Goal: Task Accomplishment & Management: Manage account settings

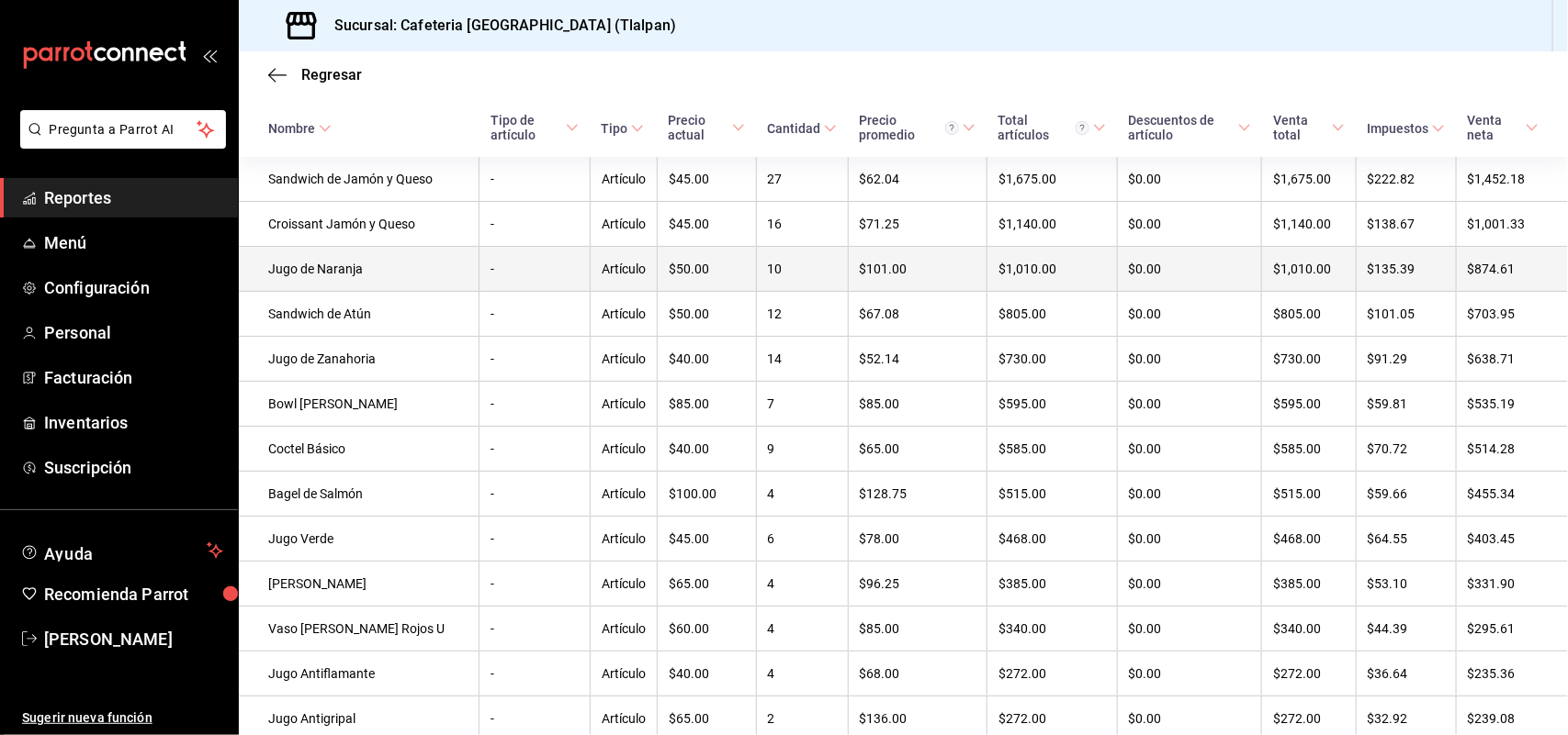
scroll to position [313, 0]
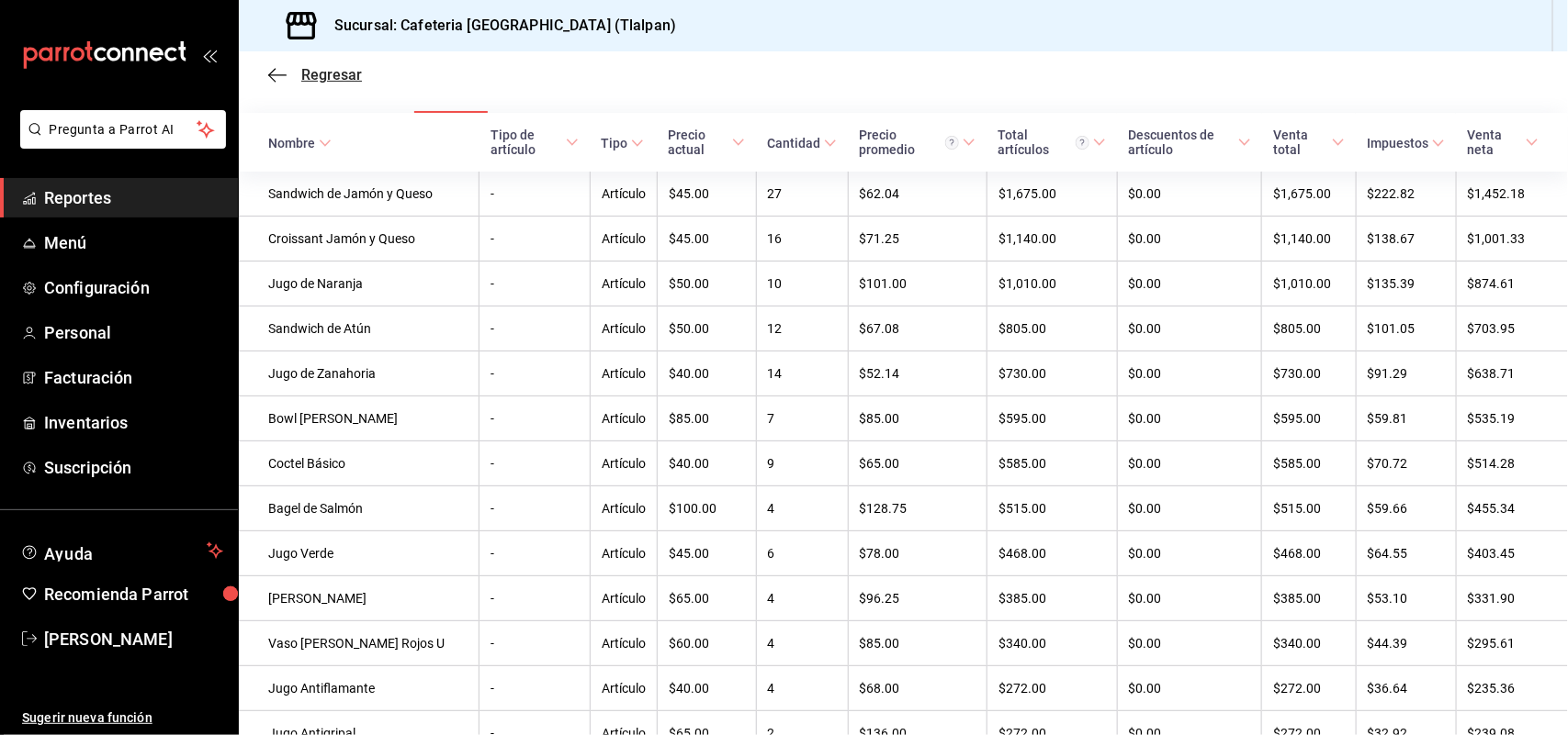
click at [278, 80] on icon "button" at bounding box center [277, 75] width 18 height 17
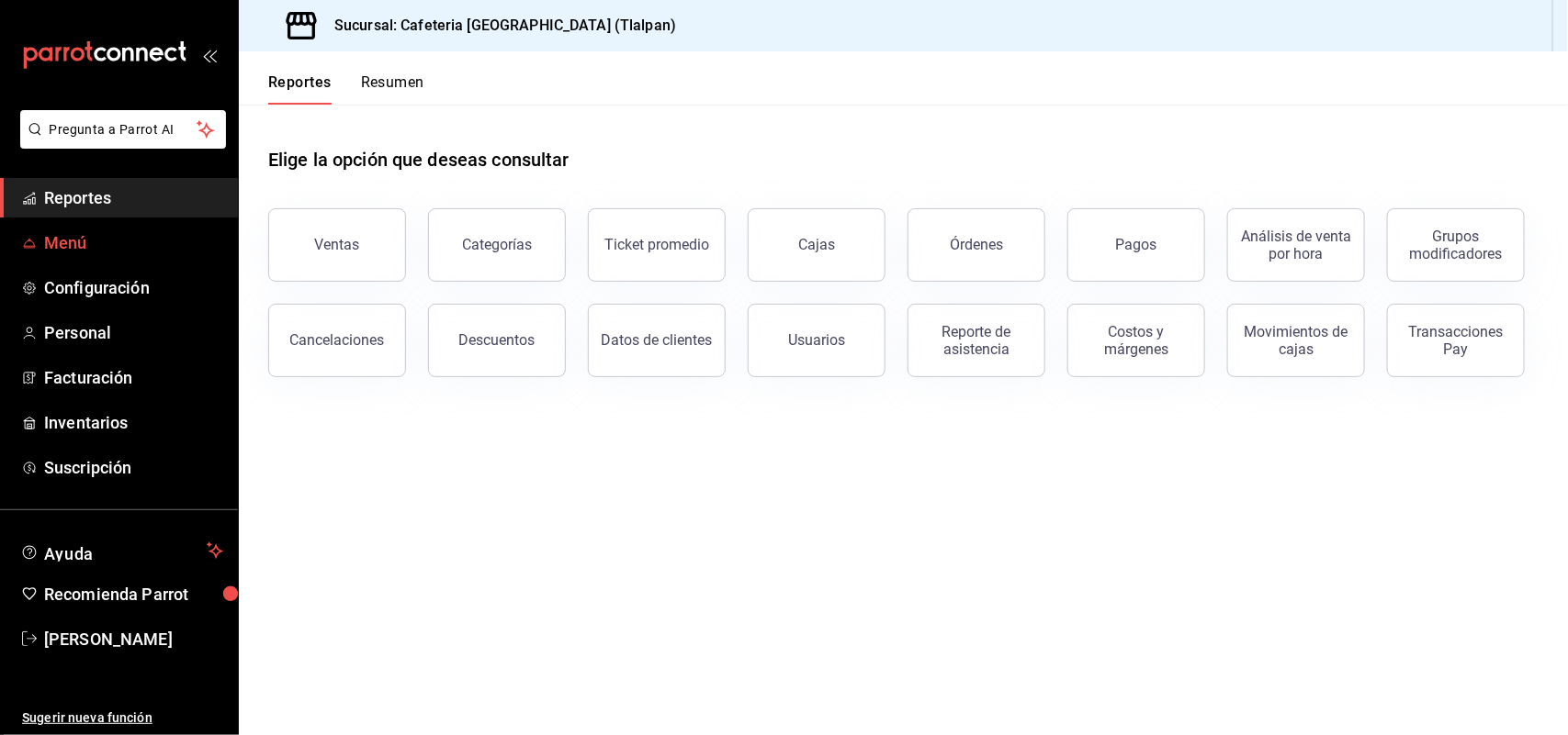
click at [122, 232] on span "Menú" at bounding box center [133, 242] width 179 height 24
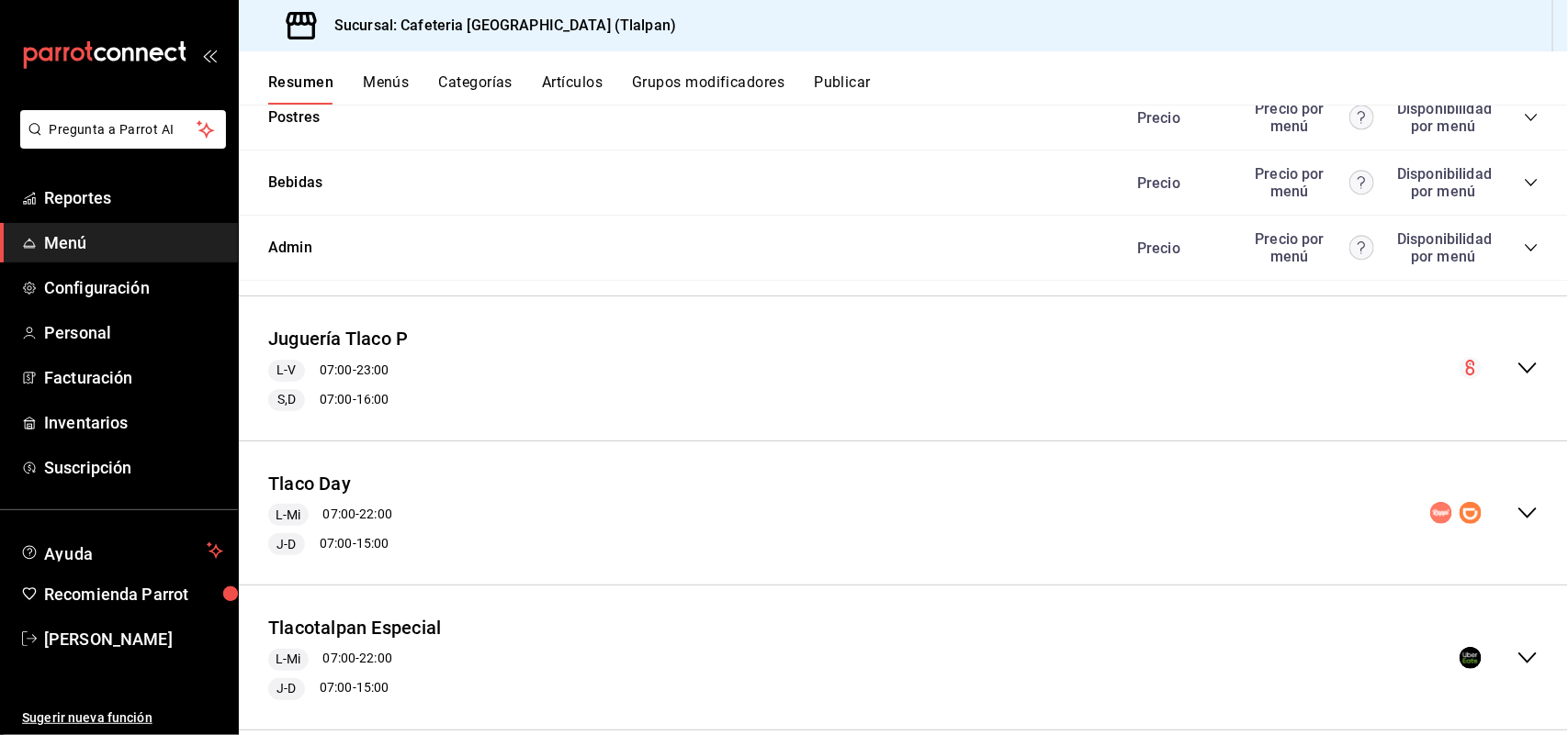
scroll to position [1401, 0]
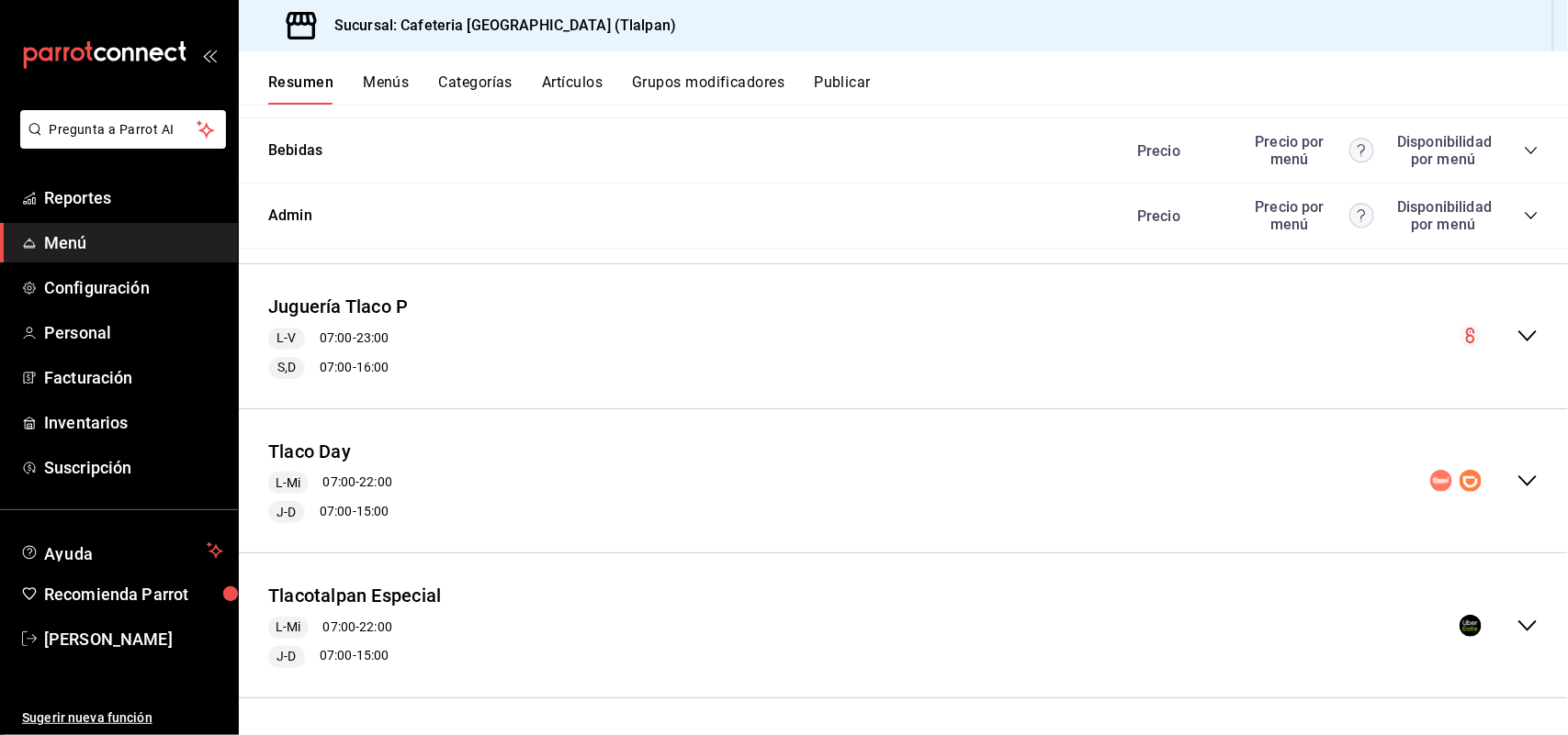
click at [1516, 473] on icon "collapse-menu-row" at bounding box center [1527, 480] width 22 height 22
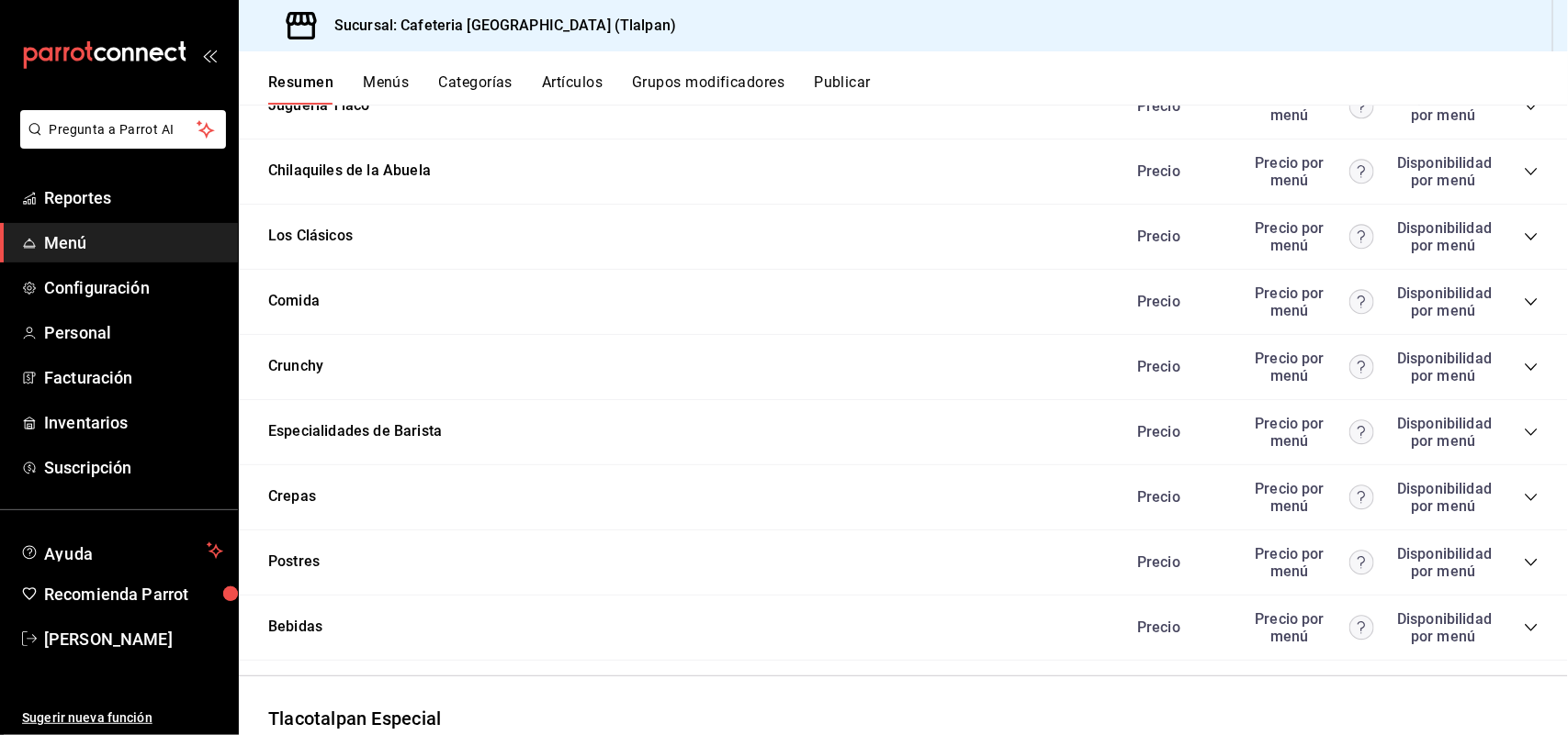
scroll to position [2678, 0]
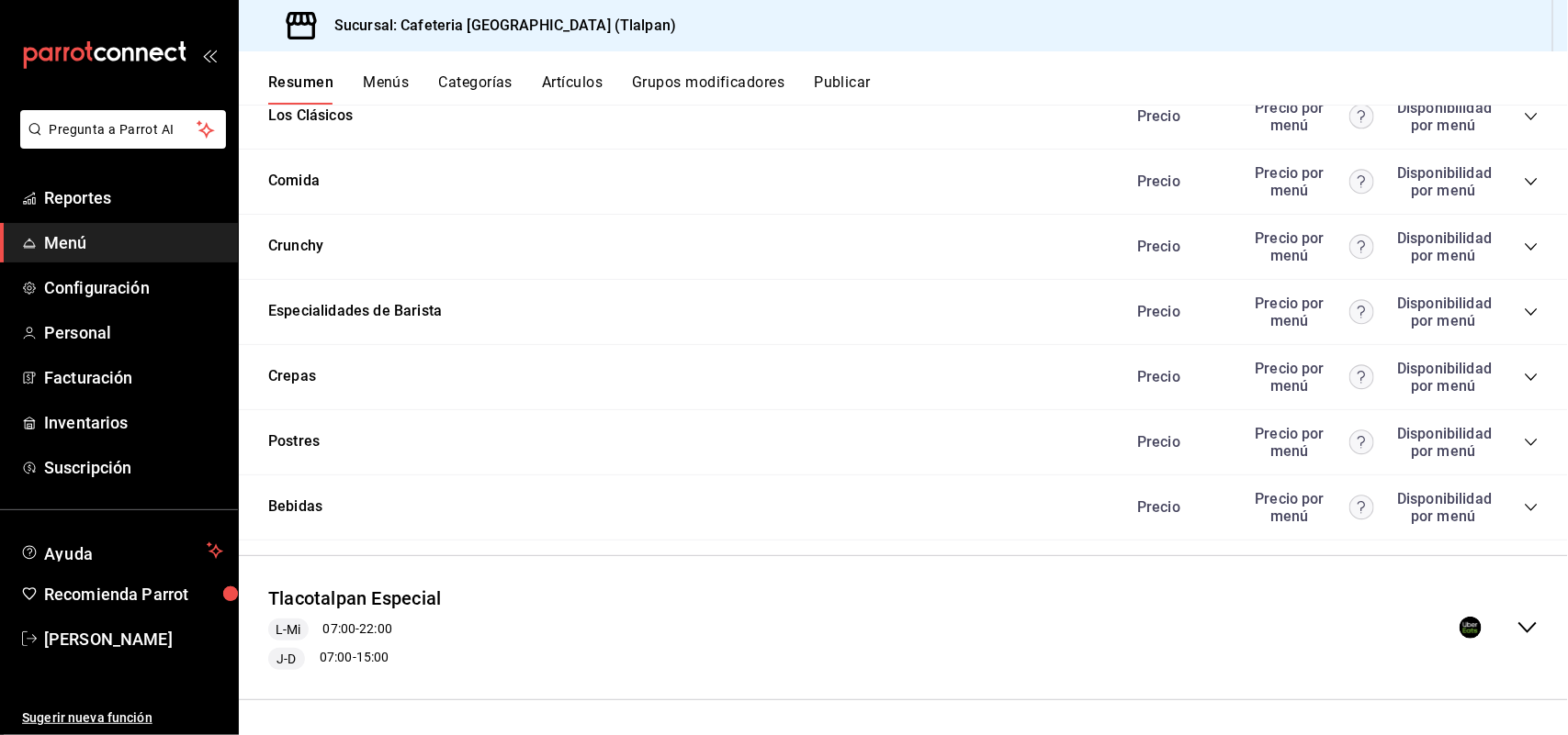
click at [1518, 621] on icon "collapse-menu-row" at bounding box center [1527, 628] width 22 height 22
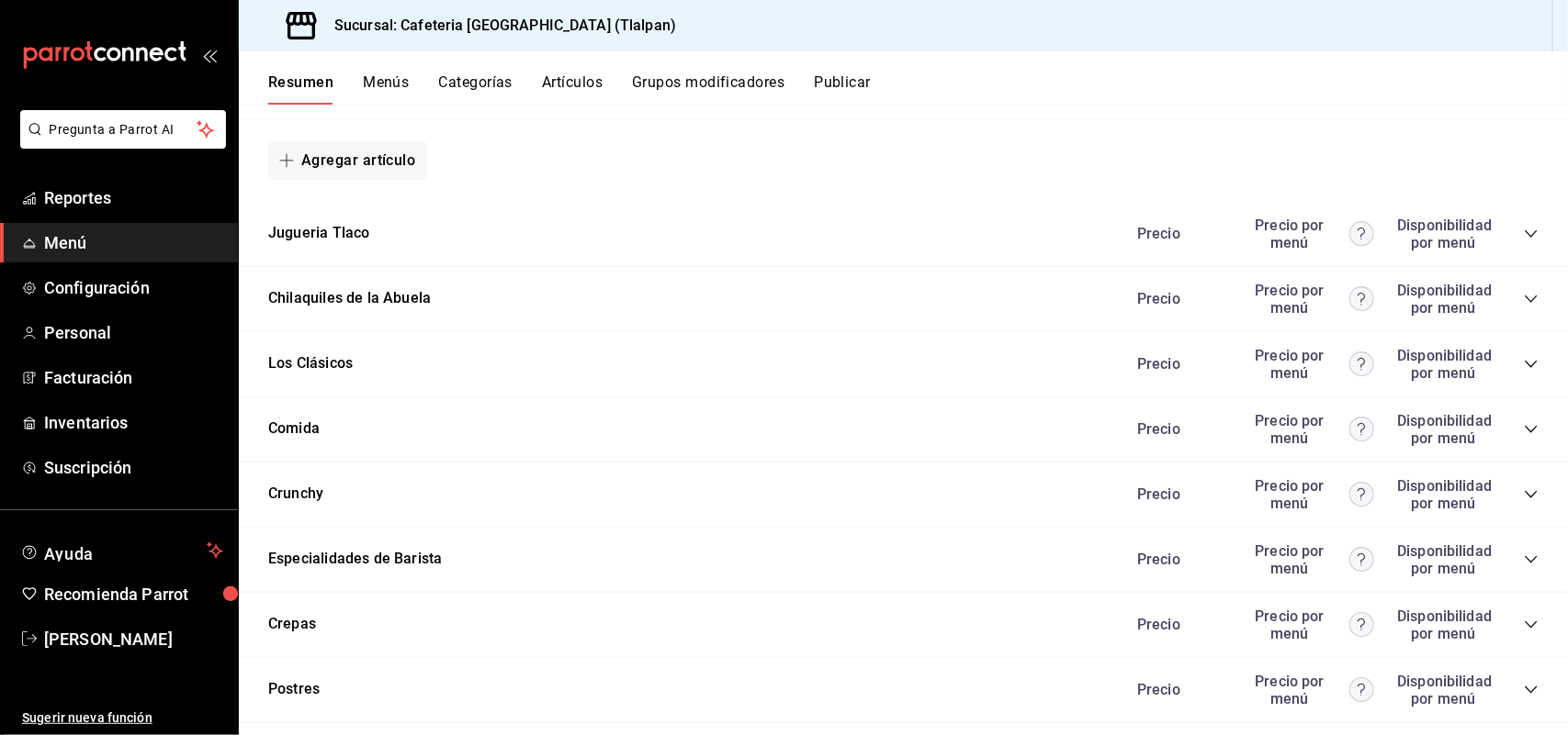
scroll to position [3872, 0]
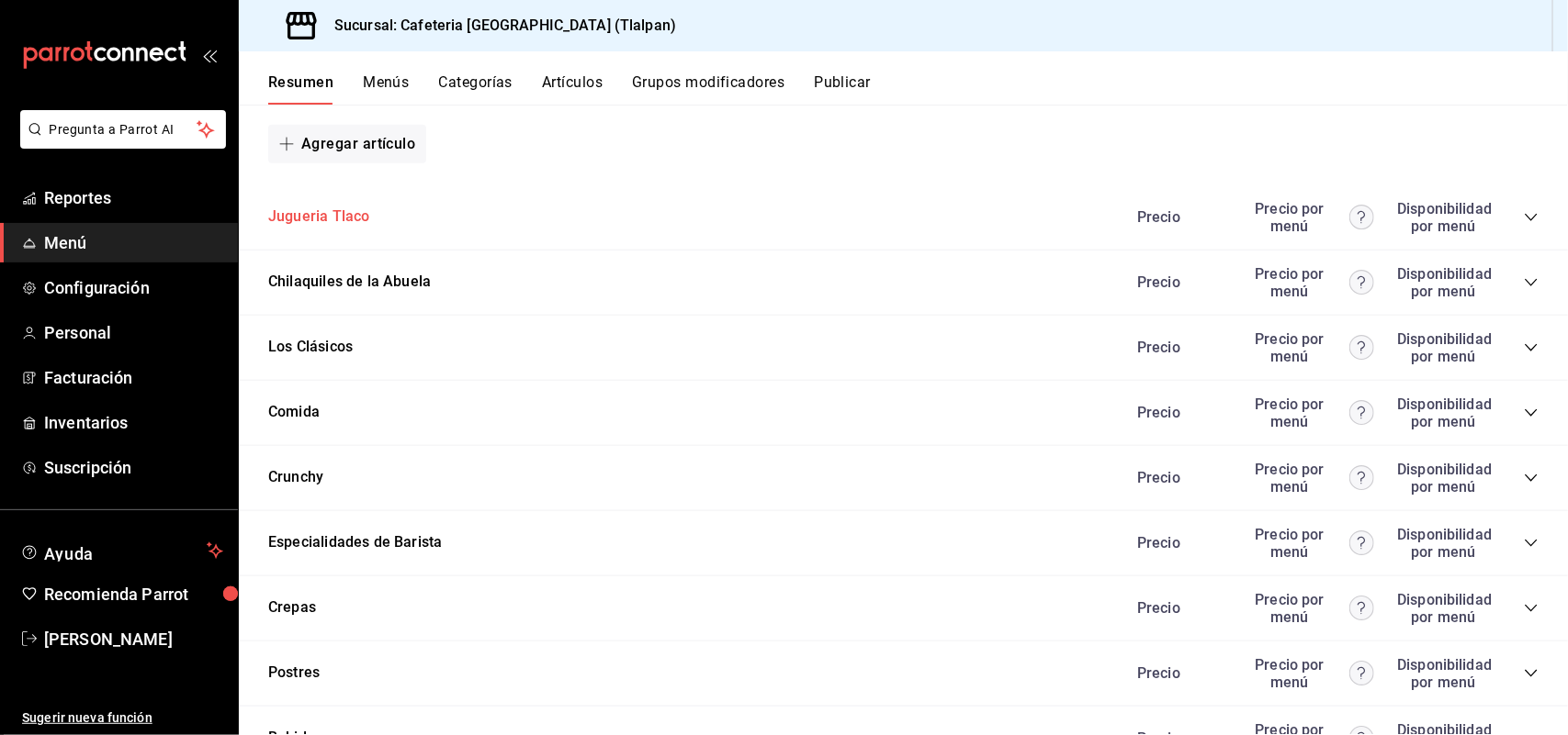
click at [319, 212] on button "Jugueria Tlaco" at bounding box center [319, 217] width 101 height 21
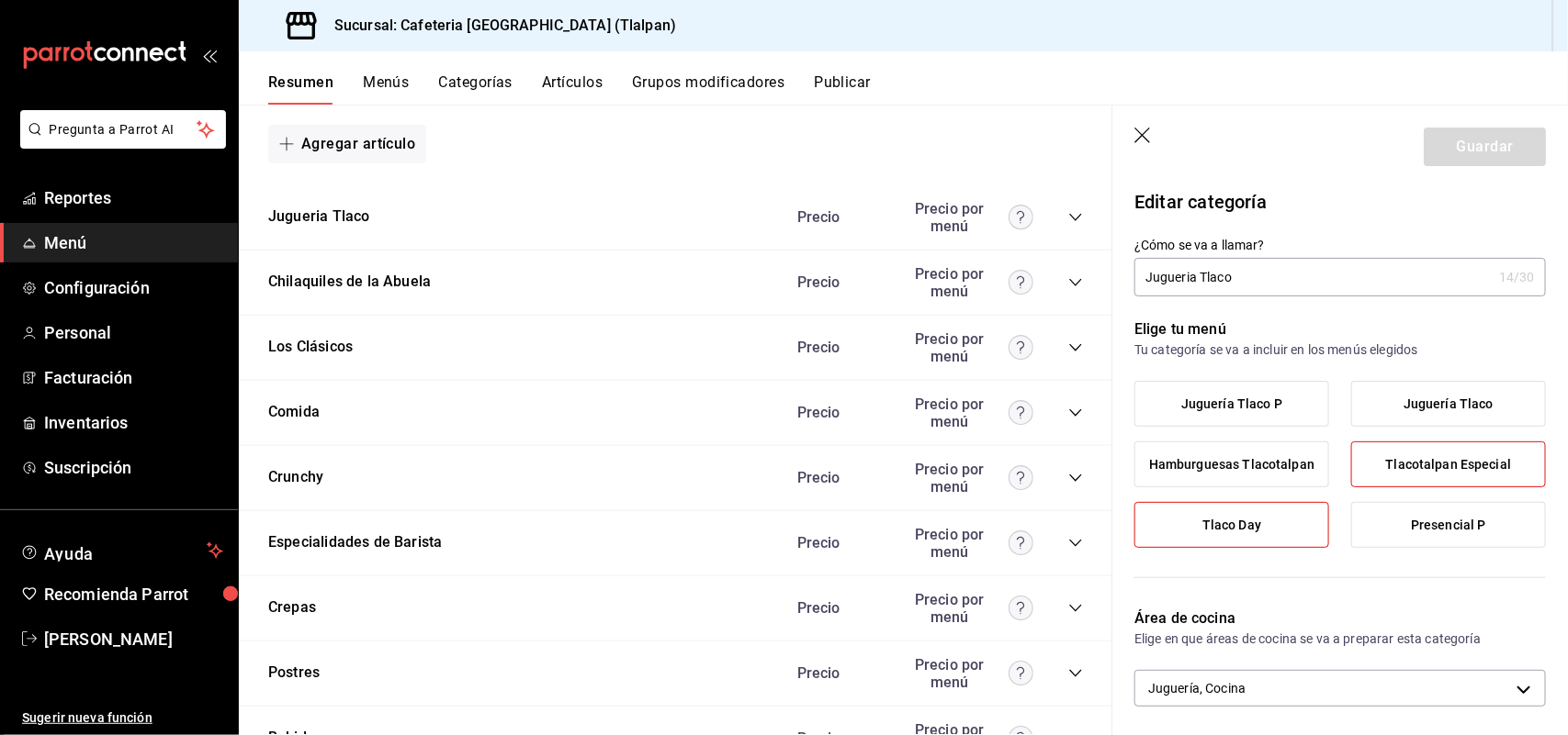
click at [1144, 134] on icon "button" at bounding box center [1143, 136] width 18 height 18
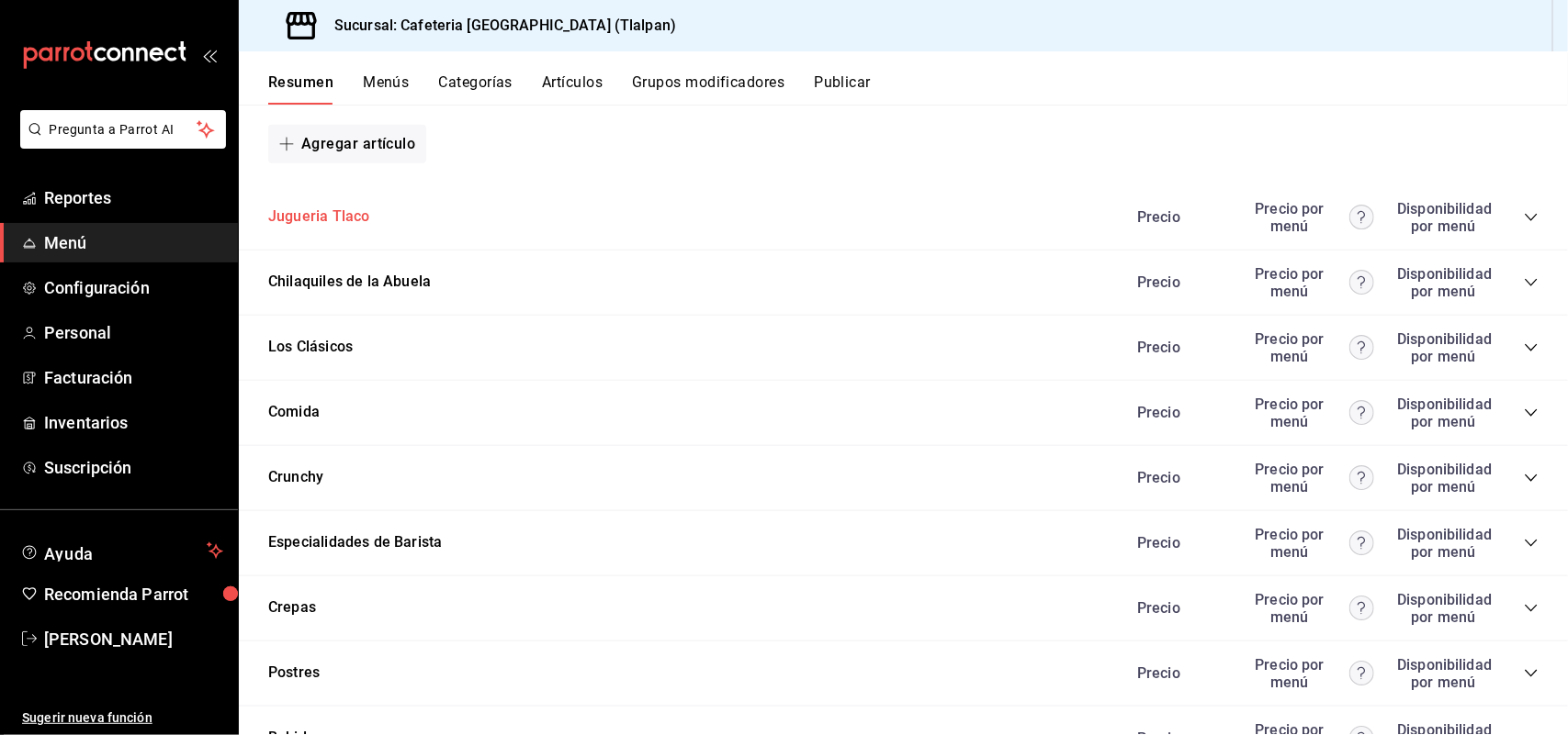
click at [300, 212] on button "Jugueria Tlaco" at bounding box center [319, 217] width 101 height 21
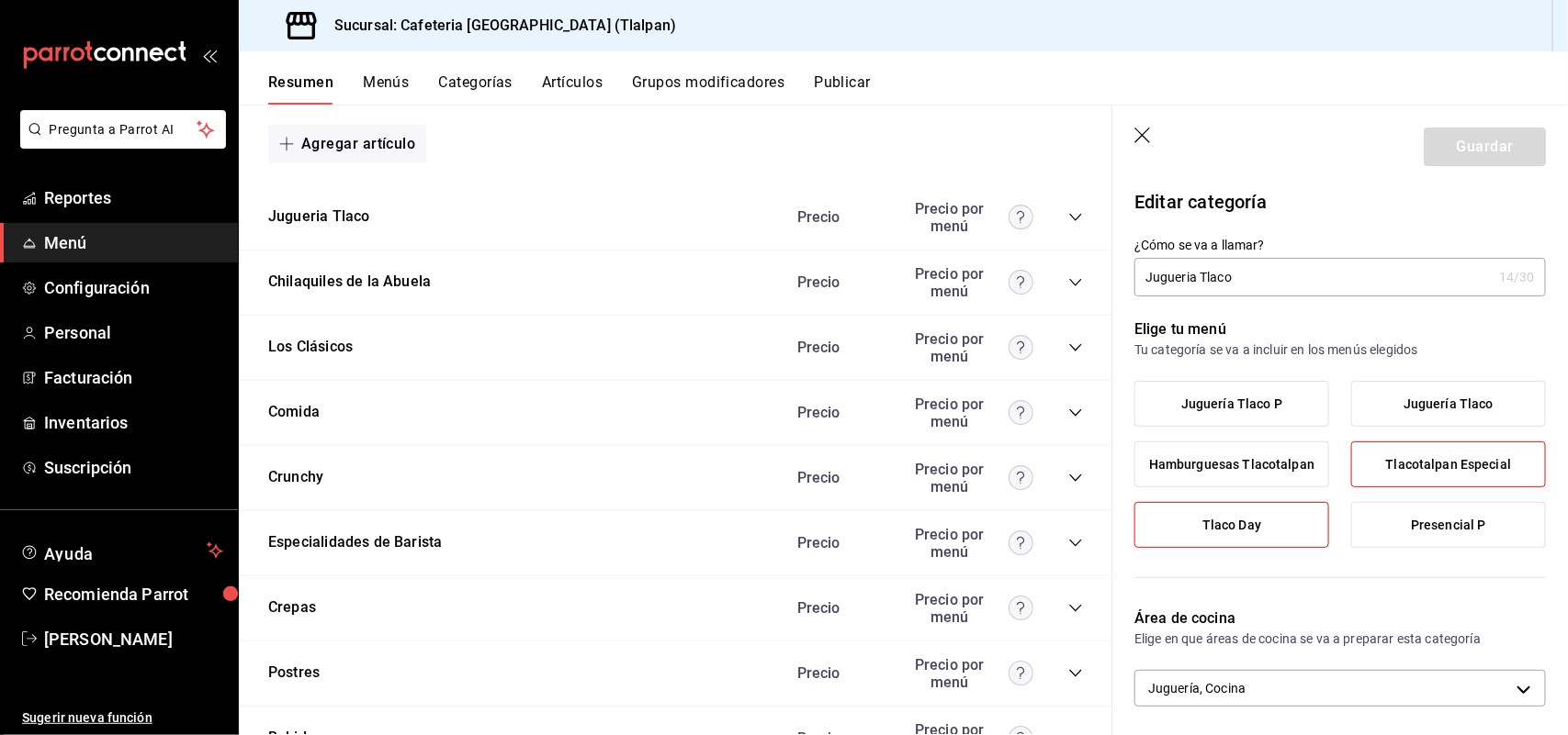
click at [1140, 138] on icon "button" at bounding box center [1142, 135] width 16 height 16
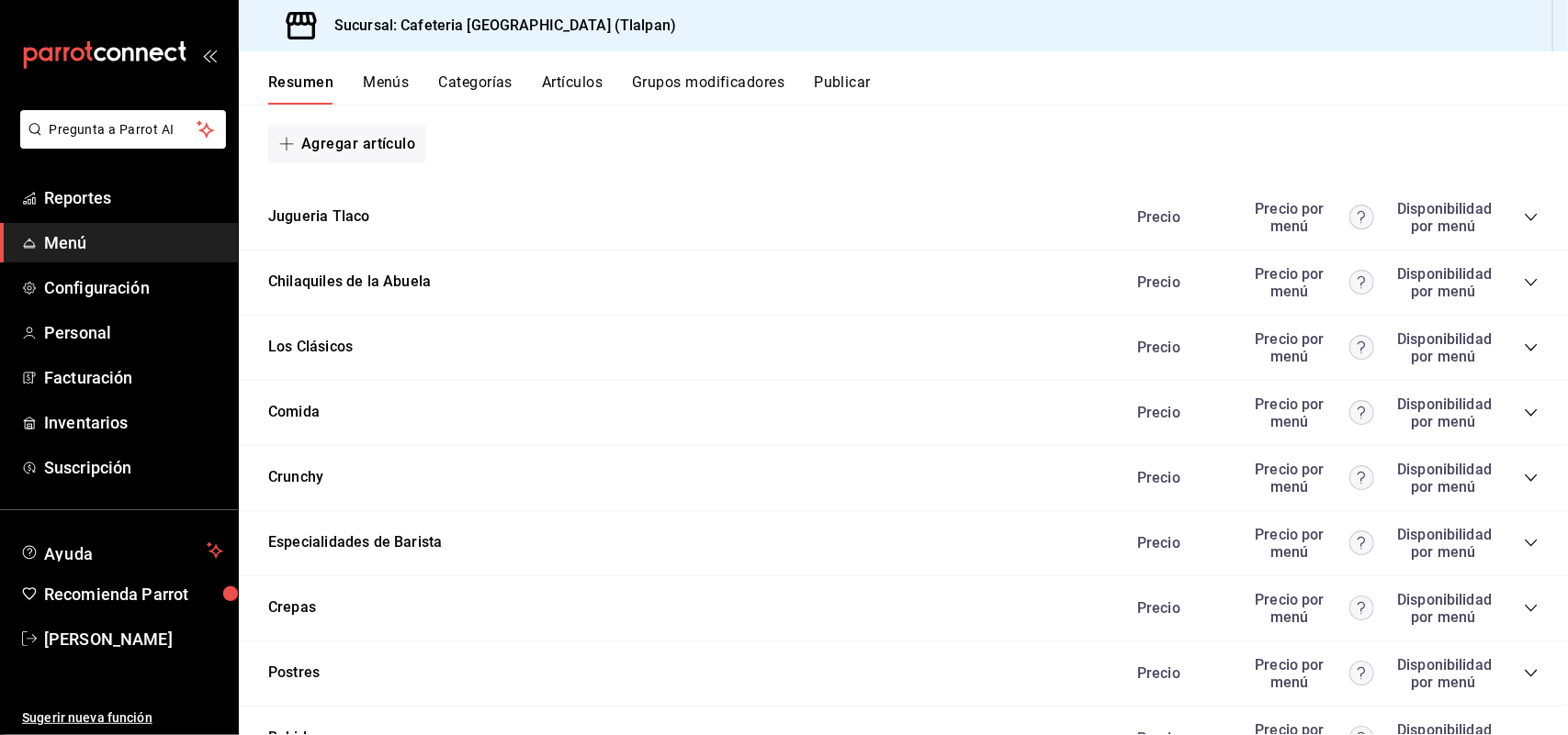
click at [1523, 214] on icon "collapse-category-row" at bounding box center [1530, 217] width 15 height 15
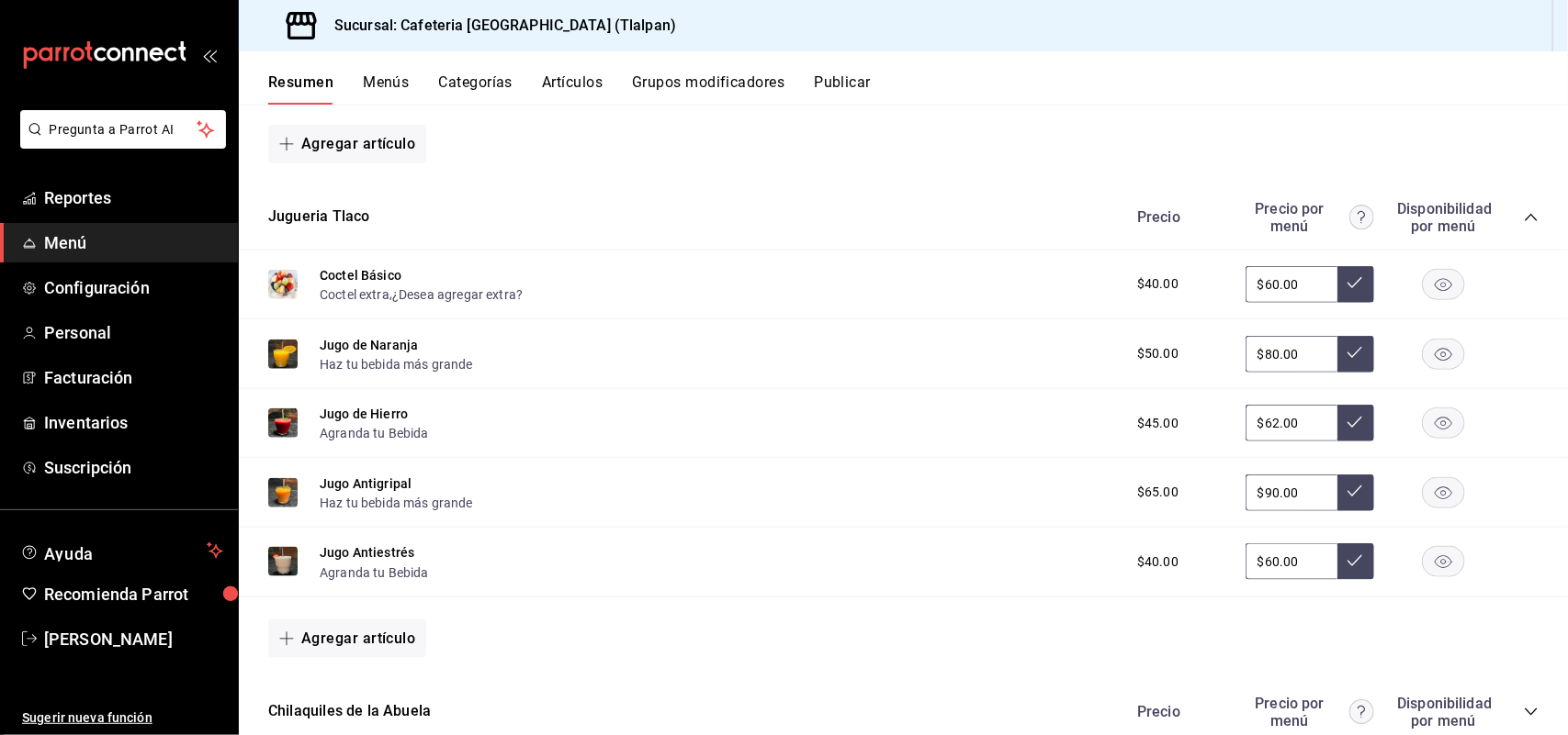
click at [1523, 217] on icon "collapse-category-row" at bounding box center [1530, 217] width 15 height 15
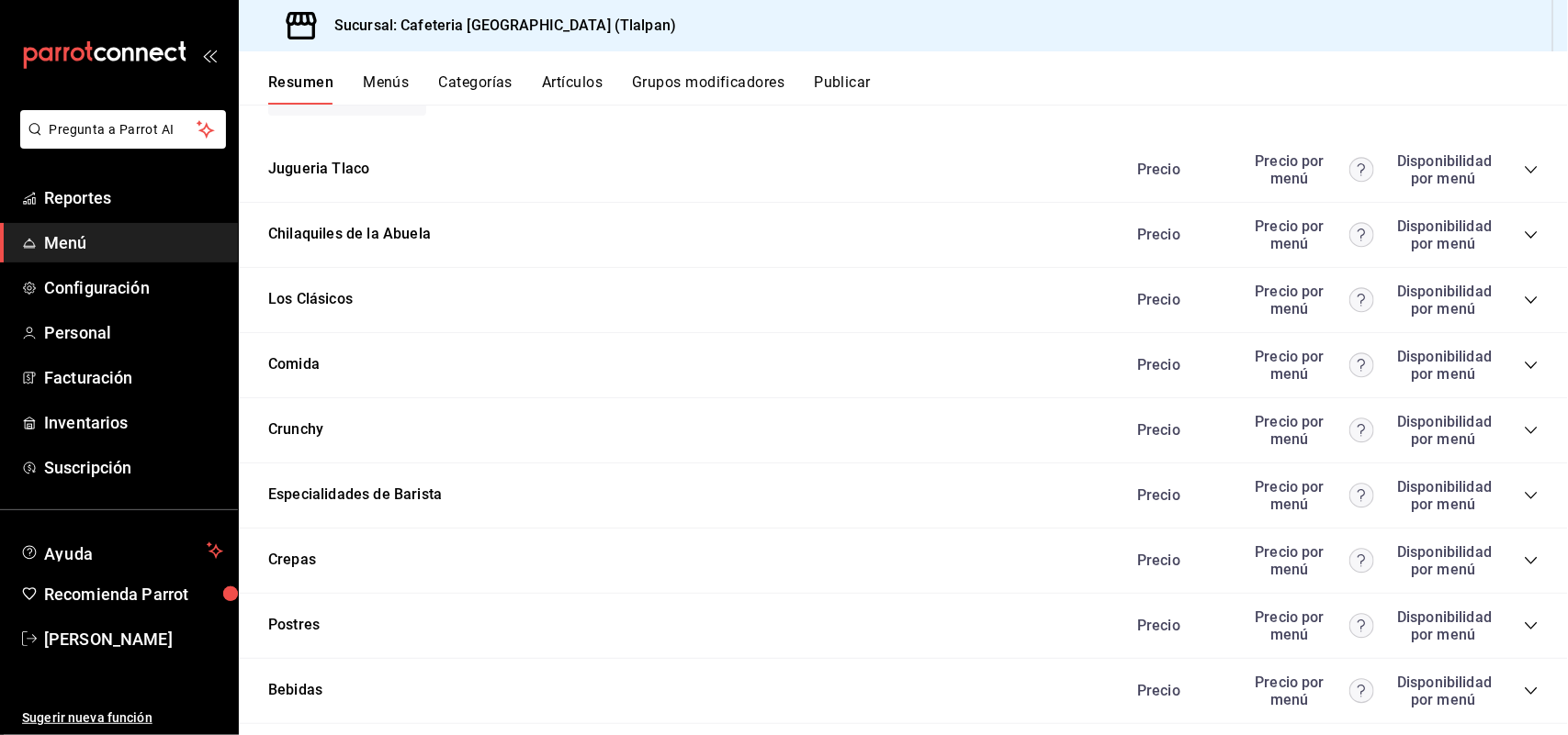
scroll to position [3921, 0]
click at [1523, 227] on icon "collapse-category-row" at bounding box center [1530, 233] width 15 height 15
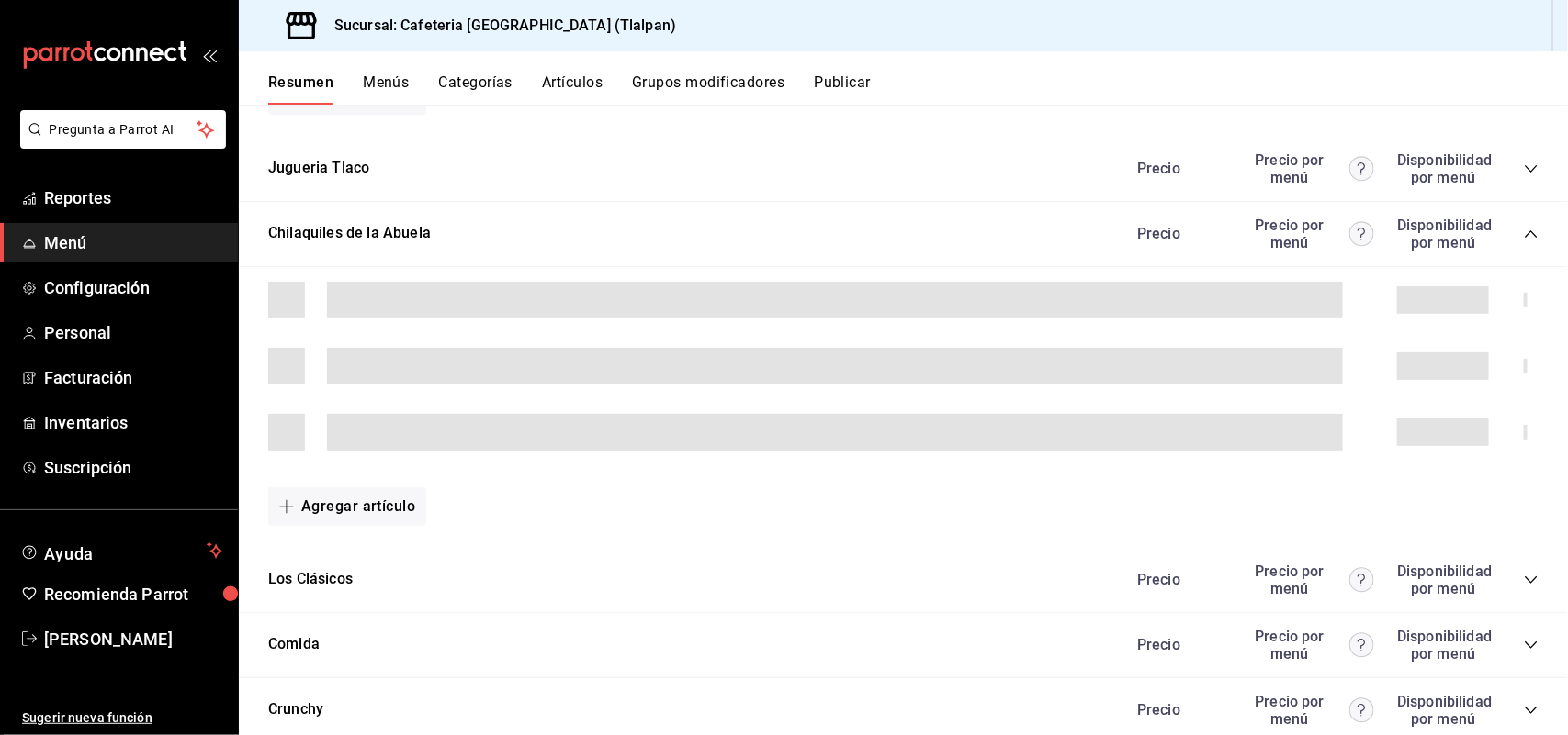
click at [1523, 227] on icon "collapse-category-row" at bounding box center [1530, 233] width 15 height 15
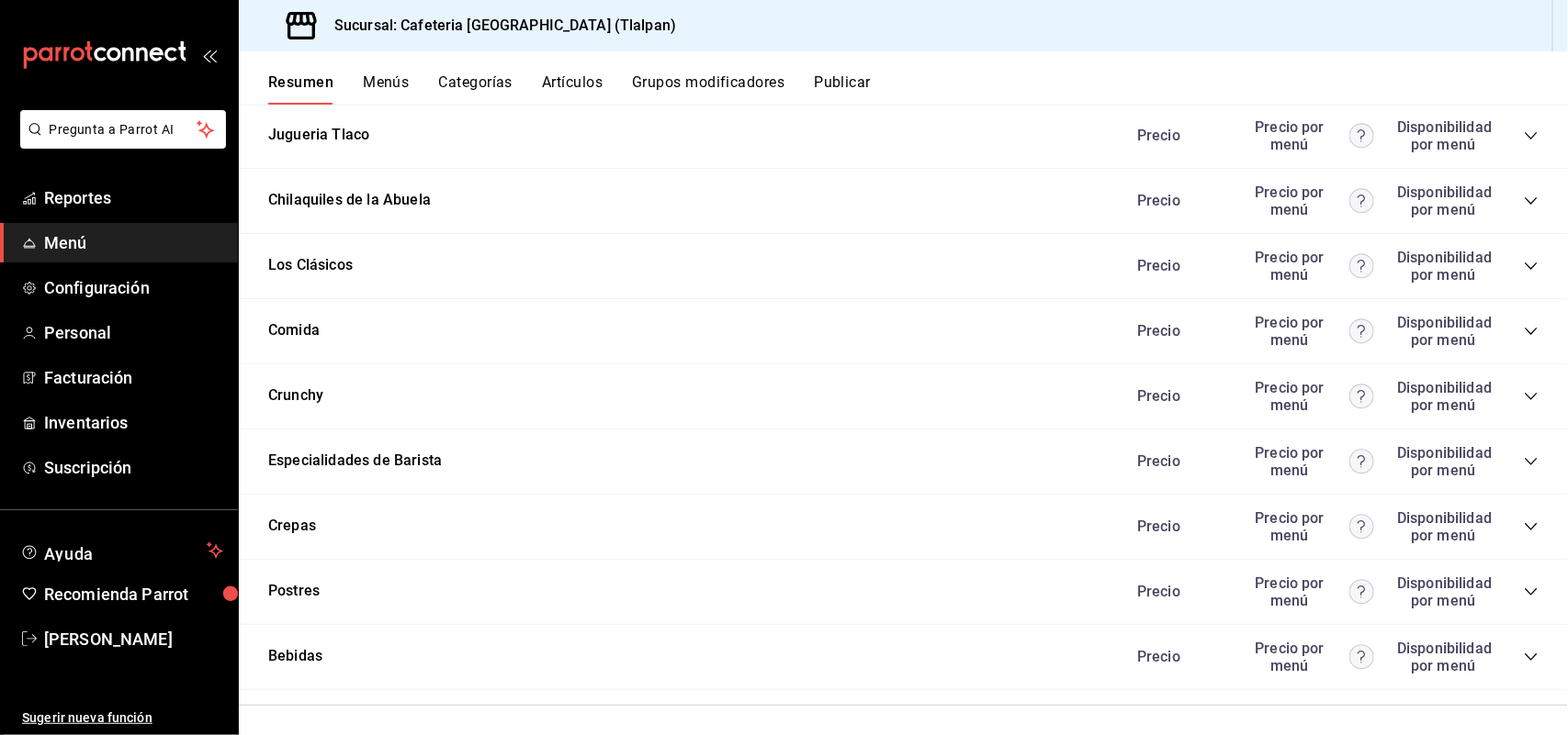
scroll to position [3957, 0]
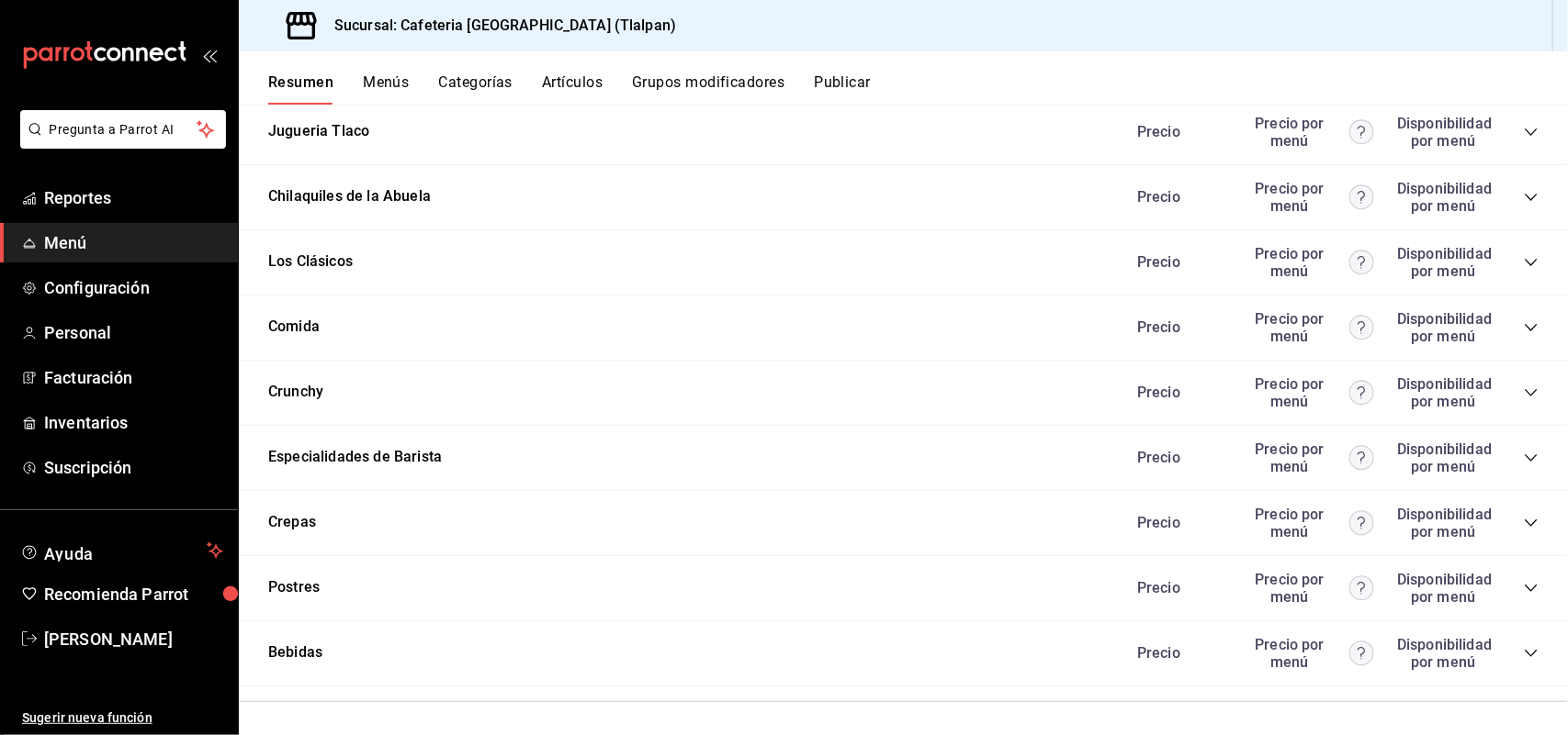
click at [1523, 323] on icon "collapse-category-row" at bounding box center [1530, 328] width 15 height 15
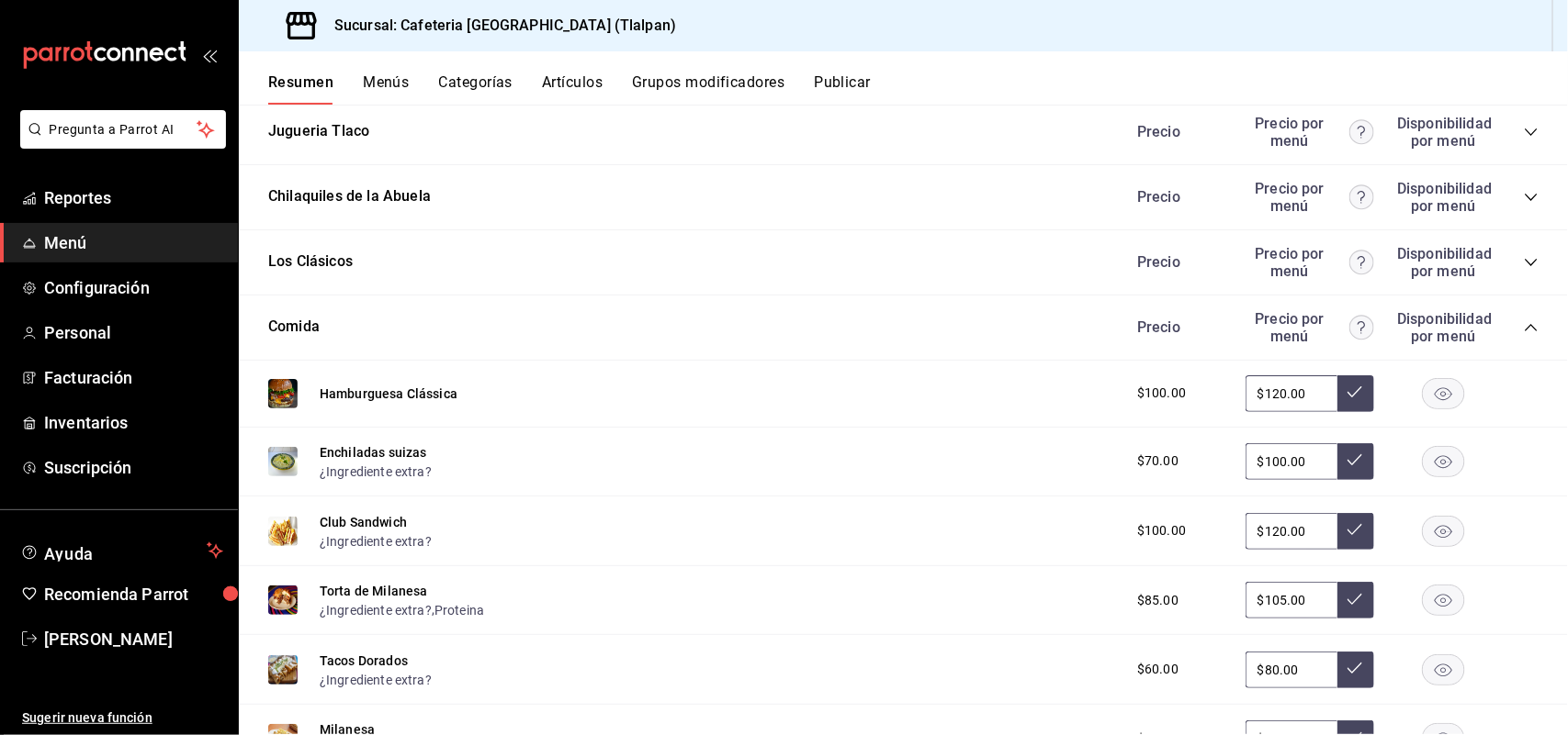
click at [1524, 324] on icon "collapse-category-row" at bounding box center [1530, 328] width 12 height 8
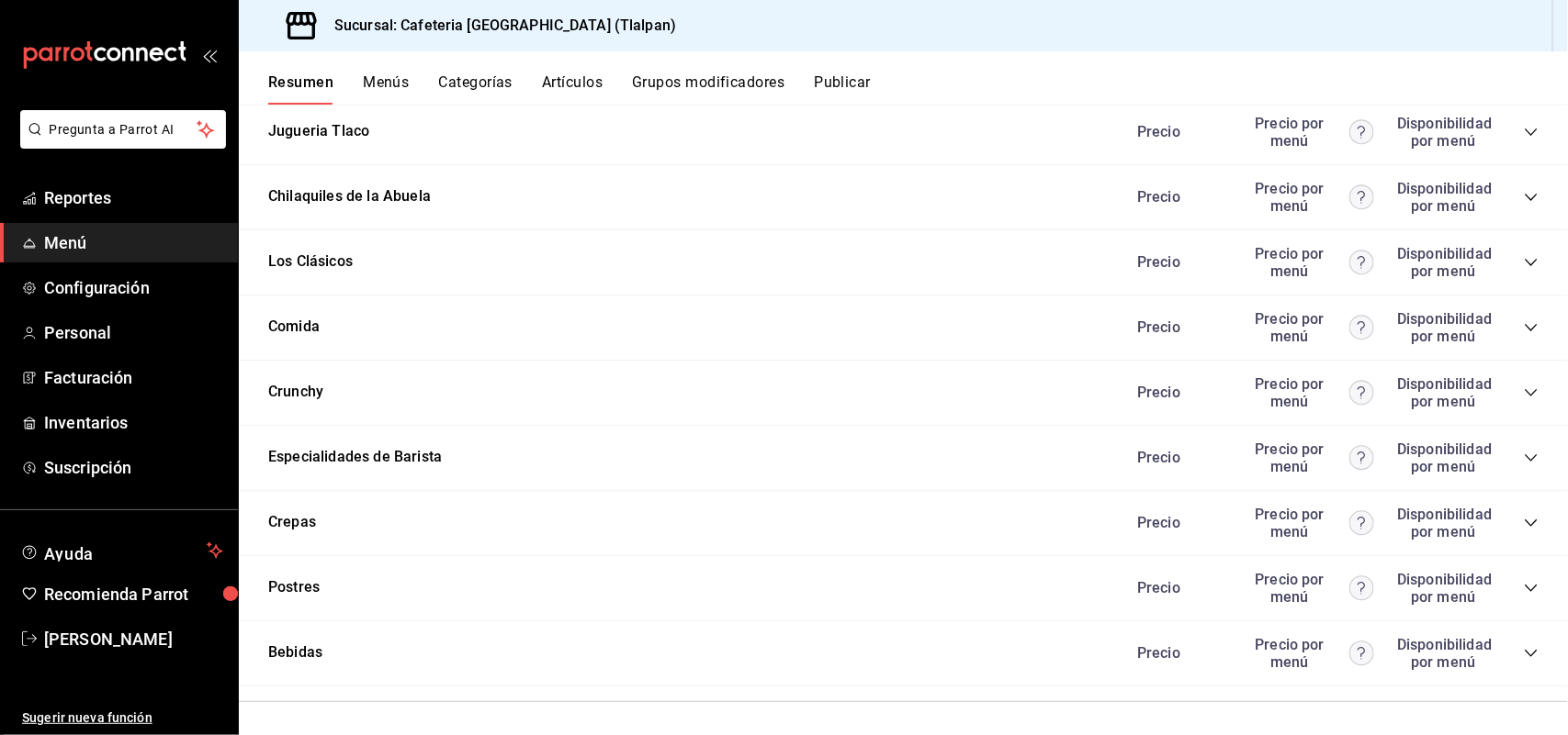
click at [1523, 255] on icon "collapse-category-row" at bounding box center [1530, 262] width 15 height 15
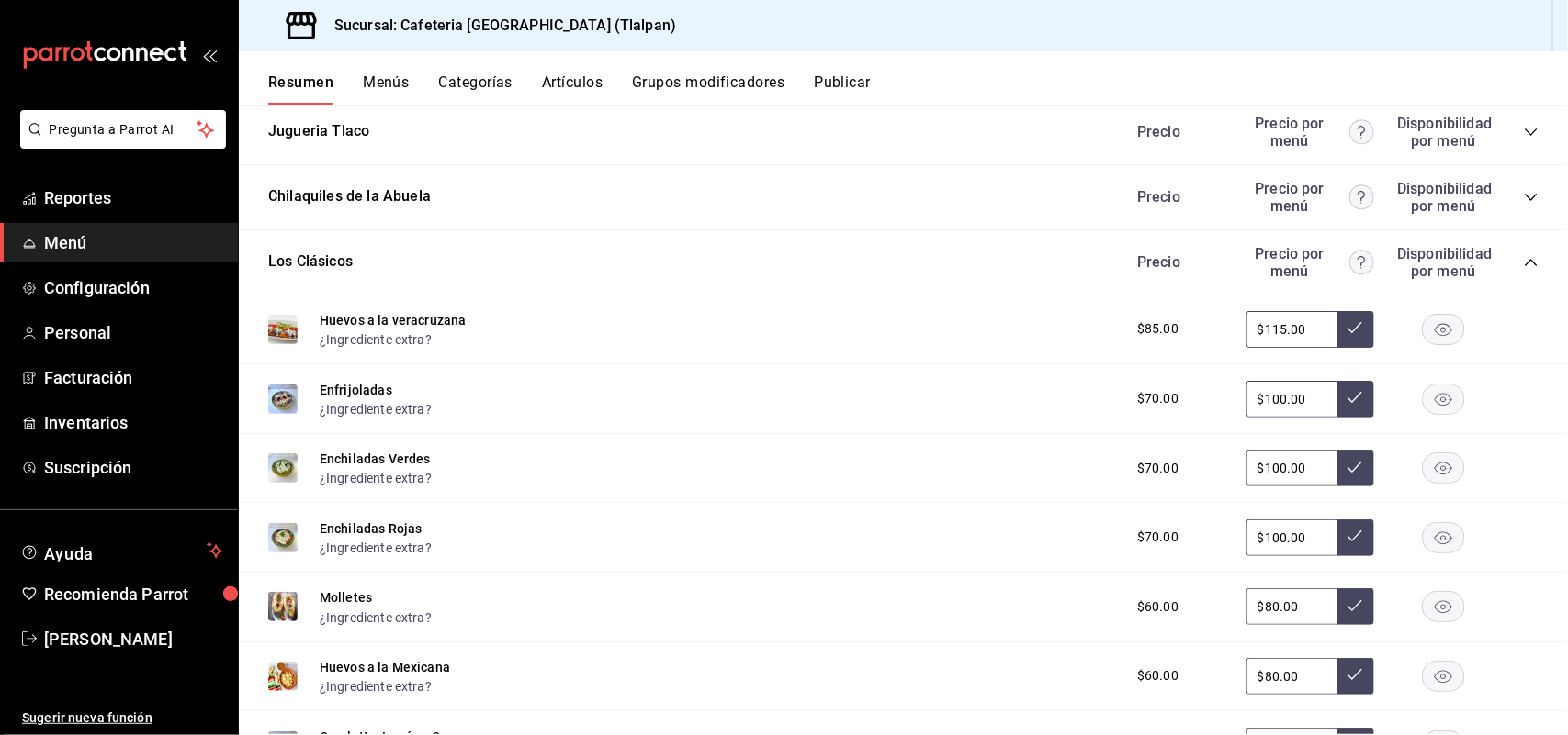
click at [1523, 255] on icon "collapse-category-row" at bounding box center [1530, 262] width 15 height 15
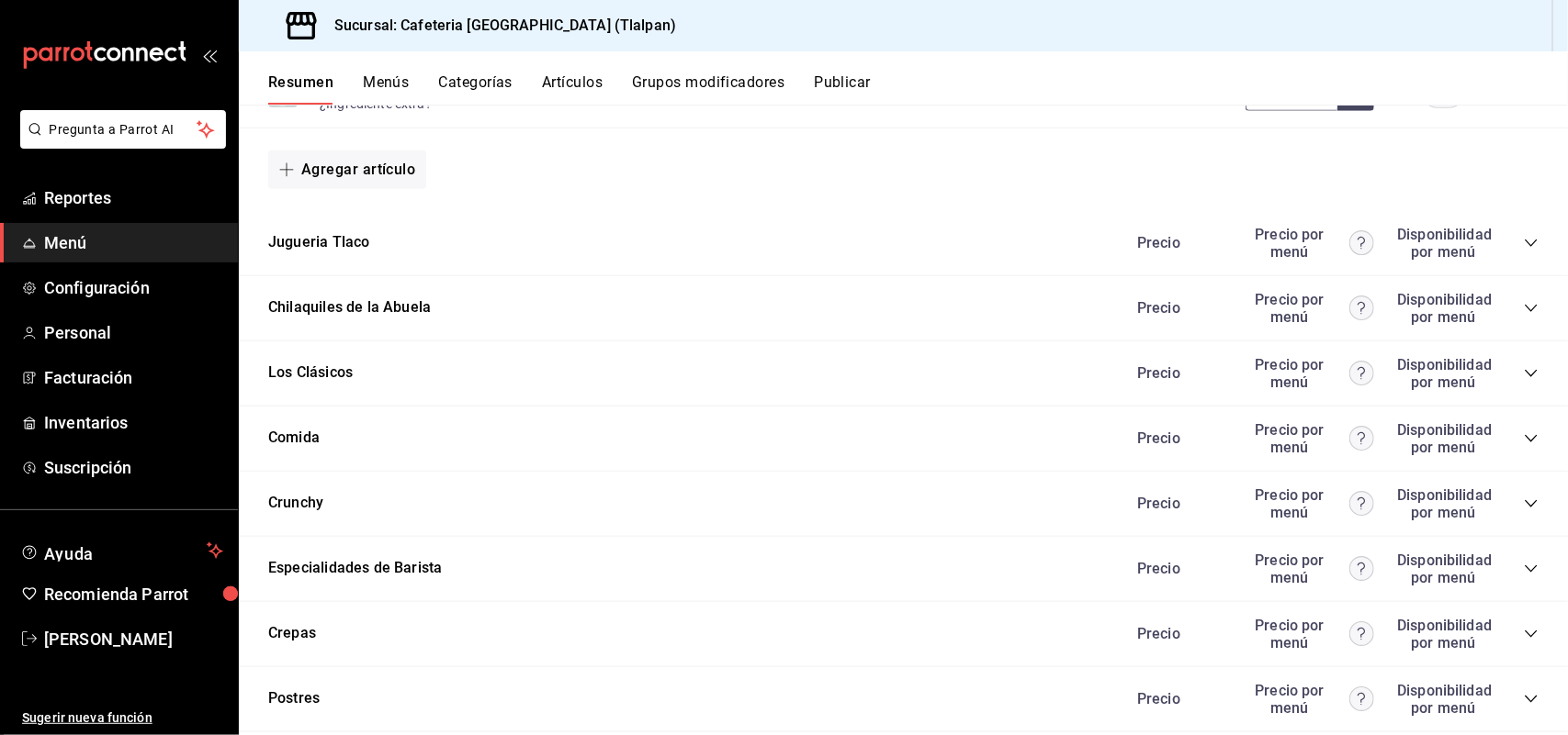
scroll to position [3842, 0]
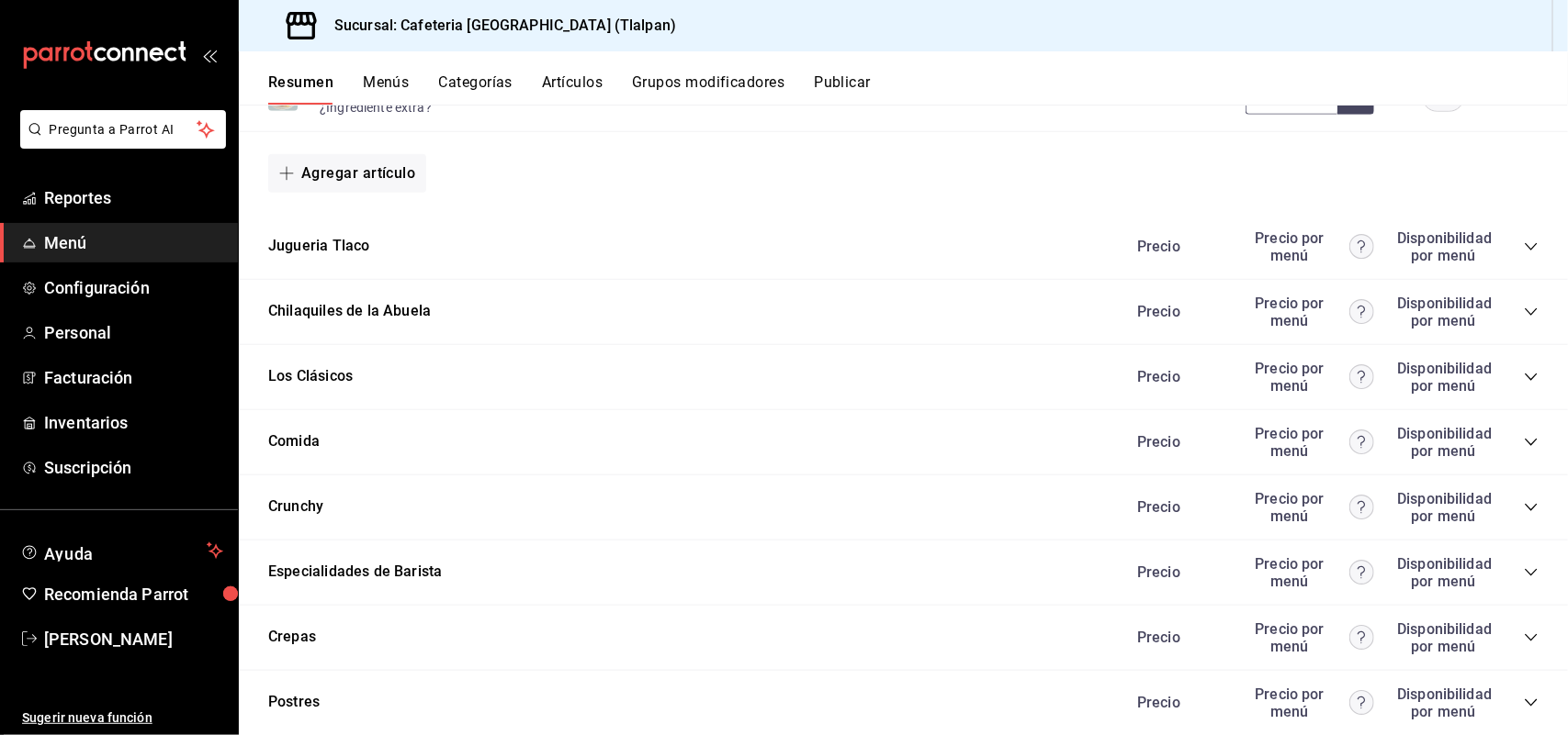
click at [1524, 246] on icon "collapse-category-row" at bounding box center [1530, 247] width 12 height 8
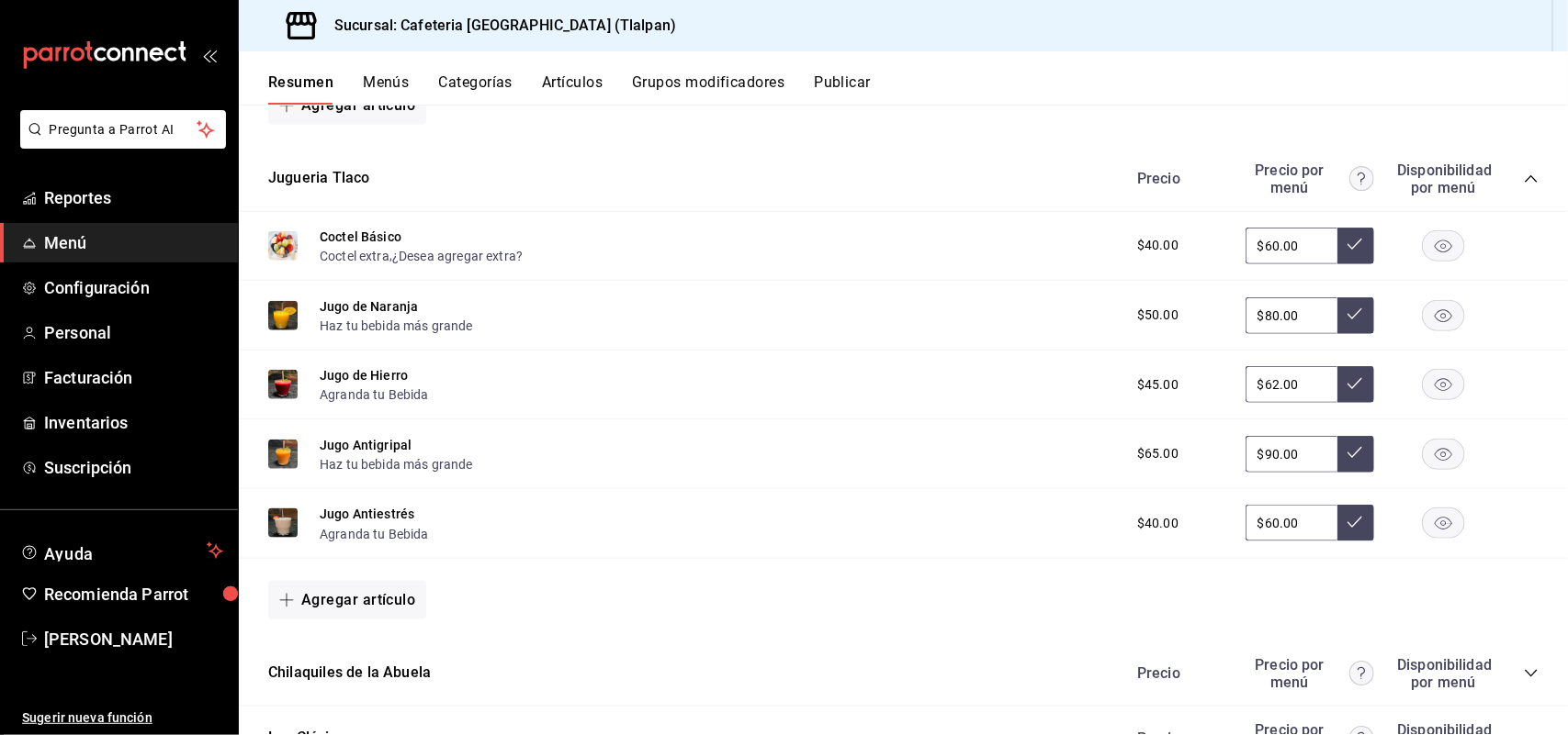
scroll to position [3911, 0]
click at [322, 592] on button "Agregar artículo" at bounding box center [347, 600] width 158 height 39
click at [361, 636] on li "Artículo existente" at bounding box center [340, 646] width 144 height 45
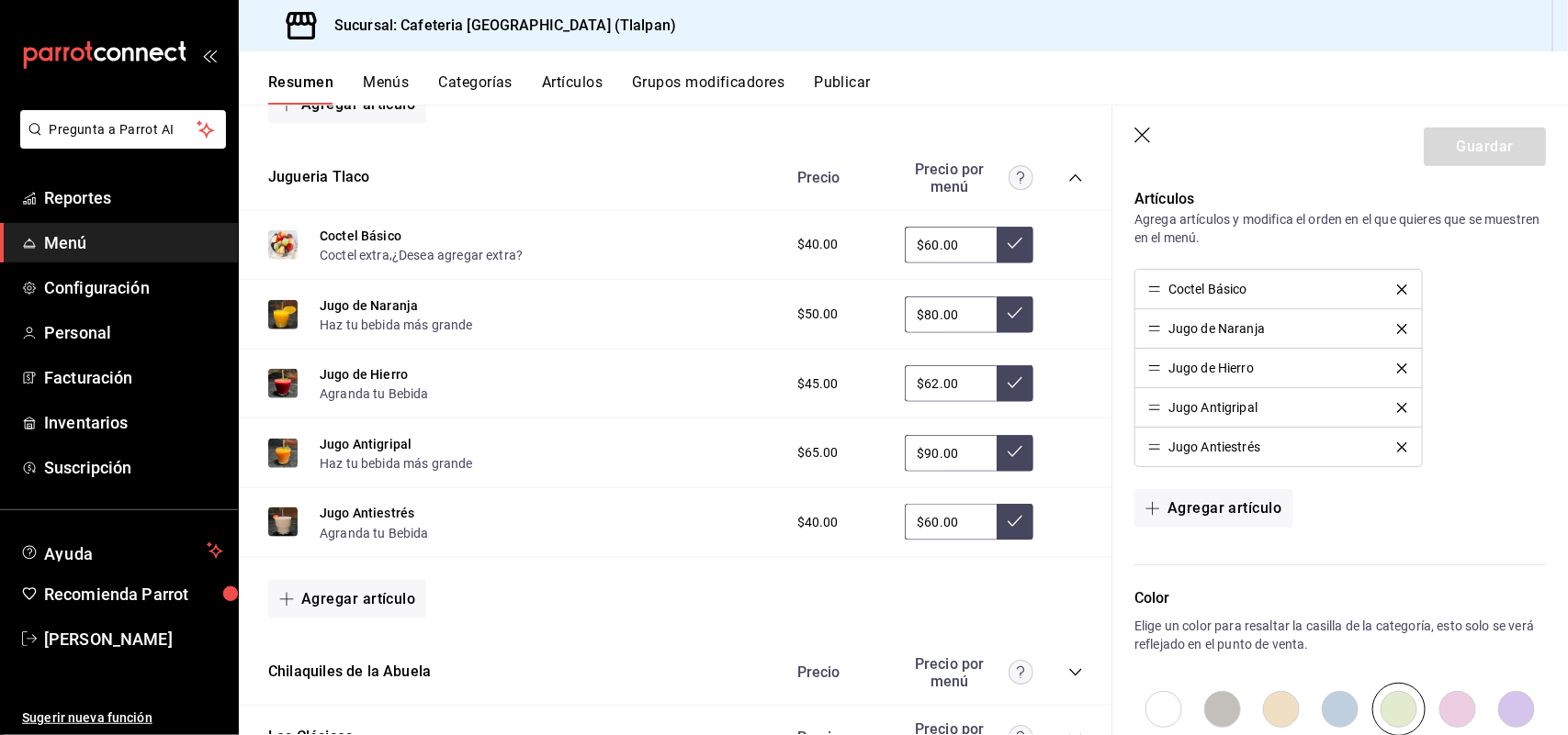
scroll to position [668, 0]
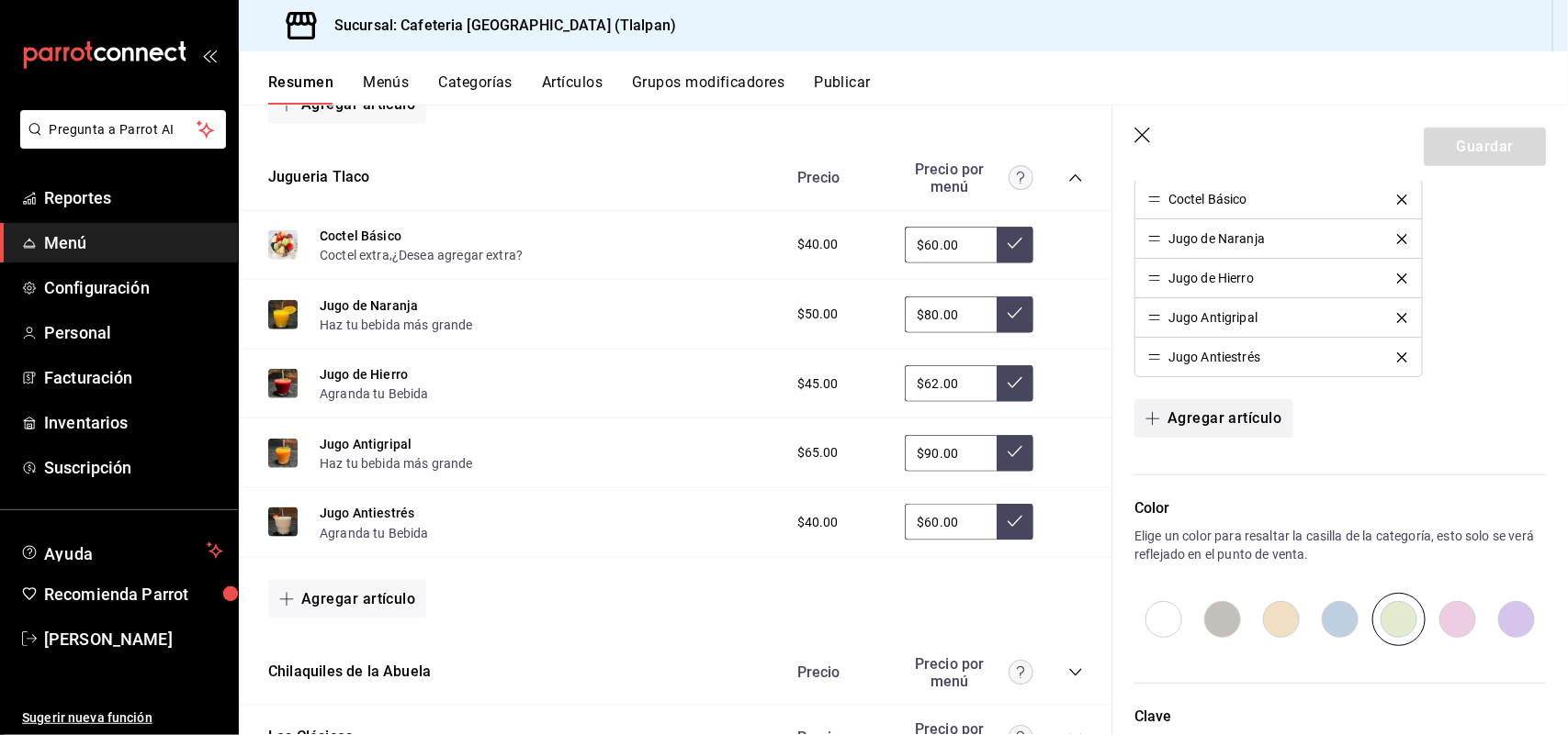
click at [1242, 418] on button "Agregar artículo" at bounding box center [1213, 419] width 158 height 39
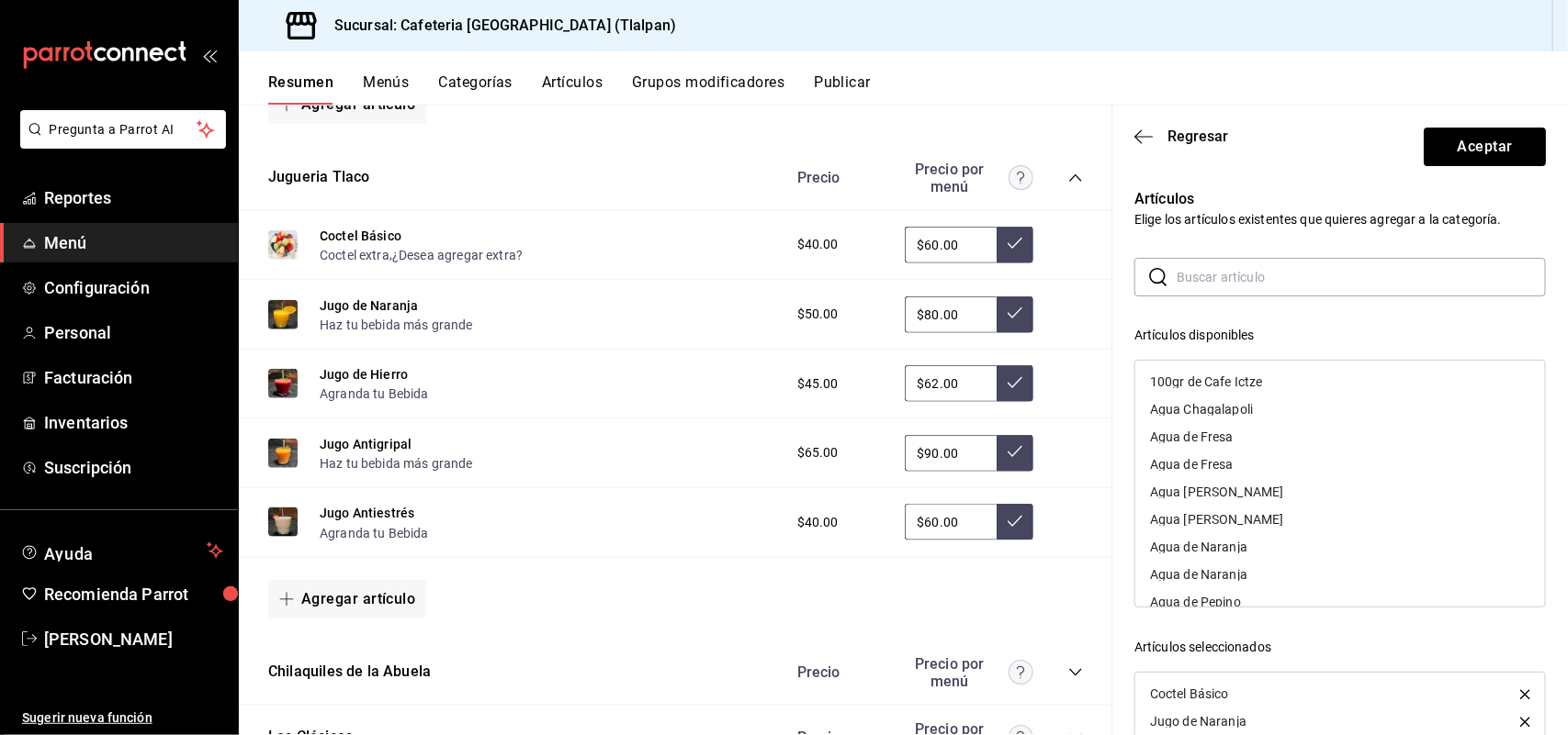
click at [1229, 271] on input "text" at bounding box center [1362, 277] width 370 height 37
type input "ba"
click at [1225, 409] on div "Bagel de Queso Crema" at bounding box center [1215, 409] width 131 height 13
click at [1236, 396] on div "Bagel de Queso Crema U" at bounding box center [1339, 409] width 410 height 27
click at [1212, 404] on div "Bagel de Salmón" at bounding box center [1197, 409] width 96 height 13
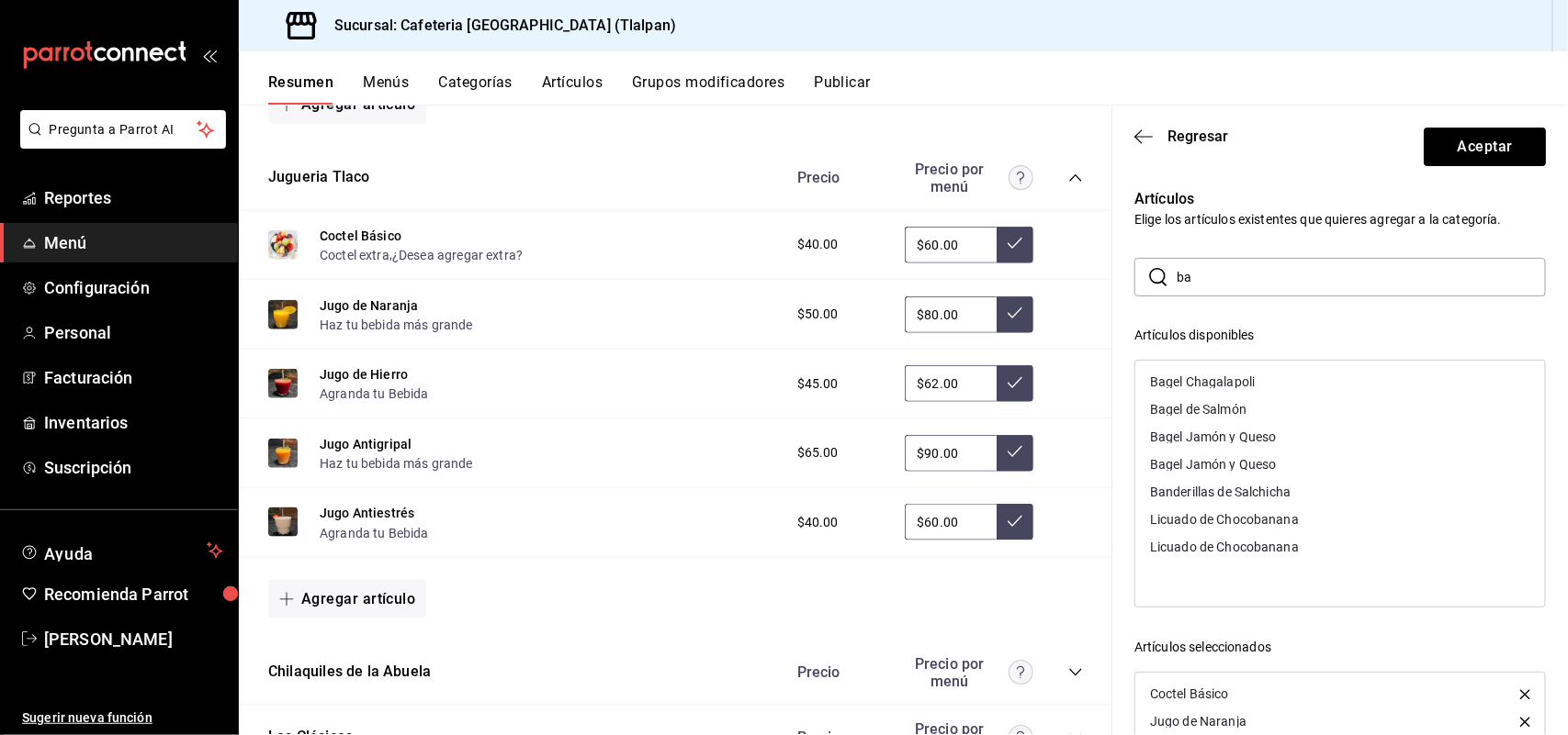
click at [1200, 440] on div "Bagel Jamón y Queso" at bounding box center [1213, 437] width 126 height 13
click at [1462, 154] on button "Aceptar" at bounding box center [1485, 147] width 123 height 39
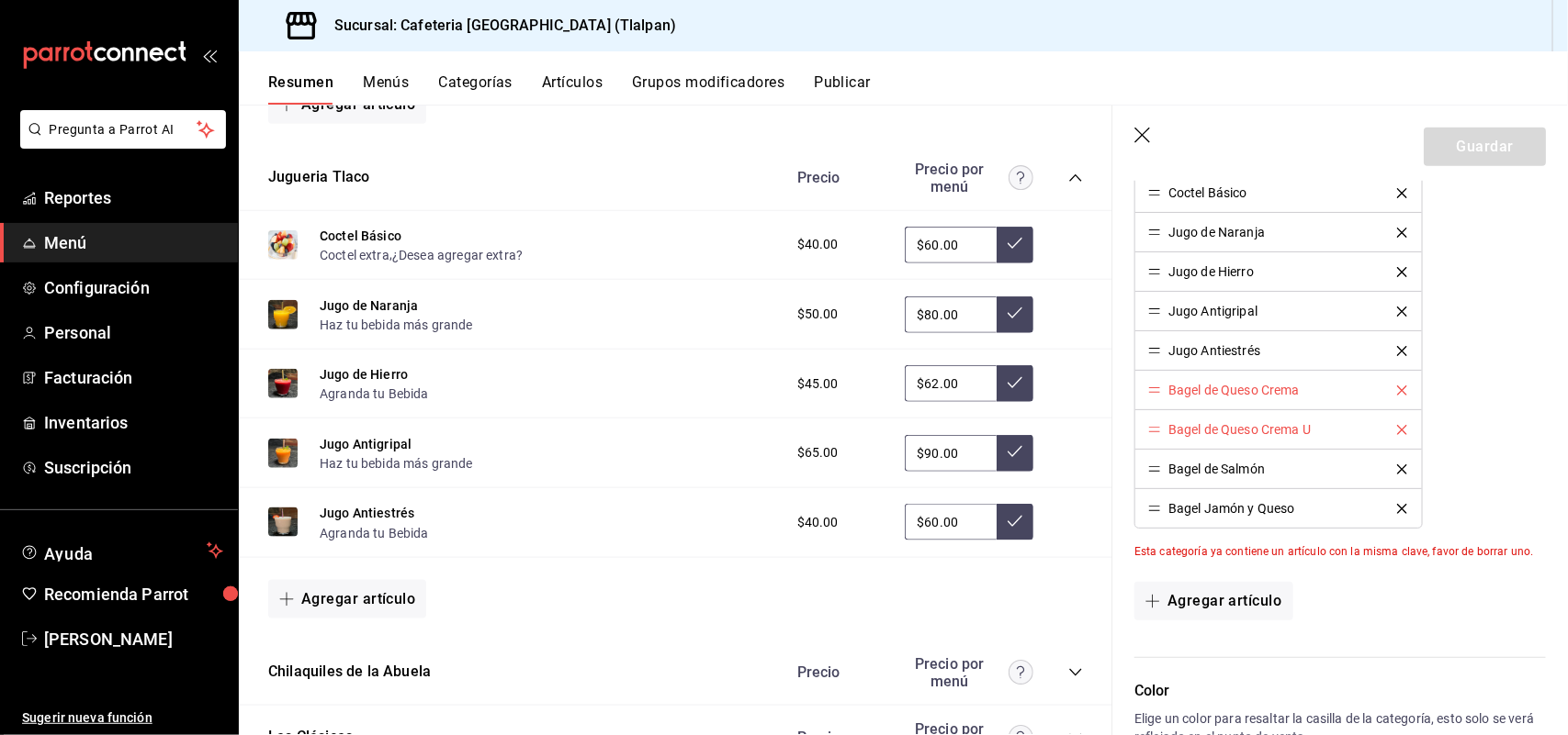
scroll to position [677, 0]
click at [1397, 428] on icon "delete" at bounding box center [1402, 428] width 10 height 10
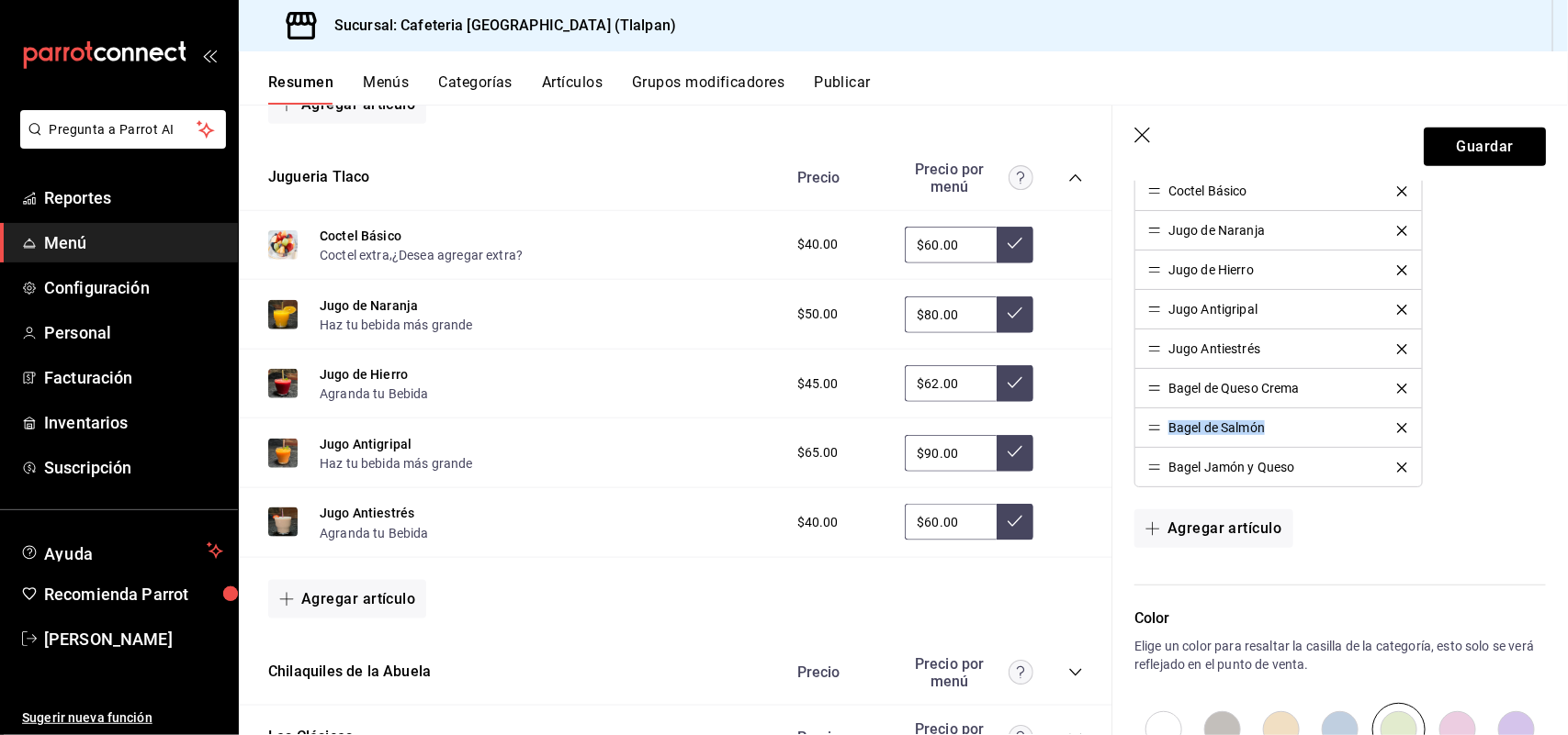
drag, startPoint x: 1302, startPoint y: 387, endPoint x: 1302, endPoint y: 443, distance: 56.0
click at [1302, 443] on ul "Coctel Básico Jugo de Naranja Jugo [PERSON_NAME] Jugo Antigripal Jugo Antiestré…" at bounding box center [1278, 330] width 288 height 317
drag, startPoint x: 1158, startPoint y: 391, endPoint x: 1159, endPoint y: 408, distance: 17.0
drag, startPoint x: 1158, startPoint y: 391, endPoint x: 1160, endPoint y: 430, distance: 39.1
drag, startPoint x: 1156, startPoint y: 470, endPoint x: 1149, endPoint y: 383, distance: 87.3
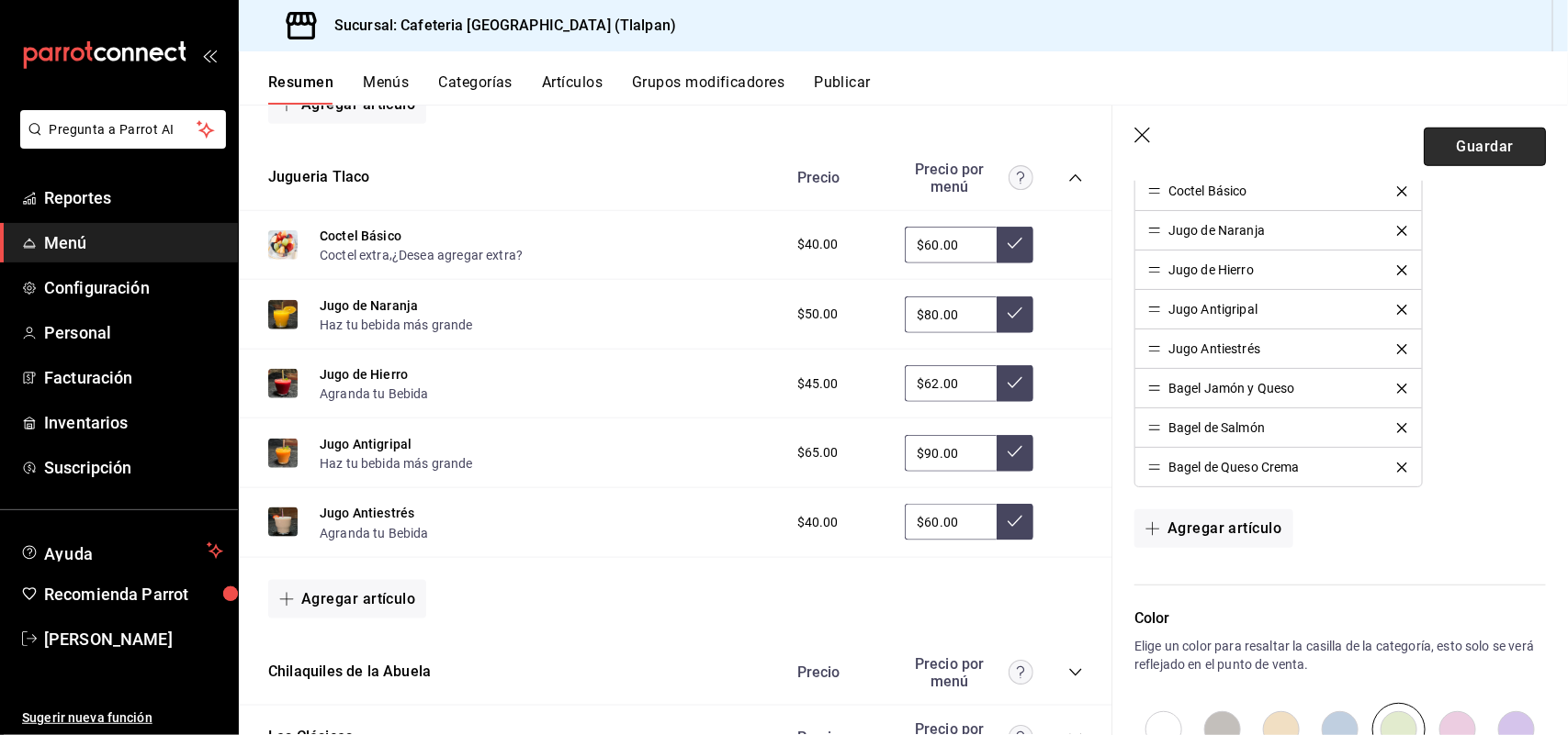
click at [1444, 145] on button "Guardar" at bounding box center [1485, 147] width 123 height 39
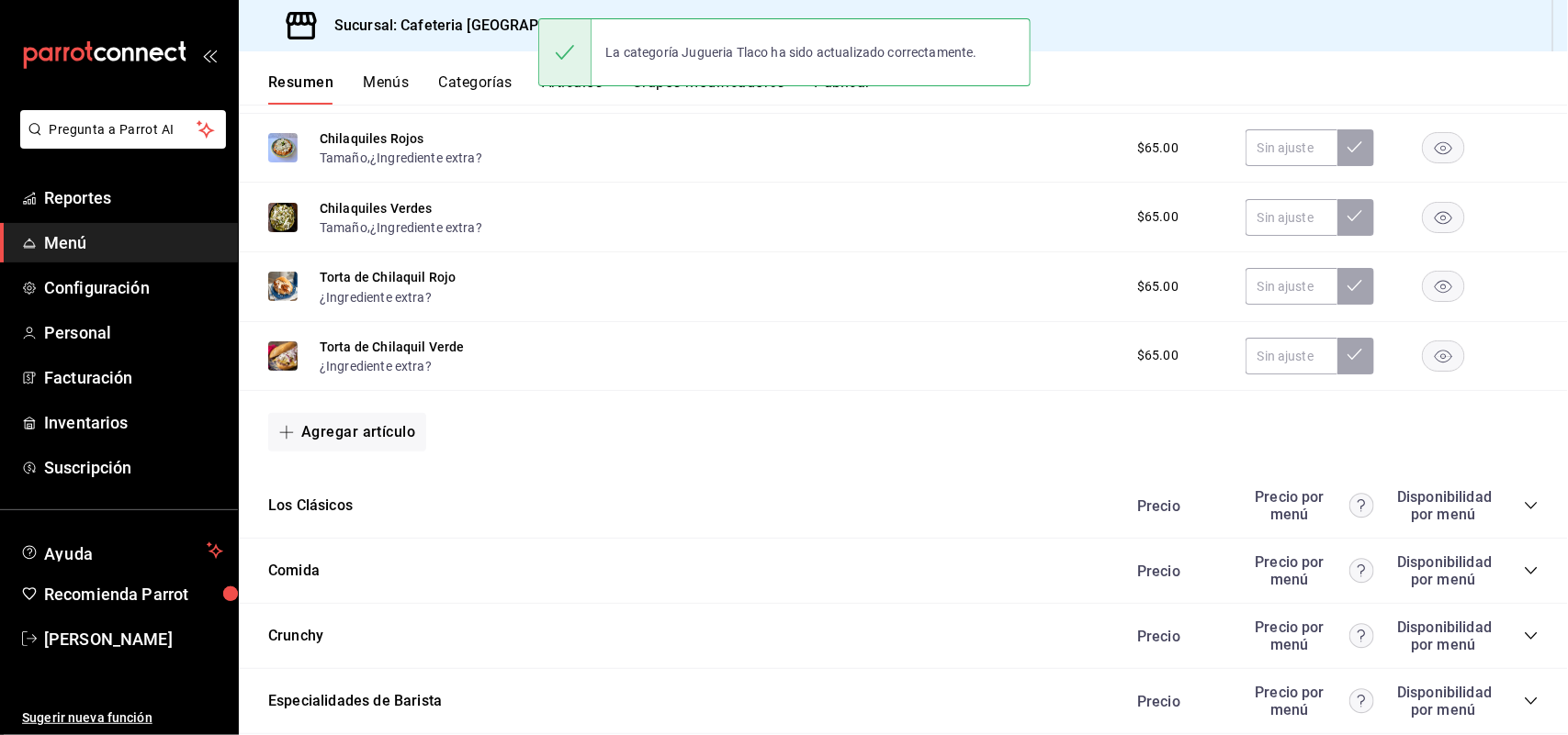
scroll to position [1401, 0]
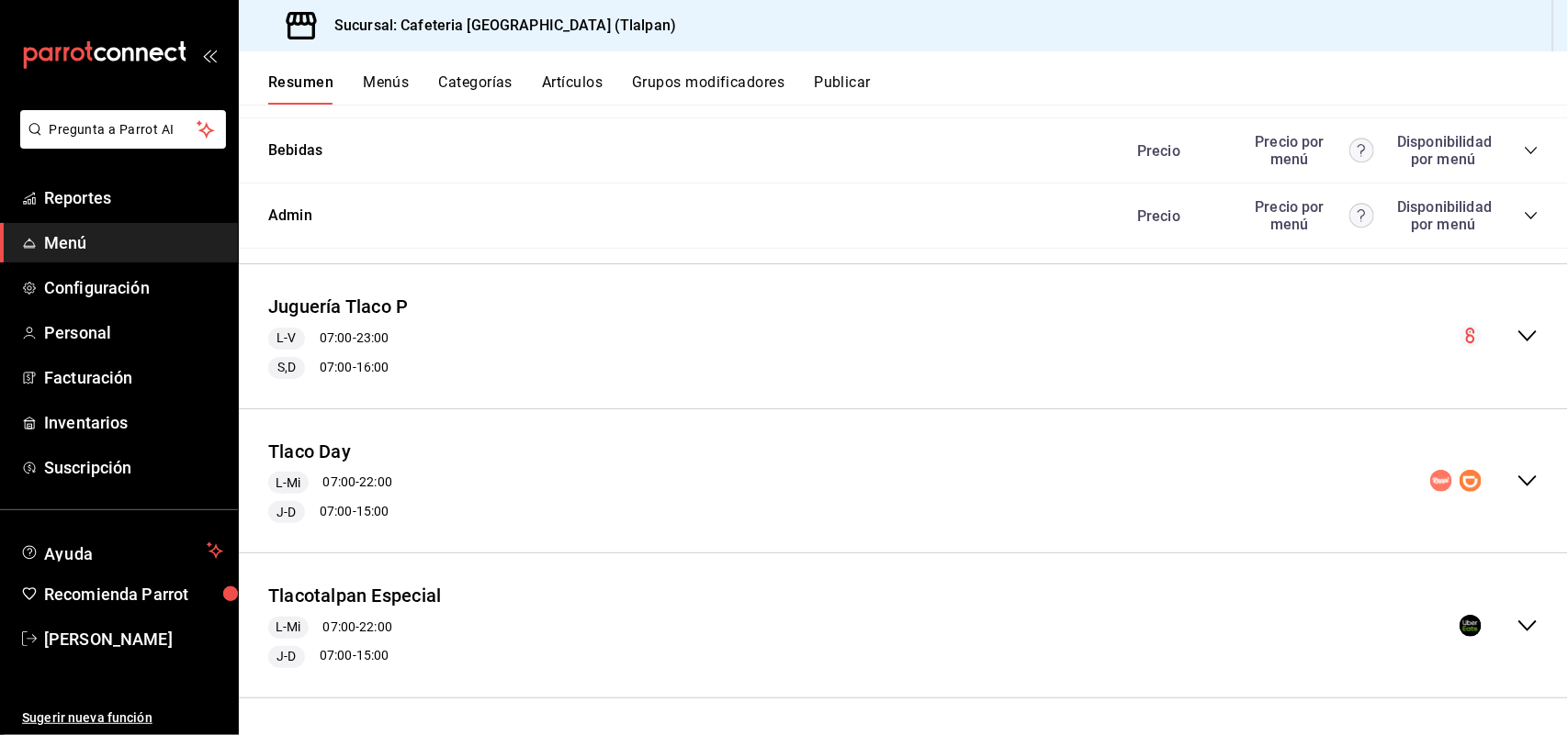
click at [1518, 480] on icon "collapse-menu-row" at bounding box center [1527, 480] width 18 height 11
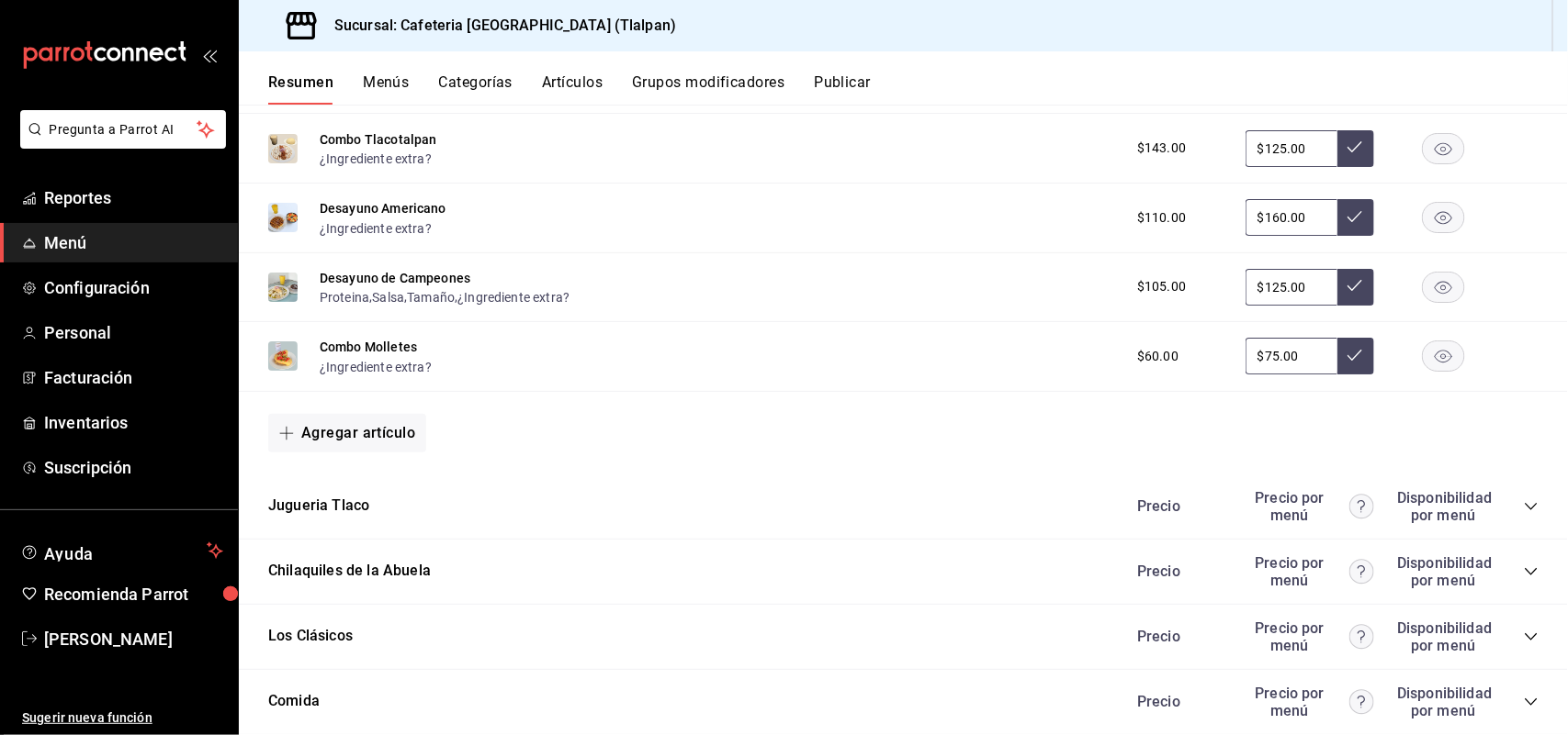
scroll to position [2159, 0]
click at [1524, 506] on icon "collapse-category-row" at bounding box center [1530, 506] width 12 height 8
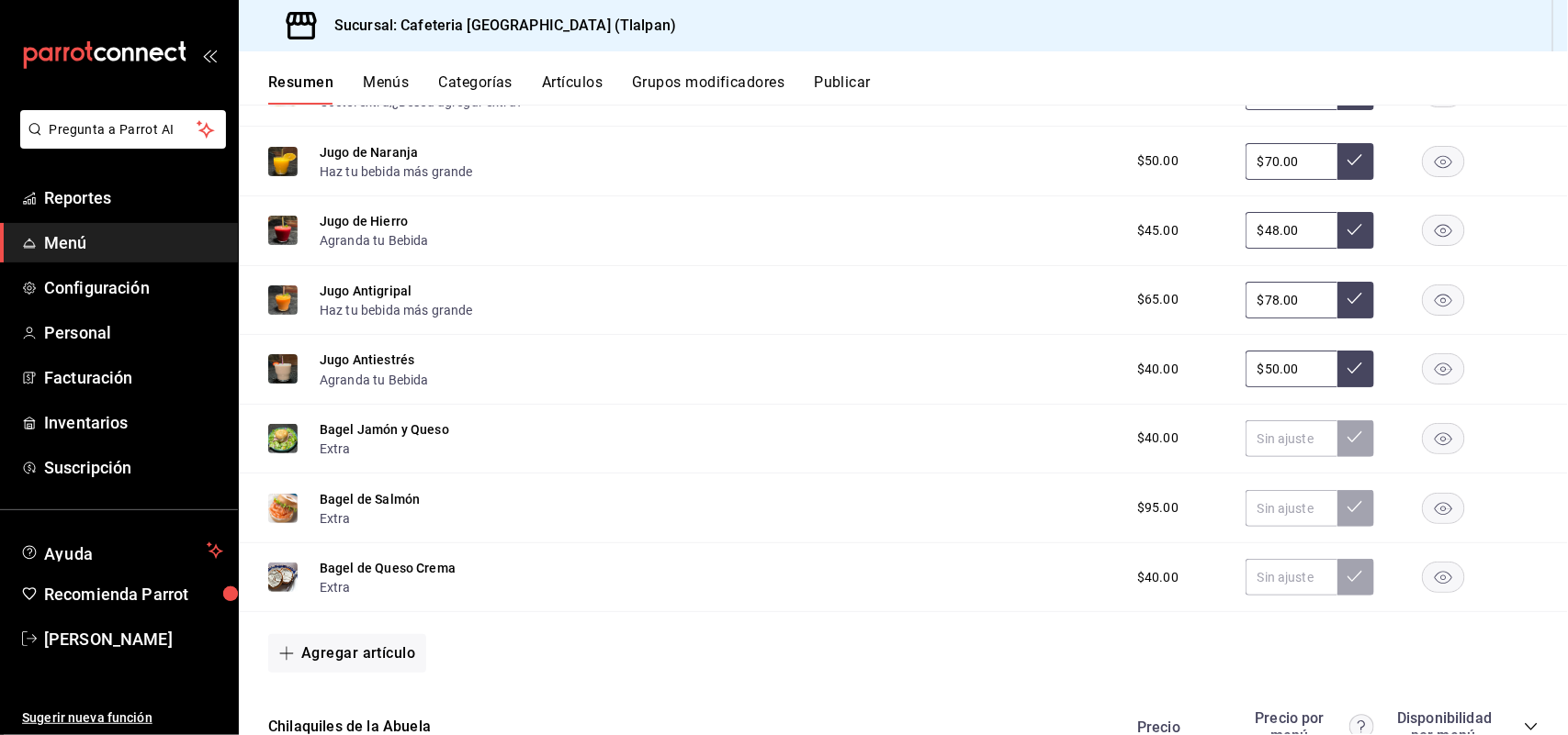
scroll to position [2648, 0]
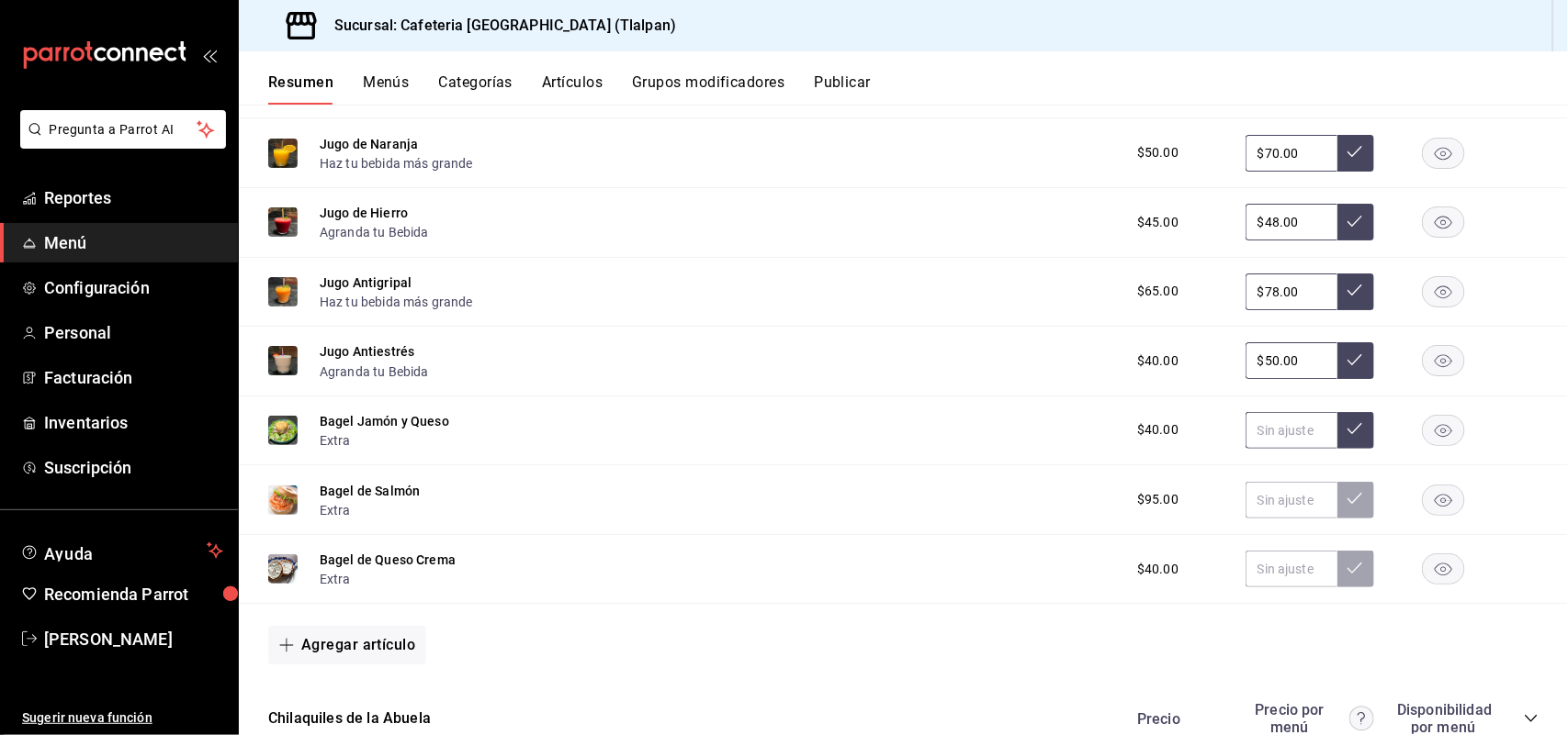
click at [1286, 432] on input "text" at bounding box center [1291, 431] width 91 height 37
type input "$60.00"
click at [1265, 506] on input "text" at bounding box center [1291, 501] width 91 height 37
type input "$130.00"
click at [1257, 569] on input "text" at bounding box center [1291, 570] width 91 height 37
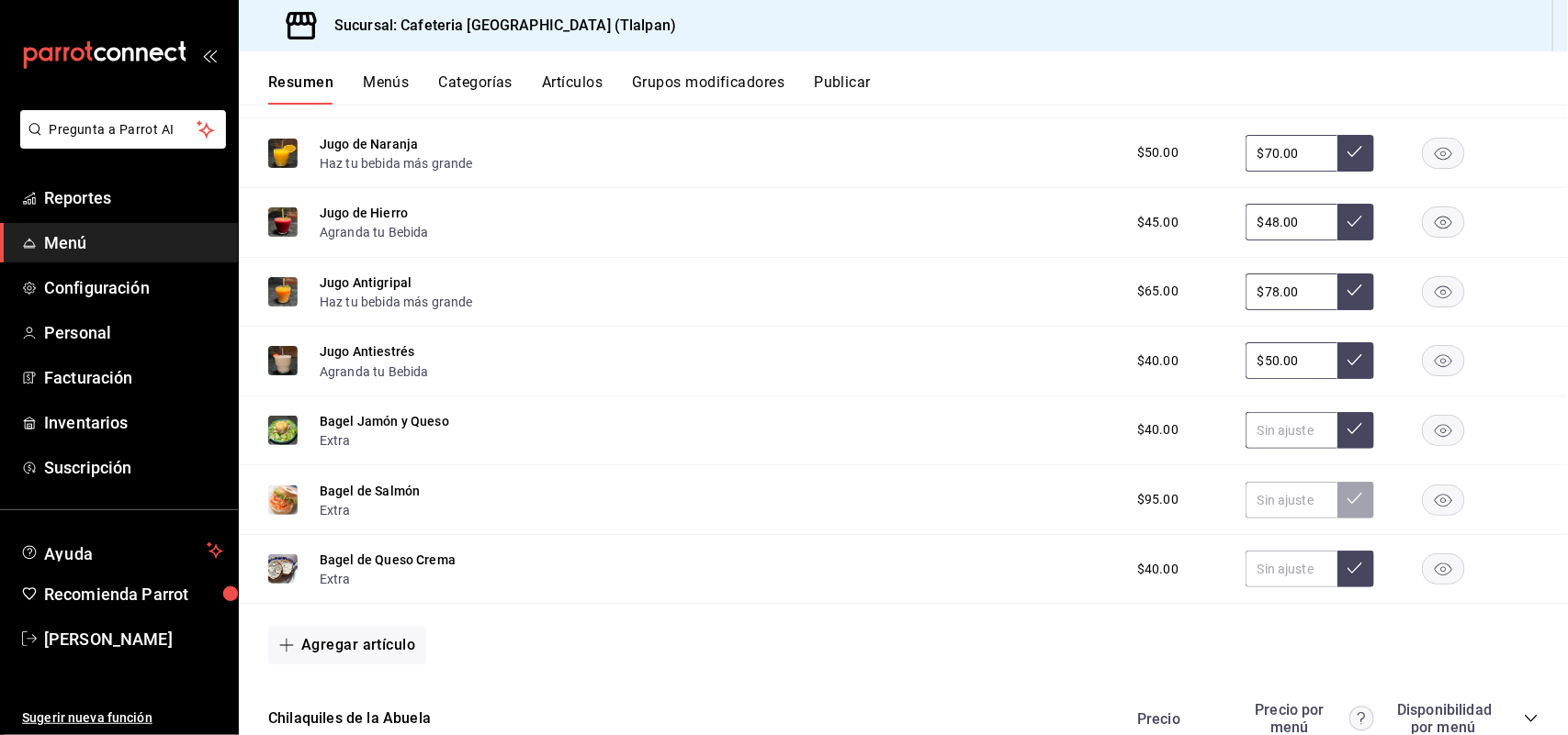
click at [1246, 434] on input "text" at bounding box center [1291, 431] width 91 height 37
type input "$60.00"
click at [1347, 437] on icon at bounding box center [1354, 428] width 15 height 15
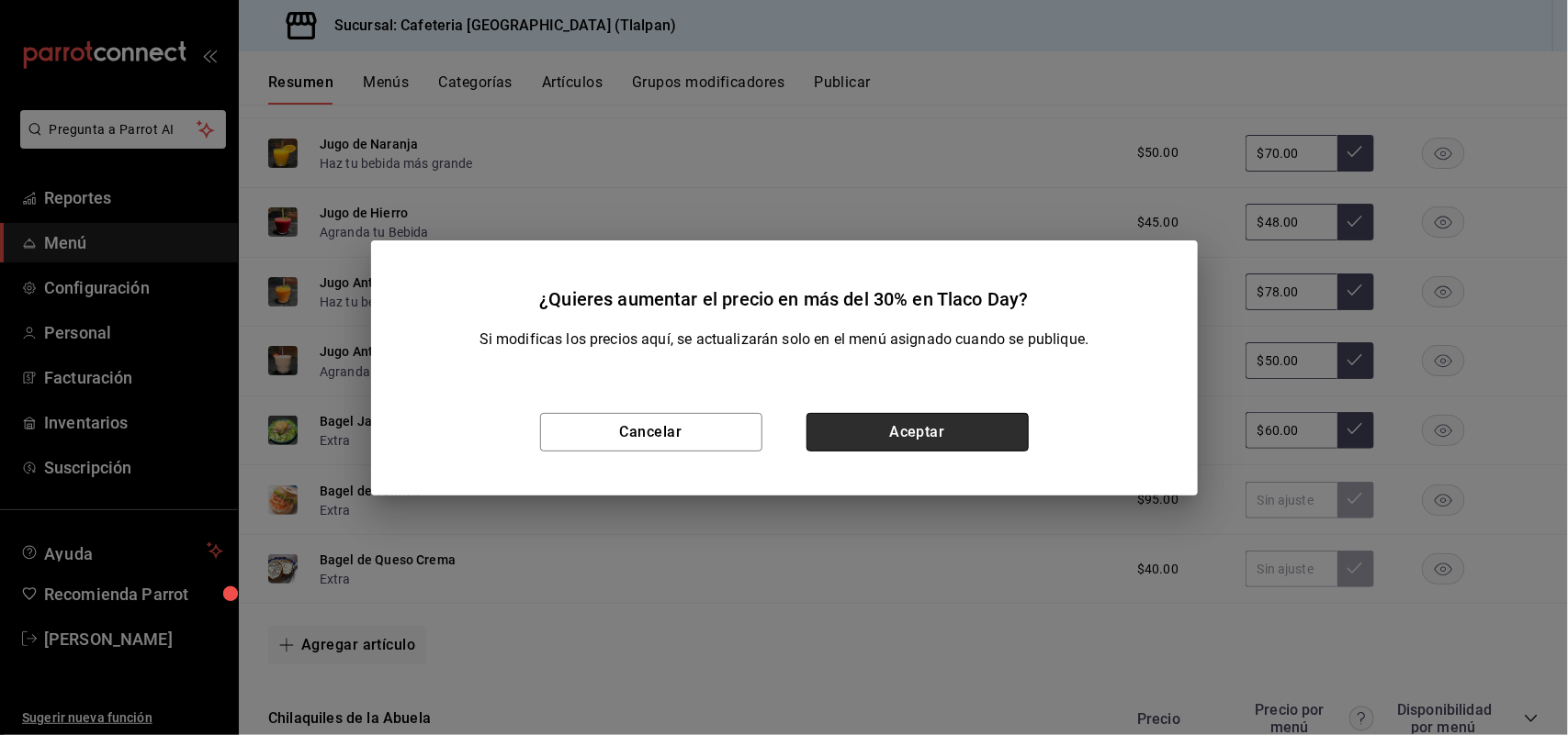
click at [969, 438] on button "Aceptar" at bounding box center [917, 433] width 222 height 39
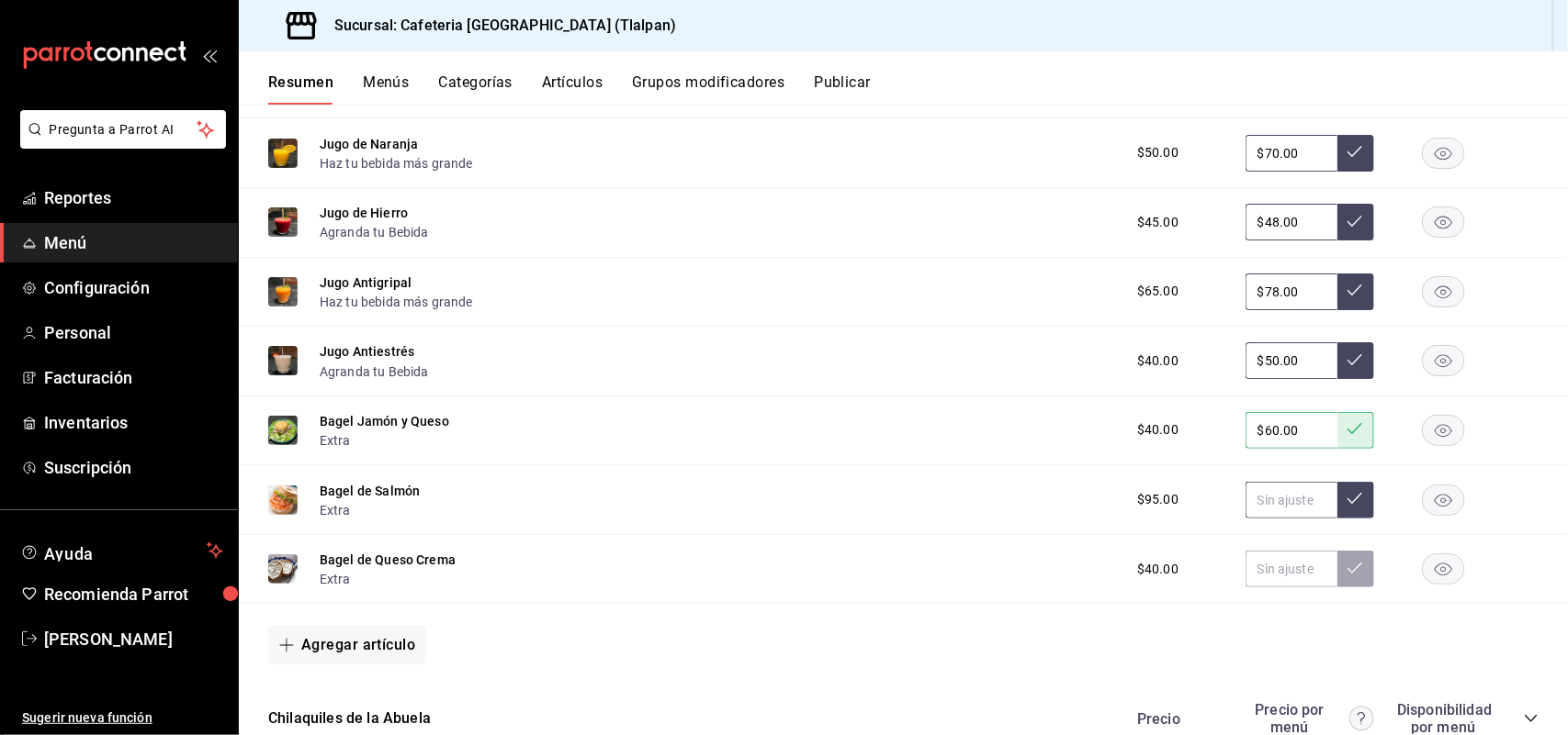
click at [1273, 510] on input "text" at bounding box center [1291, 501] width 91 height 37
type input "$130.00"
click at [1348, 506] on button at bounding box center [1356, 501] width 37 height 37
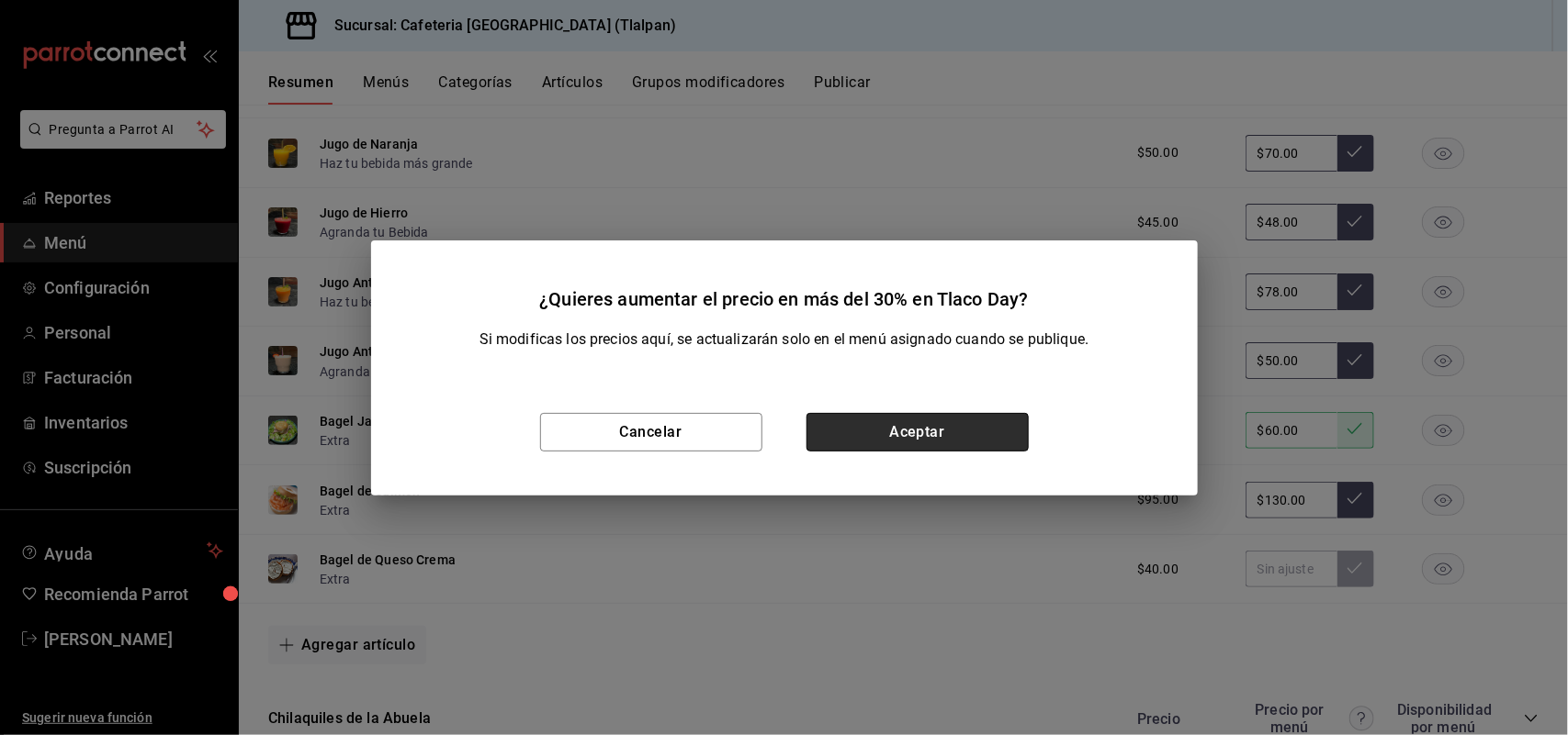
click at [948, 438] on button "Aceptar" at bounding box center [917, 433] width 222 height 39
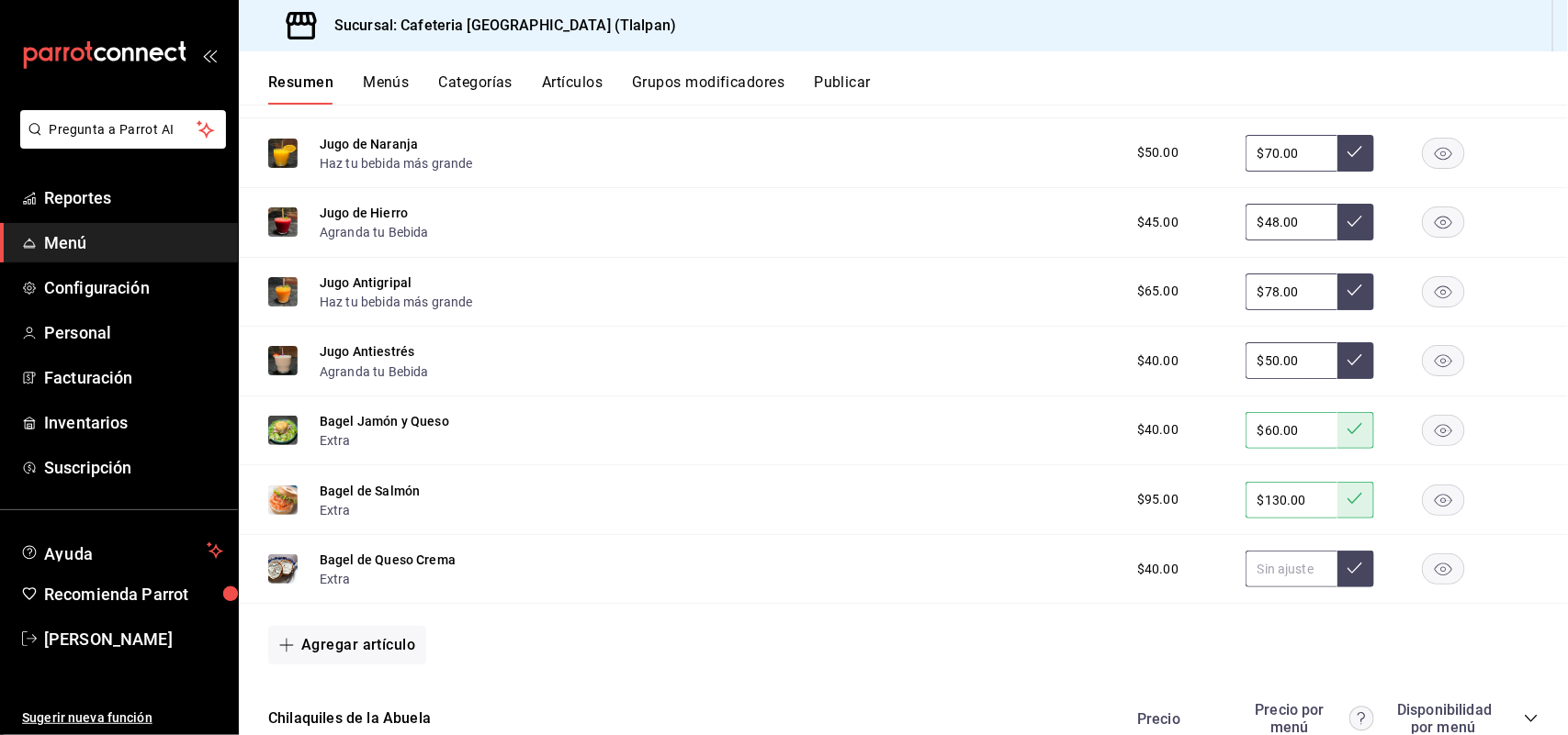
click at [1265, 572] on input "text" at bounding box center [1291, 570] width 91 height 37
type input "$60.00"
click at [1347, 565] on icon at bounding box center [1354, 568] width 15 height 15
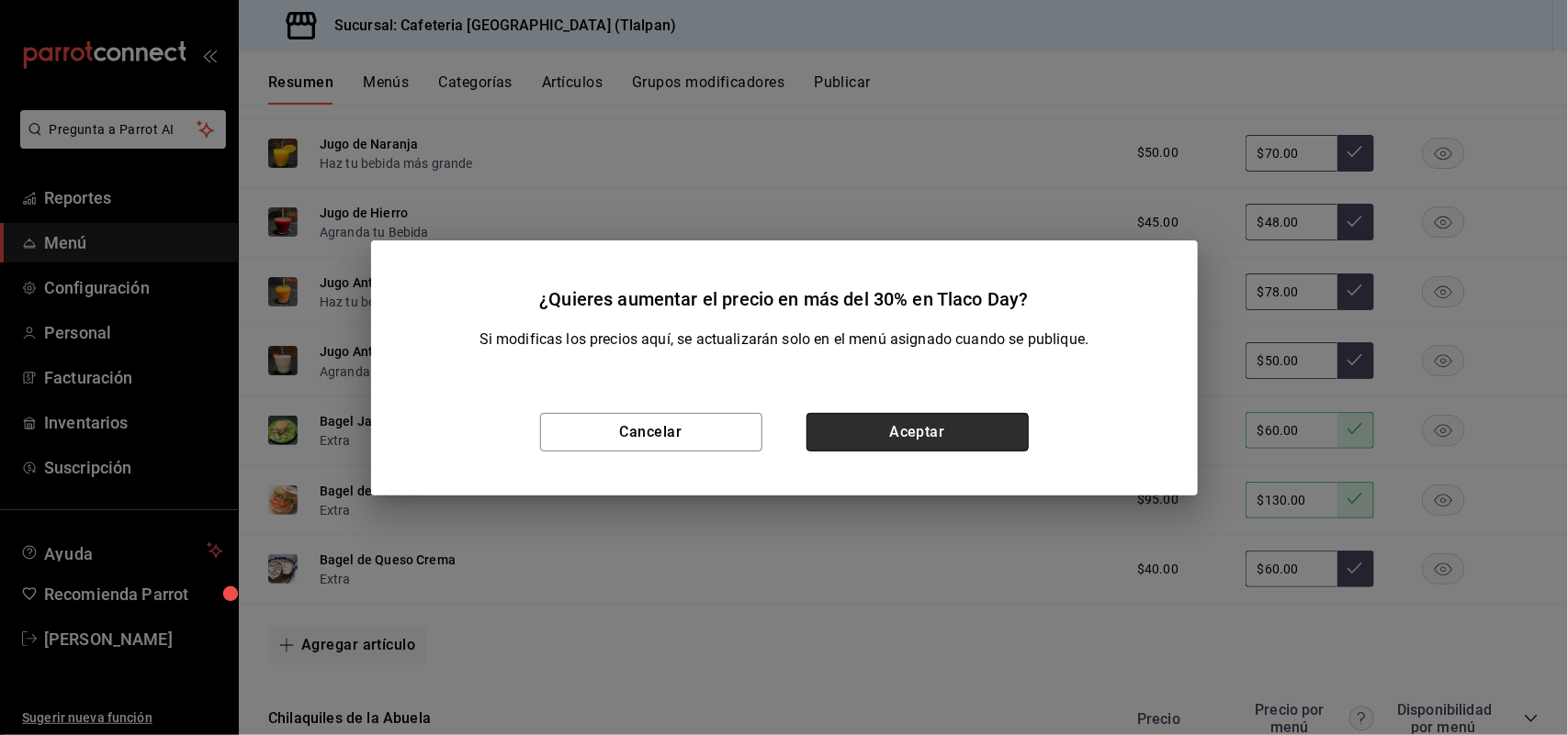
click at [912, 429] on button "Aceptar" at bounding box center [917, 433] width 222 height 39
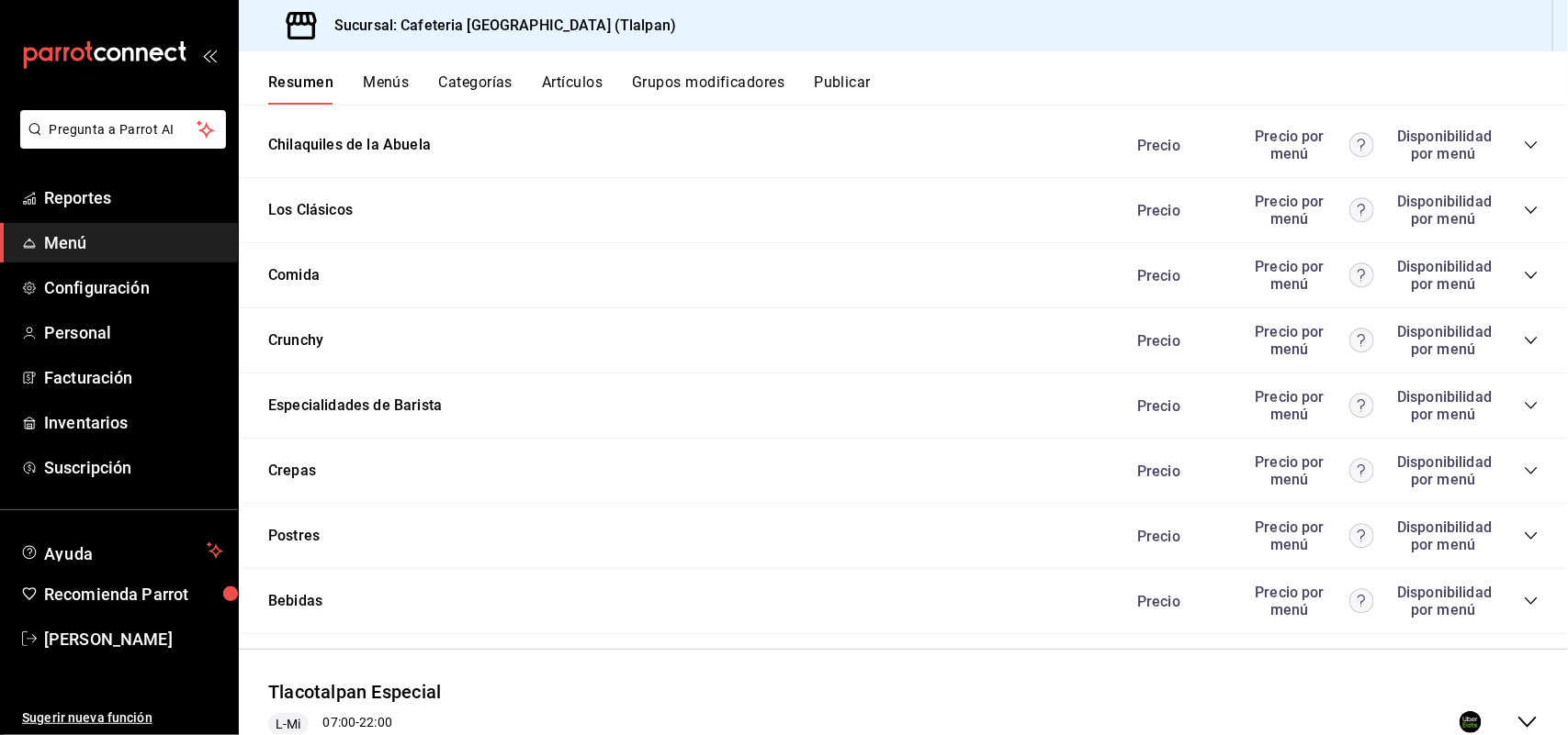
scroll to position [3319, 0]
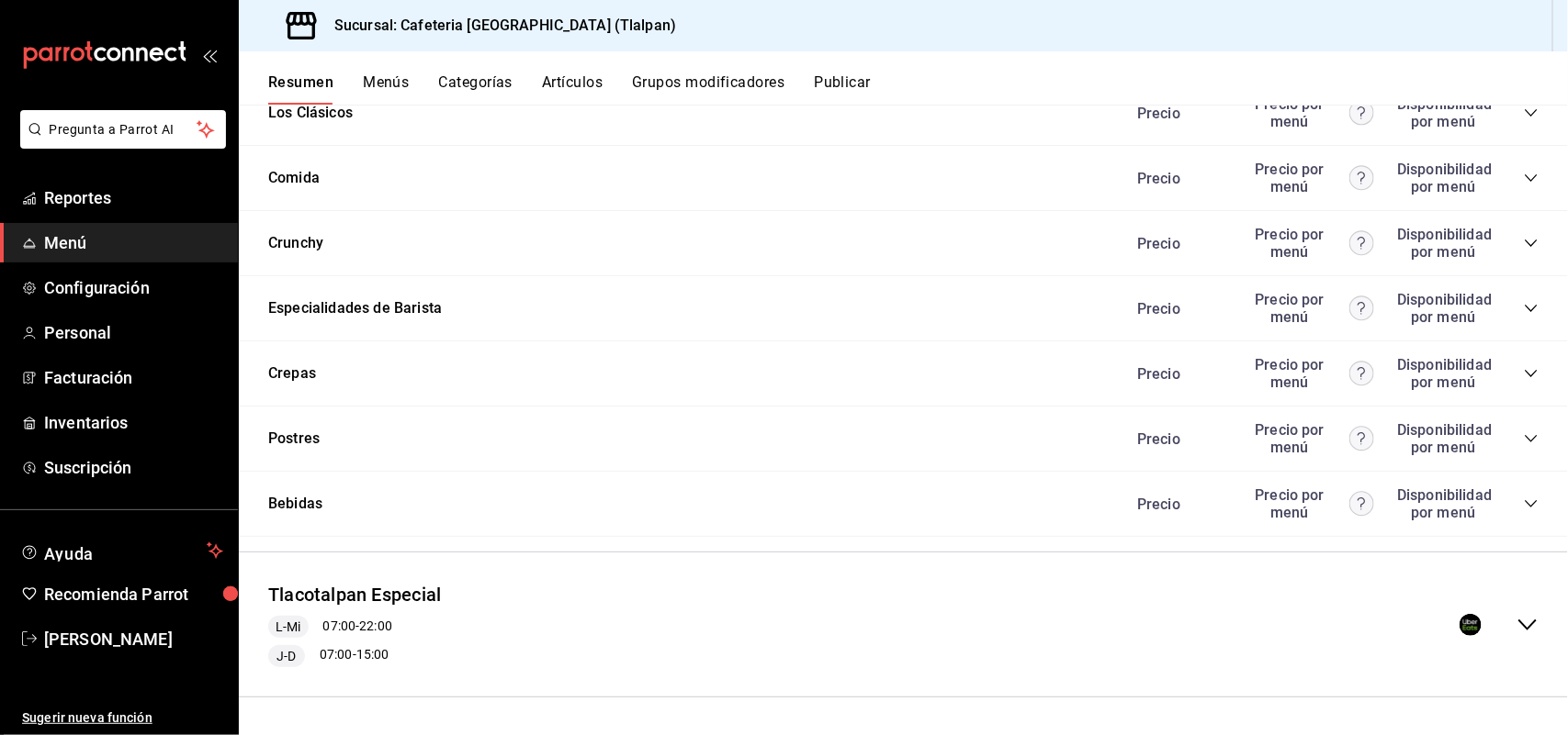
click at [1517, 632] on icon "collapse-menu-row" at bounding box center [1527, 625] width 22 height 22
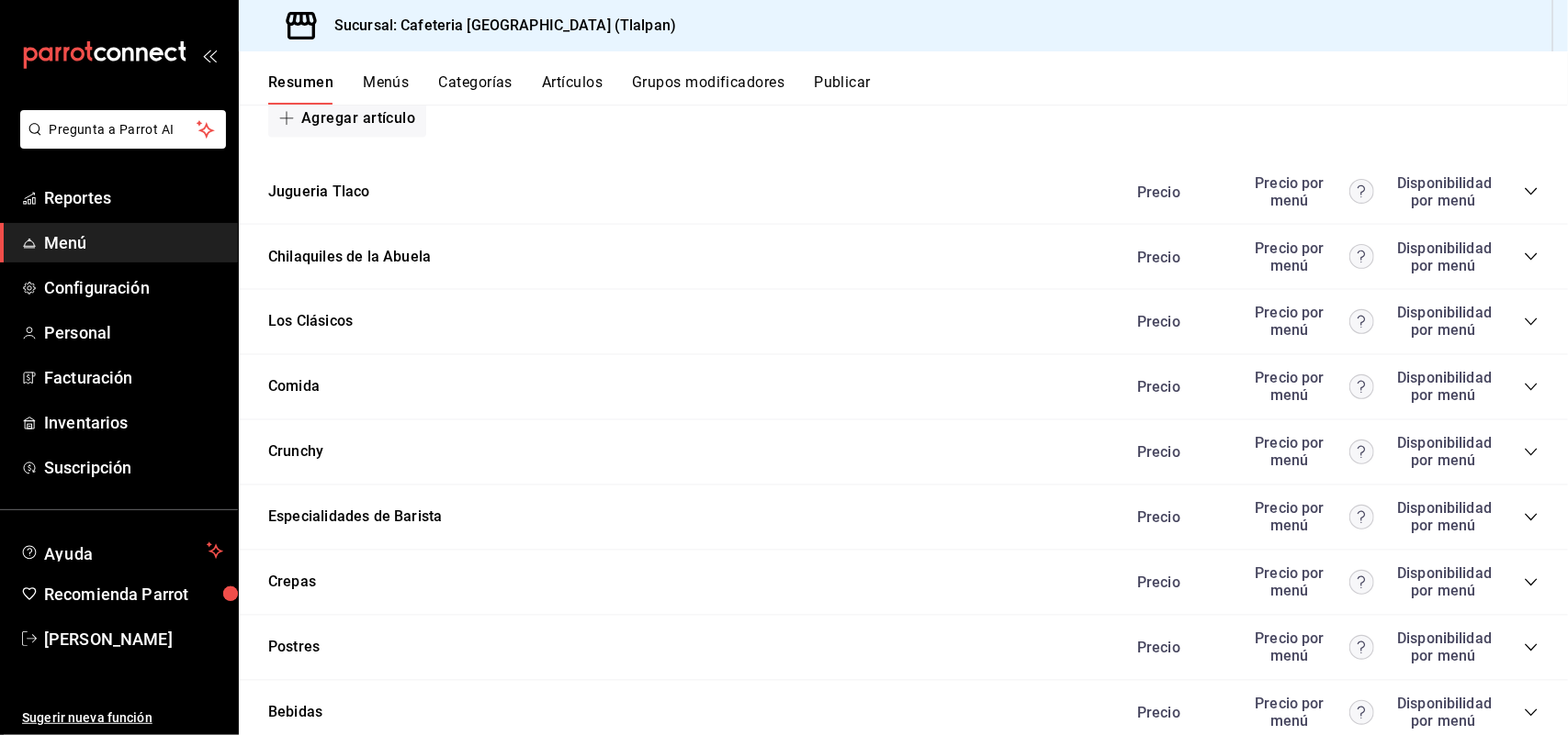
scroll to position [4521, 0]
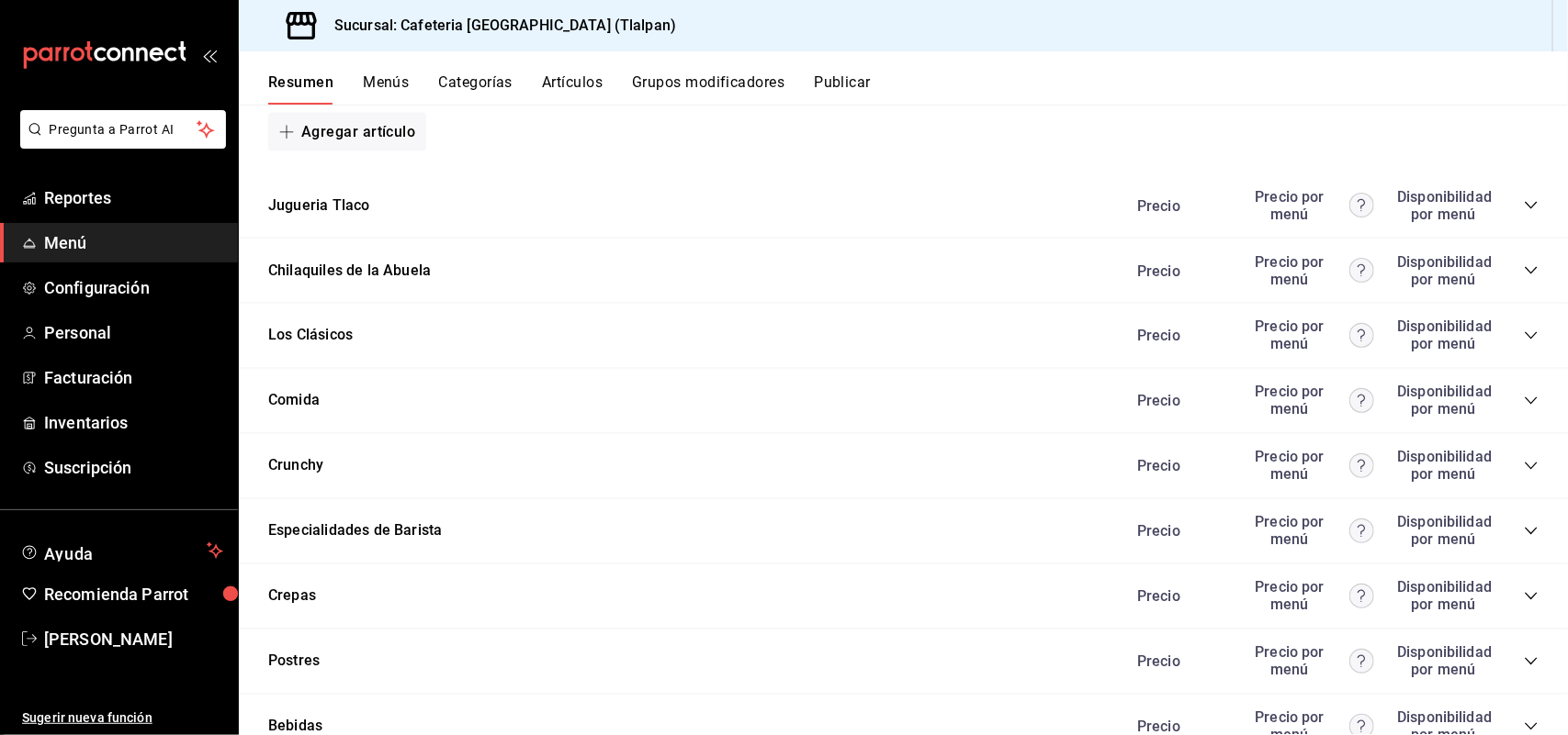
click at [1524, 204] on icon "collapse-category-row" at bounding box center [1530, 206] width 12 height 8
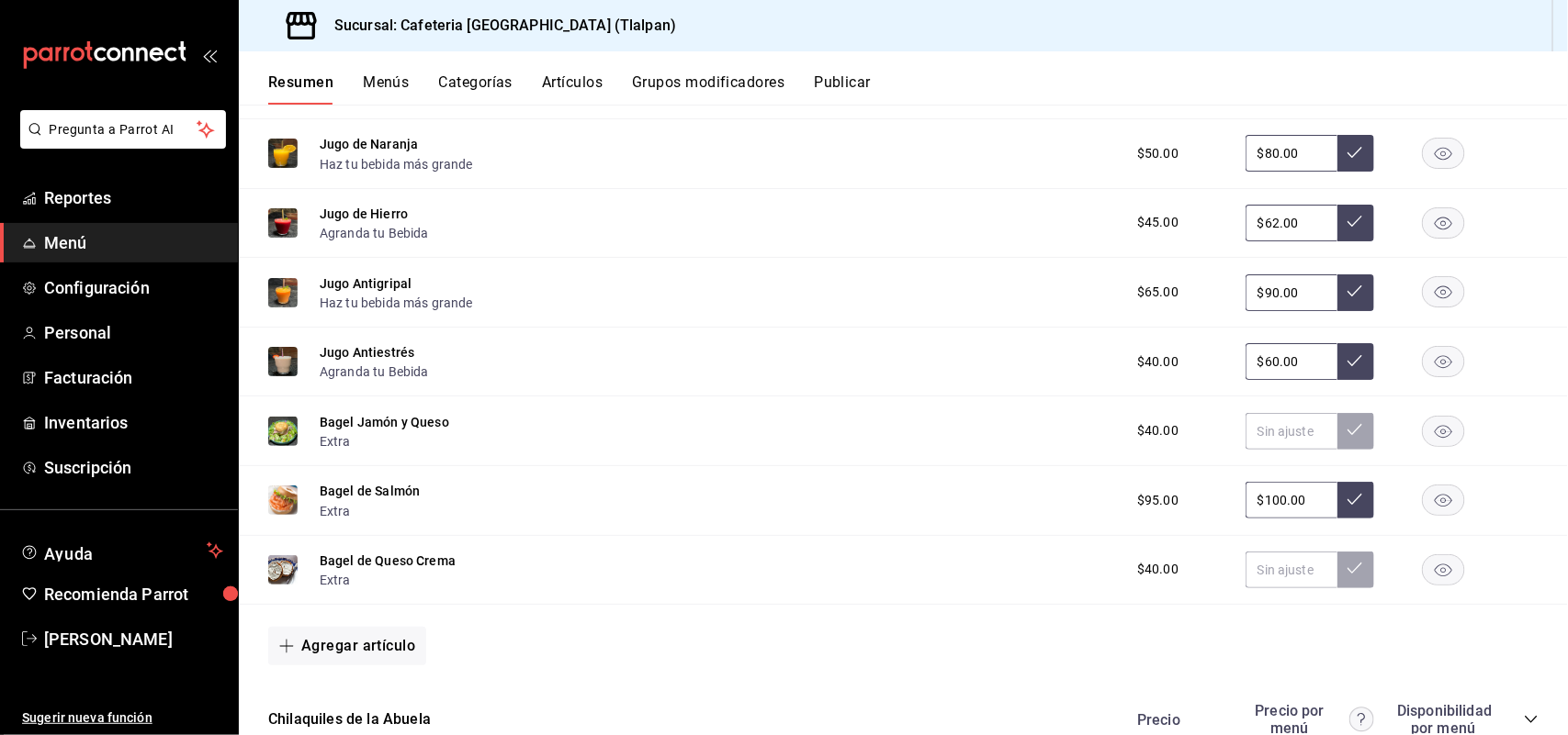
scroll to position [4712, 0]
click at [1281, 430] on input "text" at bounding box center [1291, 430] width 91 height 37
type input "$65.00"
click at [1347, 434] on icon at bounding box center [1354, 427] width 15 height 15
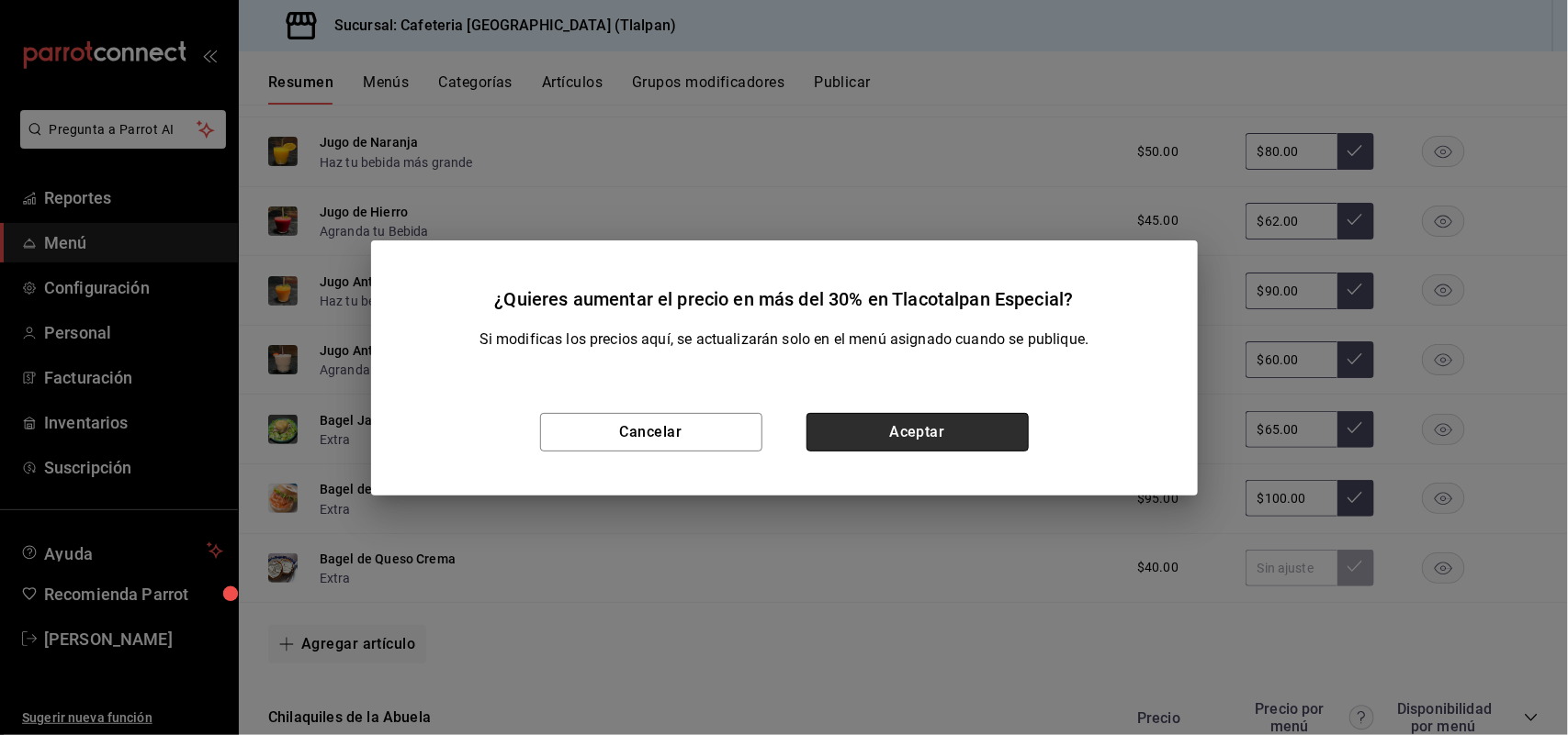
click at [888, 434] on button "Aceptar" at bounding box center [917, 433] width 222 height 39
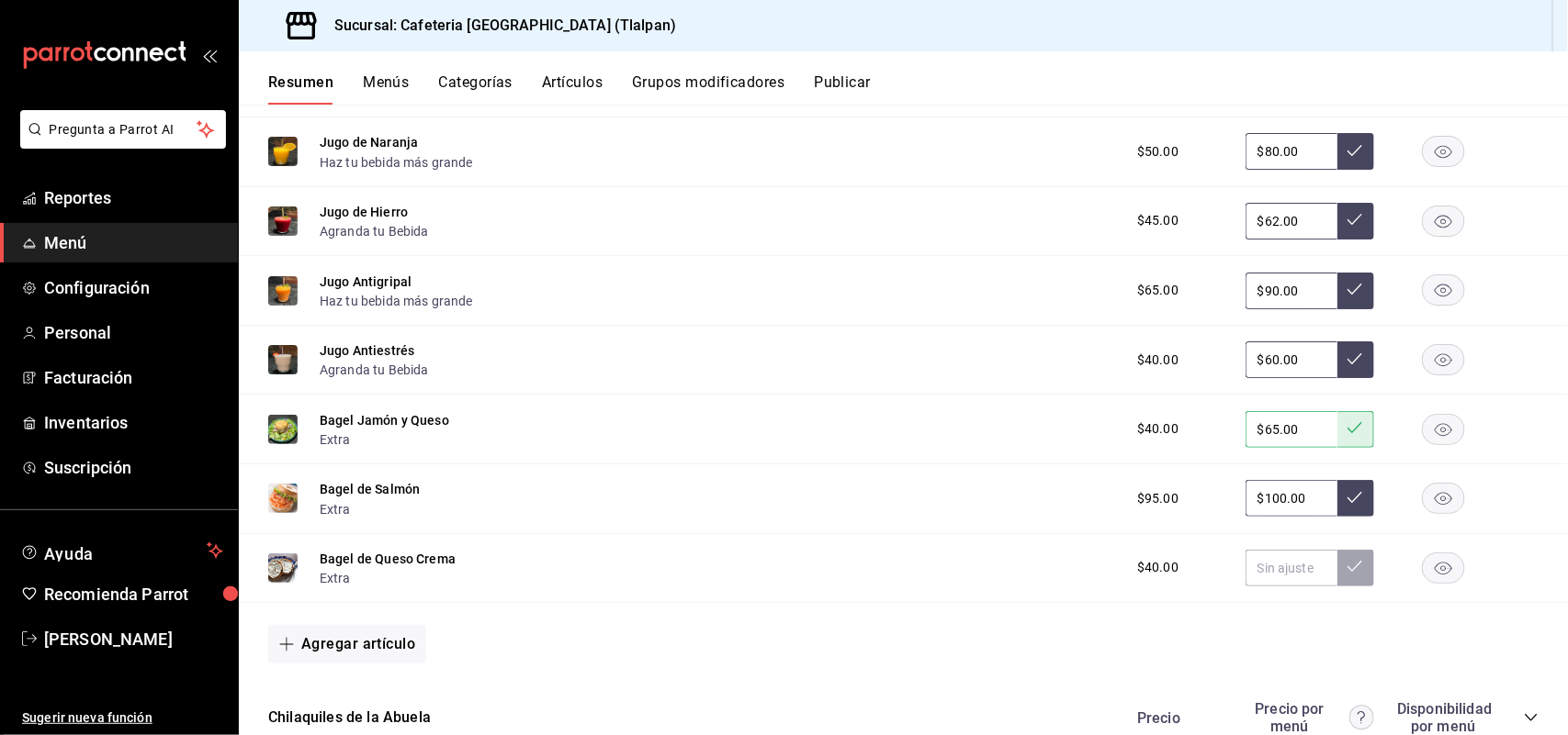
click at [1267, 496] on input "$100.00" at bounding box center [1291, 499] width 91 height 37
type input "$140.00"
click at [1347, 497] on icon at bounding box center [1354, 497] width 15 height 11
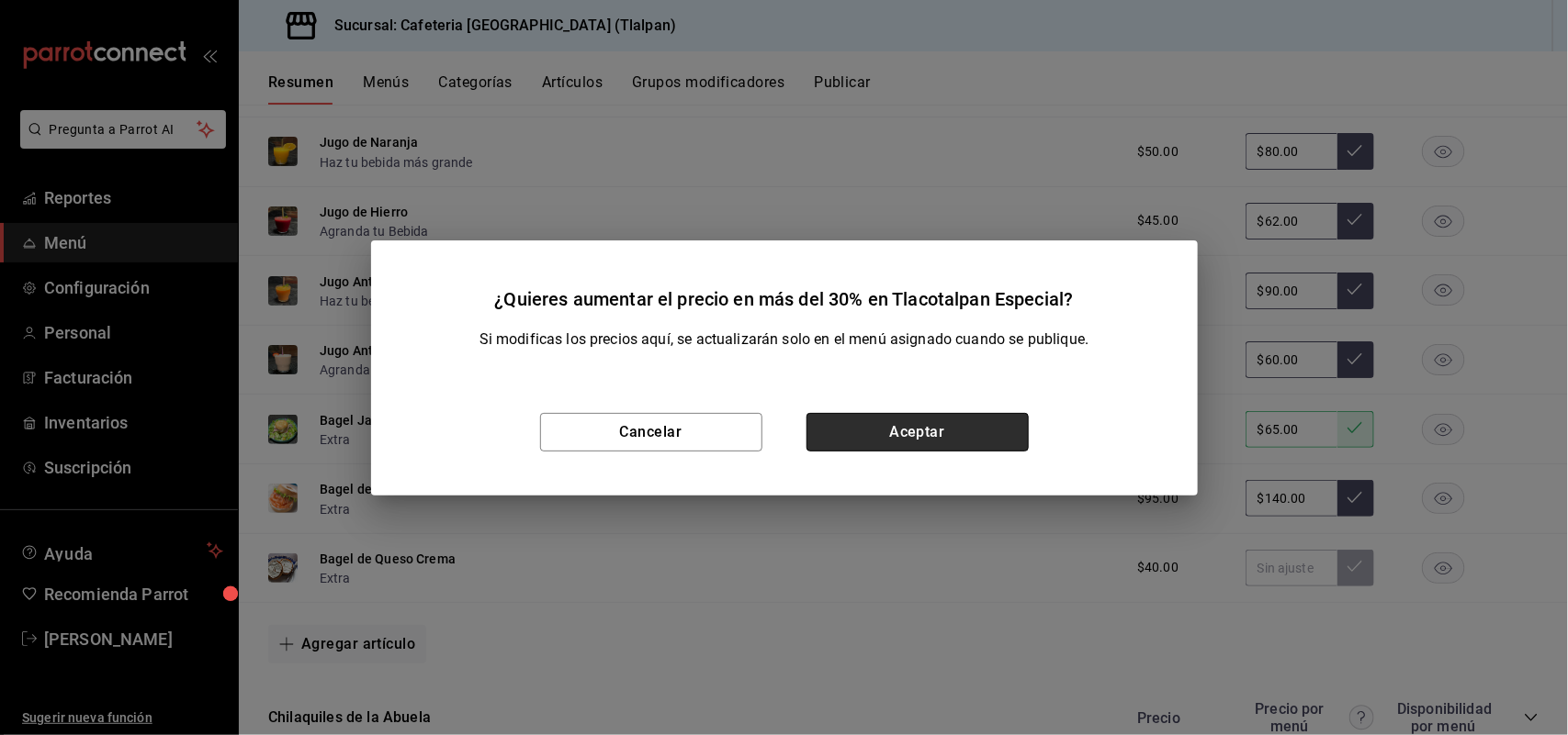
click at [902, 428] on button "Aceptar" at bounding box center [917, 433] width 222 height 39
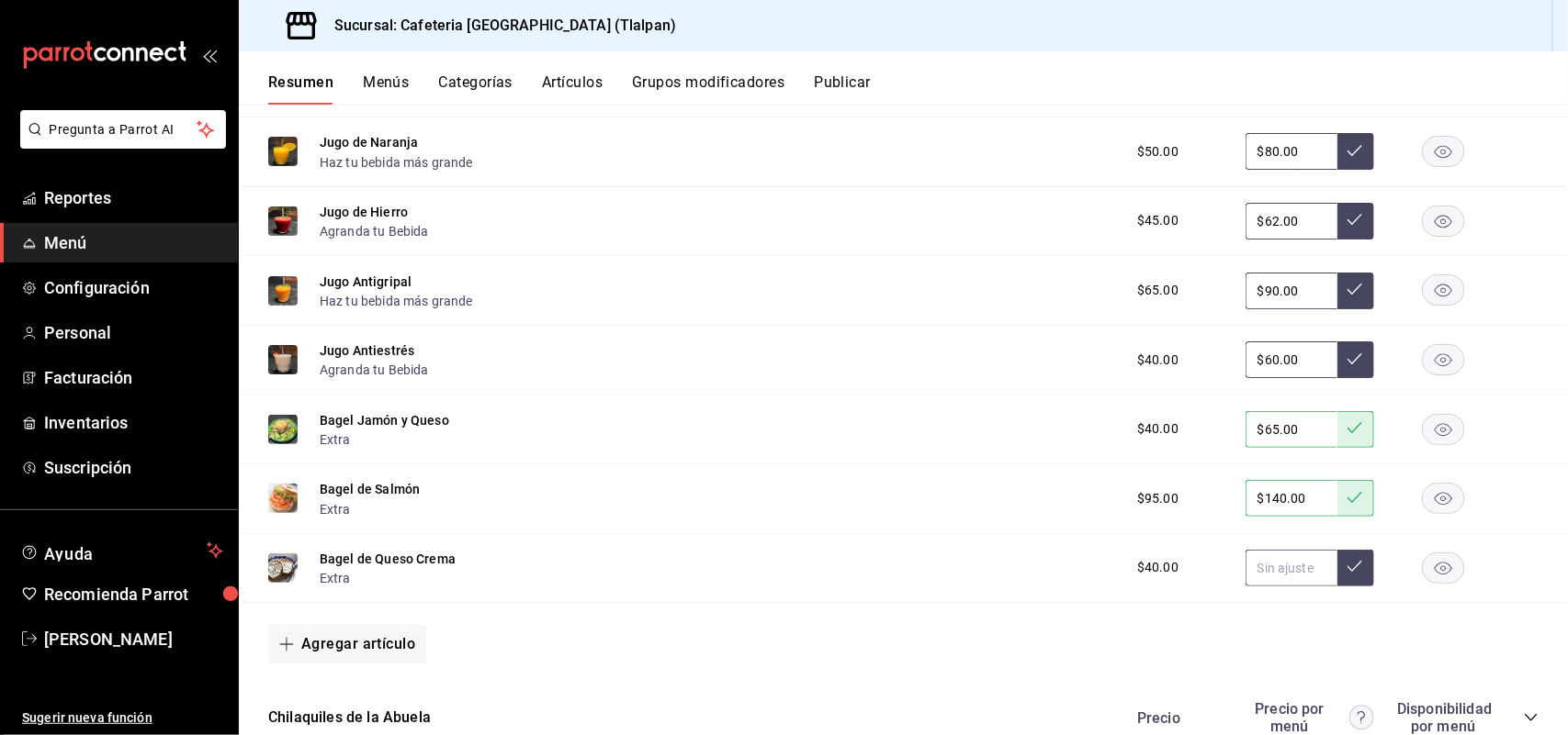
click at [1265, 567] on input "text" at bounding box center [1291, 569] width 91 height 37
type input "$65.00"
click at [1347, 567] on icon at bounding box center [1354, 566] width 15 height 15
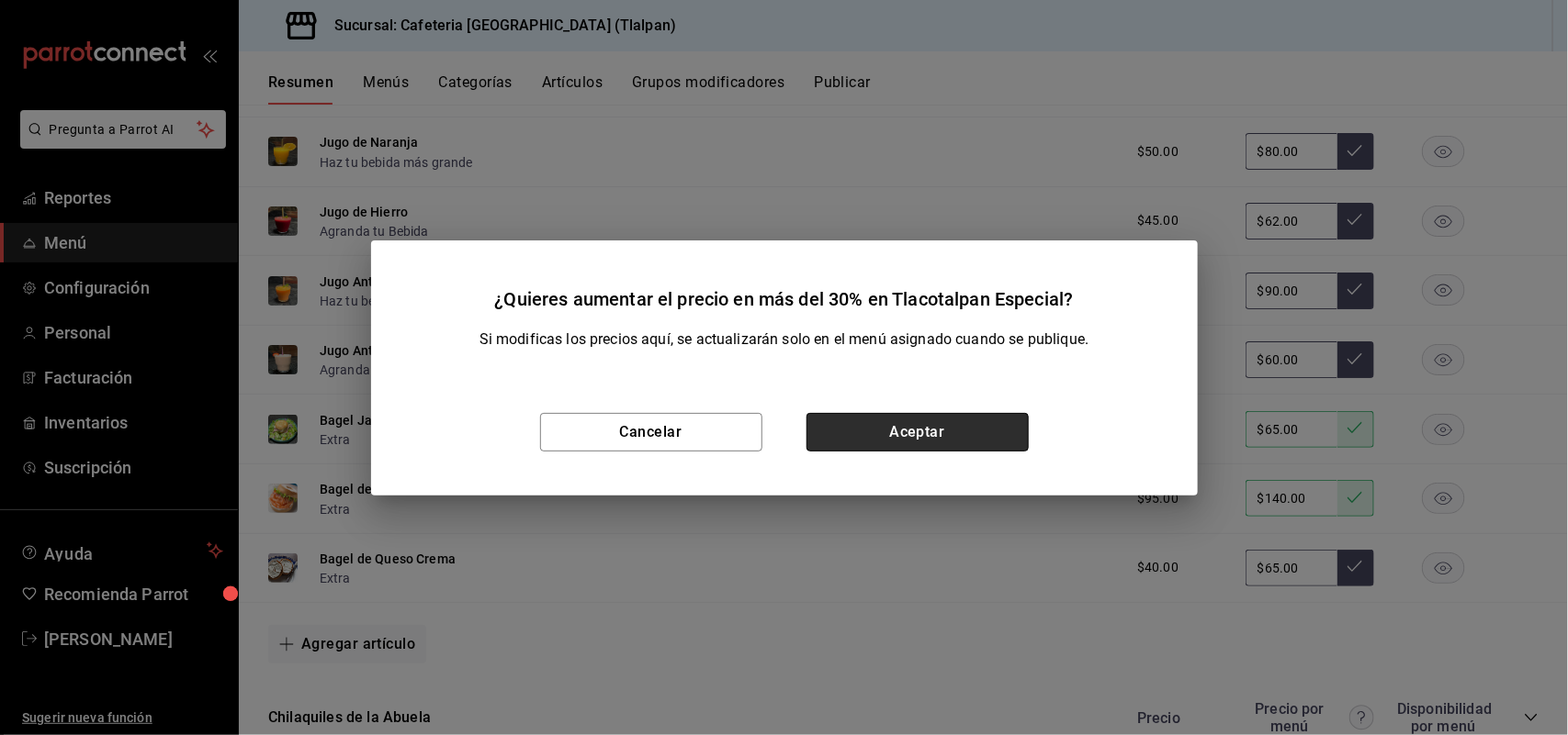
click at [946, 423] on button "Aceptar" at bounding box center [917, 433] width 222 height 39
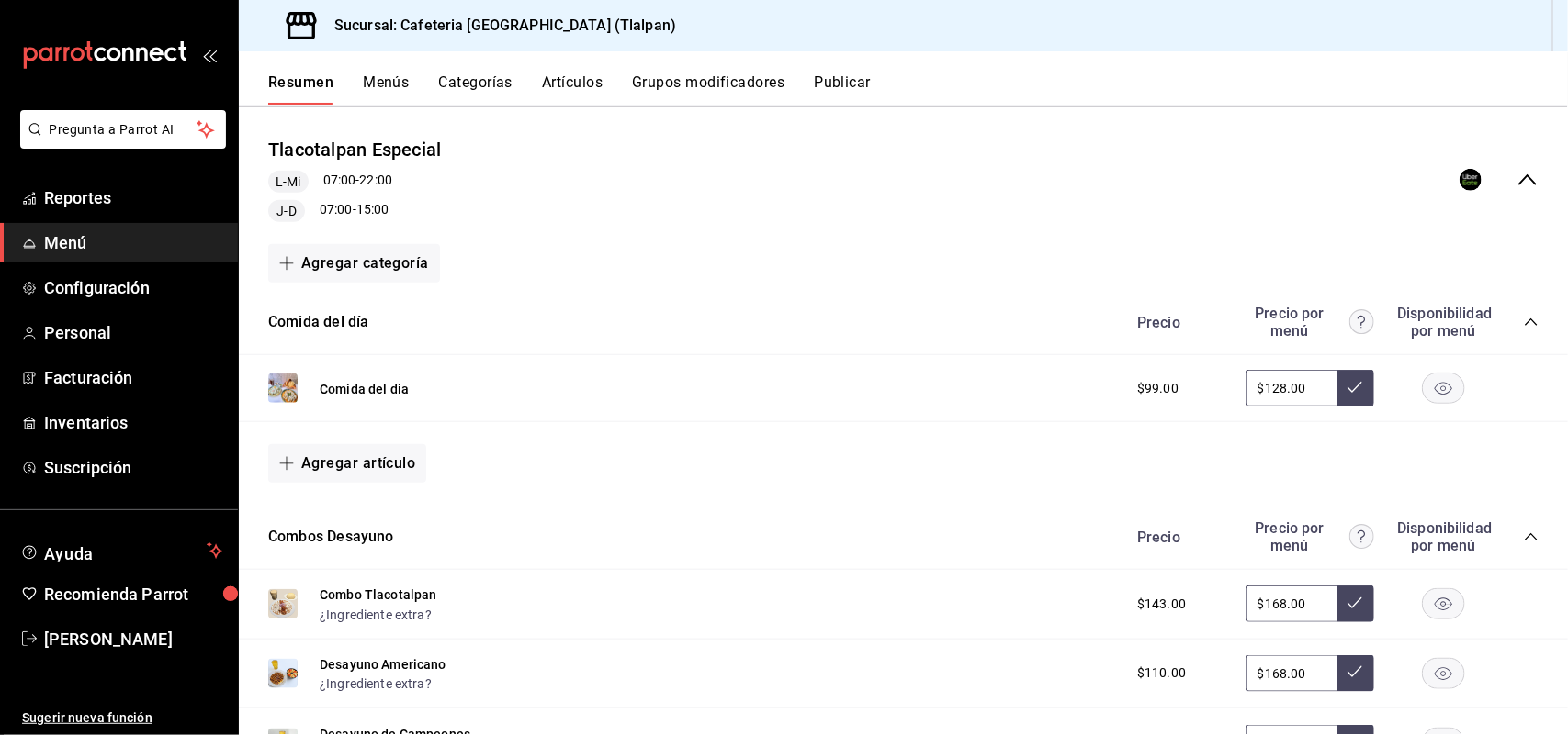
scroll to position [3763, 0]
click at [1516, 173] on icon "collapse-menu-row" at bounding box center [1527, 181] width 22 height 22
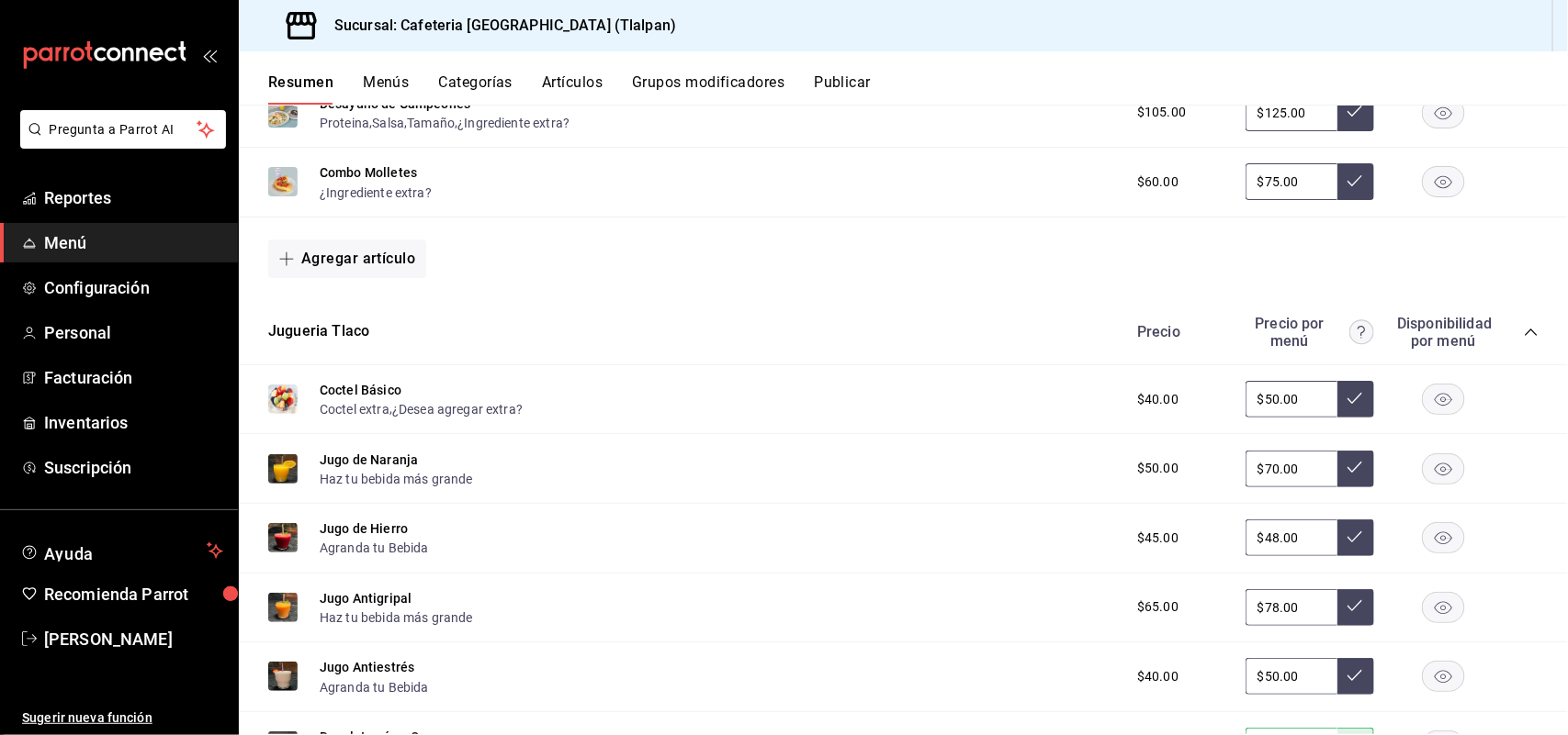
scroll to position [2318, 0]
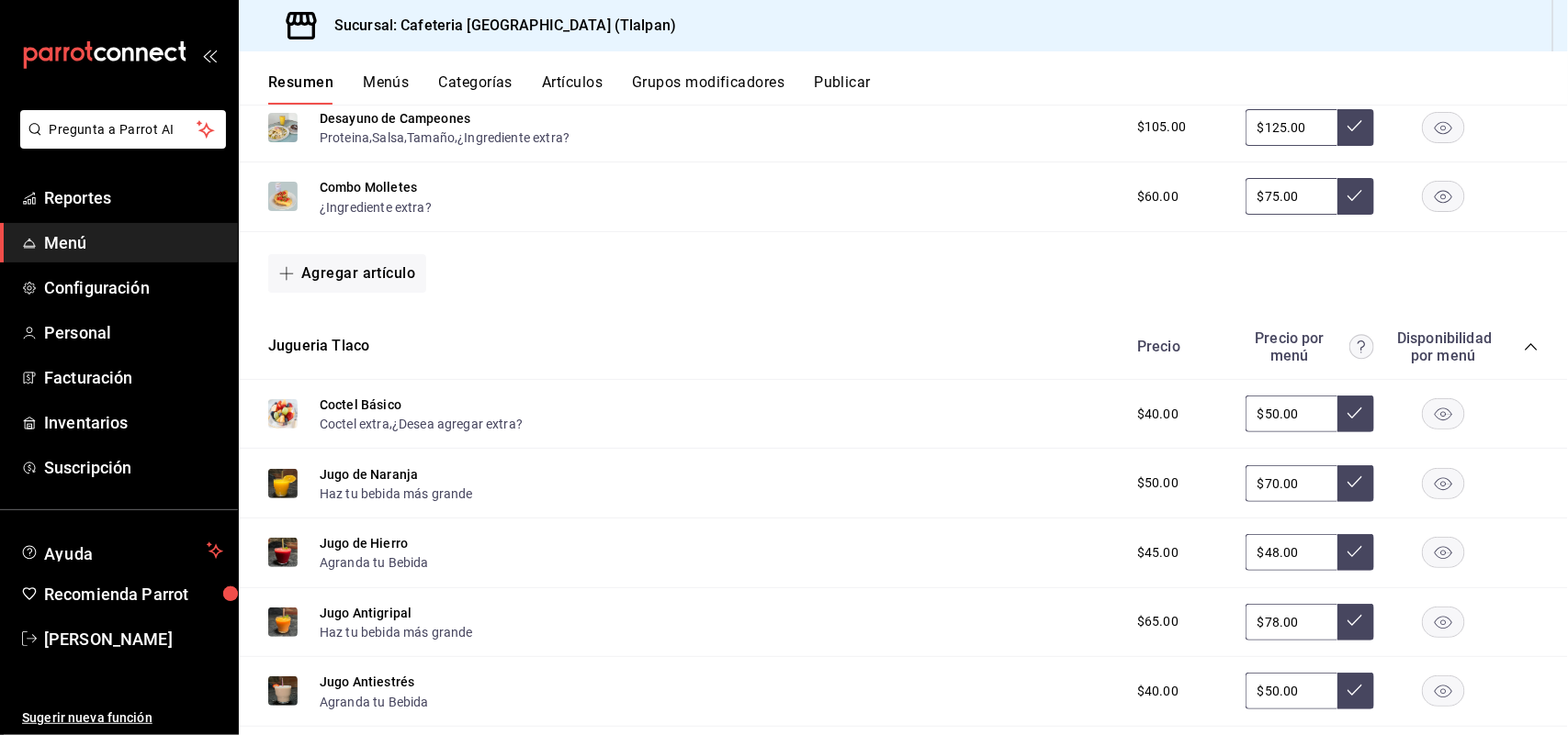
click at [1523, 342] on icon "collapse-category-row" at bounding box center [1530, 346] width 15 height 15
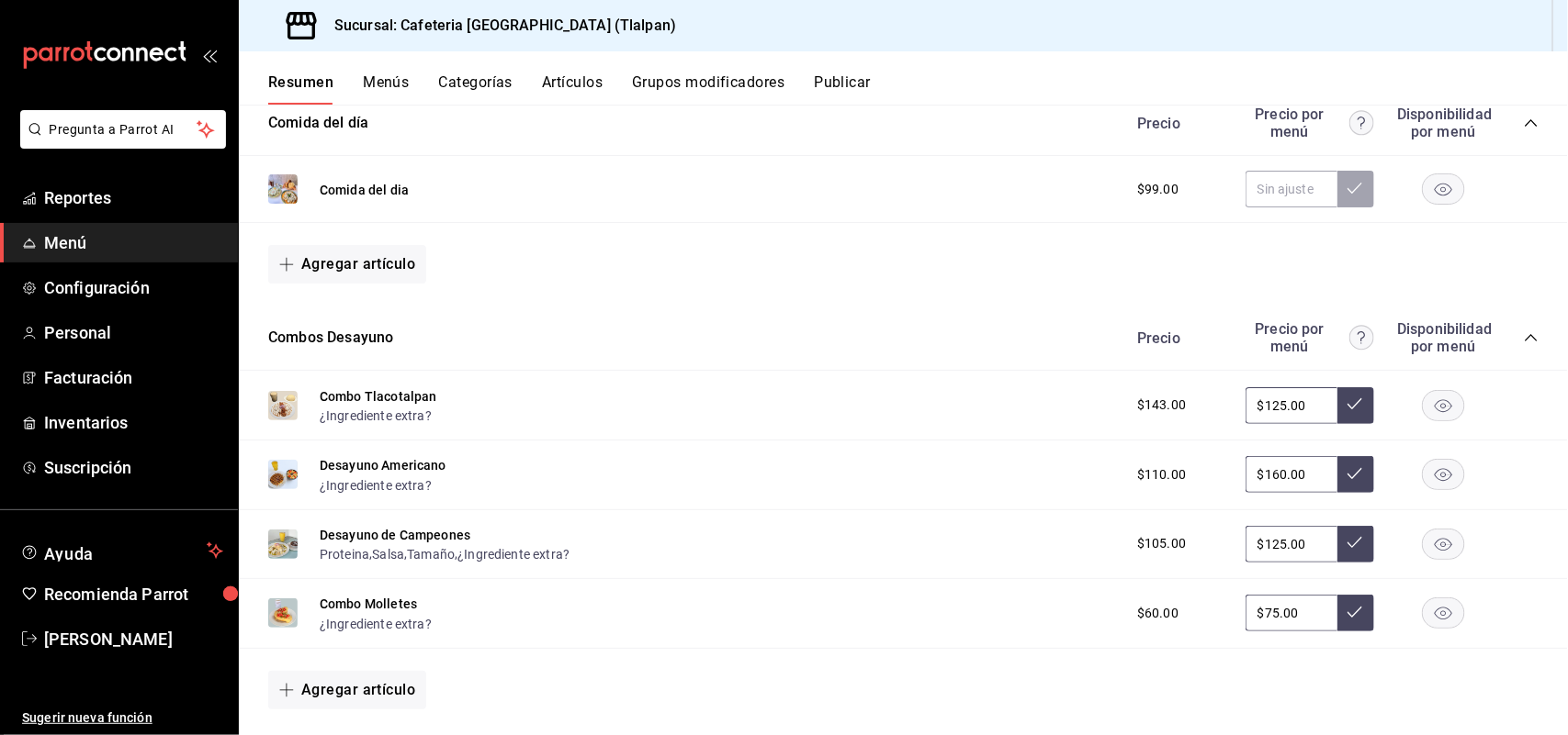
scroll to position [1836, 0]
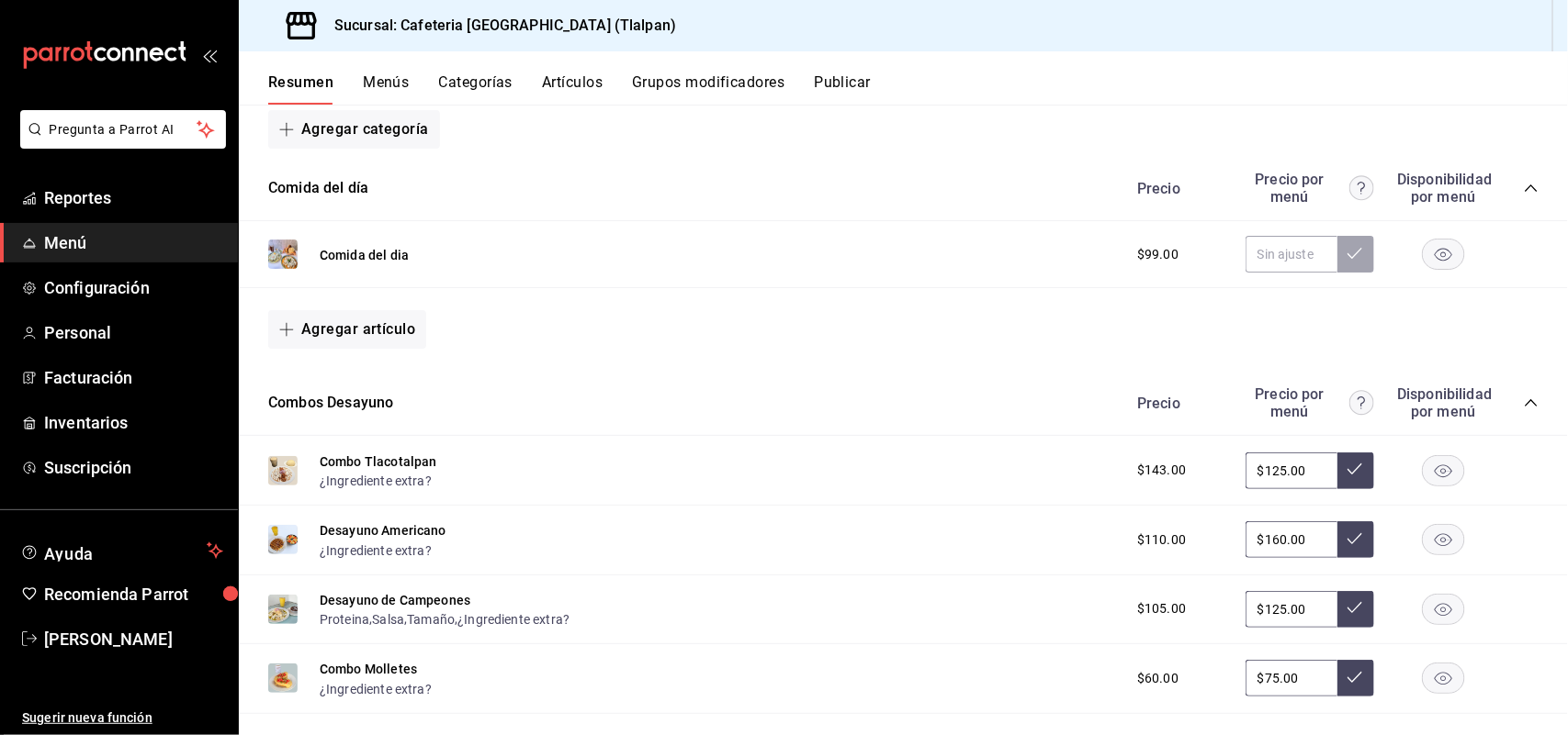
click at [1523, 398] on icon "collapse-category-row" at bounding box center [1530, 402] width 15 height 15
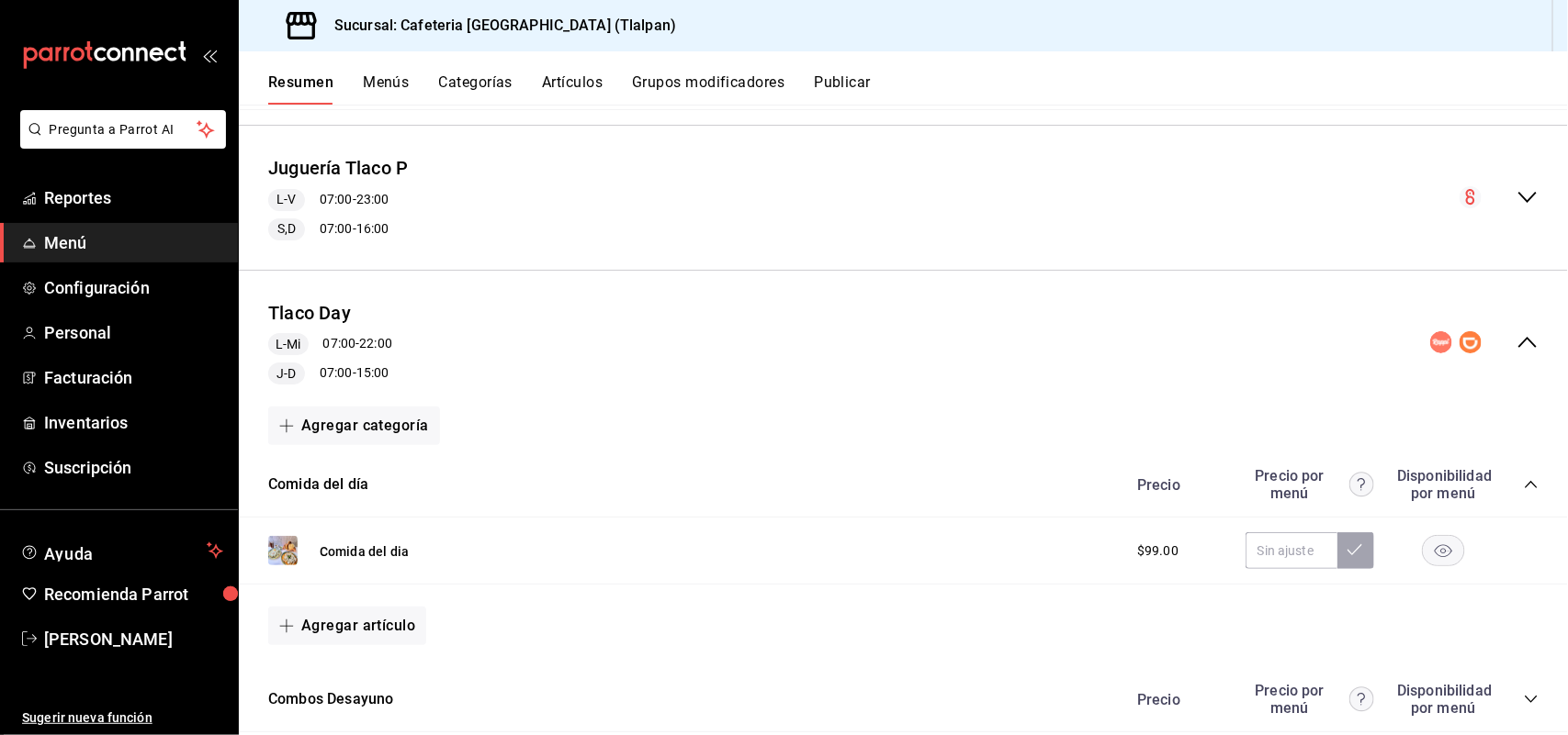
scroll to position [1522, 0]
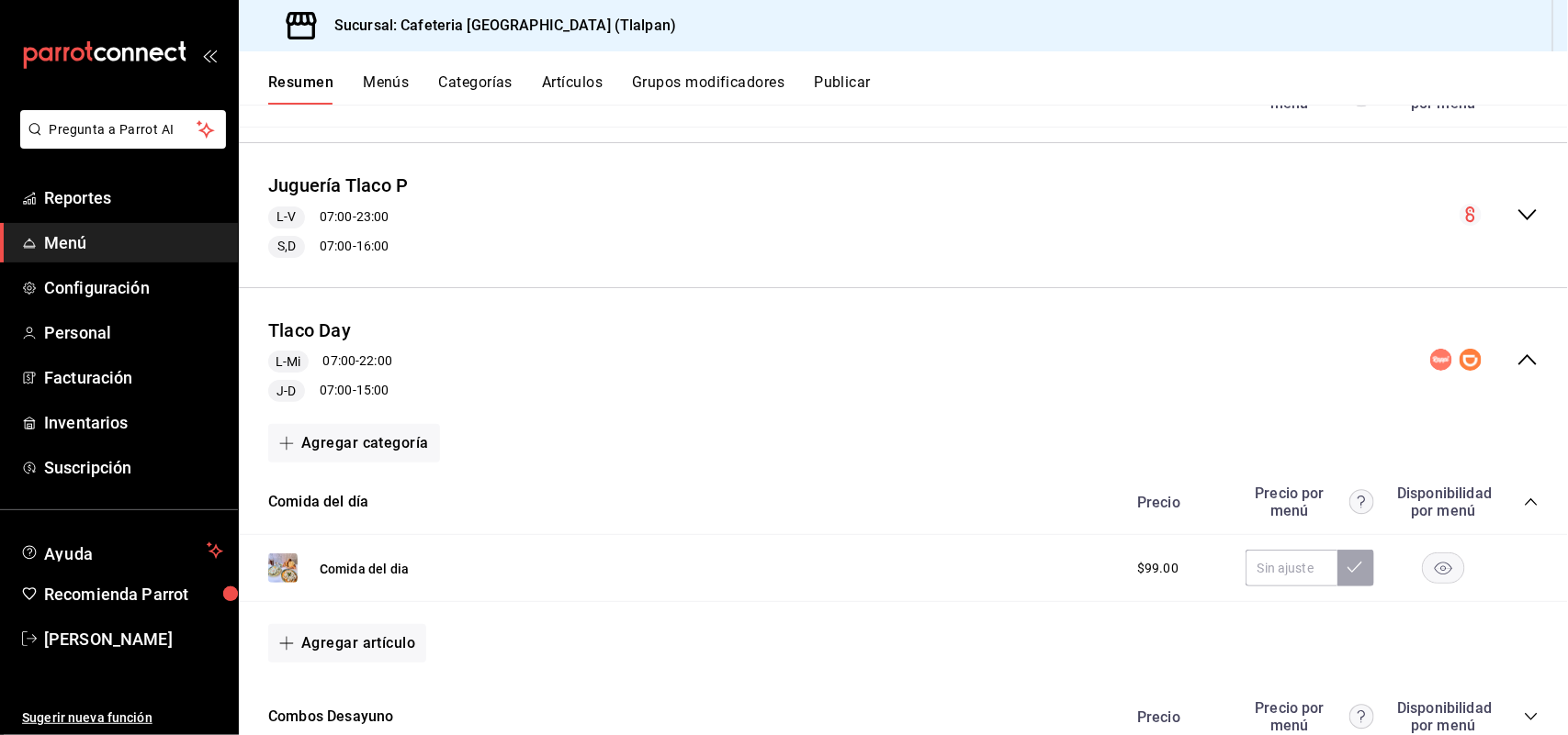
click at [1516, 354] on icon "collapse-menu-row" at bounding box center [1527, 360] width 22 height 22
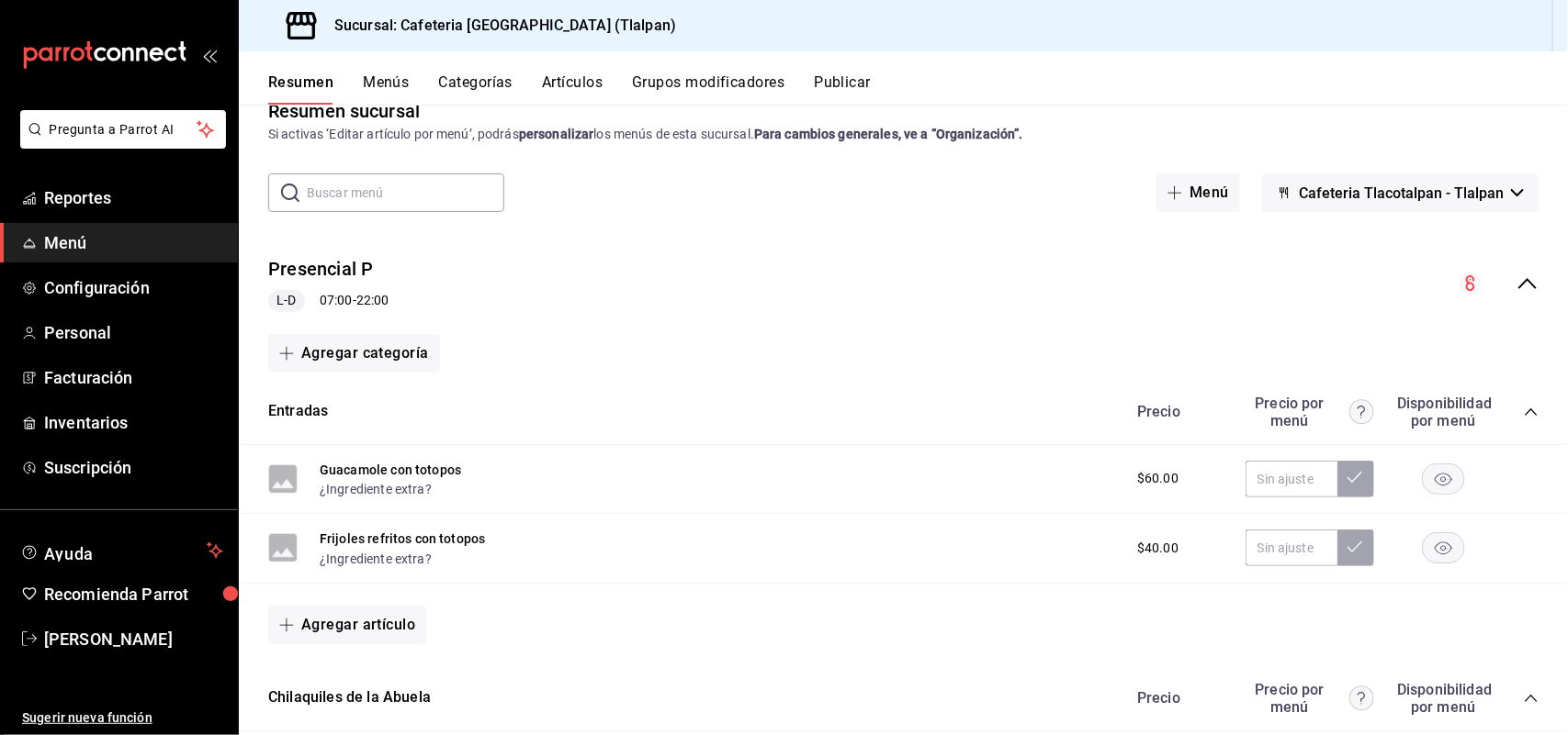
scroll to position [0, 0]
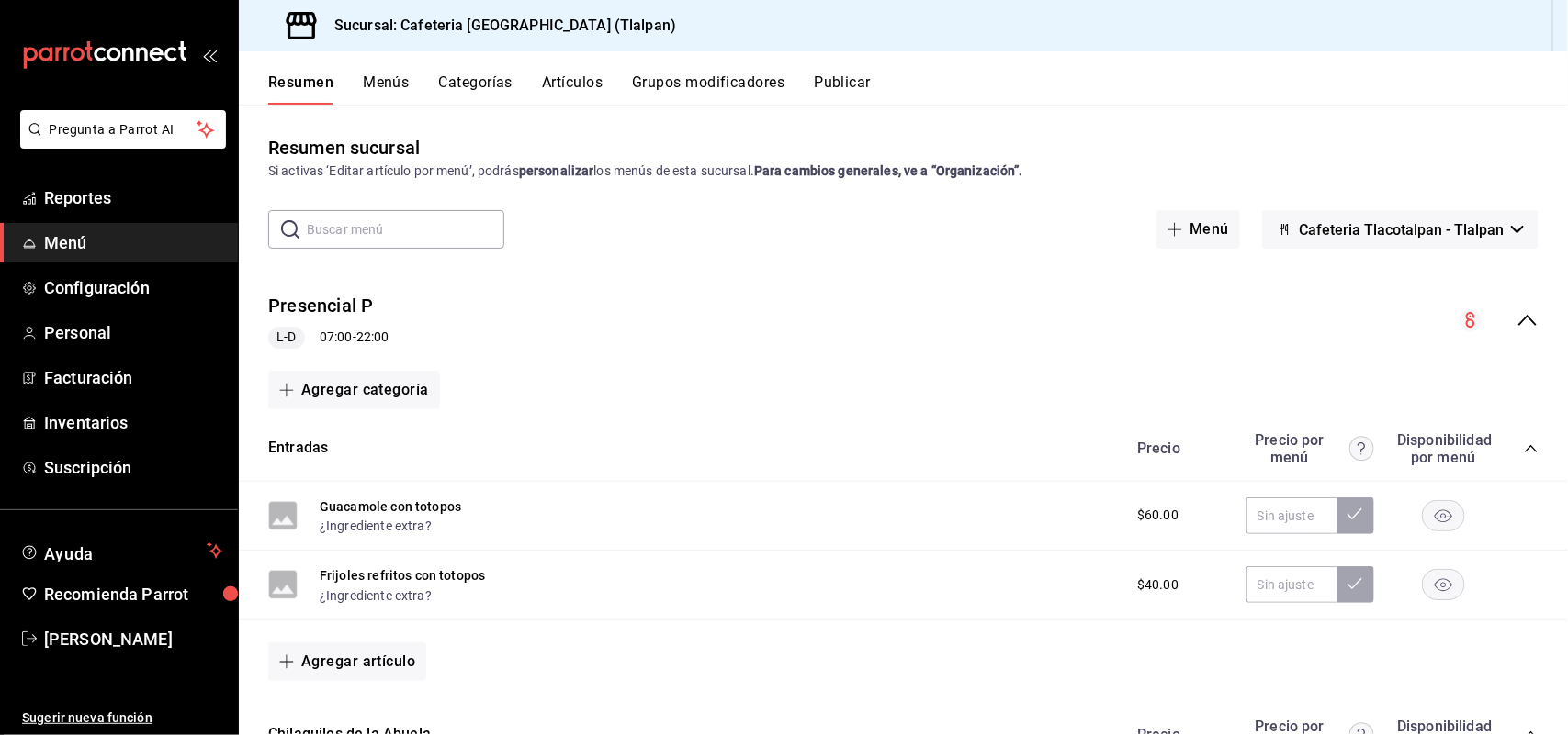
click at [392, 88] on button "Menús" at bounding box center [385, 89] width 46 height 31
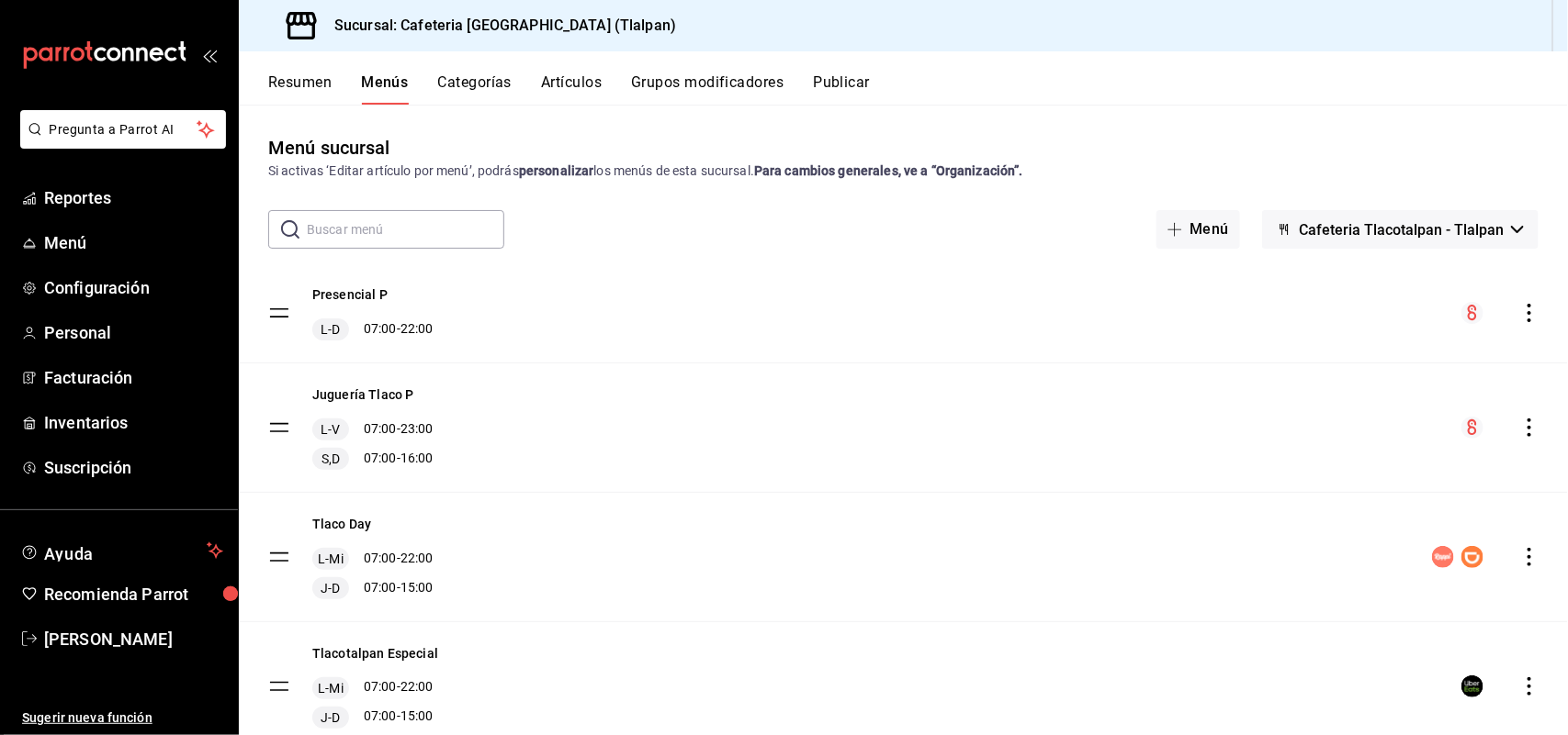
click at [589, 78] on button "Artículos" at bounding box center [571, 89] width 60 height 31
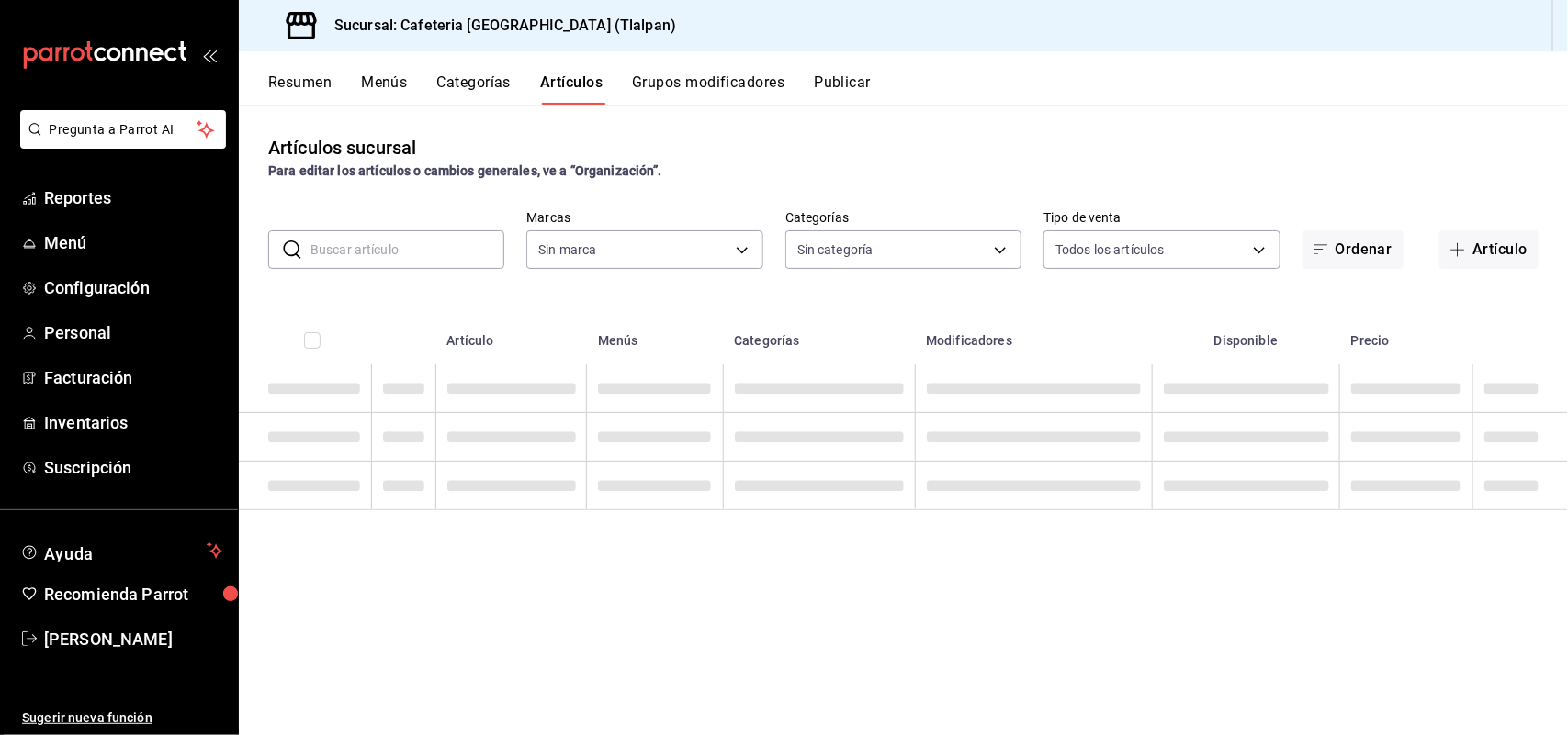
type input "ec576109-29d1-42df-b2ca-5becddbd2efe,3dfd9669-9911-4f47-a36d-8fb2dcc6eb36,e5a57…"
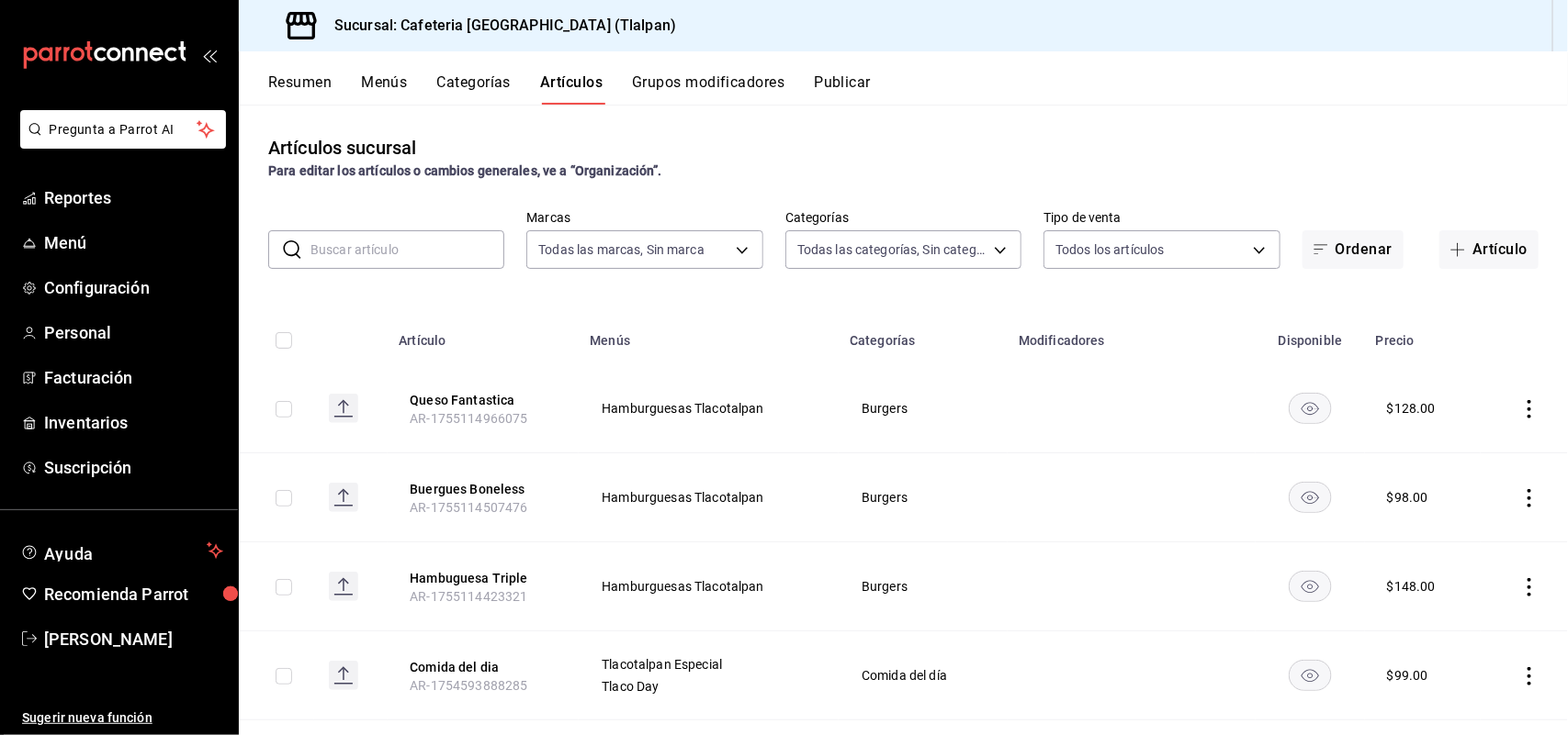
click at [663, 79] on button "Grupos modificadores" at bounding box center [708, 89] width 153 height 31
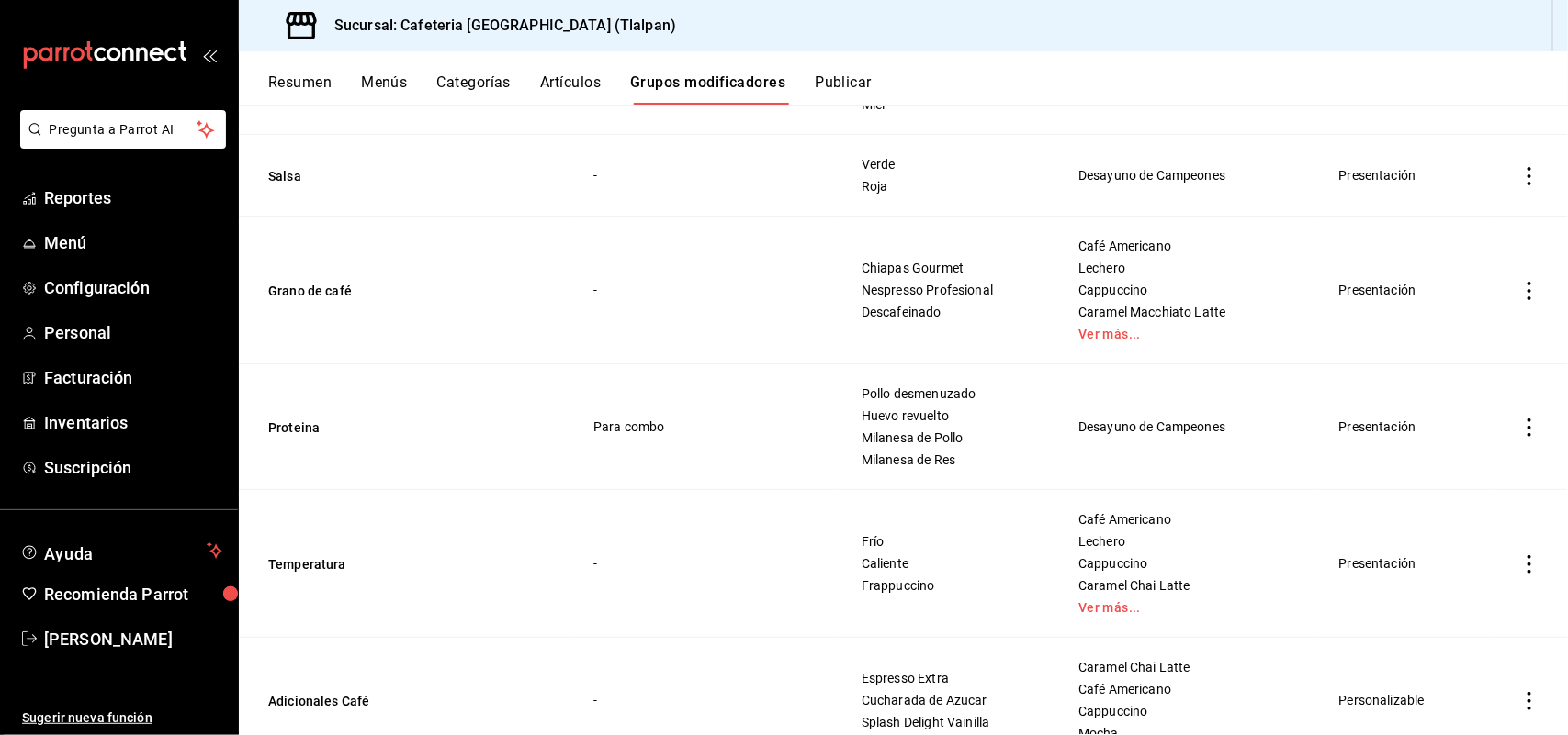
scroll to position [2998, 0]
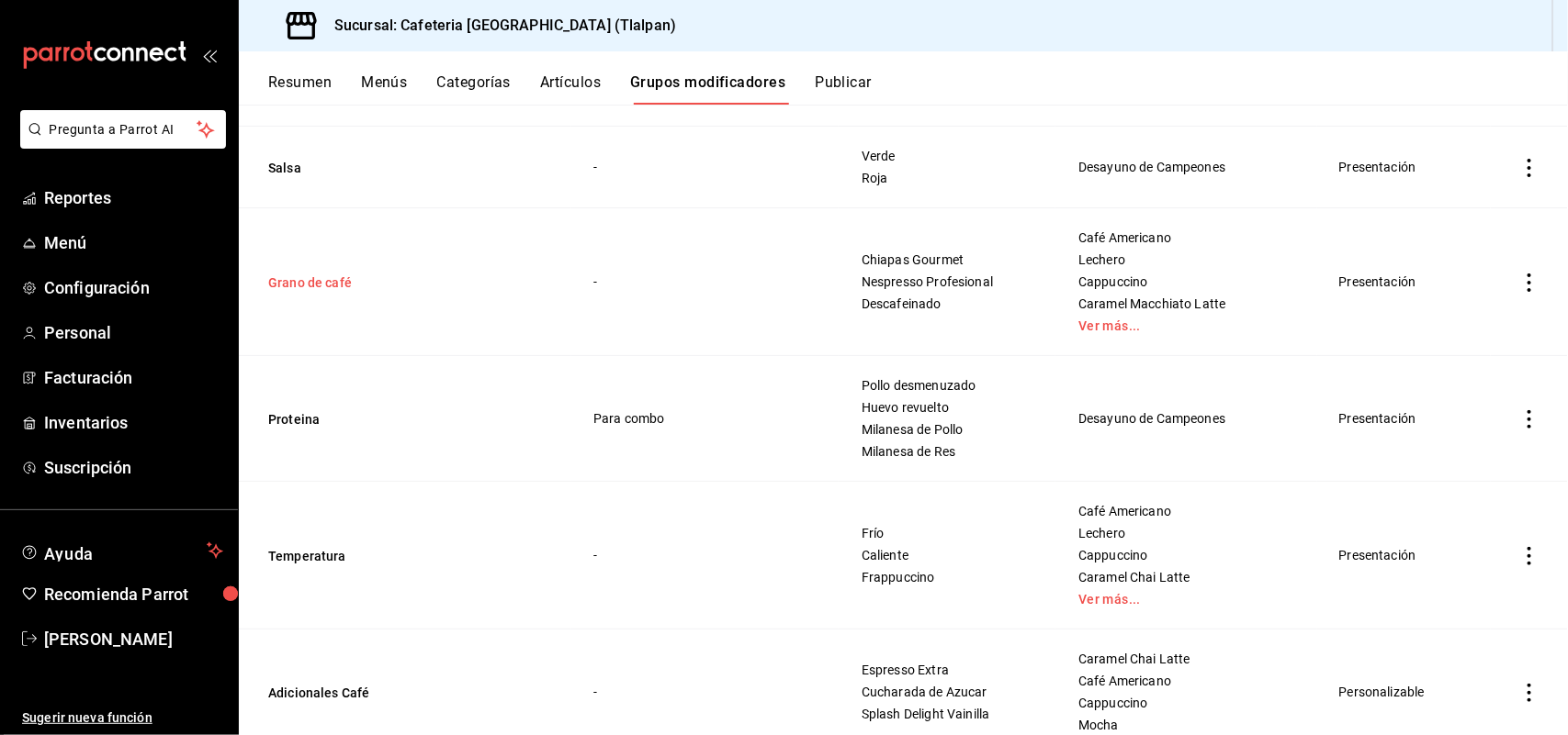
click at [281, 281] on button "Grano de café" at bounding box center [378, 282] width 221 height 18
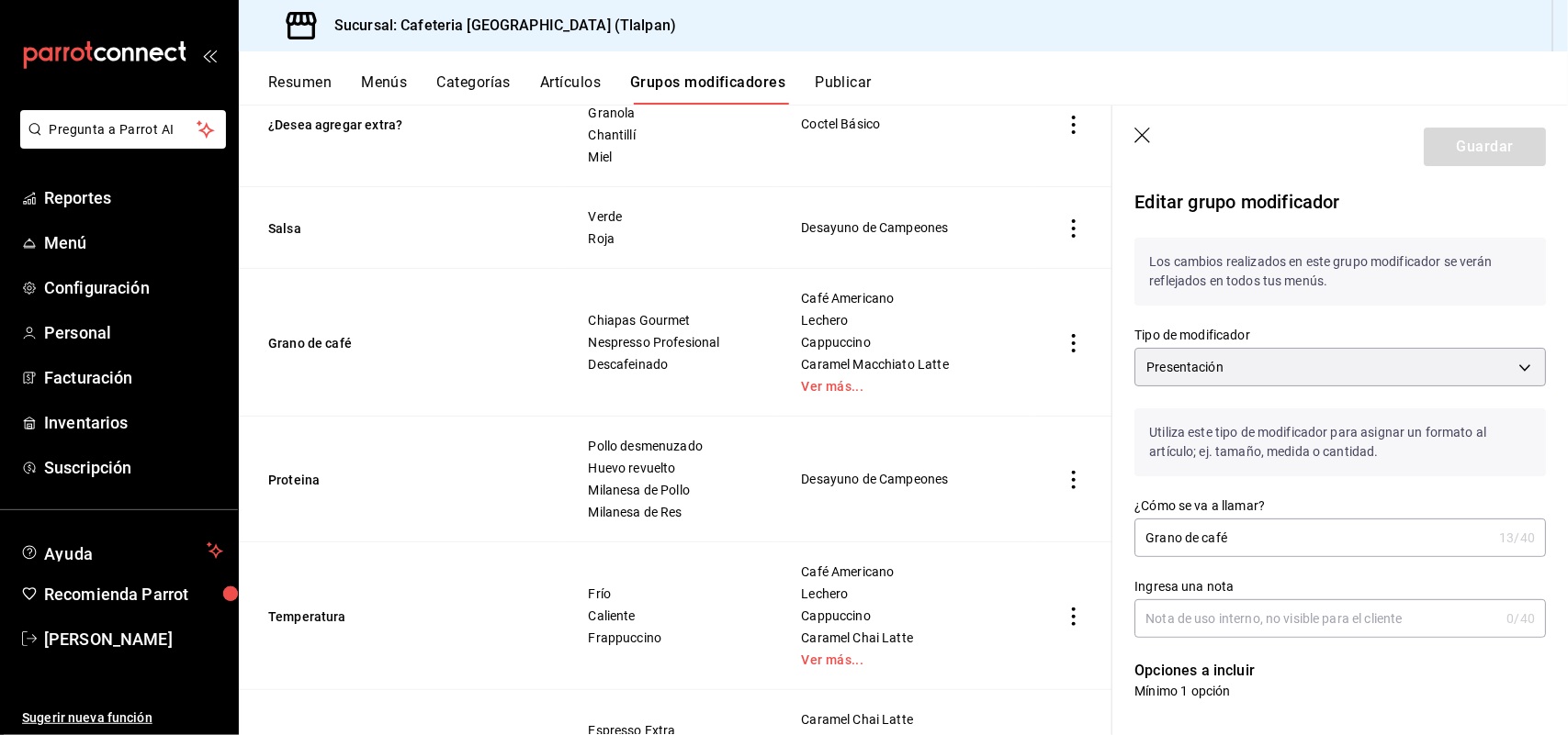
click at [1145, 139] on icon "button" at bounding box center [1142, 135] width 16 height 16
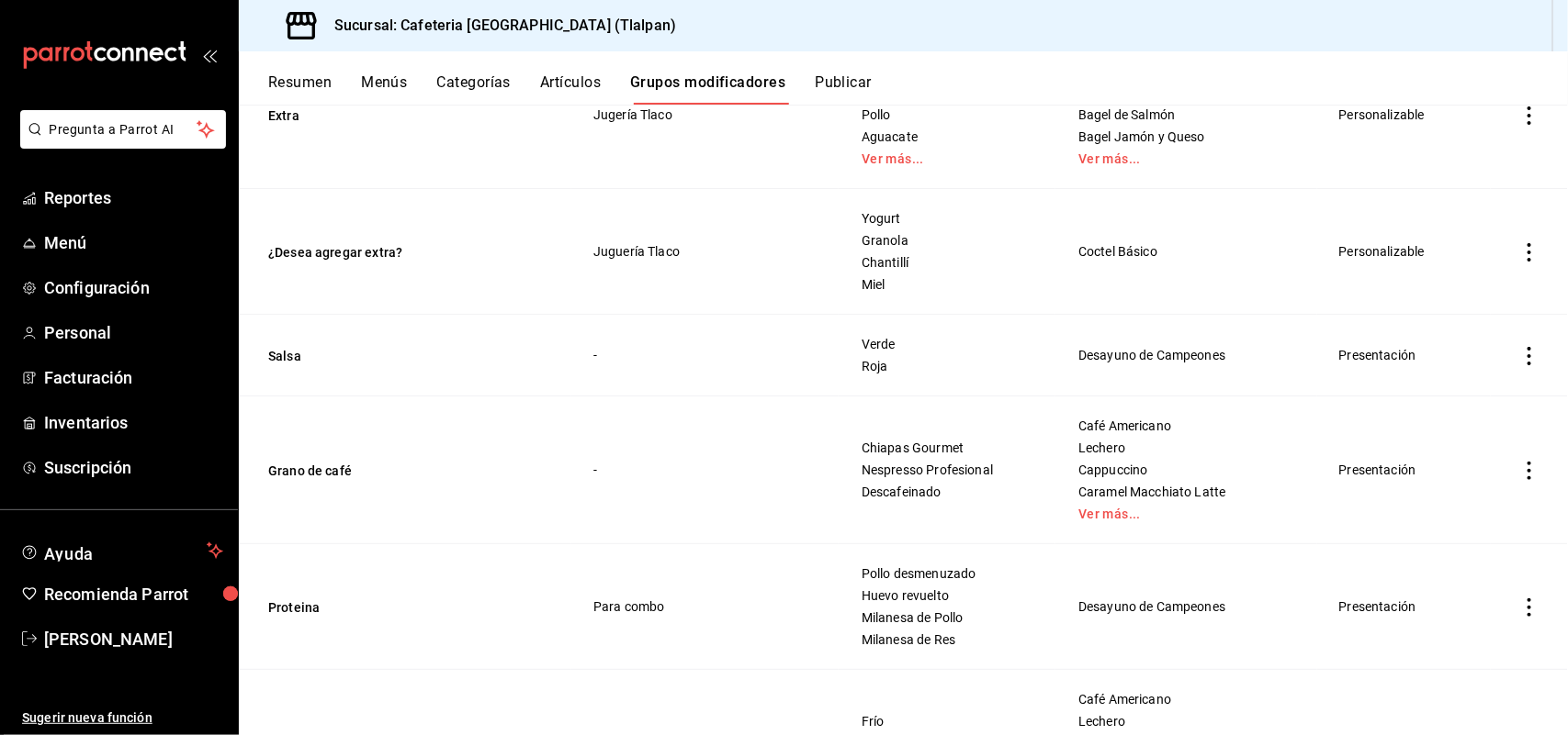
scroll to position [2811, 0]
click at [299, 469] on button "Grano de café" at bounding box center [378, 470] width 221 height 18
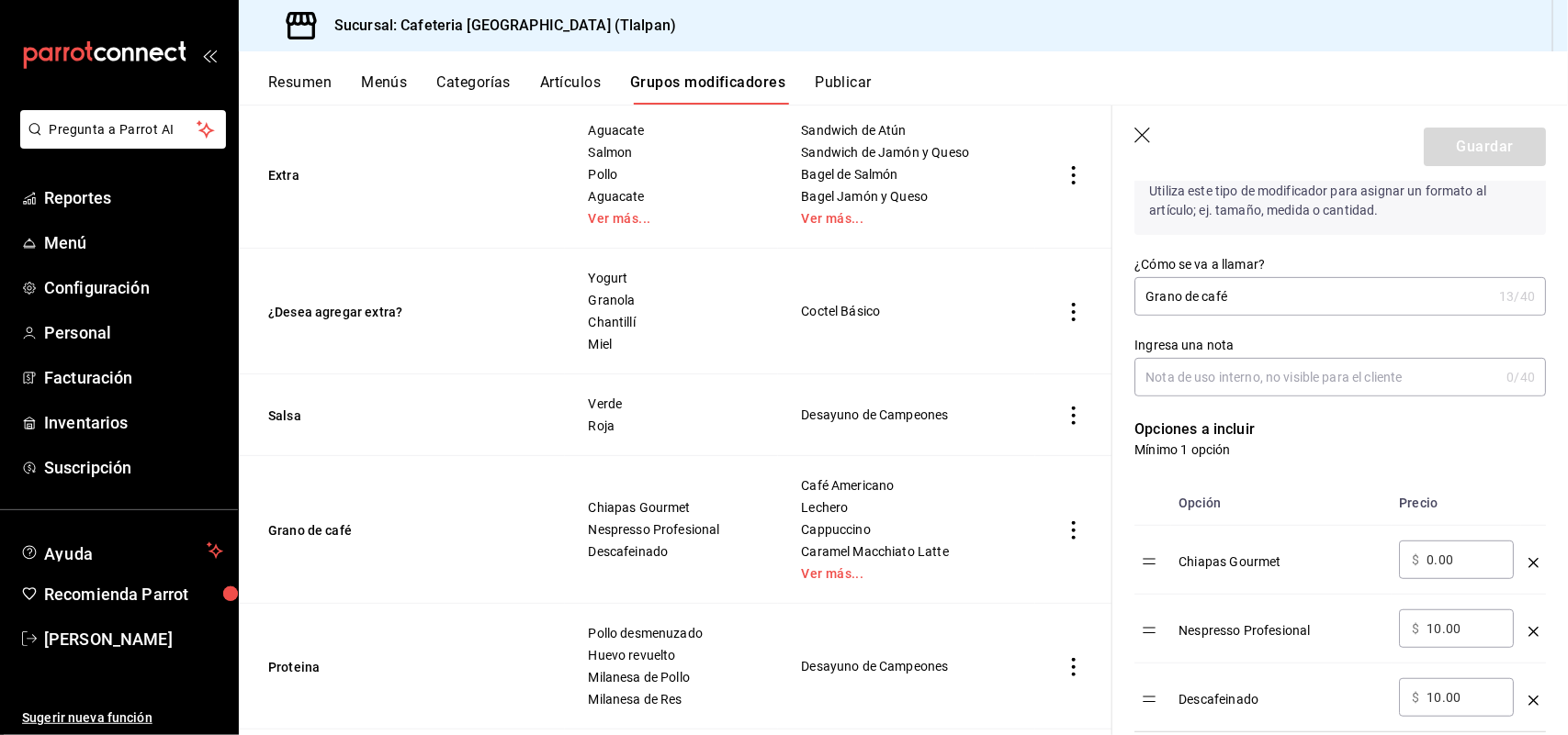
scroll to position [313, 0]
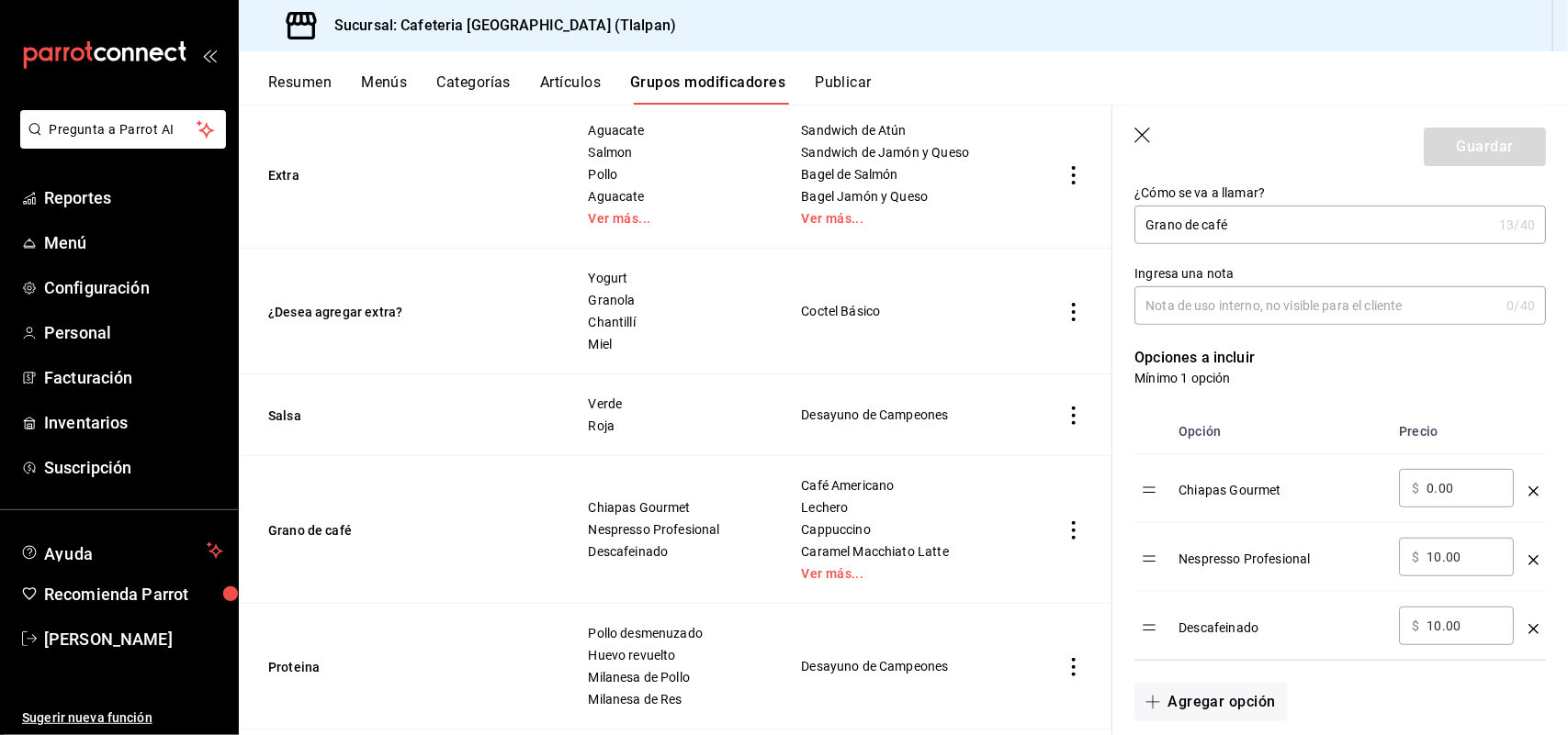
click at [1140, 139] on icon "button" at bounding box center [1143, 136] width 18 height 18
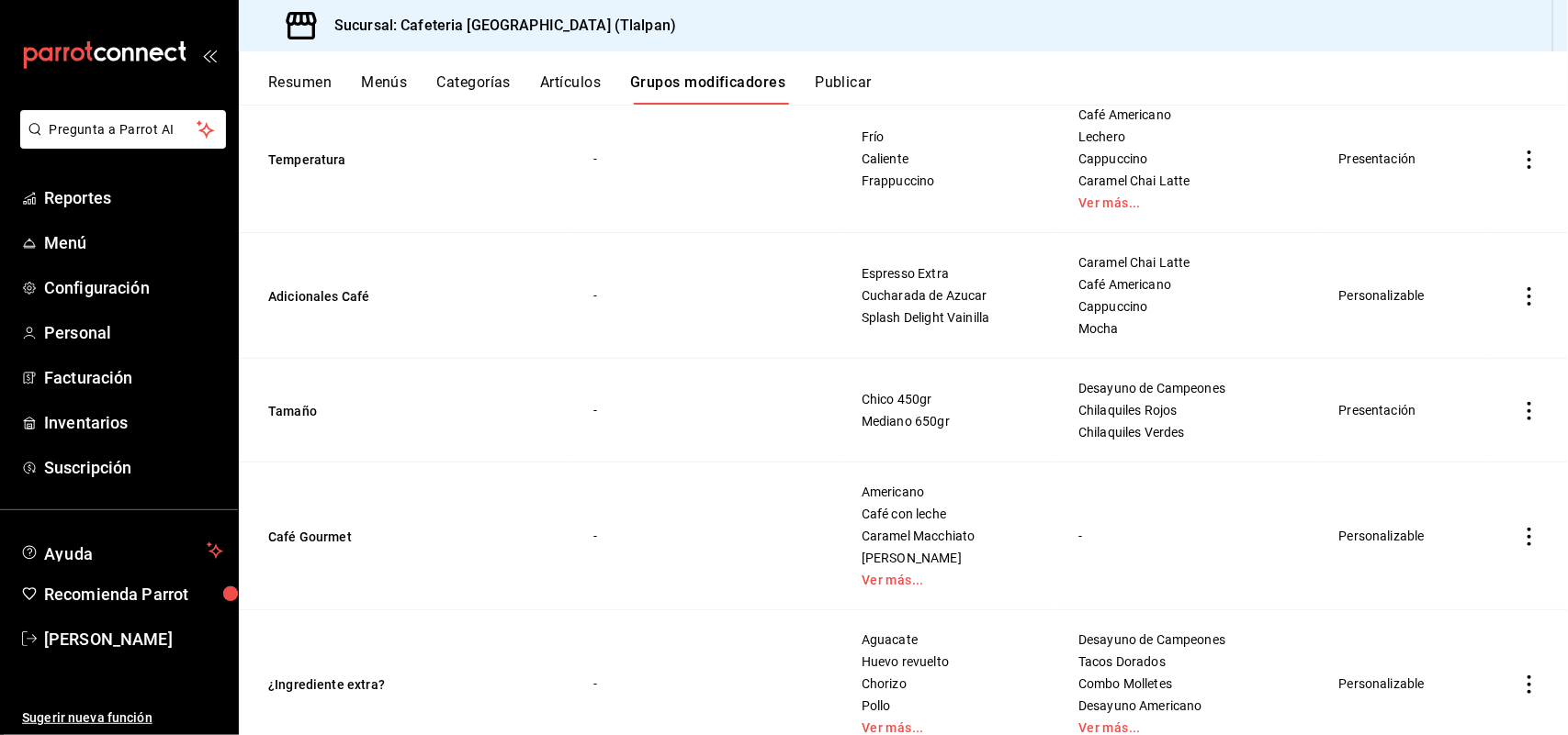
scroll to position [3421, 0]
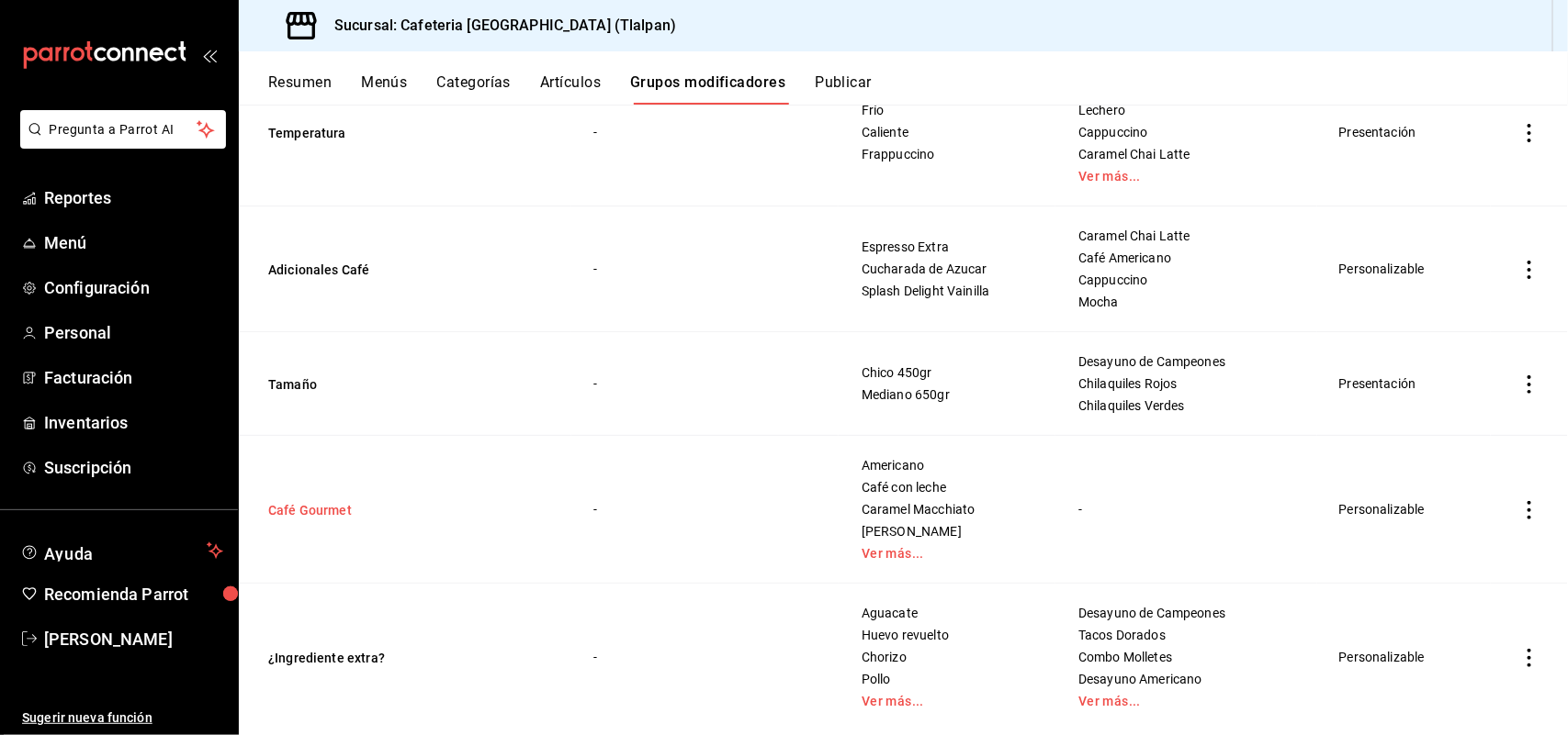
click at [338, 515] on button "Café Gourmet" at bounding box center [378, 510] width 221 height 18
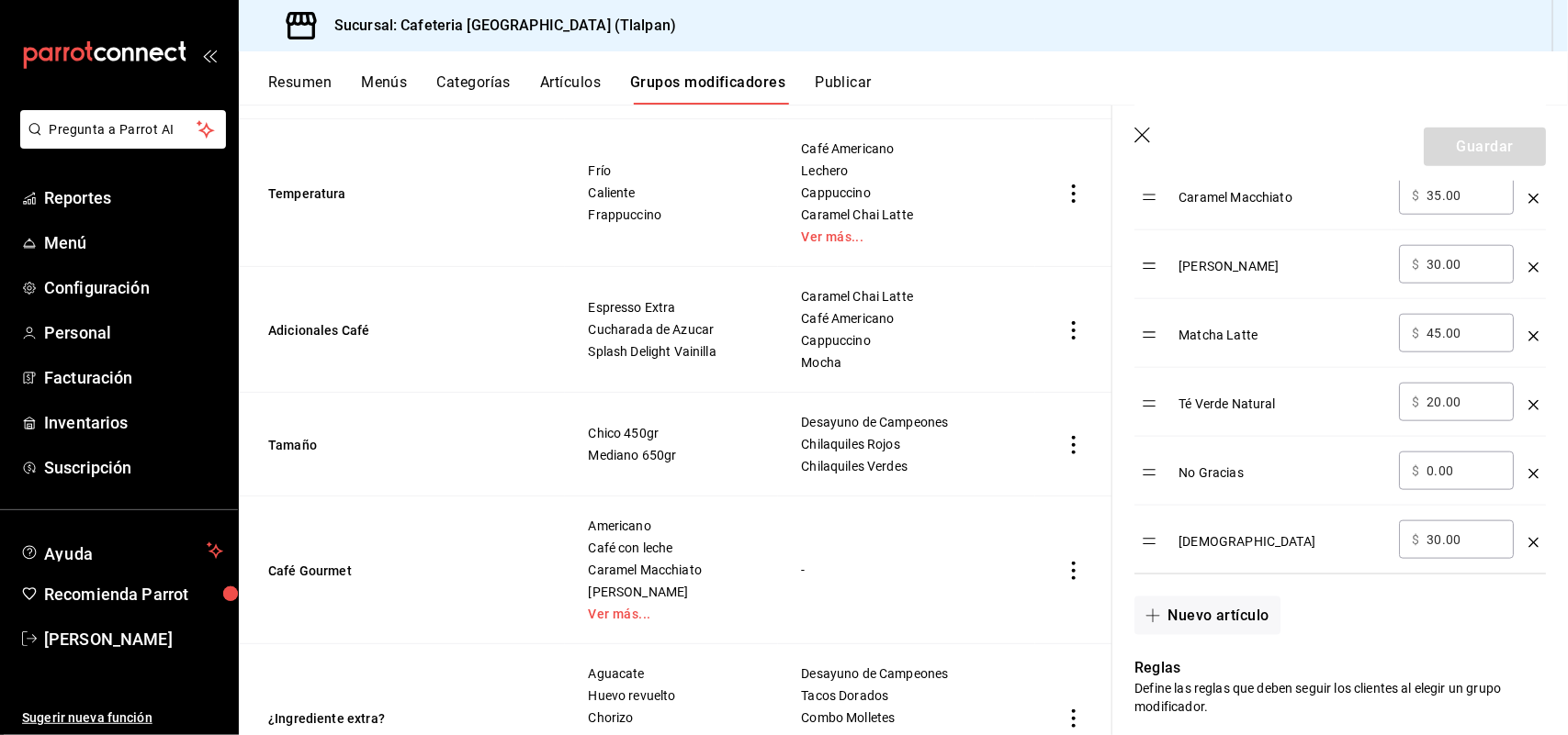
scroll to position [857, 0]
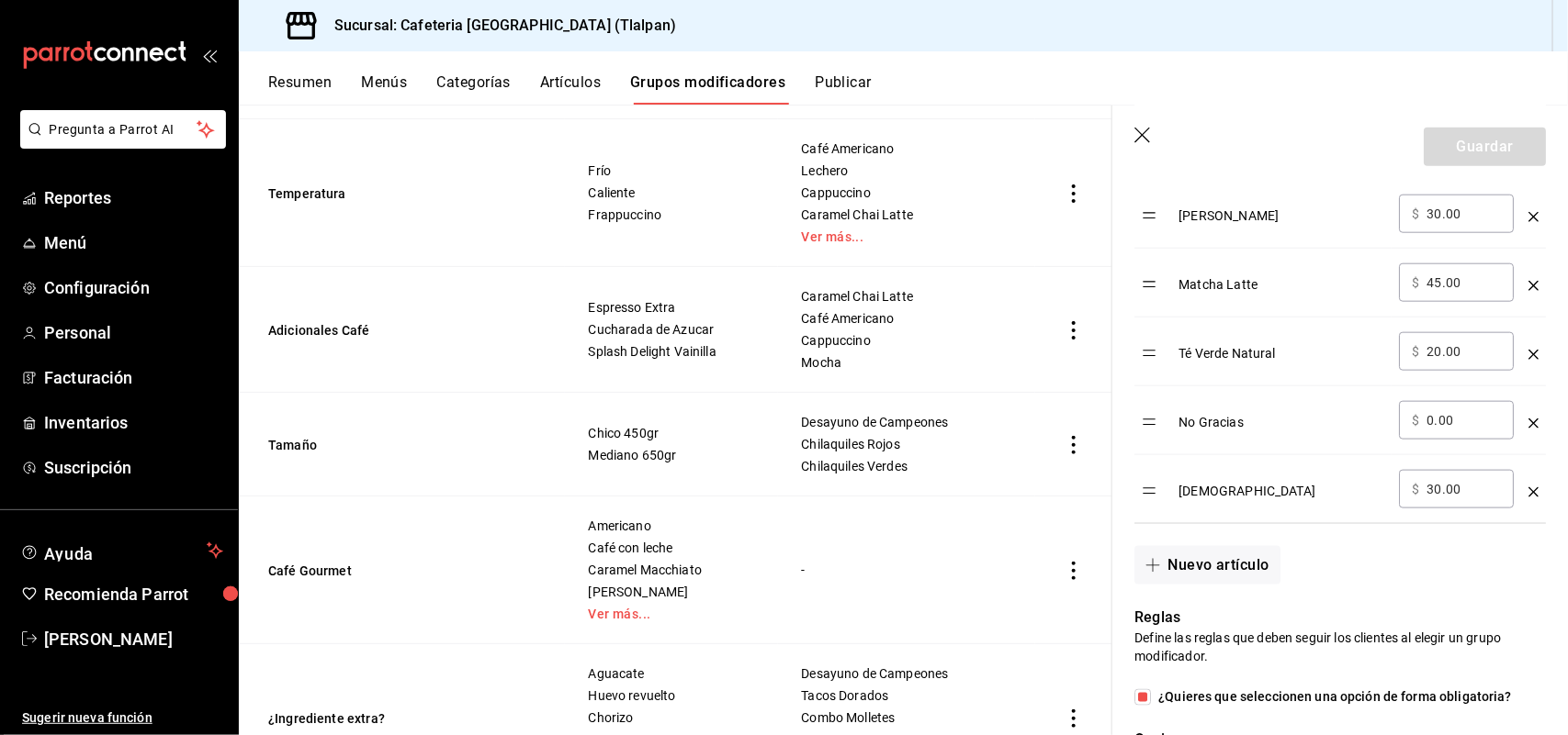
click at [1139, 134] on icon "button" at bounding box center [1143, 136] width 18 height 18
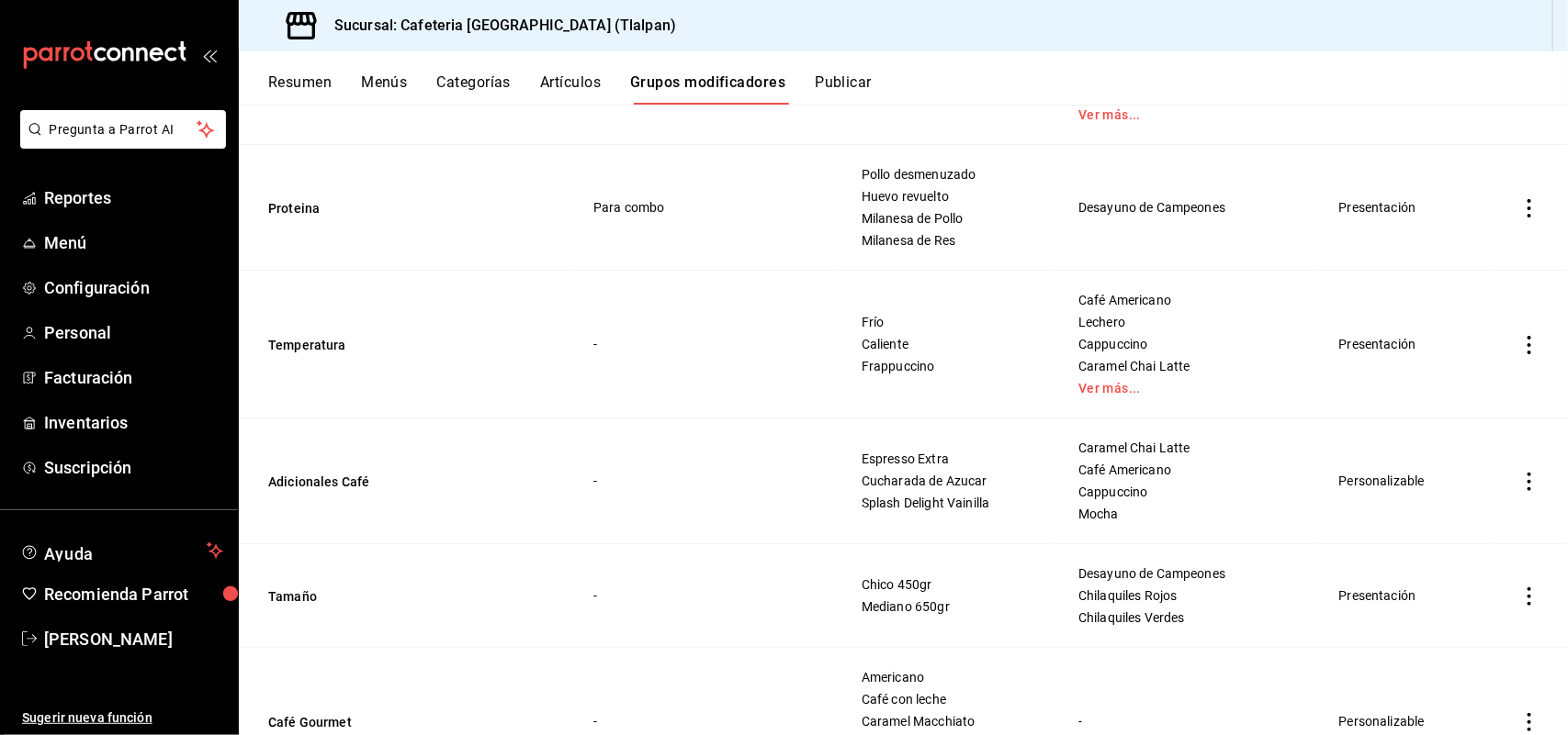
scroll to position [3208, 0]
click at [310, 491] on button "Adicionales Café" at bounding box center [378, 482] width 221 height 18
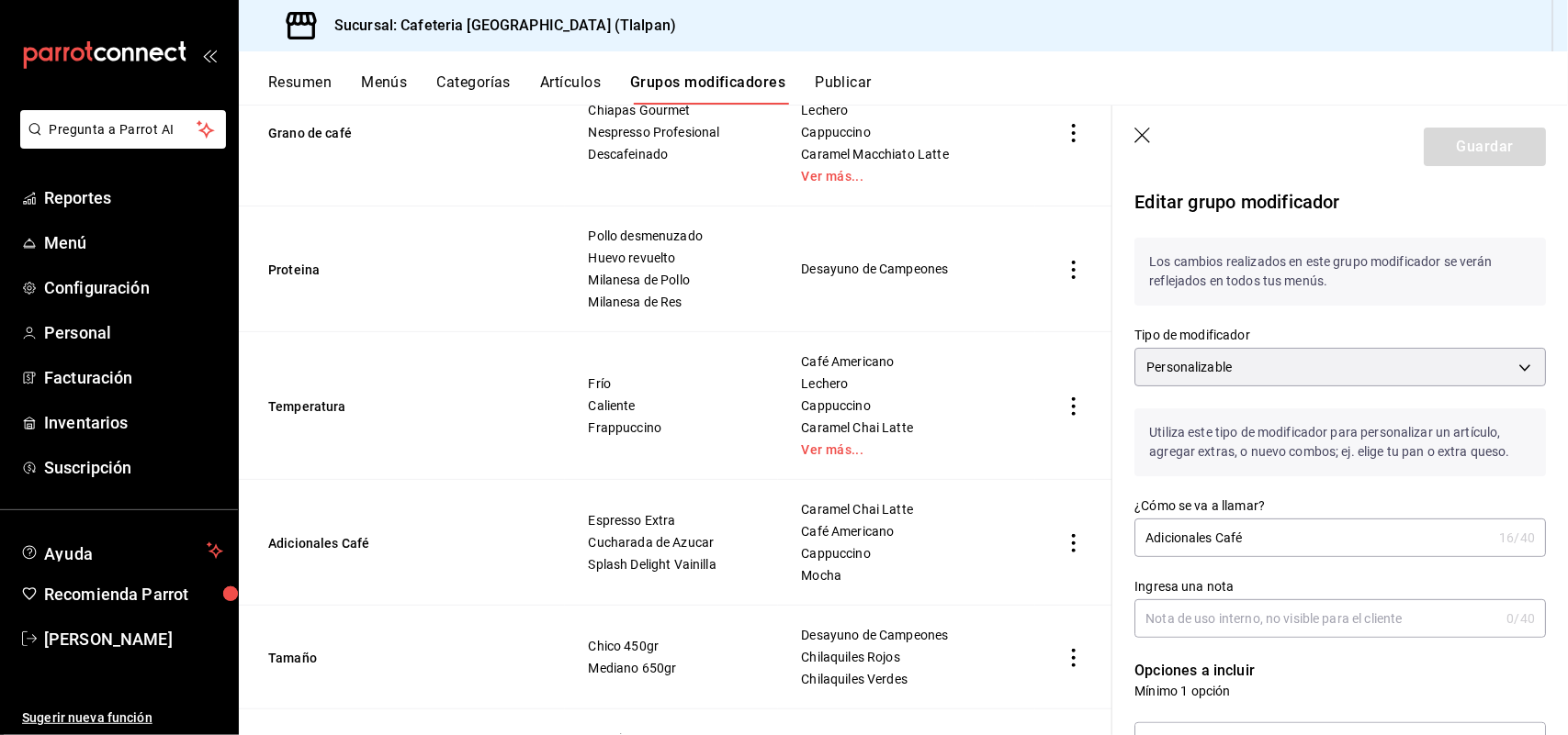
click at [1141, 130] on icon "button" at bounding box center [1143, 136] width 18 height 18
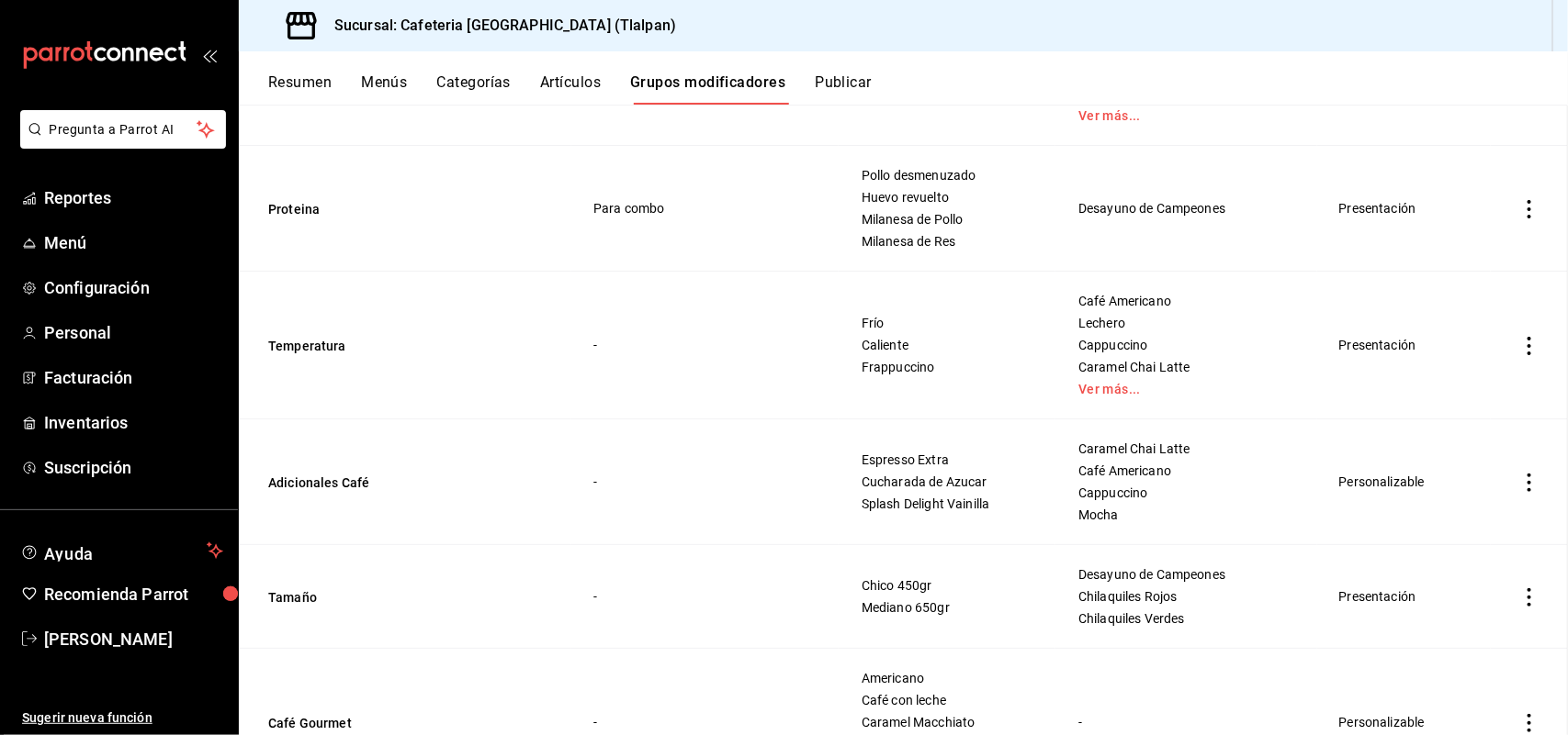
scroll to position [3468, 0]
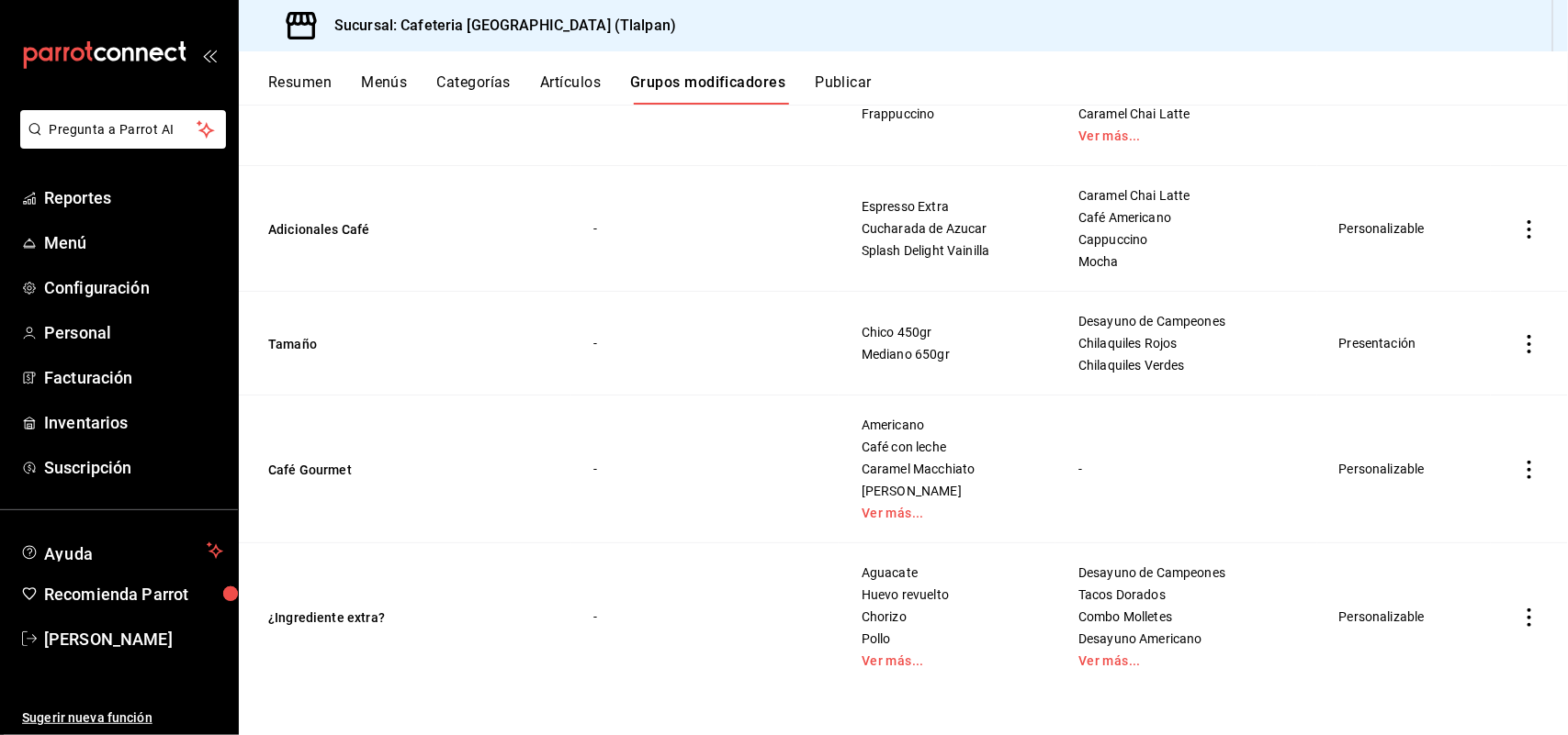
click at [589, 78] on button "Artículos" at bounding box center [570, 89] width 60 height 31
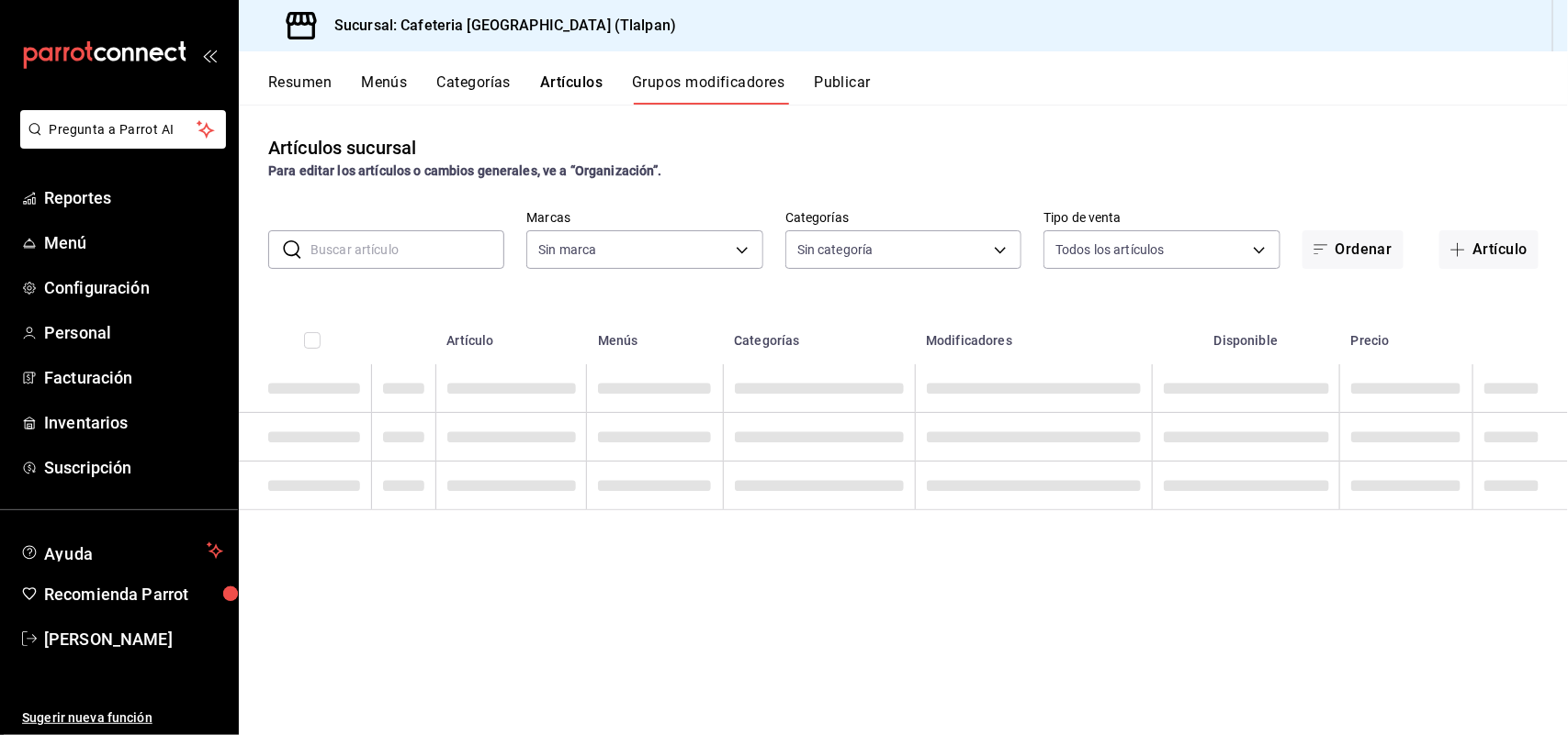
type input "ec576109-29d1-42df-b2ca-5becddbd2efe,3dfd9669-9911-4f47-a36d-8fb2dcc6eb36,e5a57…"
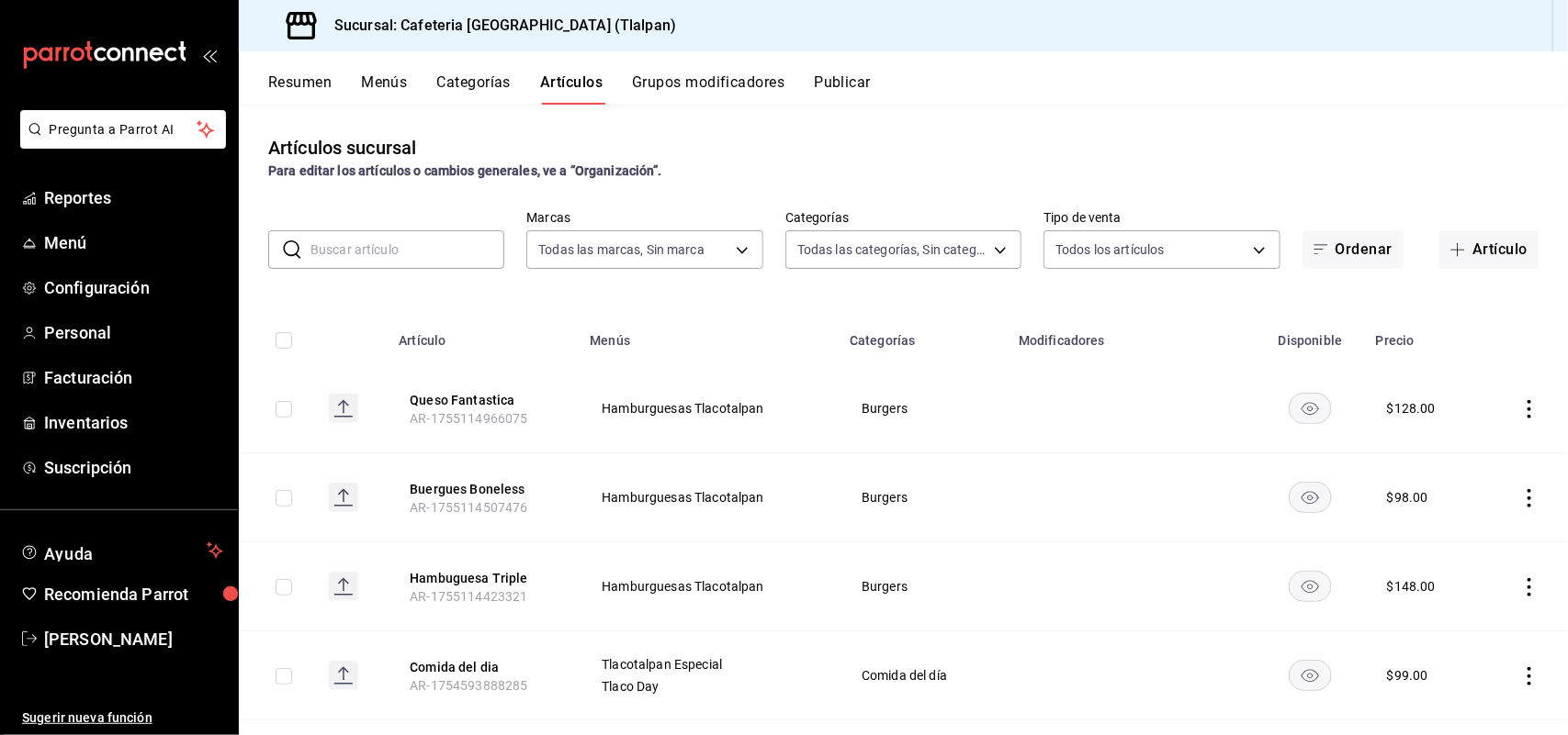
type input "98b23138-1f3d-4082-b5c3-6d96513b96f3,657201d4-d6ef-4148-94c8-ccd00e340086,2df64…"
click at [382, 245] on input "text" at bounding box center [407, 250] width 194 height 37
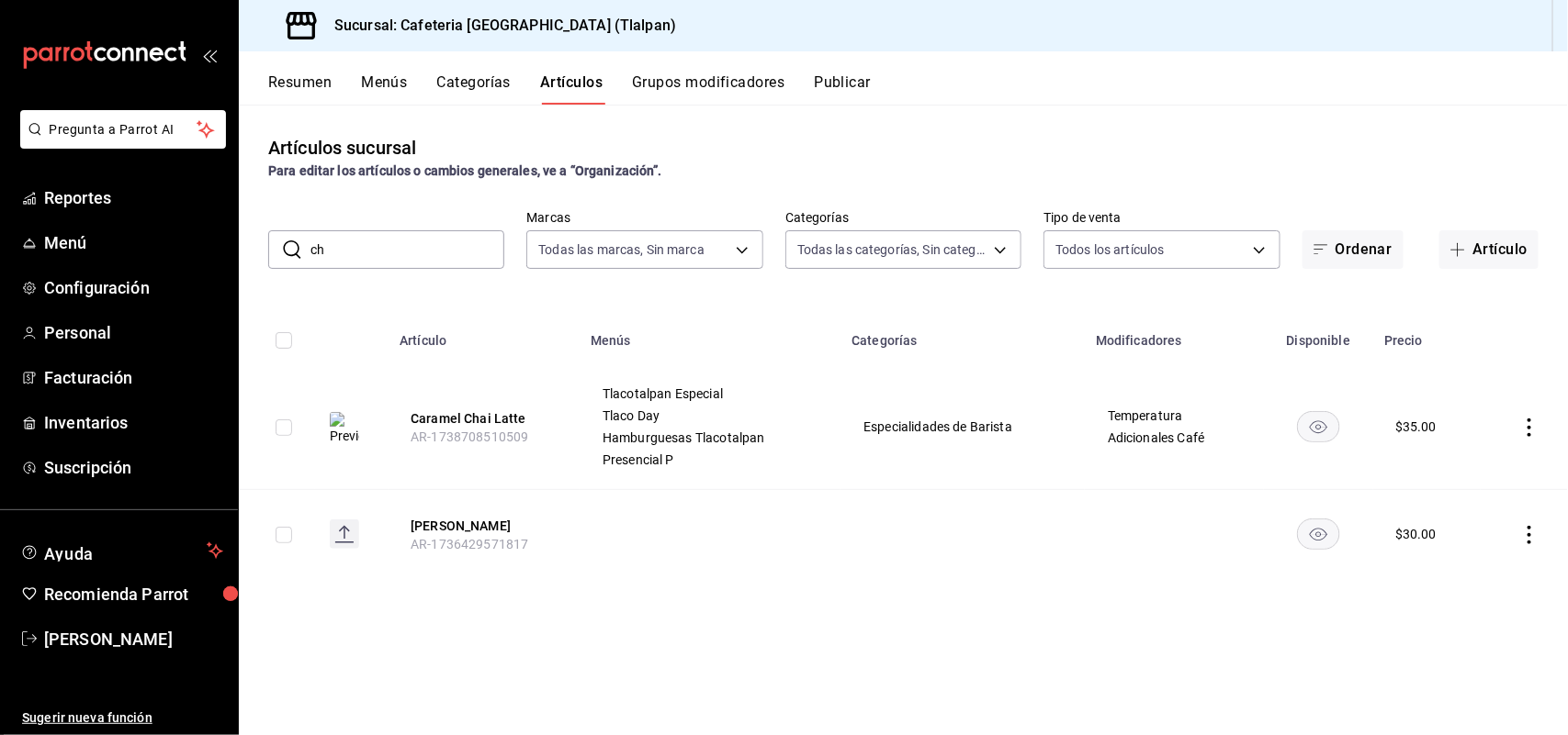
type input "c"
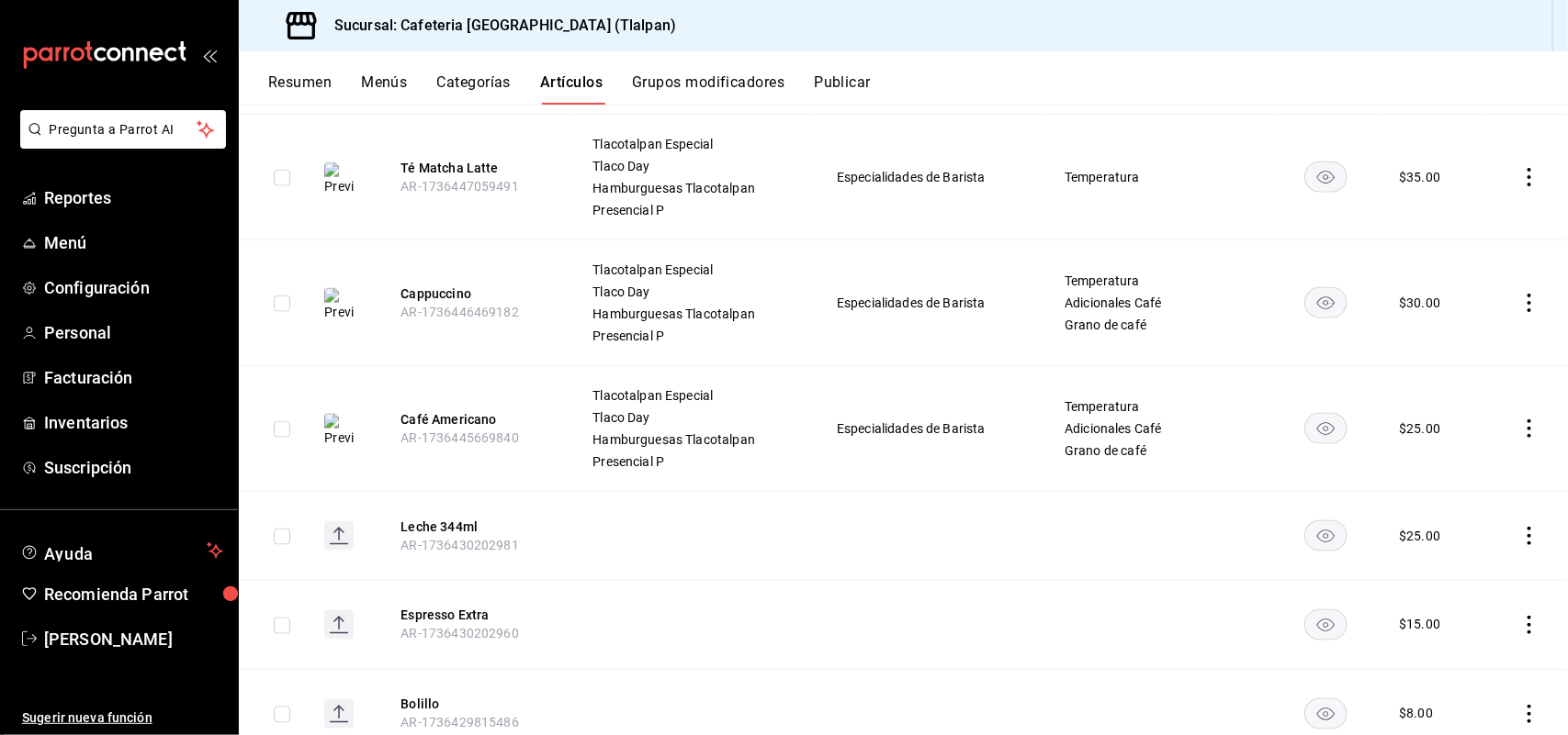
scroll to position [22386, 0]
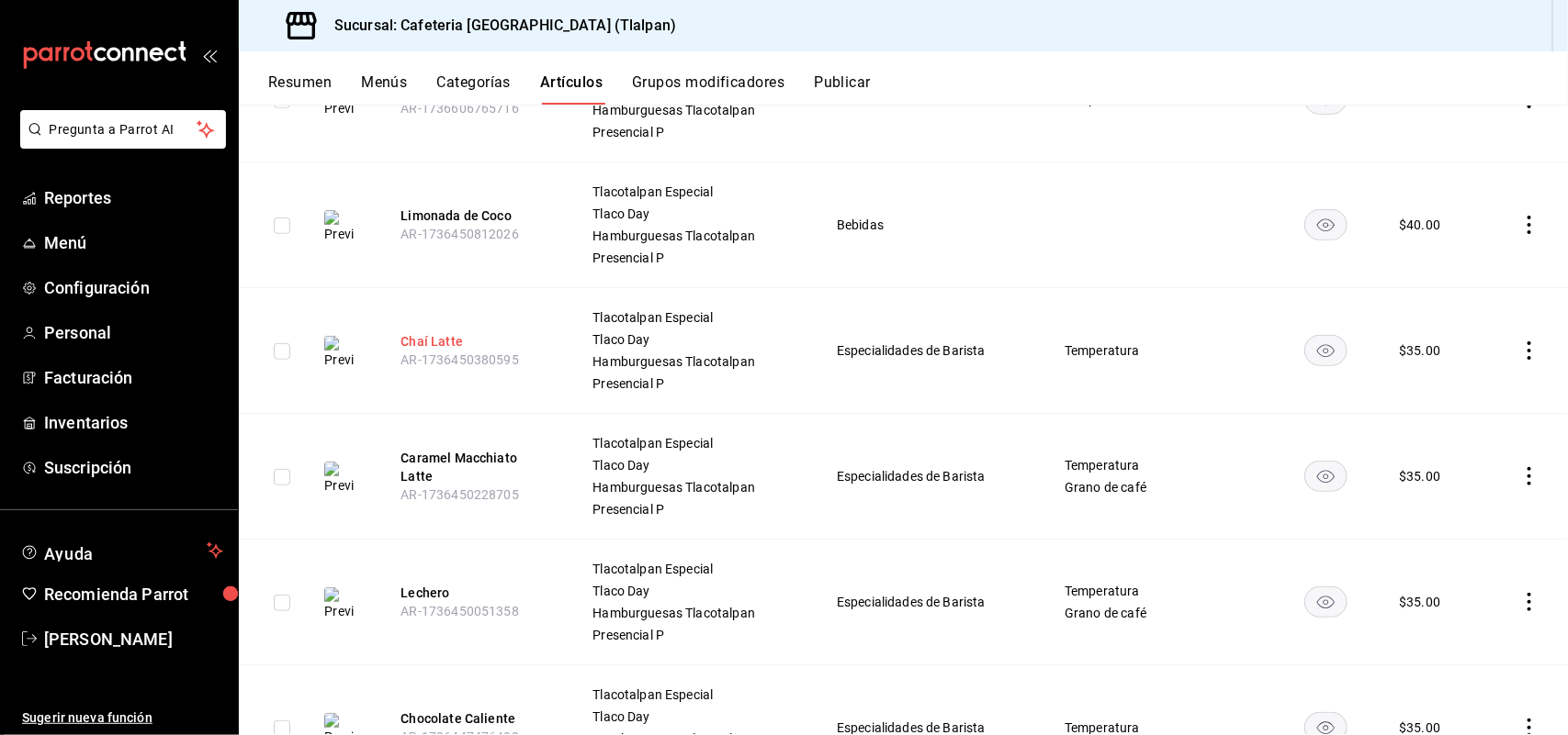
click at [442, 349] on button "Chaí Latte" at bounding box center [474, 341] width 147 height 18
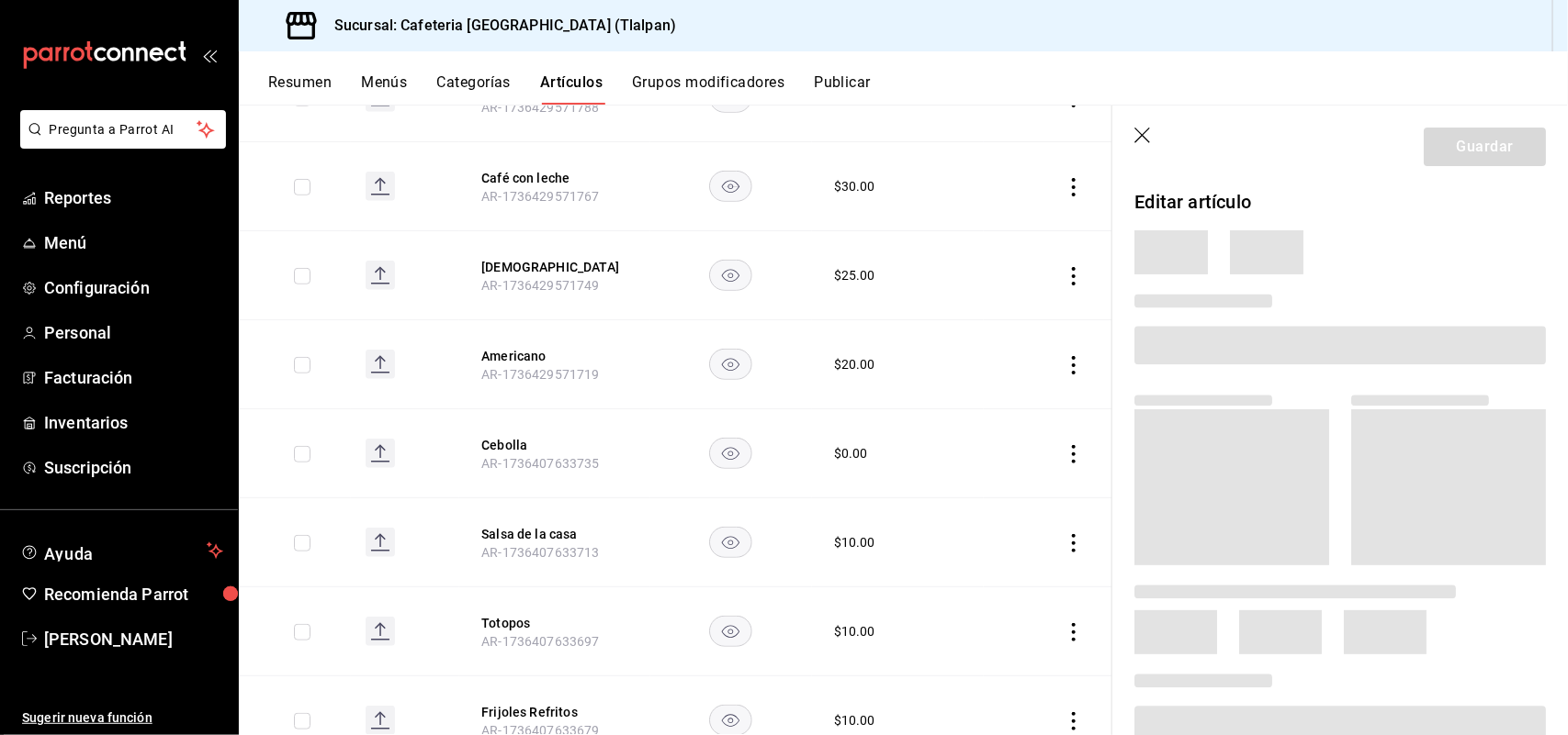
scroll to position [20855, 0]
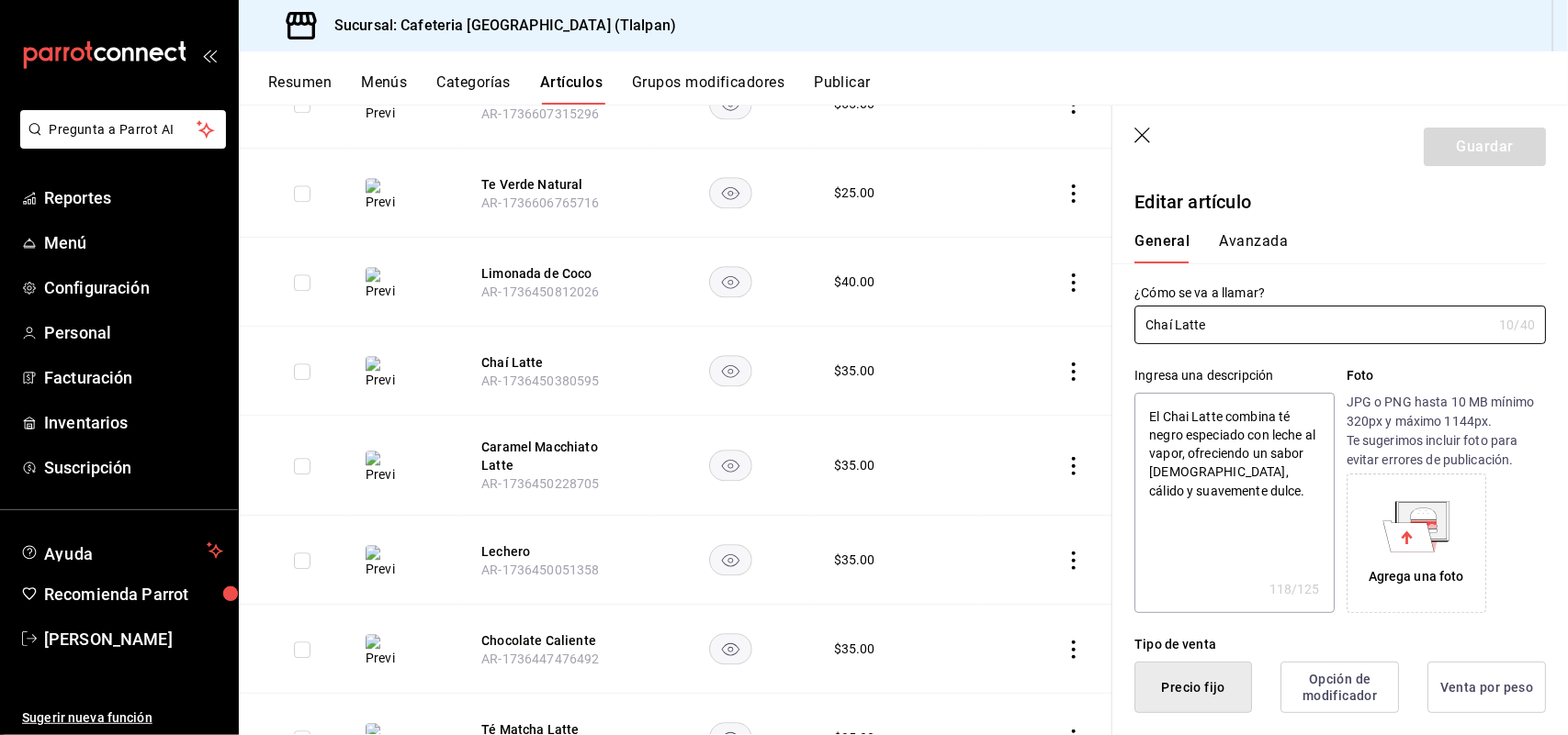
type textarea "x"
type input "$35.00"
radio input "false"
radio input "true"
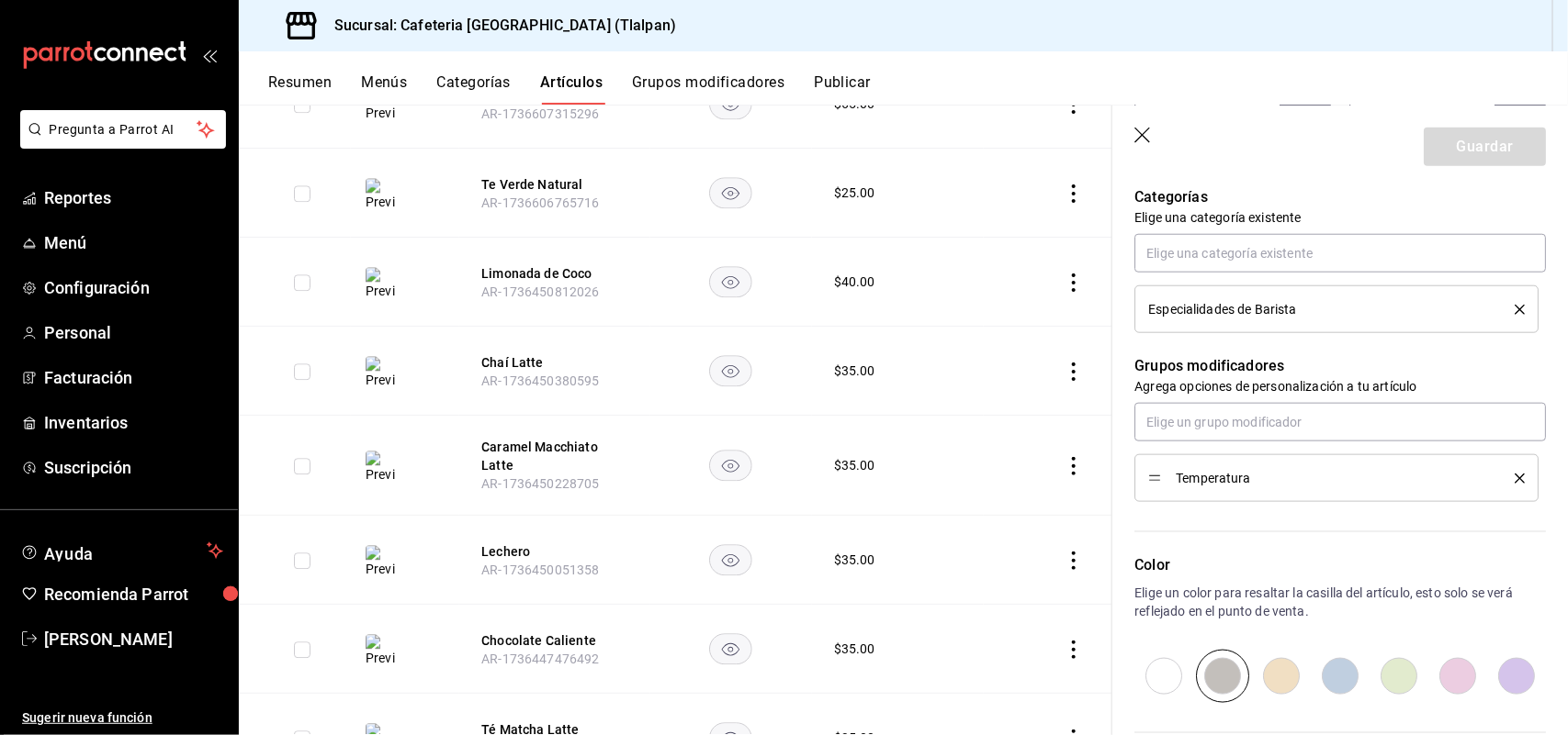
scroll to position [781, 0]
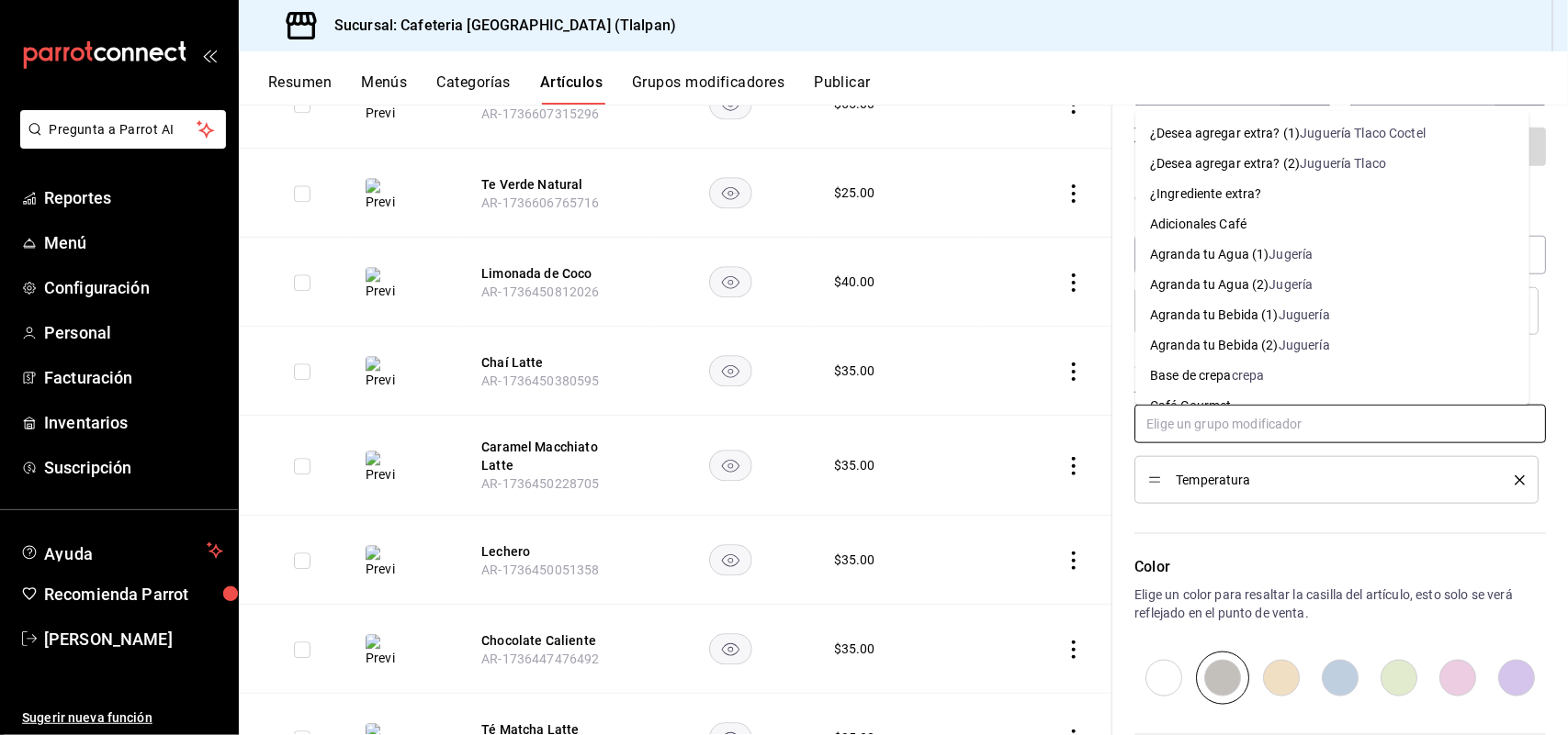
click at [1236, 416] on input "text" at bounding box center [1339, 424] width 411 height 39
type input "ad"
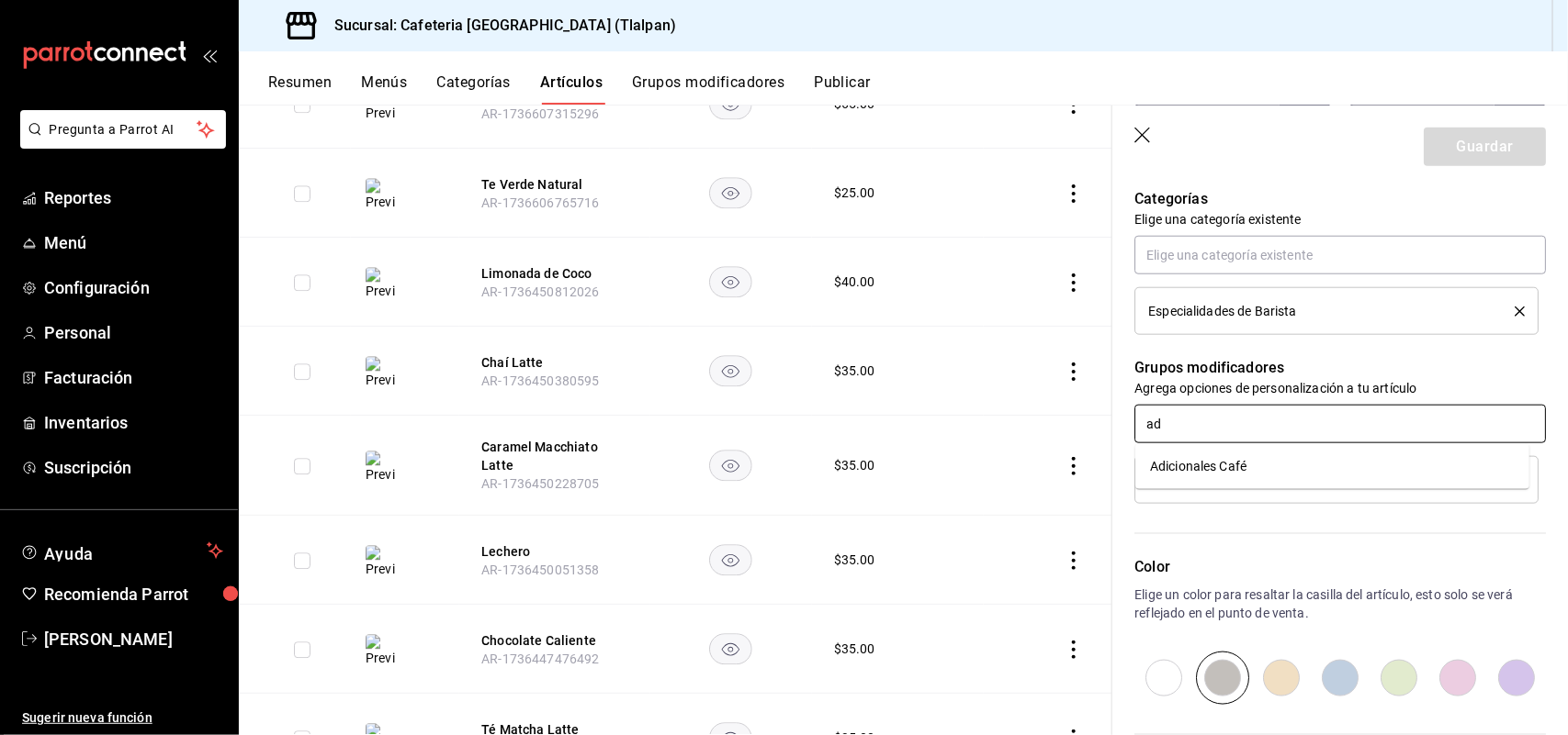
click at [1236, 461] on div "Adicionales Café" at bounding box center [1197, 467] width 96 height 19
type textarea "x"
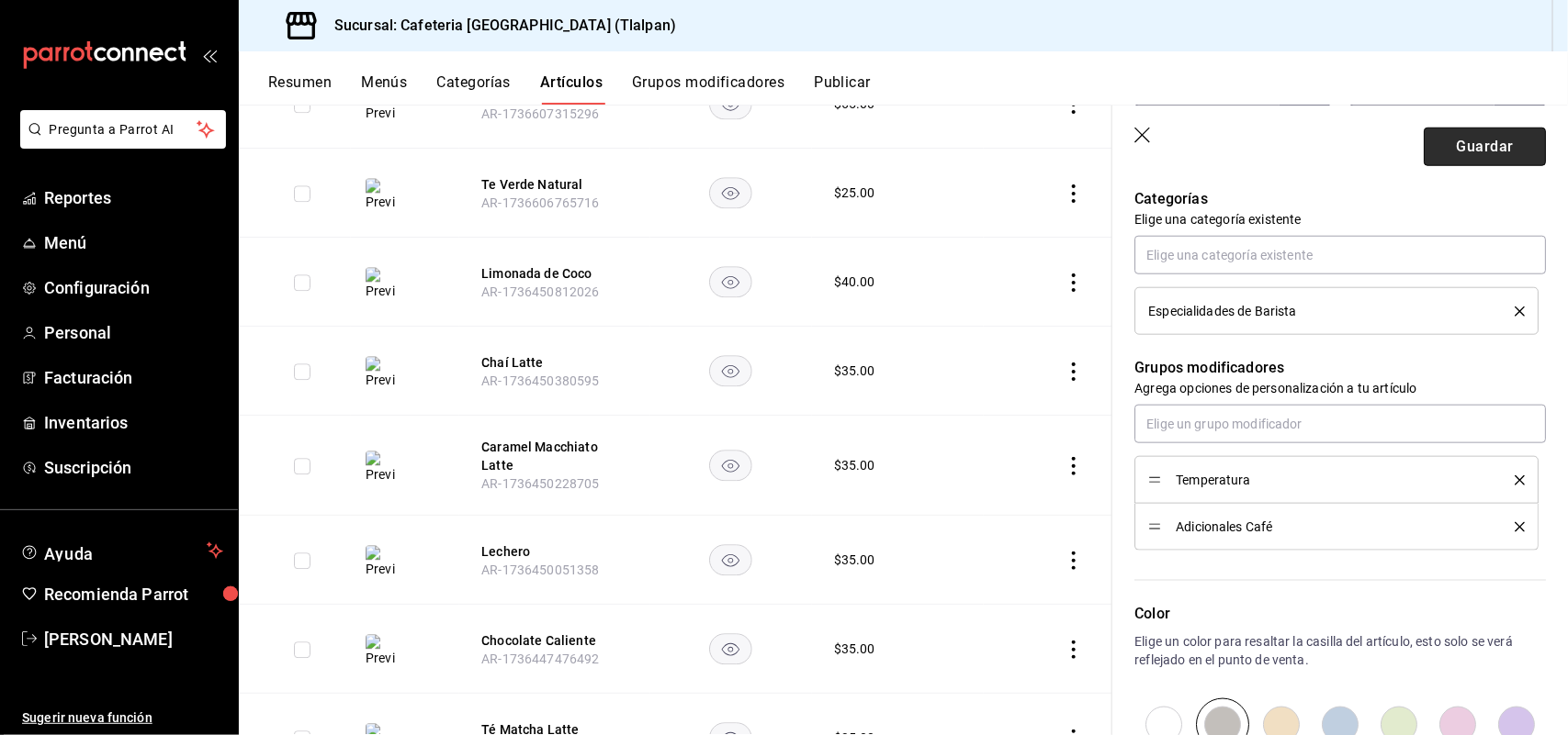
click at [1436, 158] on button "Guardar" at bounding box center [1485, 147] width 123 height 39
type textarea "x"
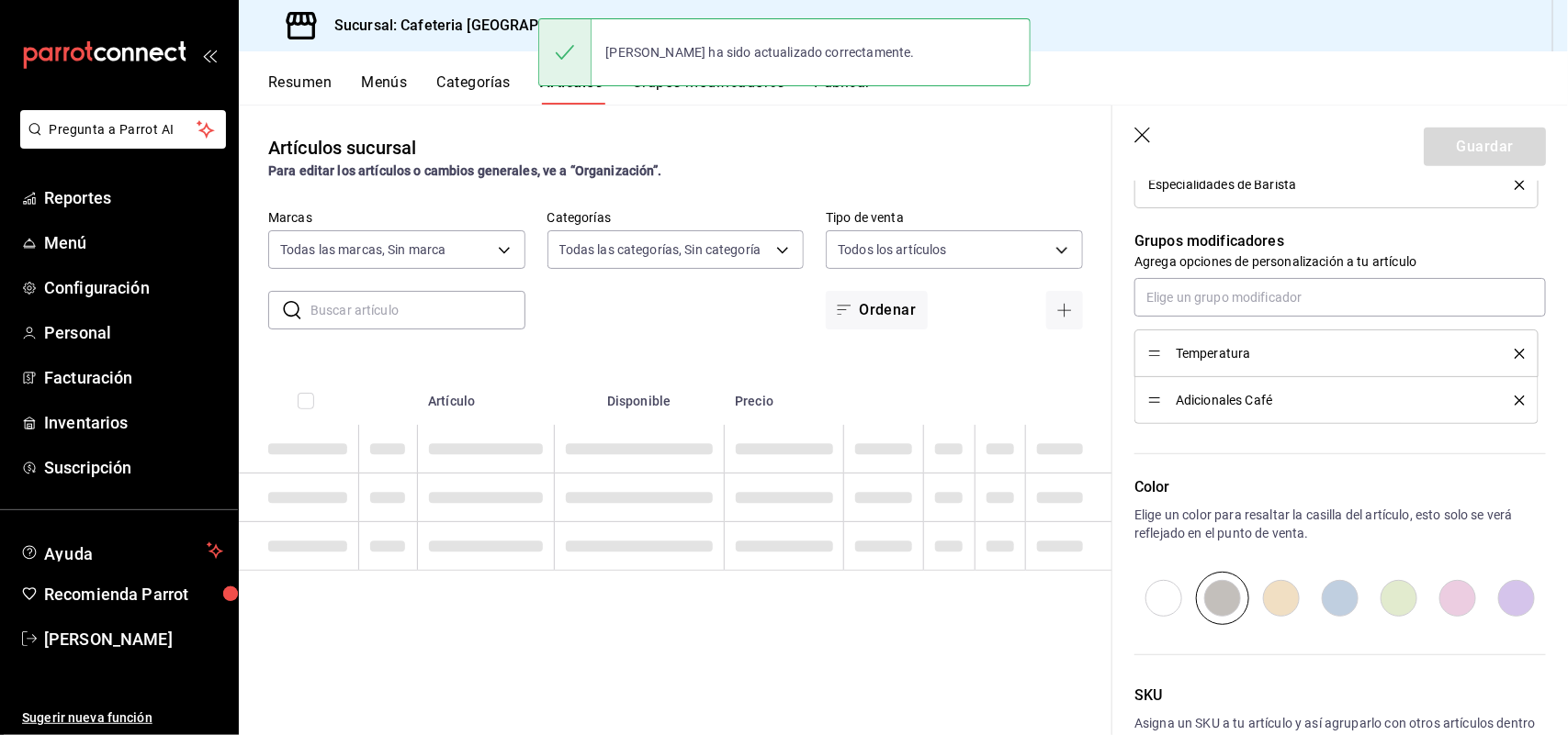
type textarea "x"
type input "AR-1755735006969"
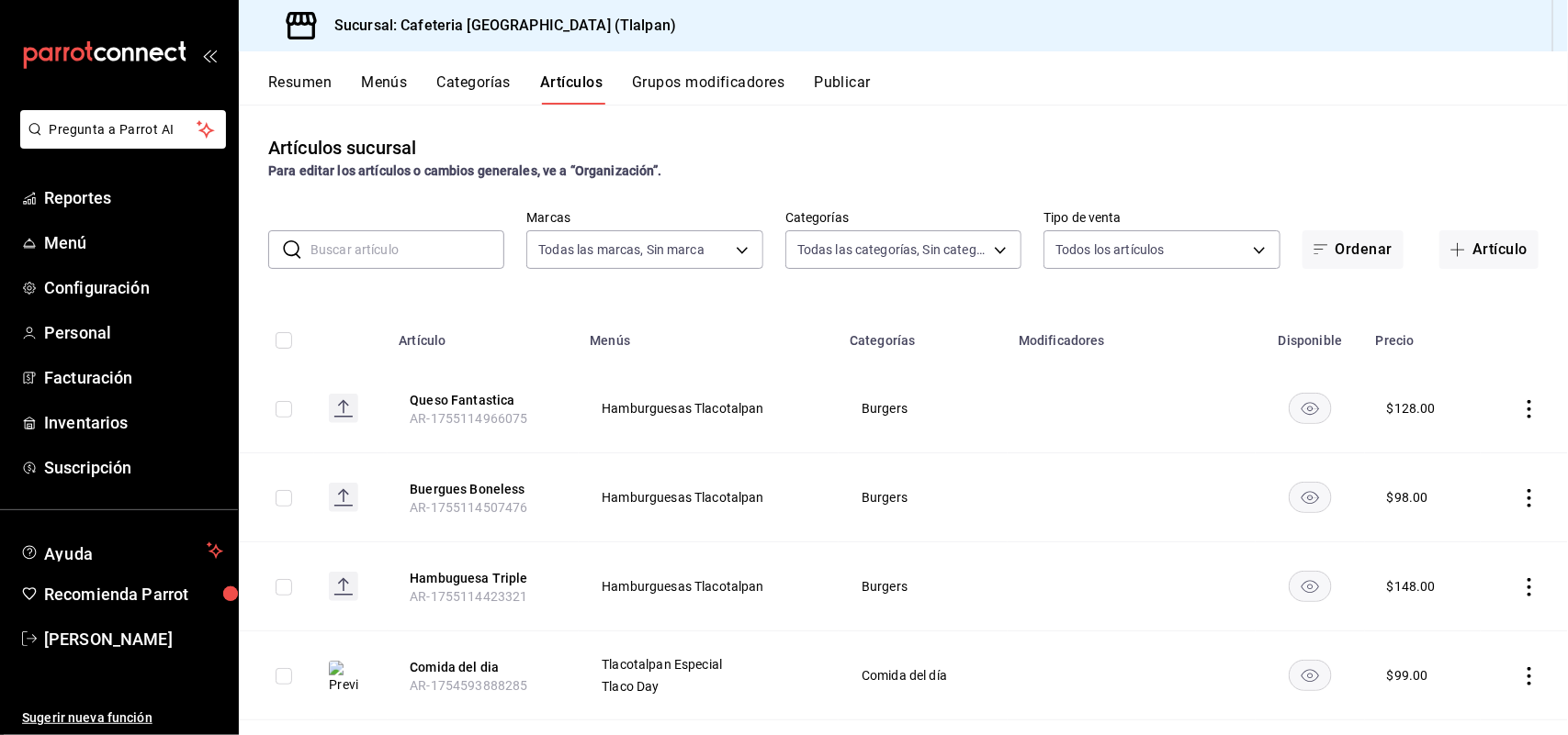
click at [469, 88] on button "Categorías" at bounding box center [474, 89] width 74 height 31
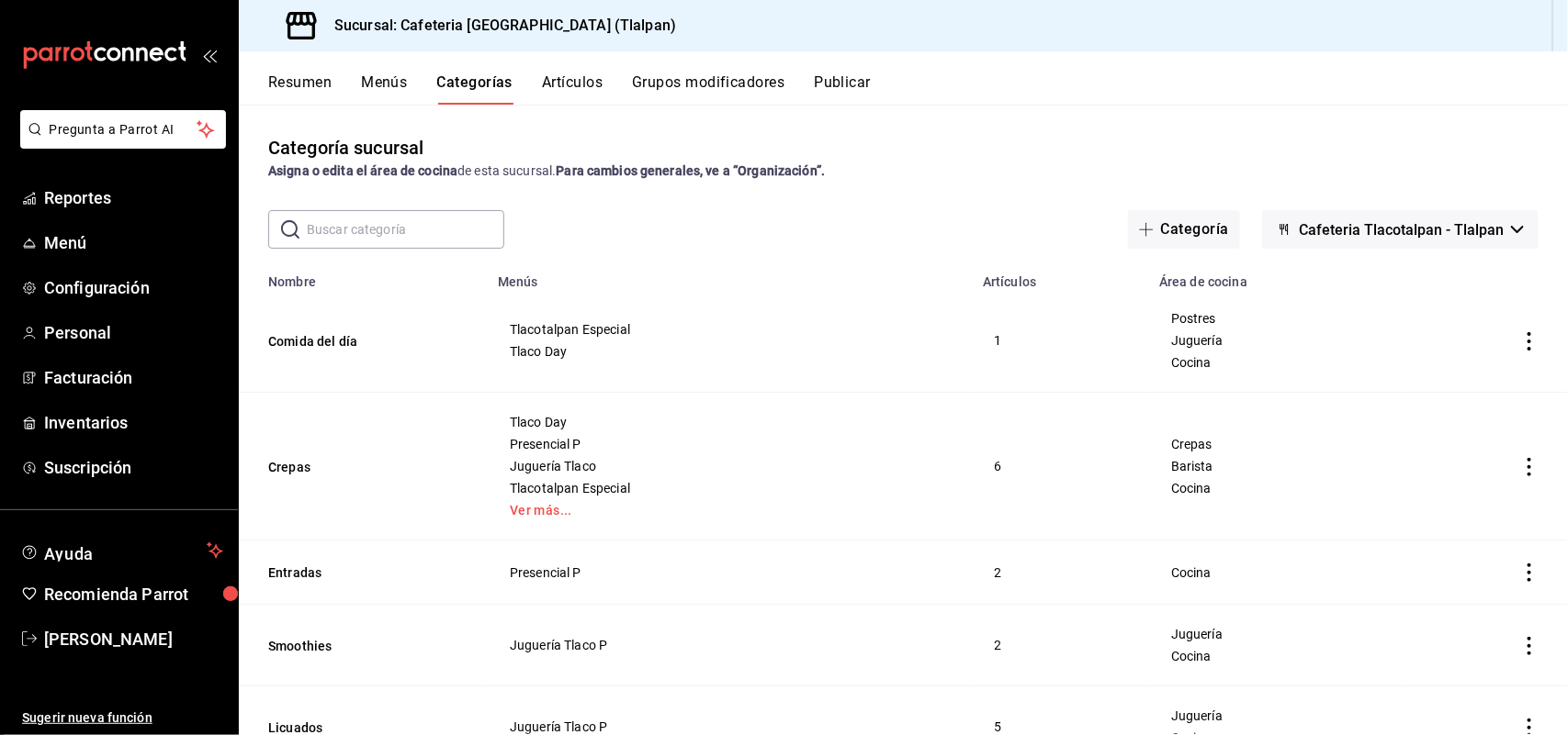
click at [418, 236] on input "text" at bounding box center [405, 229] width 197 height 37
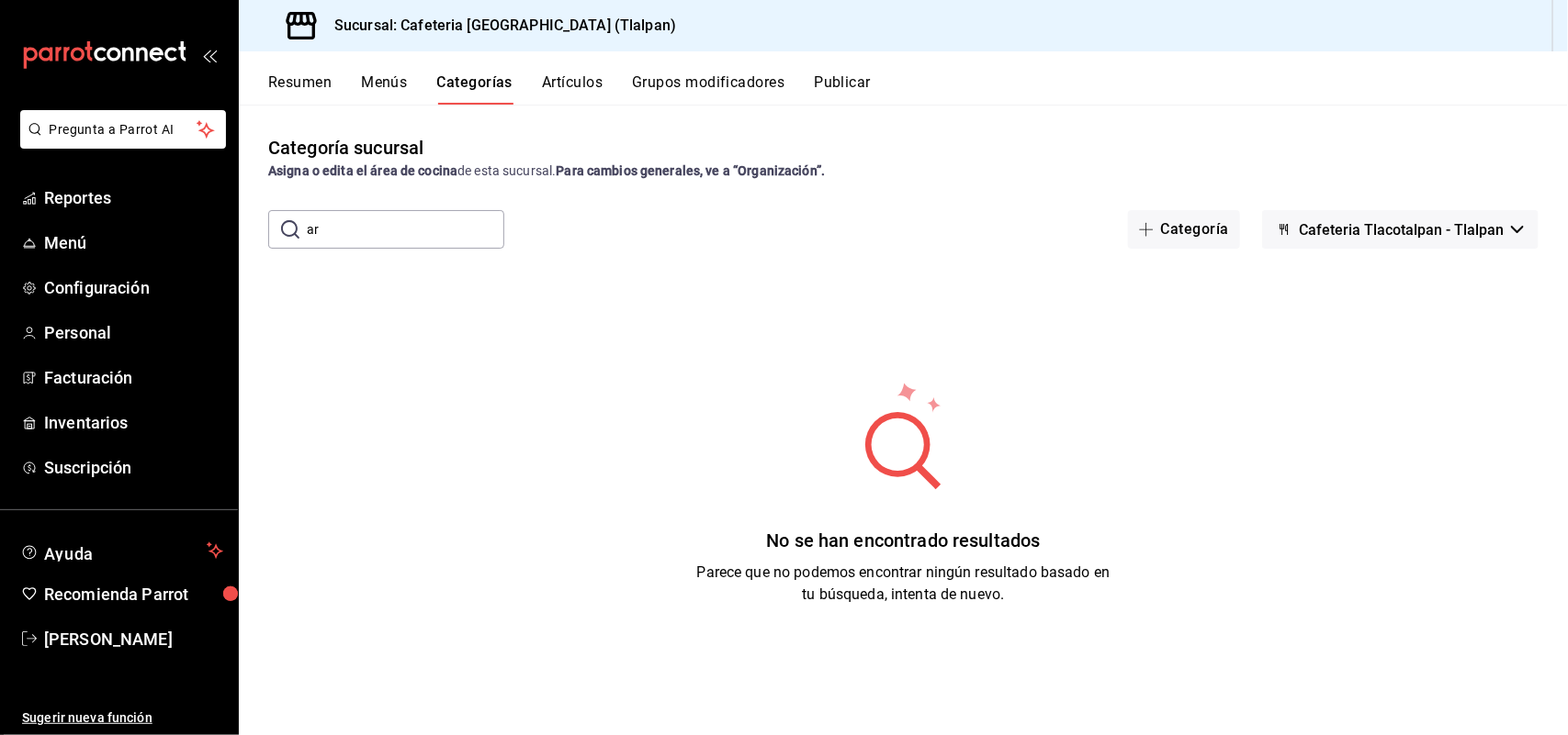
type input "a"
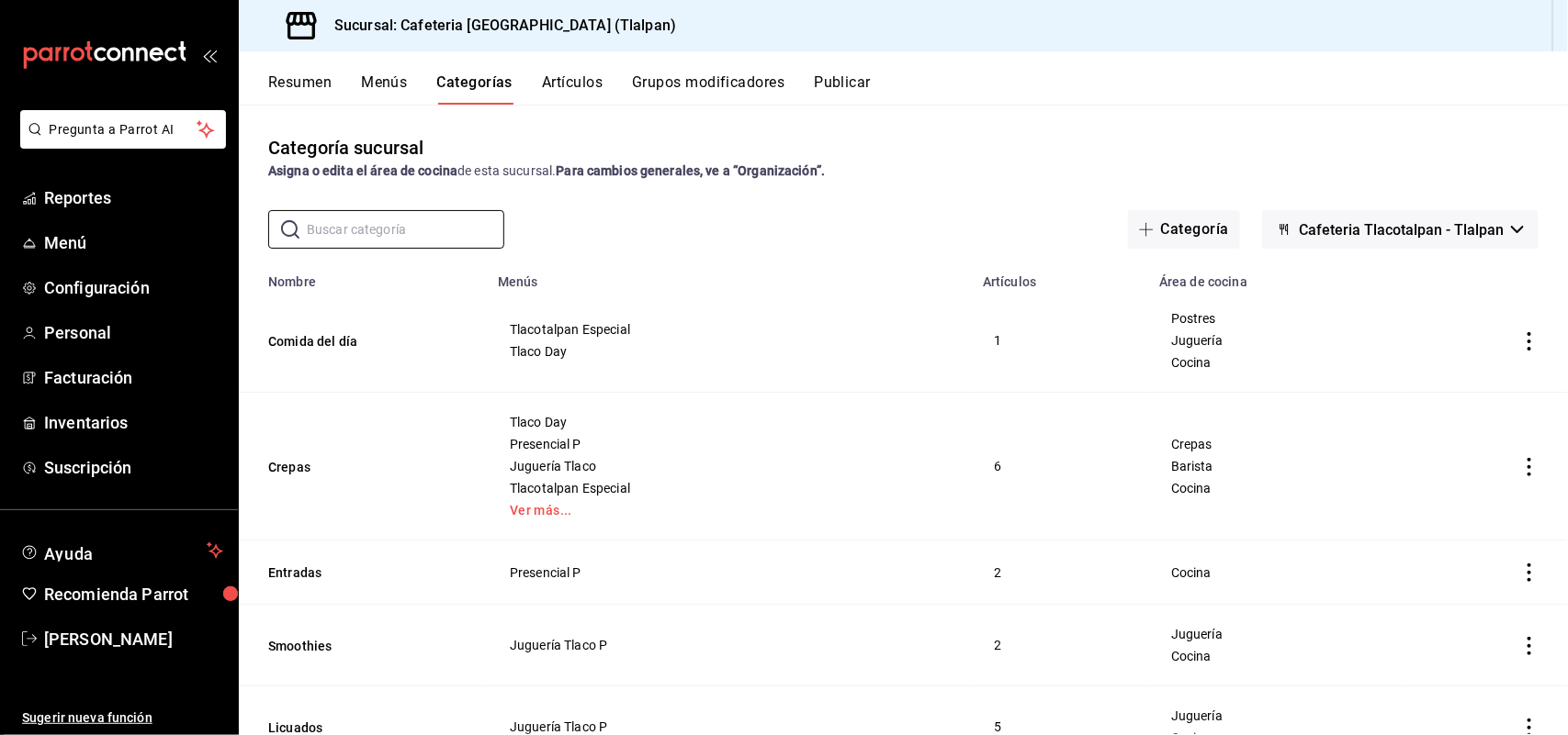
click at [291, 85] on button "Resumen" at bounding box center [300, 89] width 63 height 31
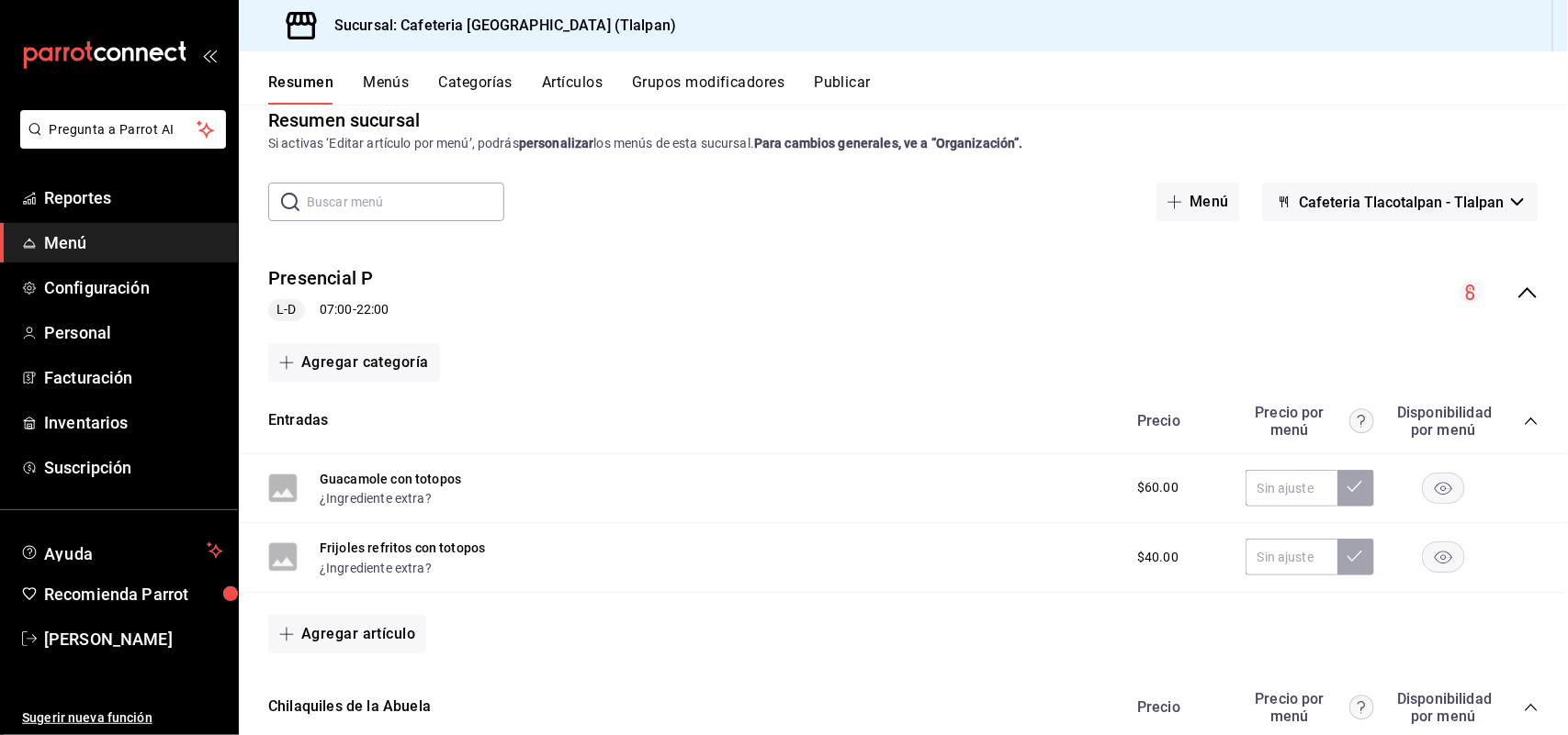
scroll to position [59, 0]
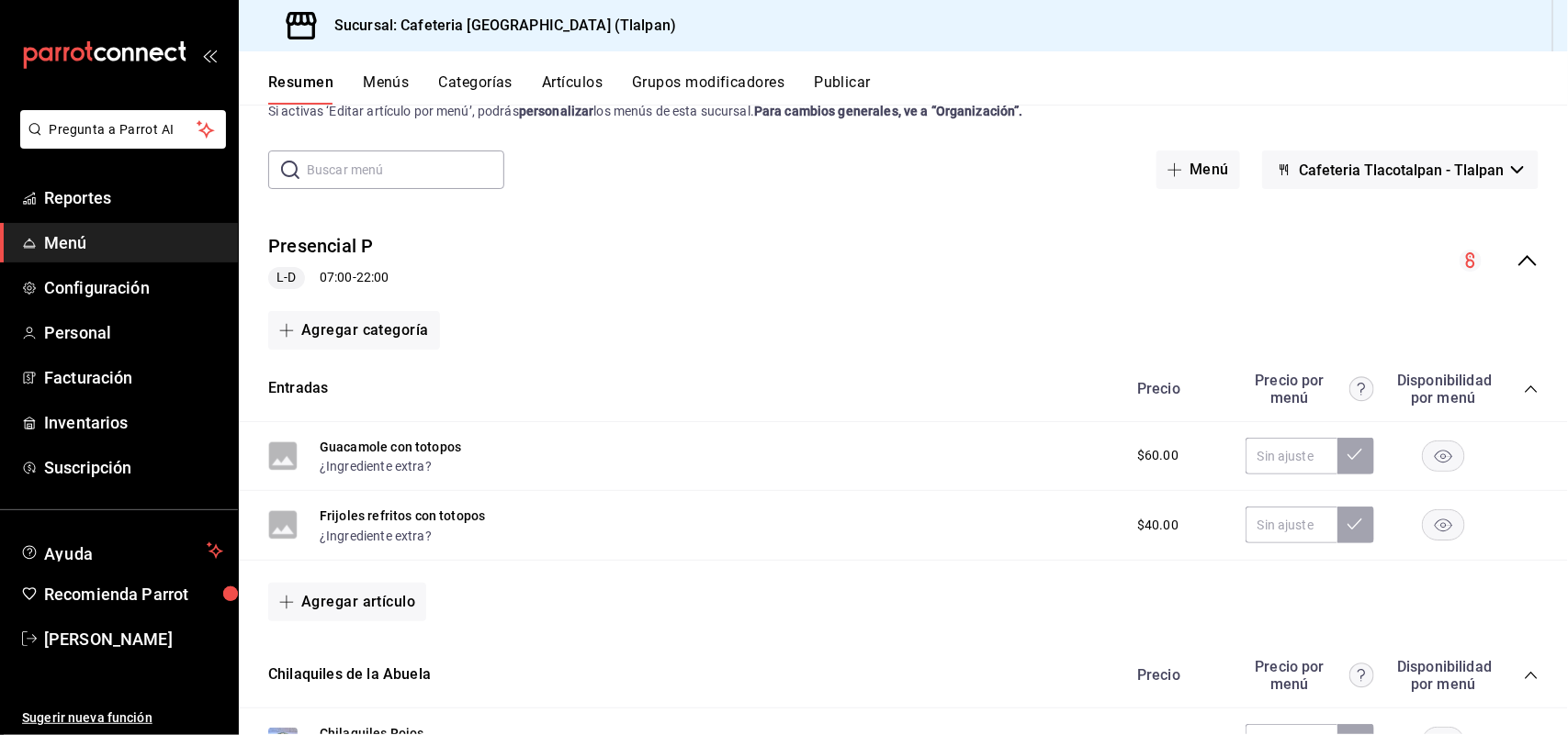
click at [1511, 168] on icon "button" at bounding box center [1516, 170] width 13 height 8
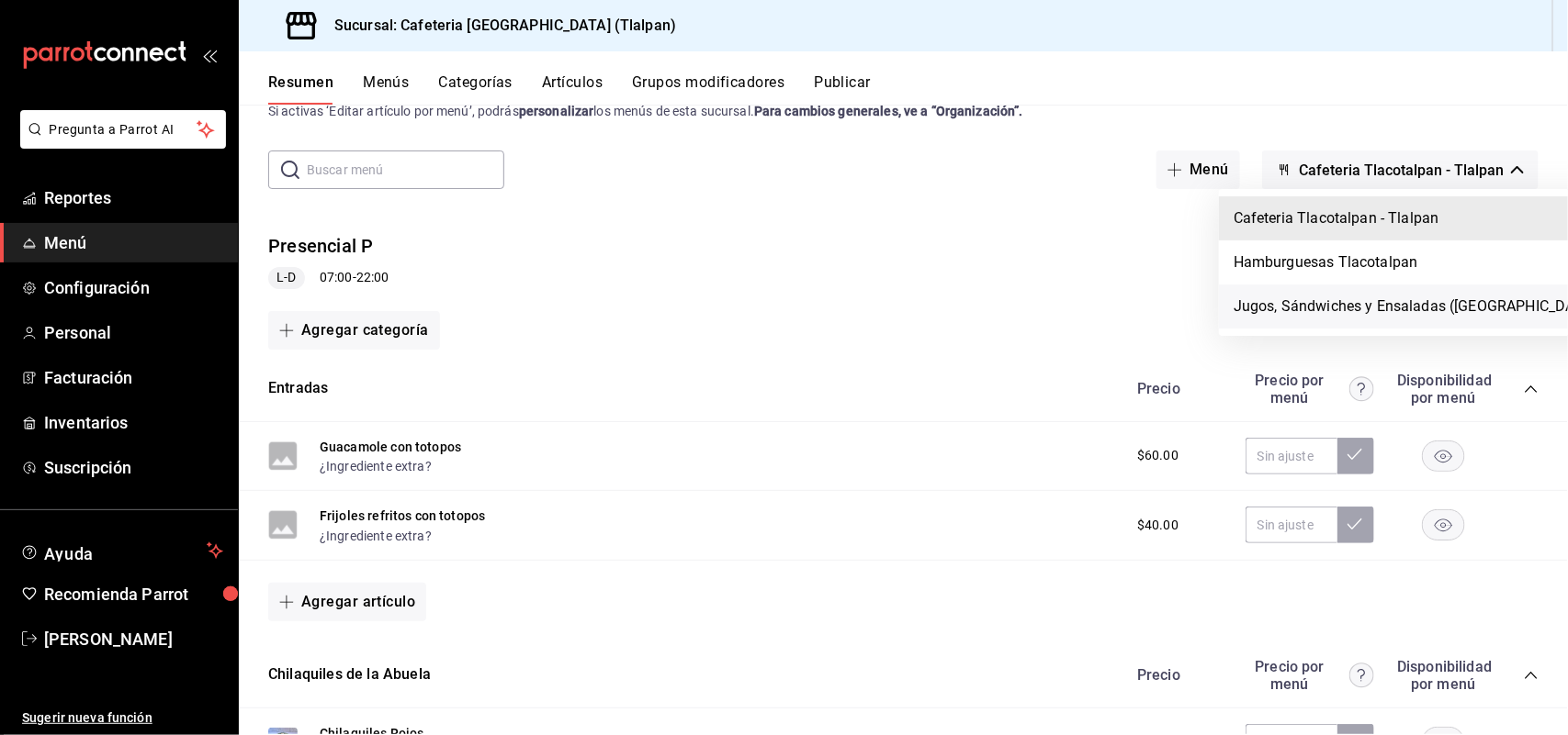
click at [1336, 299] on li "Jugos, Sándwiches y Ensaladas ([GEOGRAPHIC_DATA])" at bounding box center [1417, 306] width 397 height 44
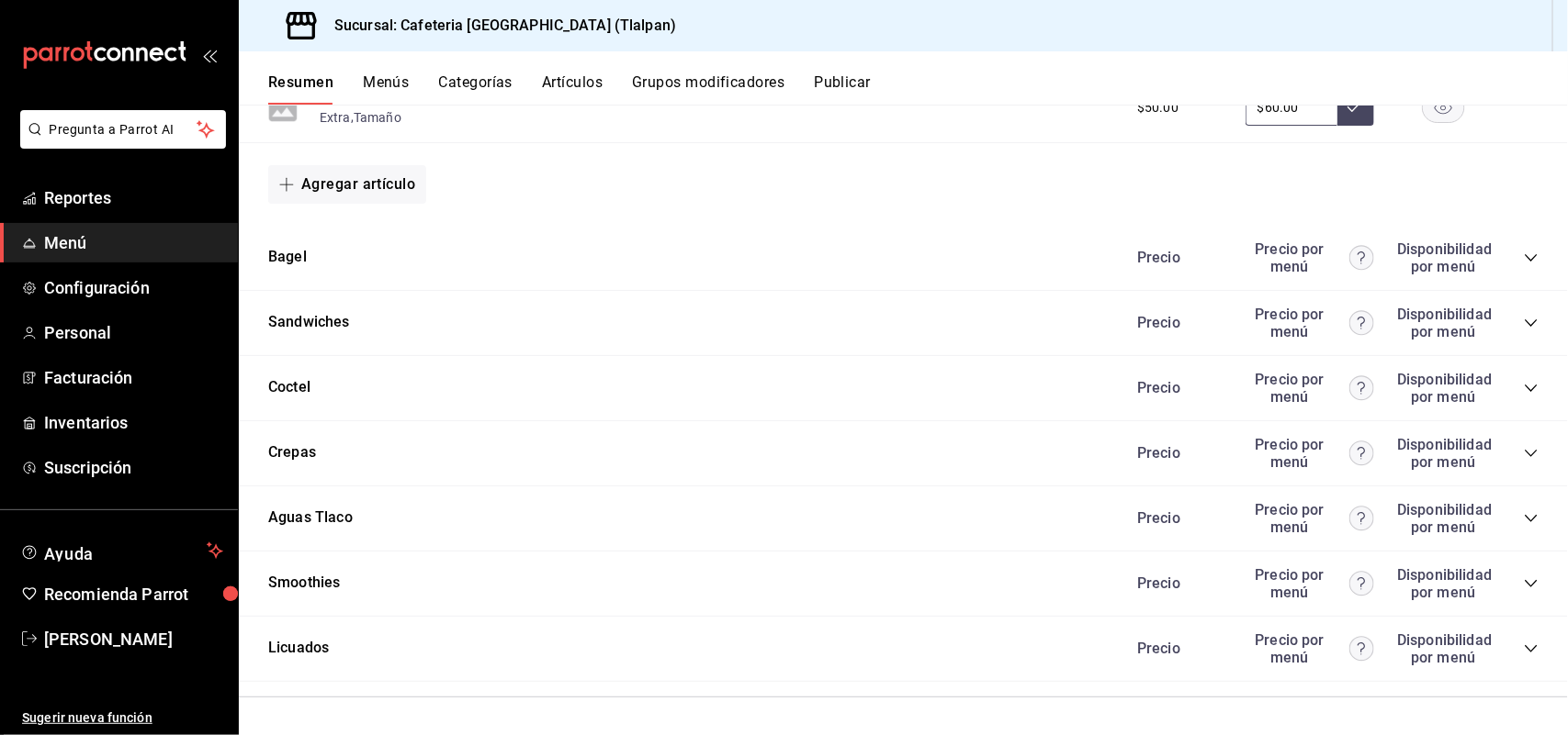
scroll to position [1558, 0]
click at [300, 454] on button "Crepas" at bounding box center [292, 453] width 48 height 21
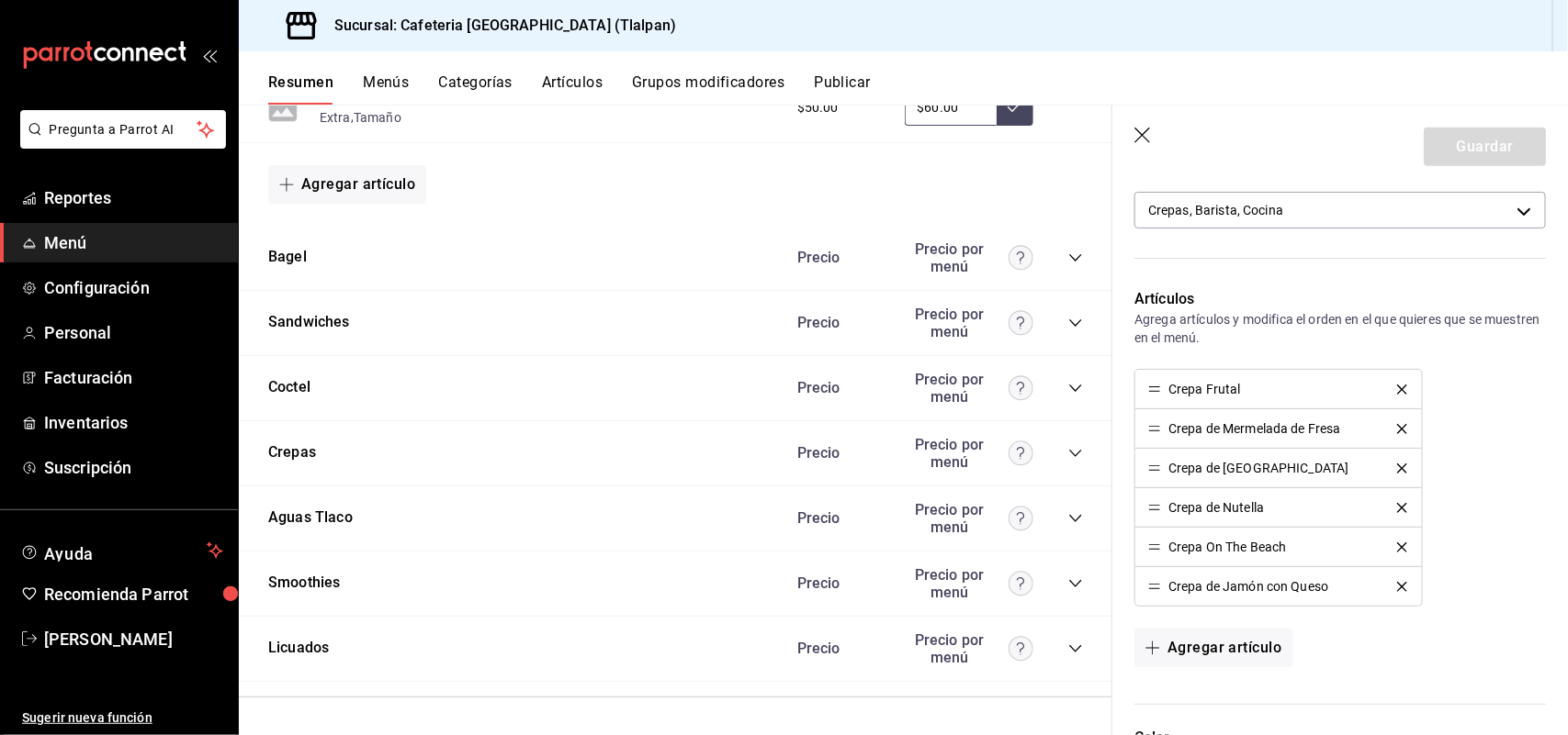
scroll to position [551, 0]
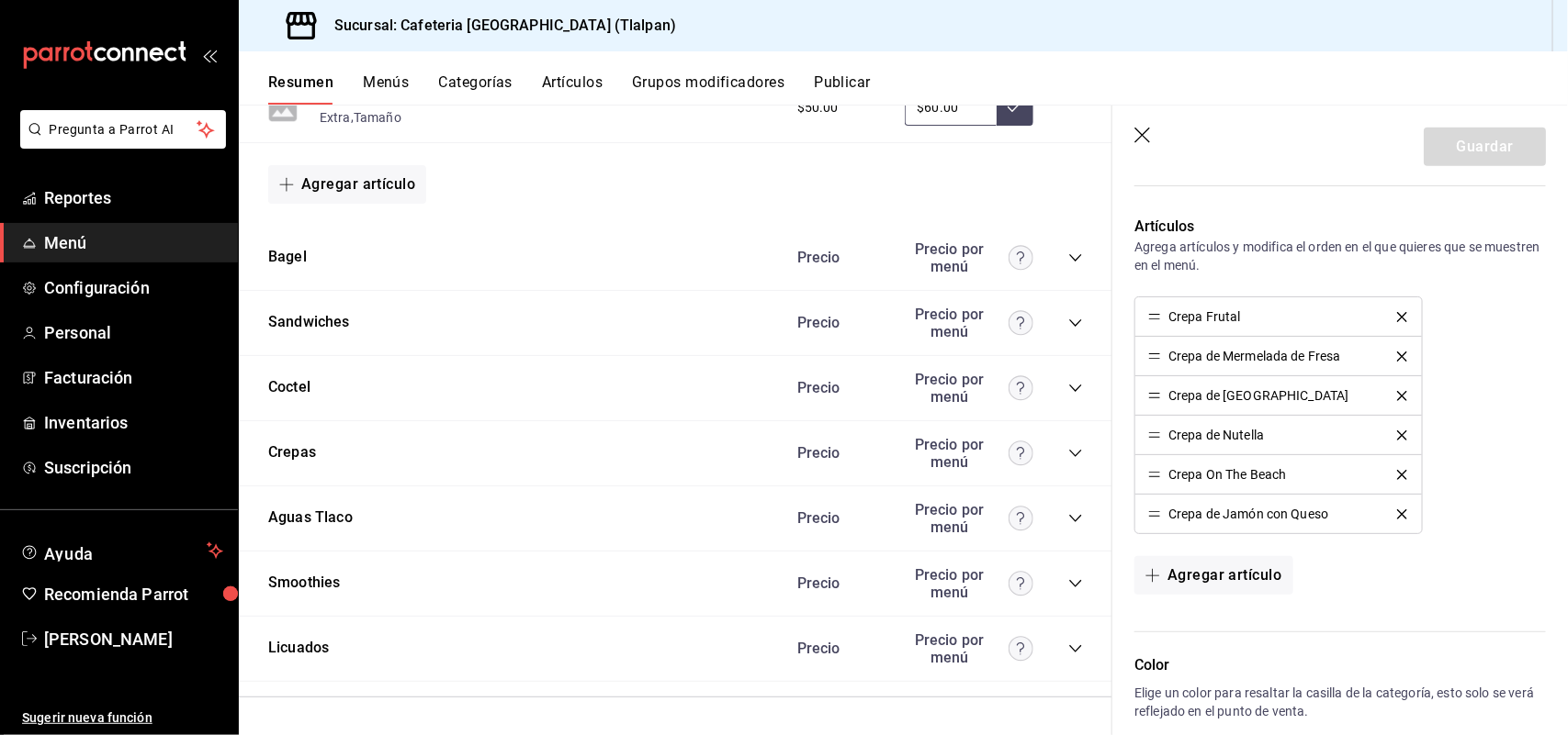
click at [1145, 133] on icon "button" at bounding box center [1143, 136] width 18 height 18
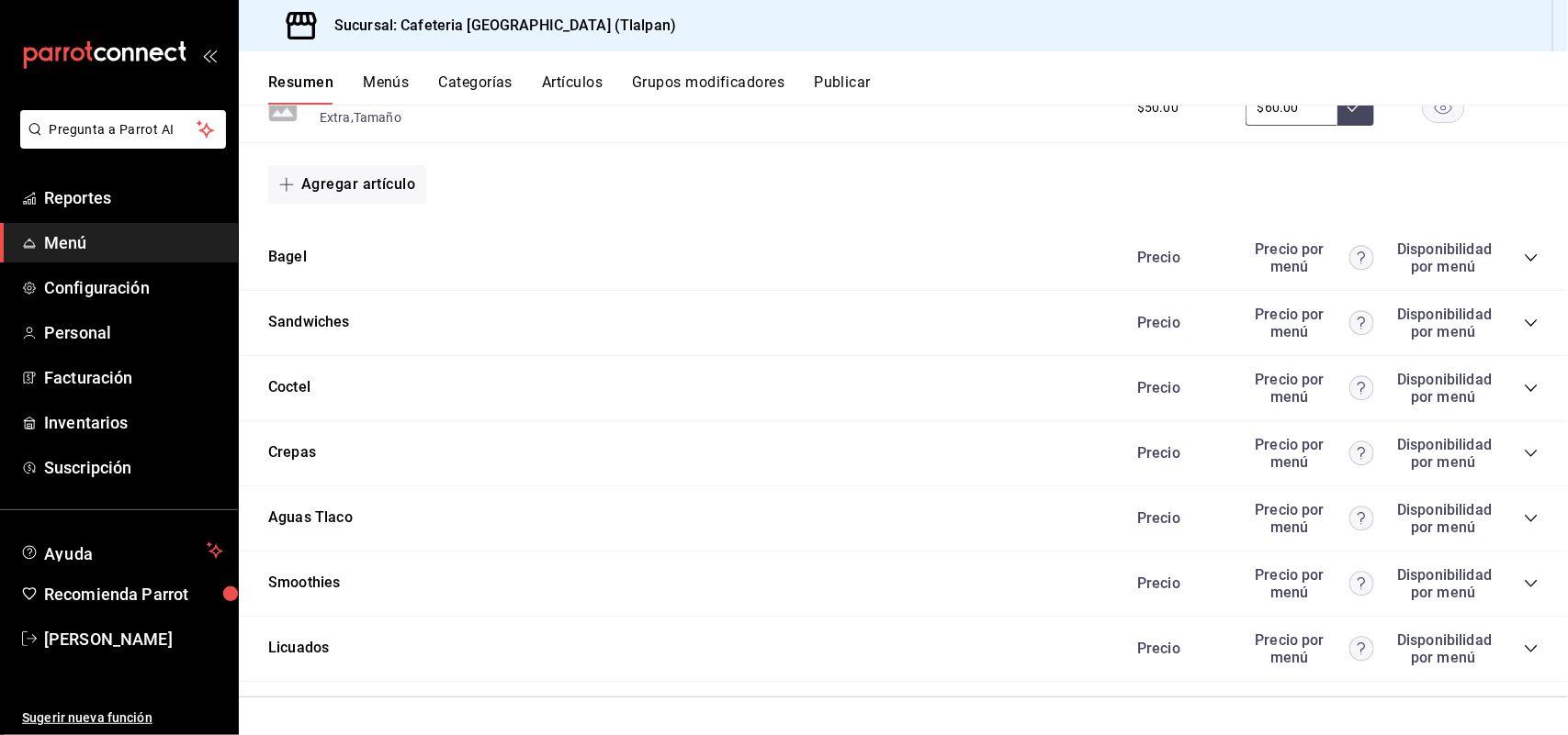
click at [731, 79] on button "Grupos modificadores" at bounding box center [708, 89] width 153 height 31
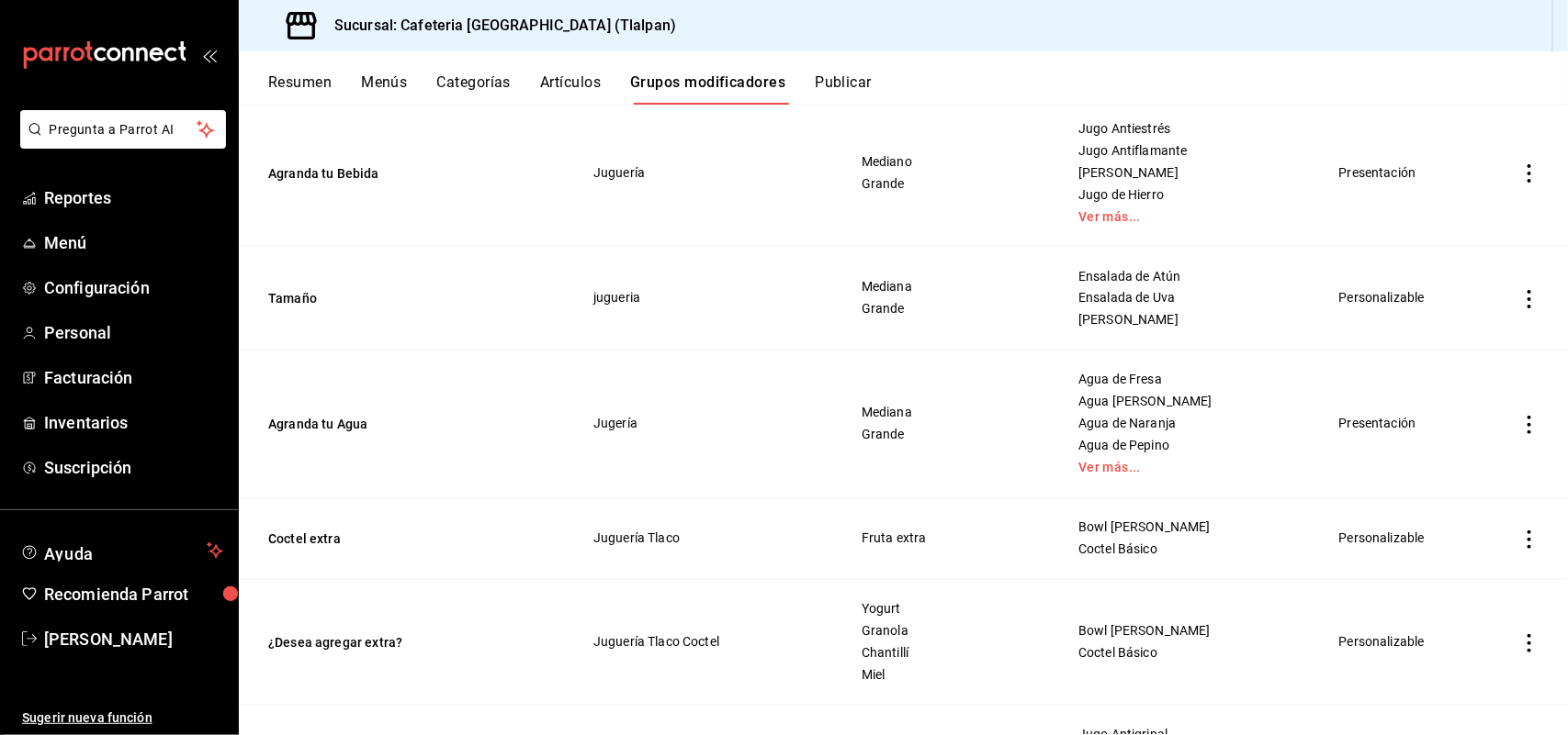
scroll to position [941, 0]
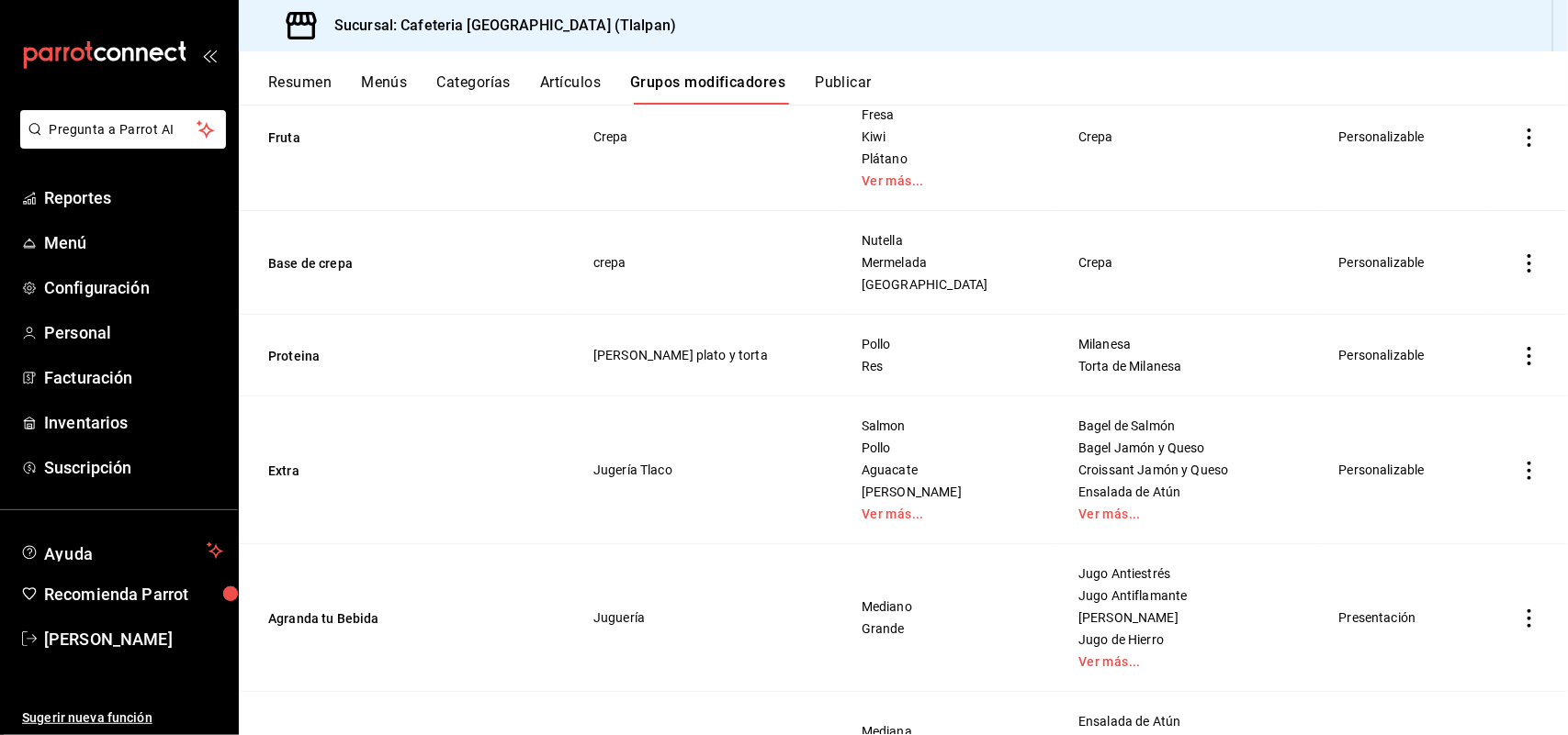
click at [474, 79] on button "Categorías" at bounding box center [474, 89] width 74 height 31
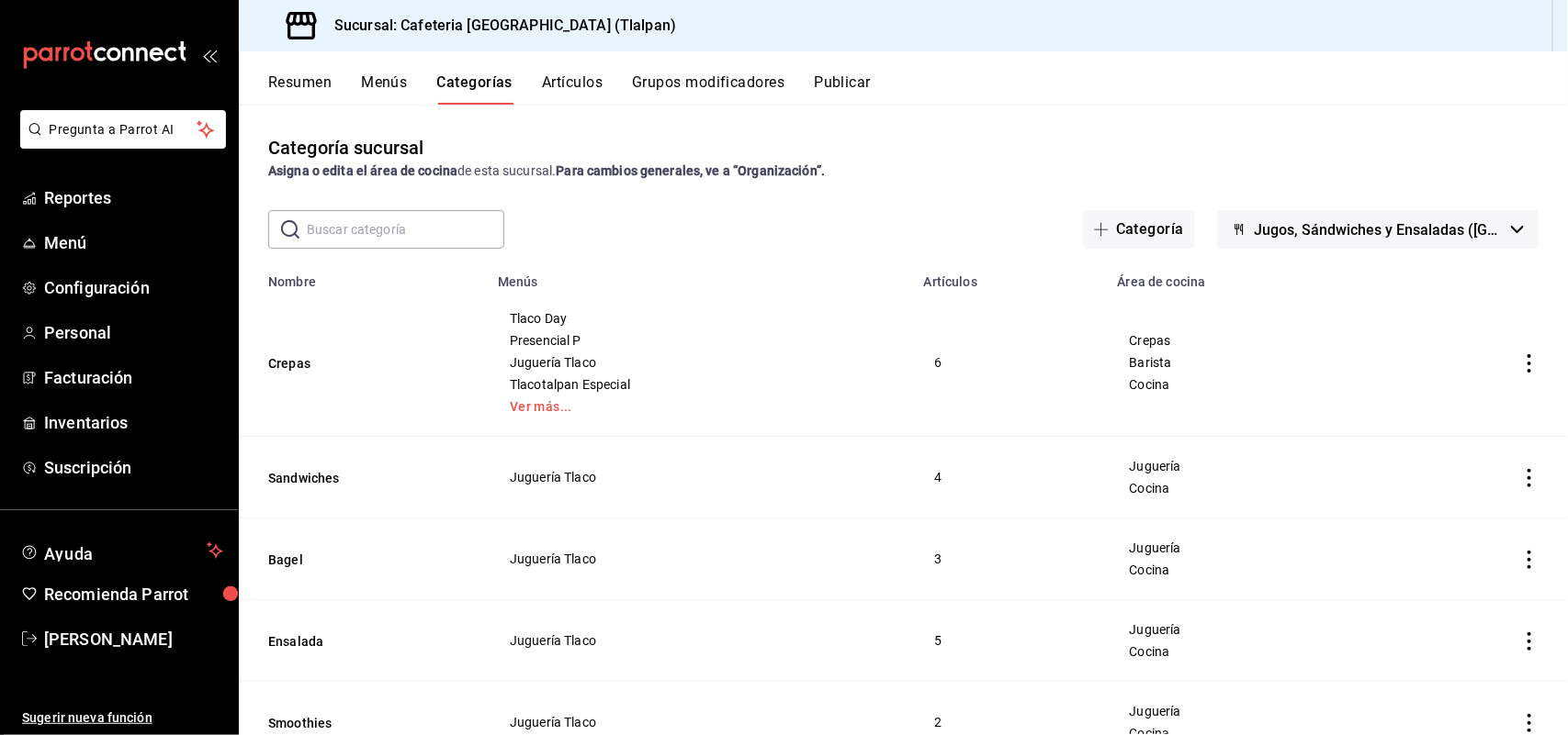
click at [384, 221] on input "text" at bounding box center [405, 229] width 197 height 37
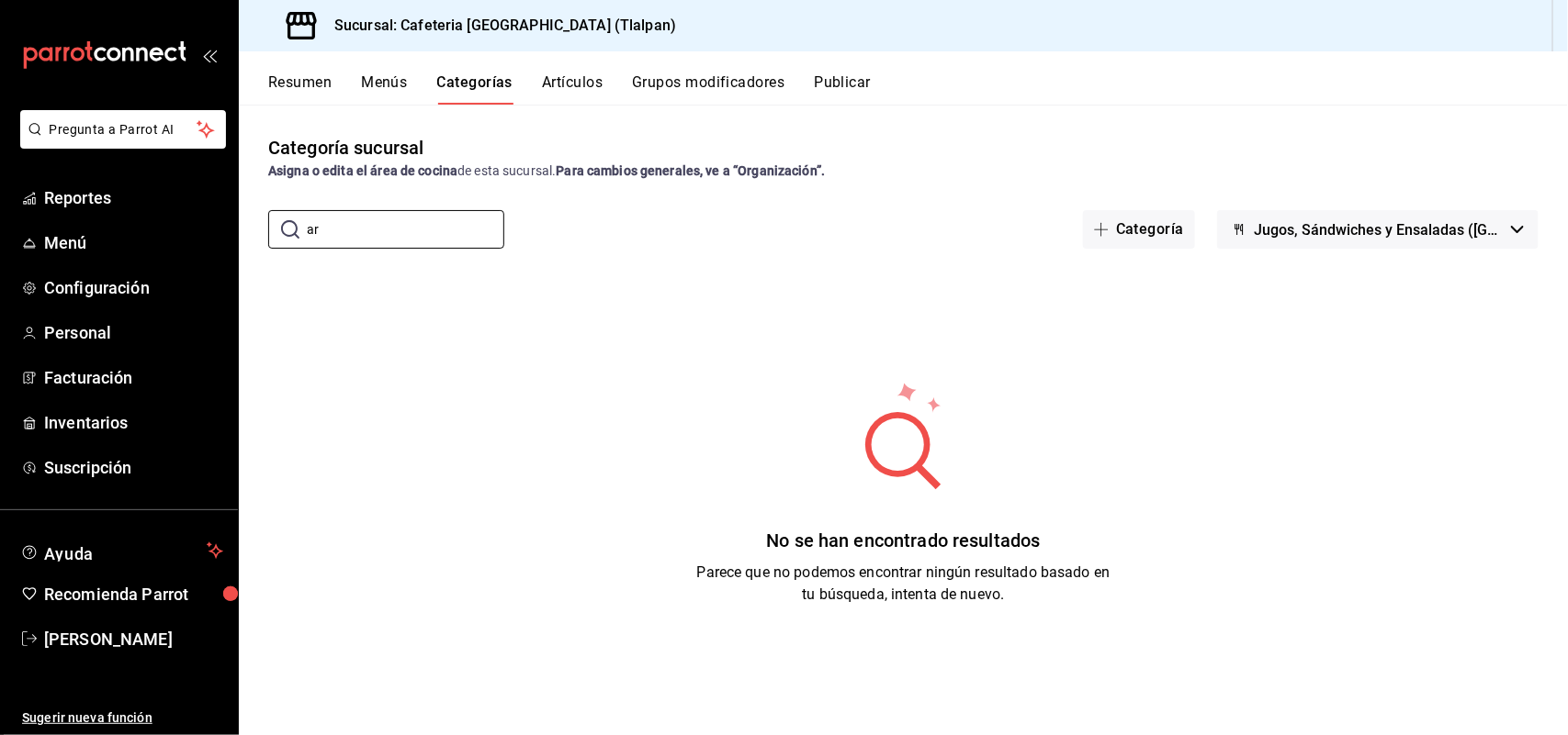
type input "a"
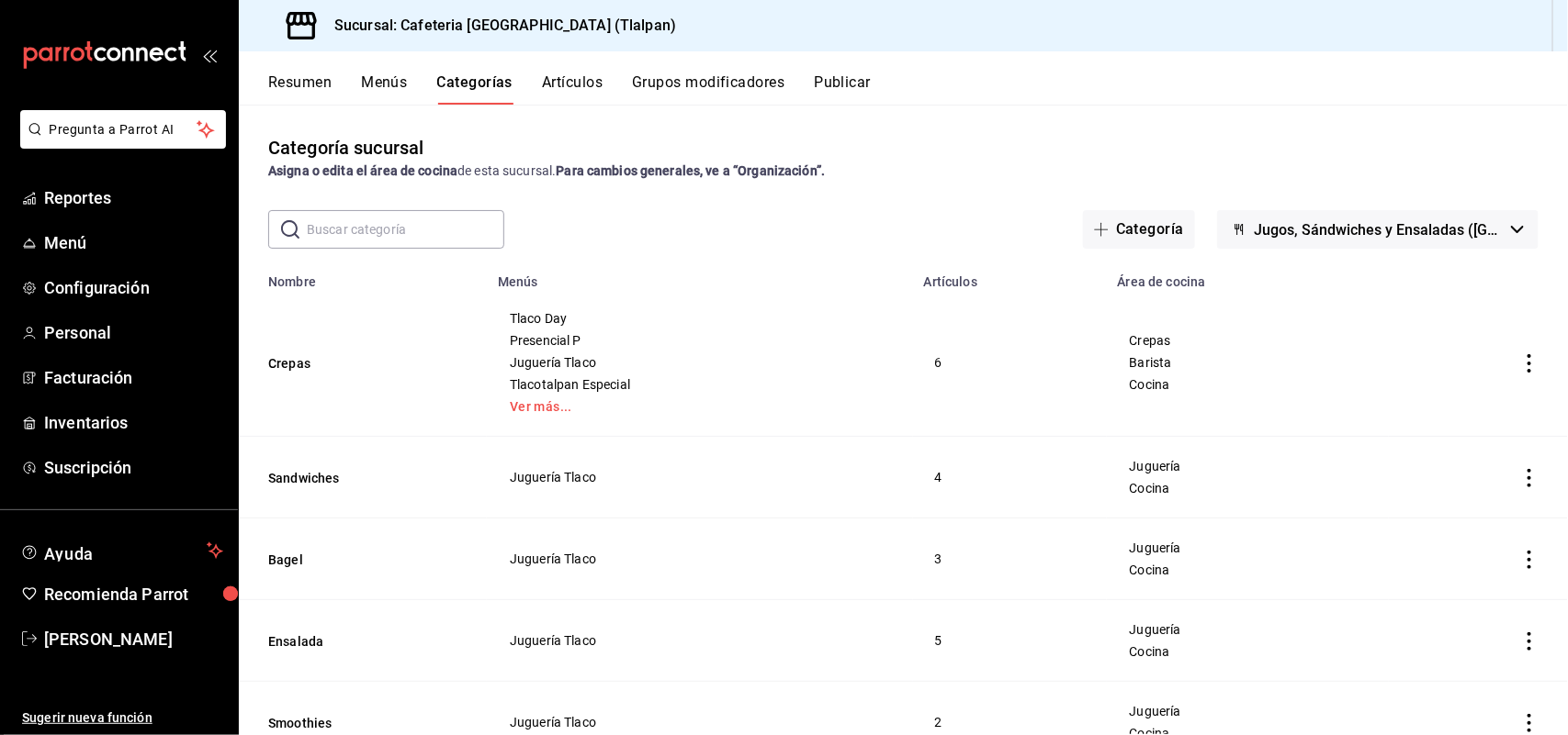
click at [384, 75] on button "Menús" at bounding box center [383, 89] width 46 height 31
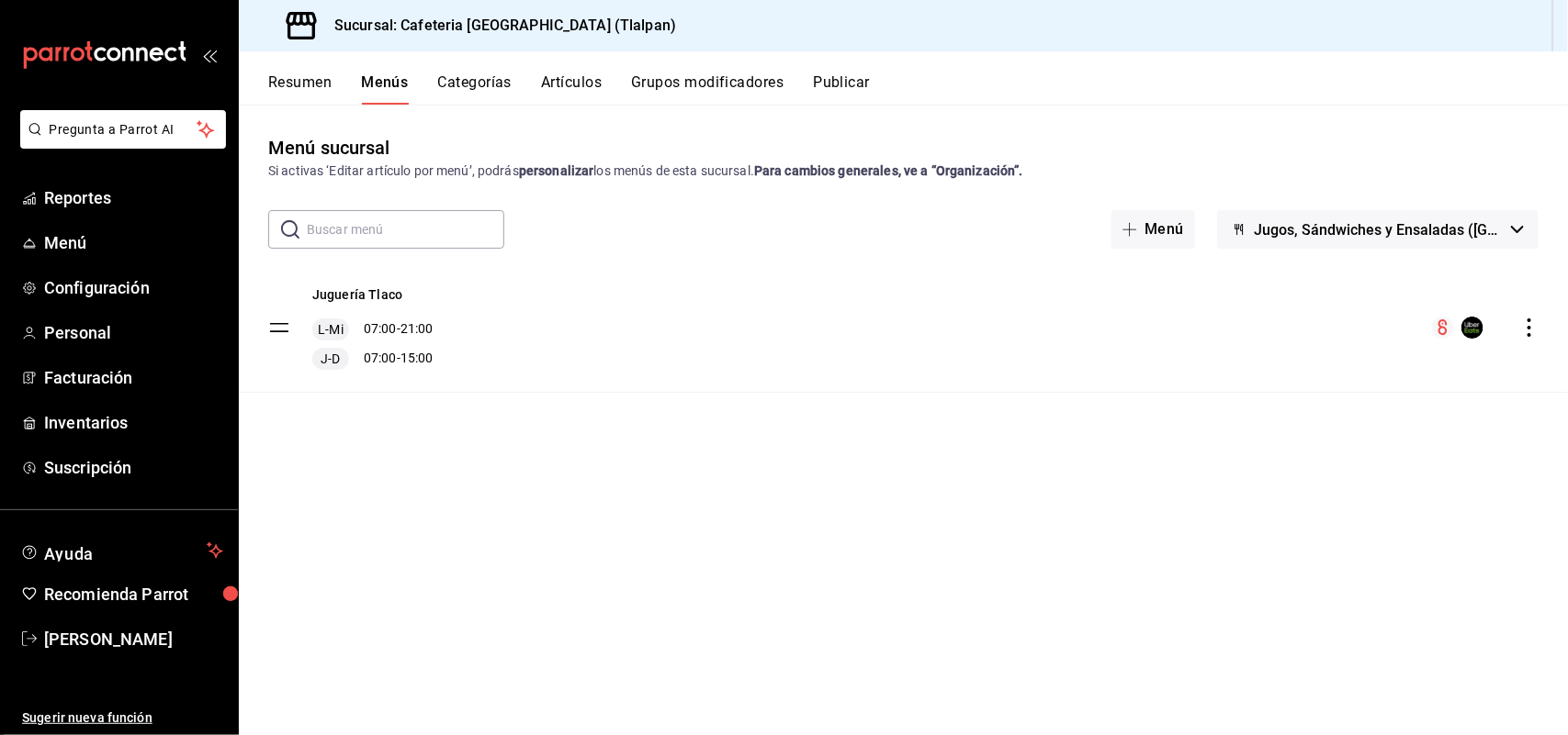
click at [300, 86] on button "Resumen" at bounding box center [300, 89] width 63 height 31
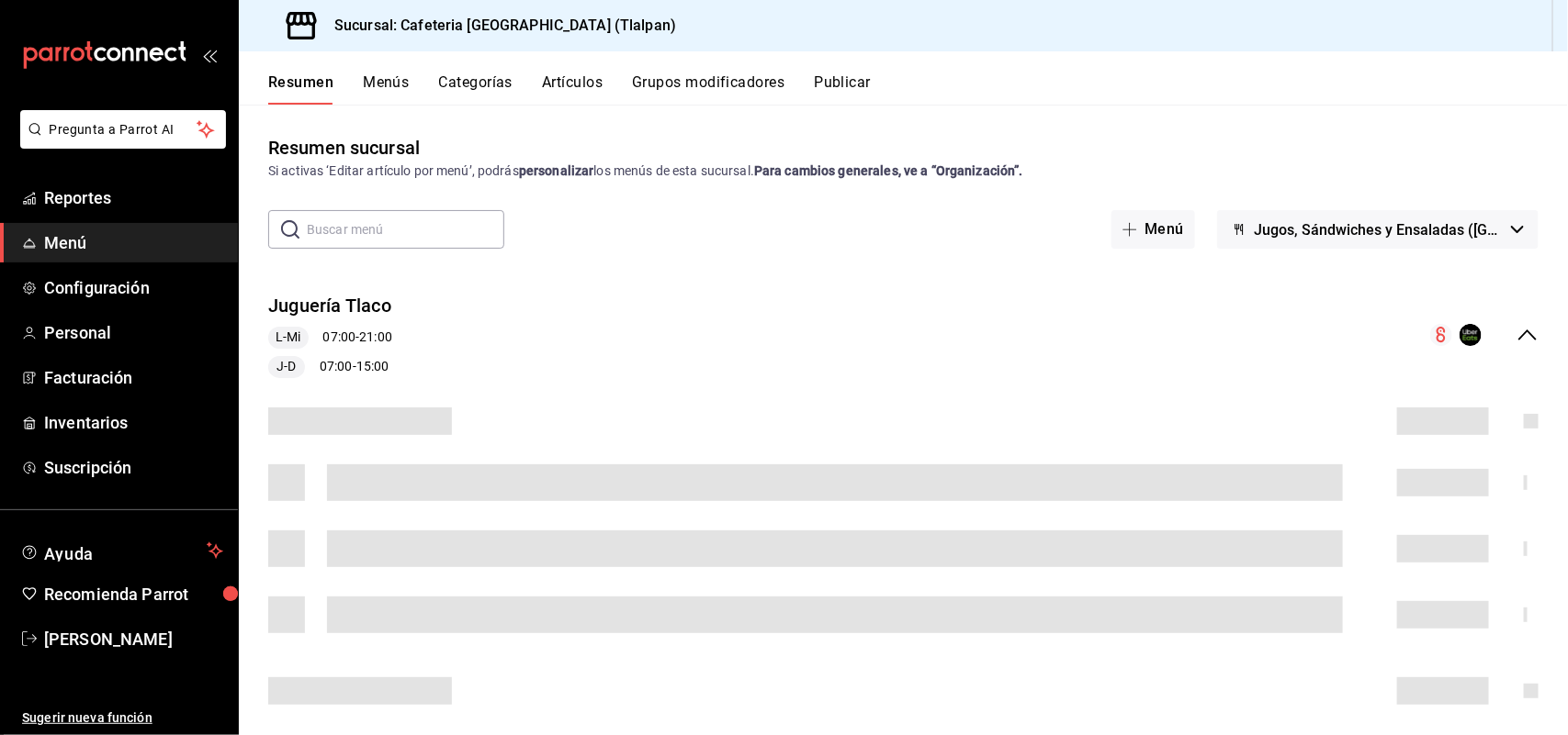
click at [851, 81] on button "Publicar" at bounding box center [842, 89] width 57 height 31
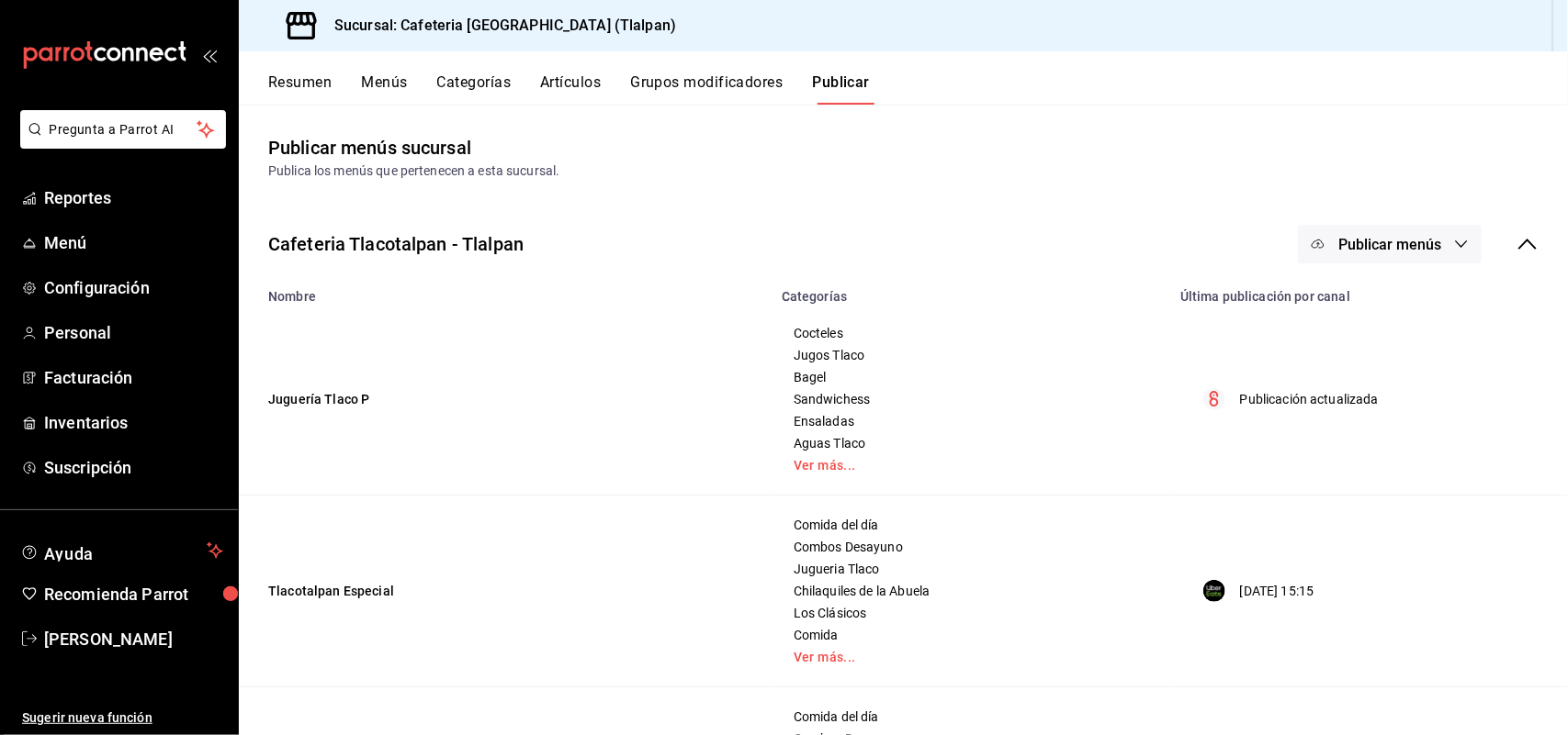
click at [1454, 243] on icon "button" at bounding box center [1461, 244] width 15 height 15
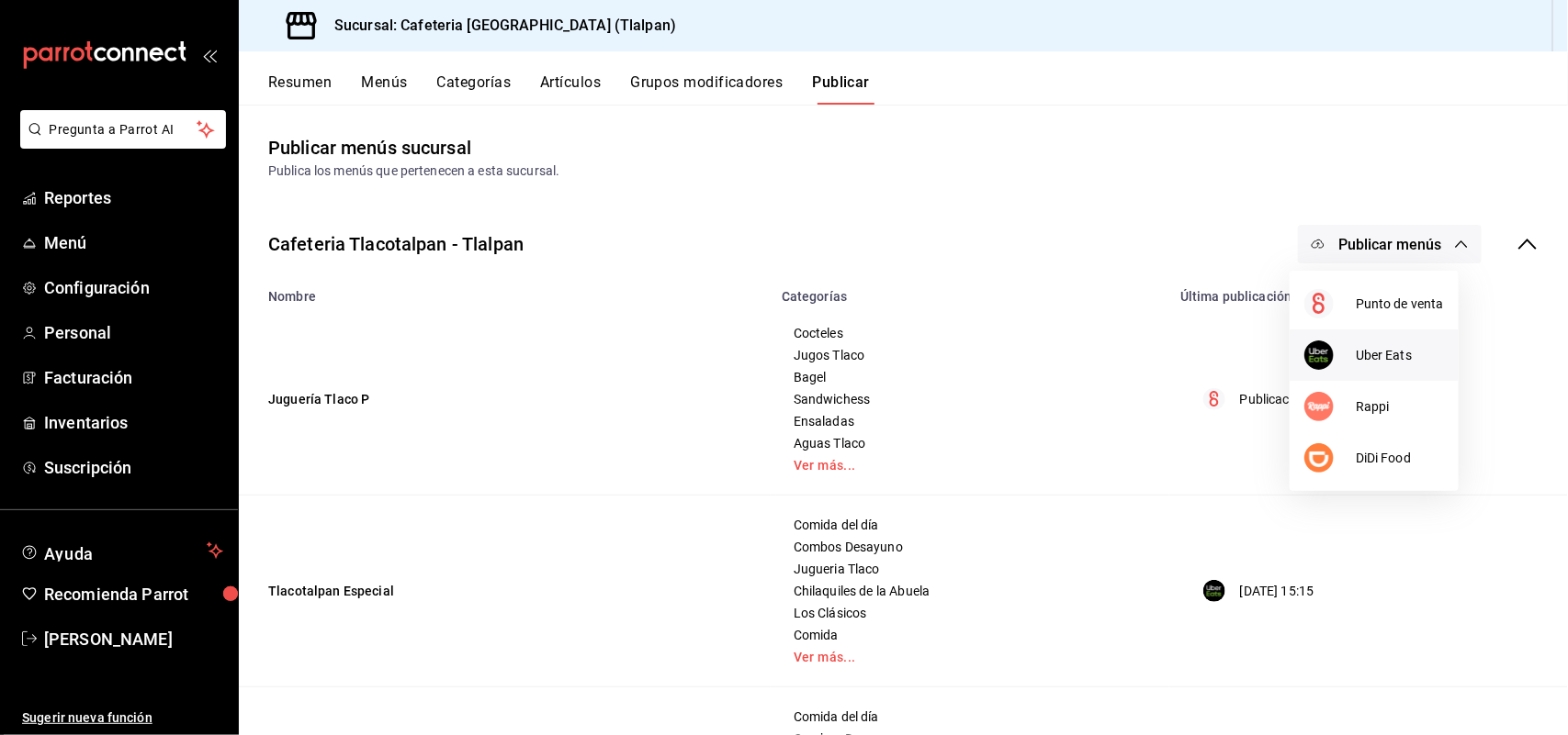
click at [1353, 349] on div at bounding box center [1330, 355] width 52 height 29
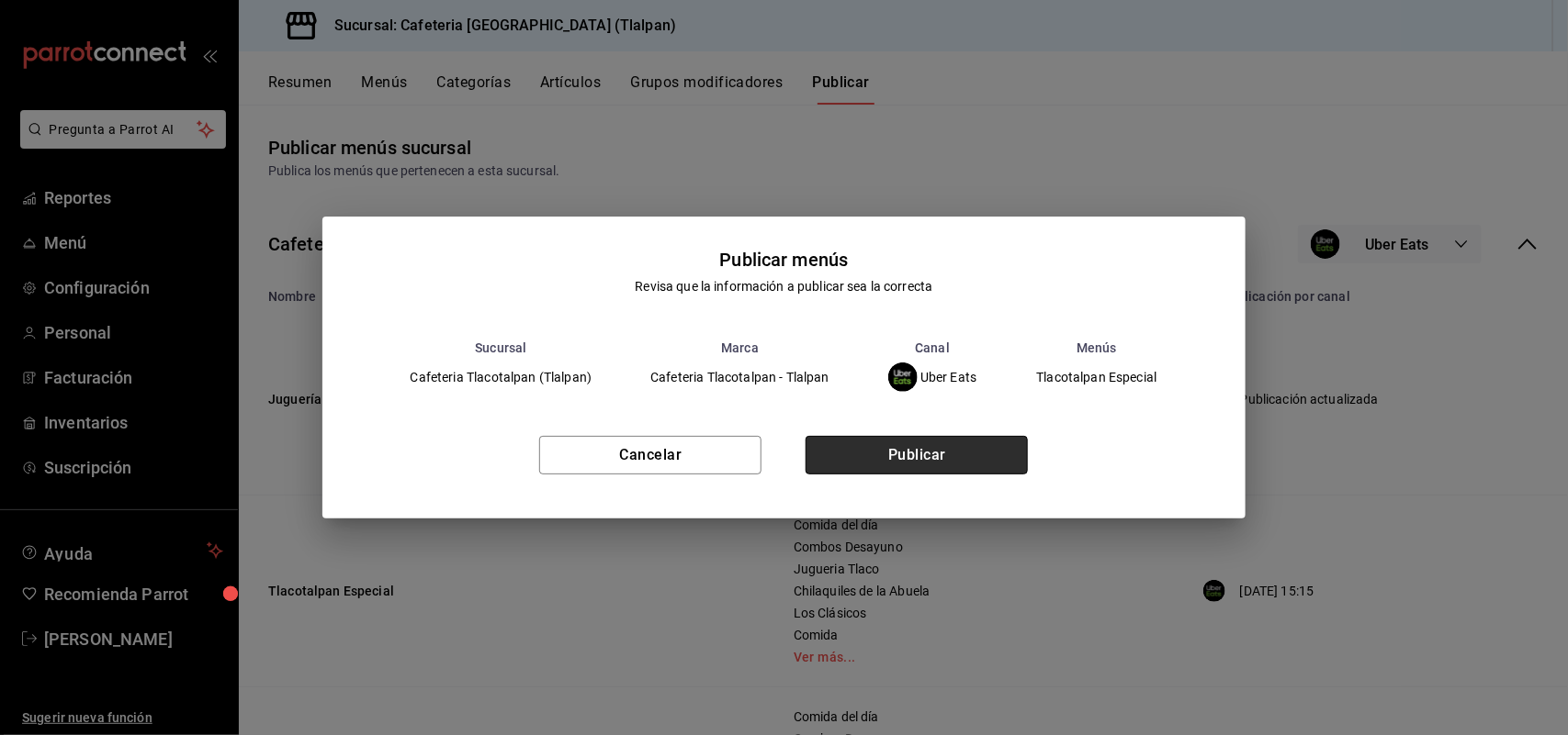
click at [988, 451] on button "Publicar" at bounding box center [916, 456] width 222 height 39
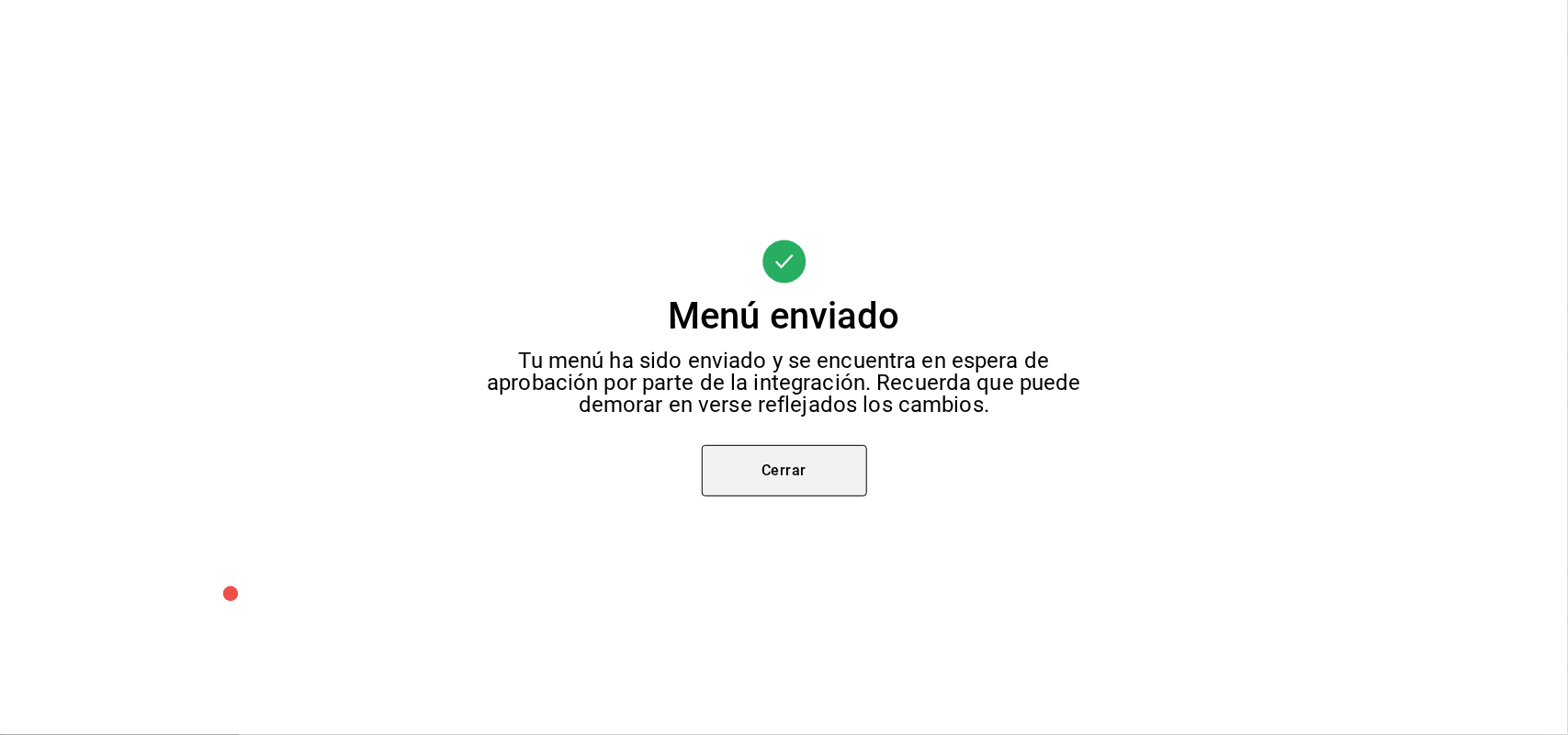
click at [782, 455] on button "Cerrar" at bounding box center [784, 471] width 165 height 52
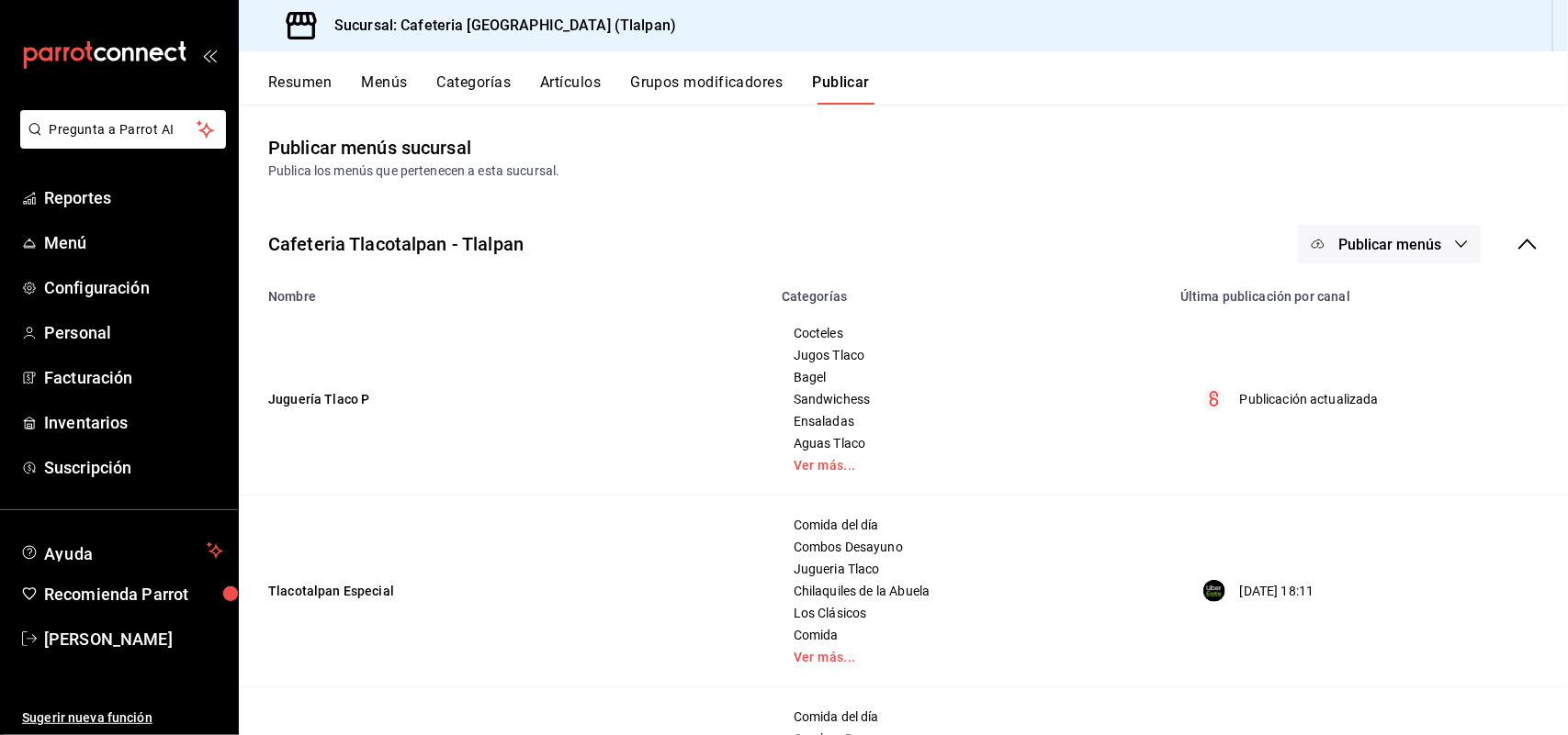
click at [1406, 240] on span "Publicar menús" at bounding box center [1390, 245] width 103 height 18
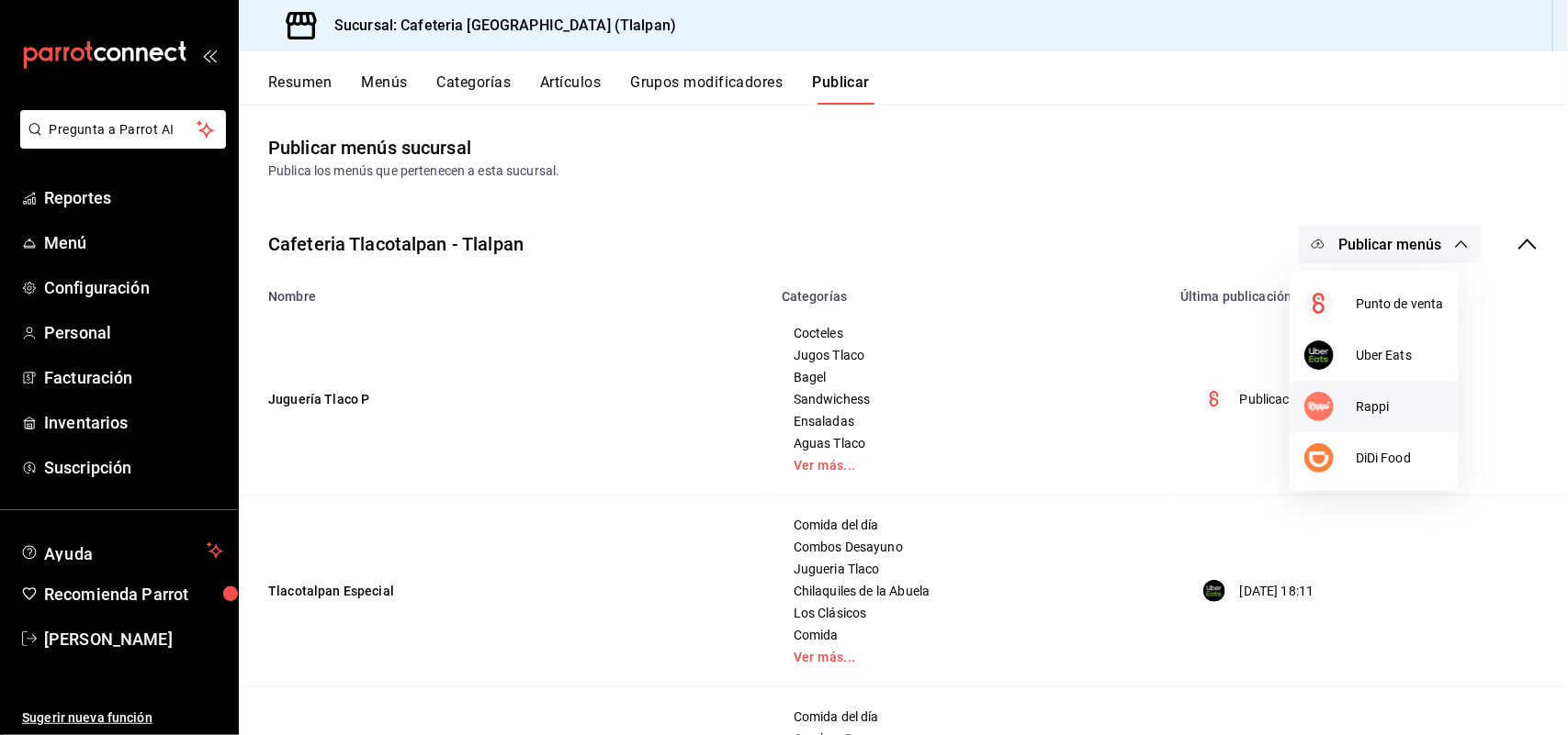
click at [1380, 393] on li "Rappi" at bounding box center [1374, 406] width 169 height 52
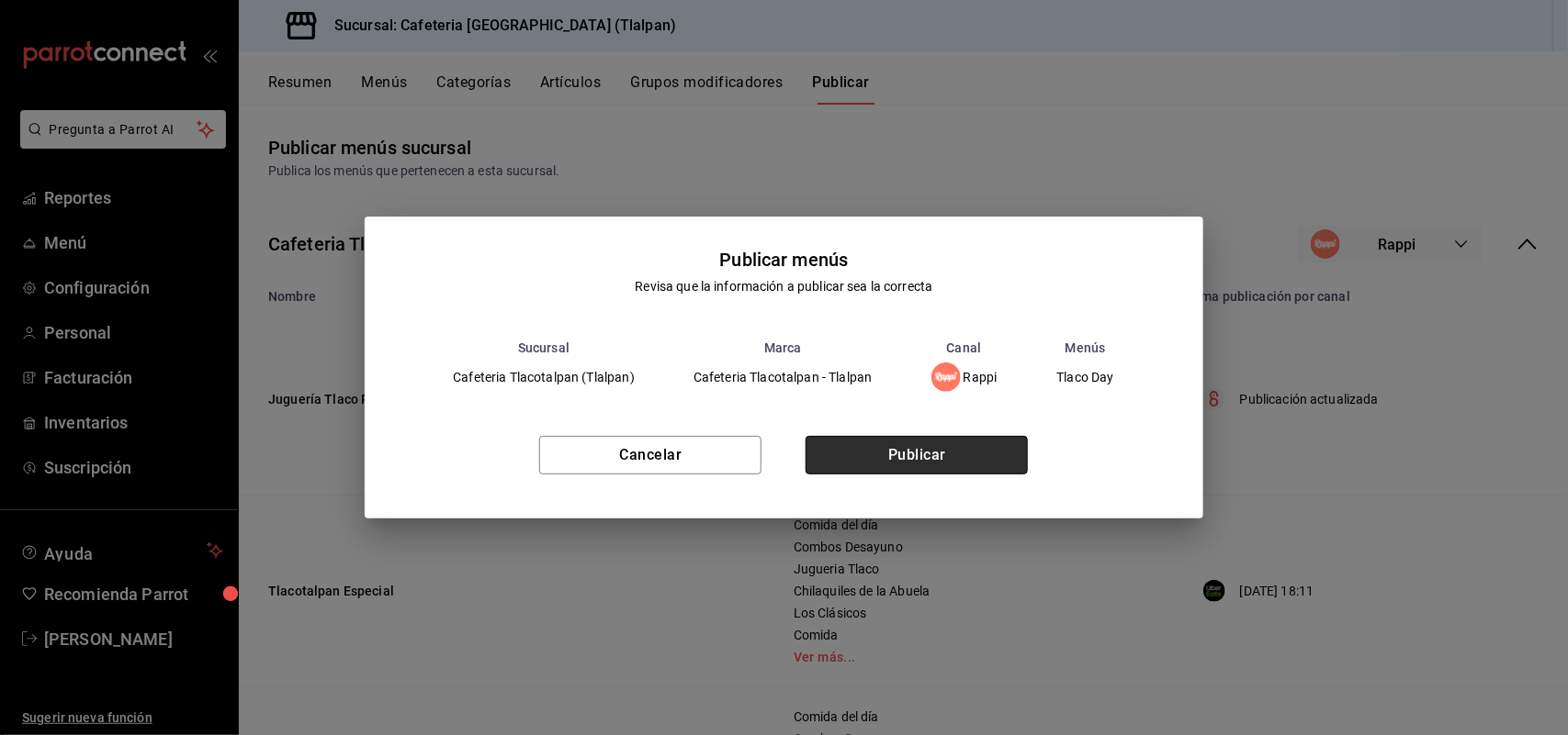
click at [944, 460] on button "Publicar" at bounding box center [916, 456] width 222 height 39
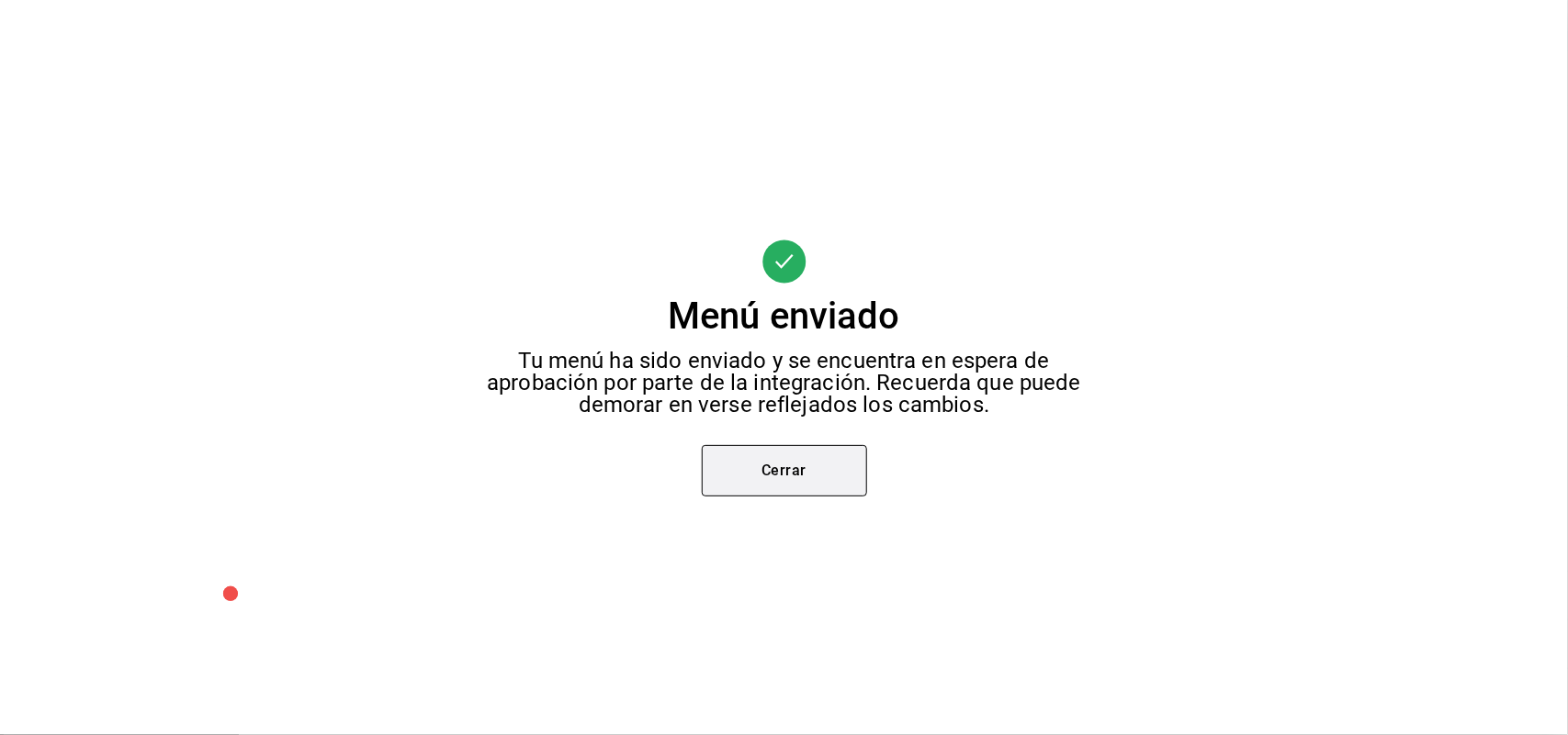
click at [774, 469] on button "Cerrar" at bounding box center [784, 471] width 165 height 52
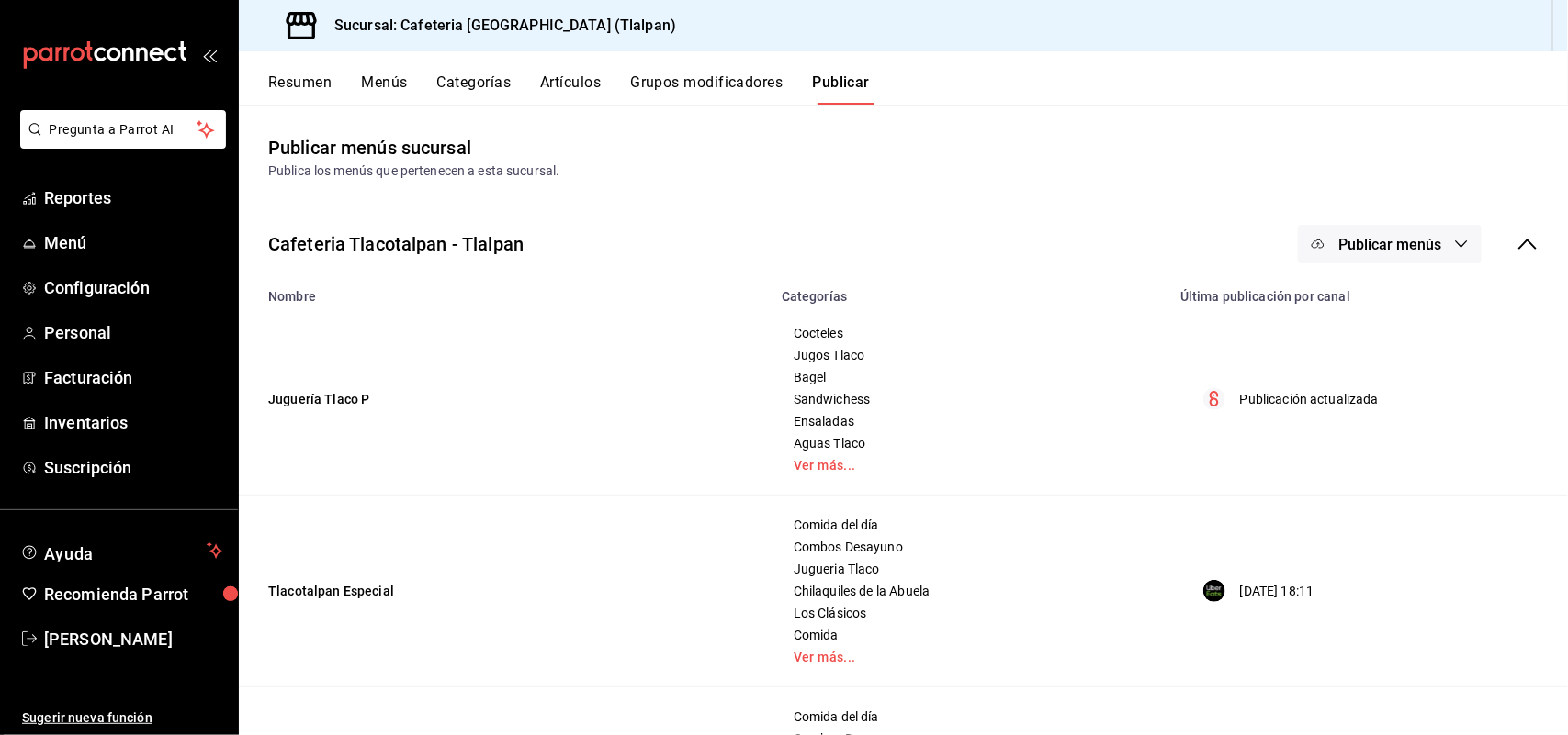
click at [1338, 237] on span "Publicar menús" at bounding box center [1390, 245] width 103 height 18
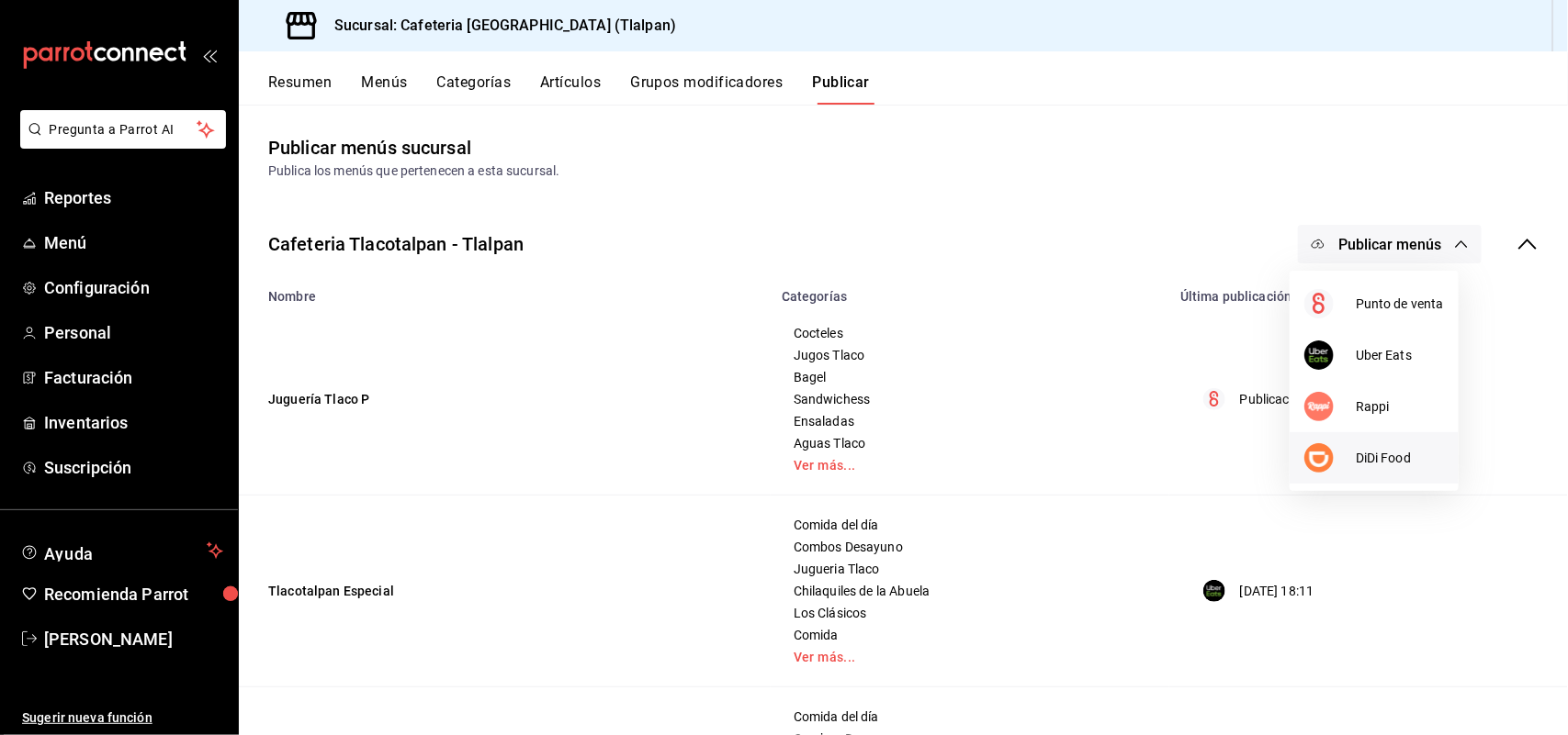
click at [1348, 446] on div at bounding box center [1330, 458] width 52 height 29
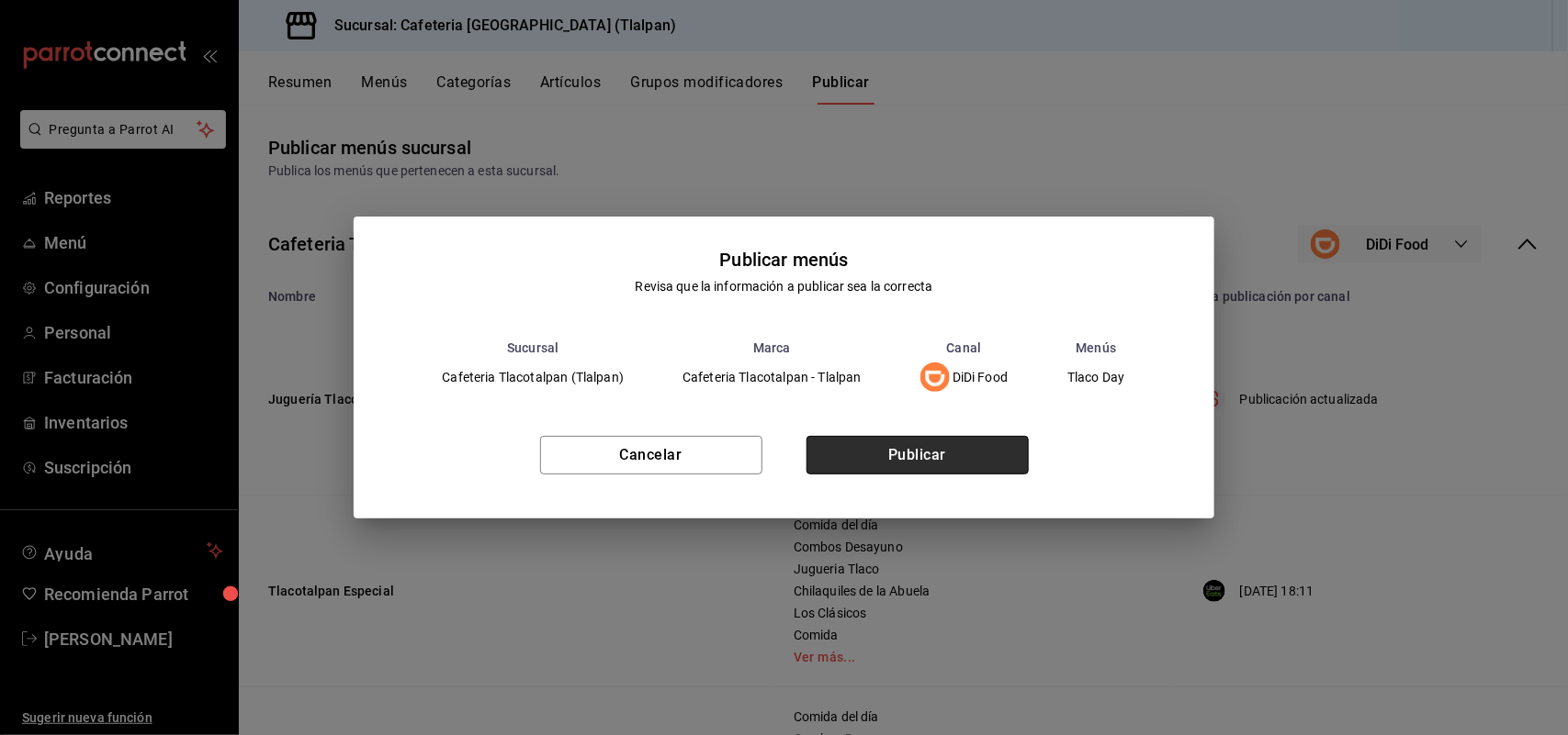
click at [972, 457] on button "Publicar" at bounding box center [917, 456] width 222 height 39
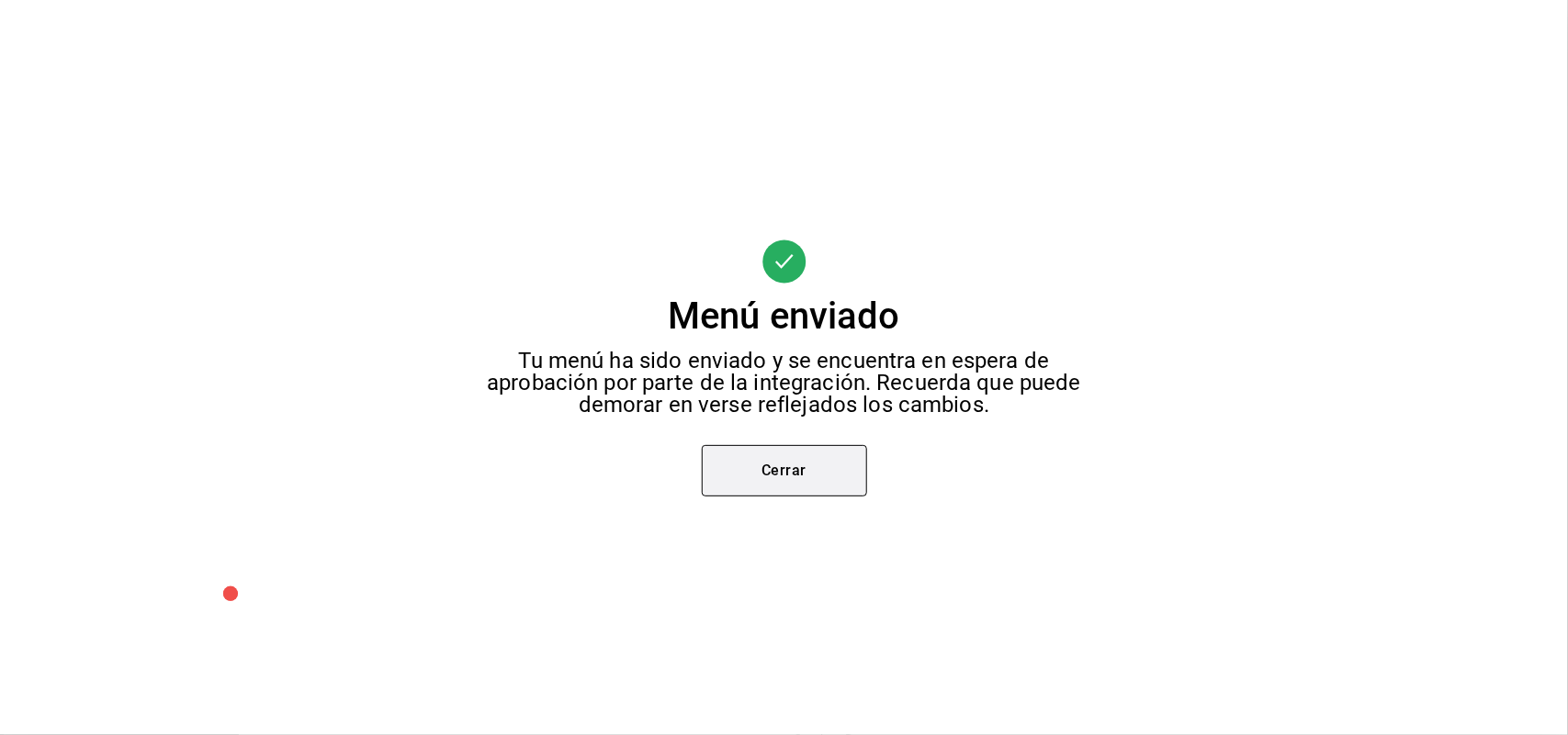
click at [788, 460] on button "Cerrar" at bounding box center [784, 471] width 165 height 52
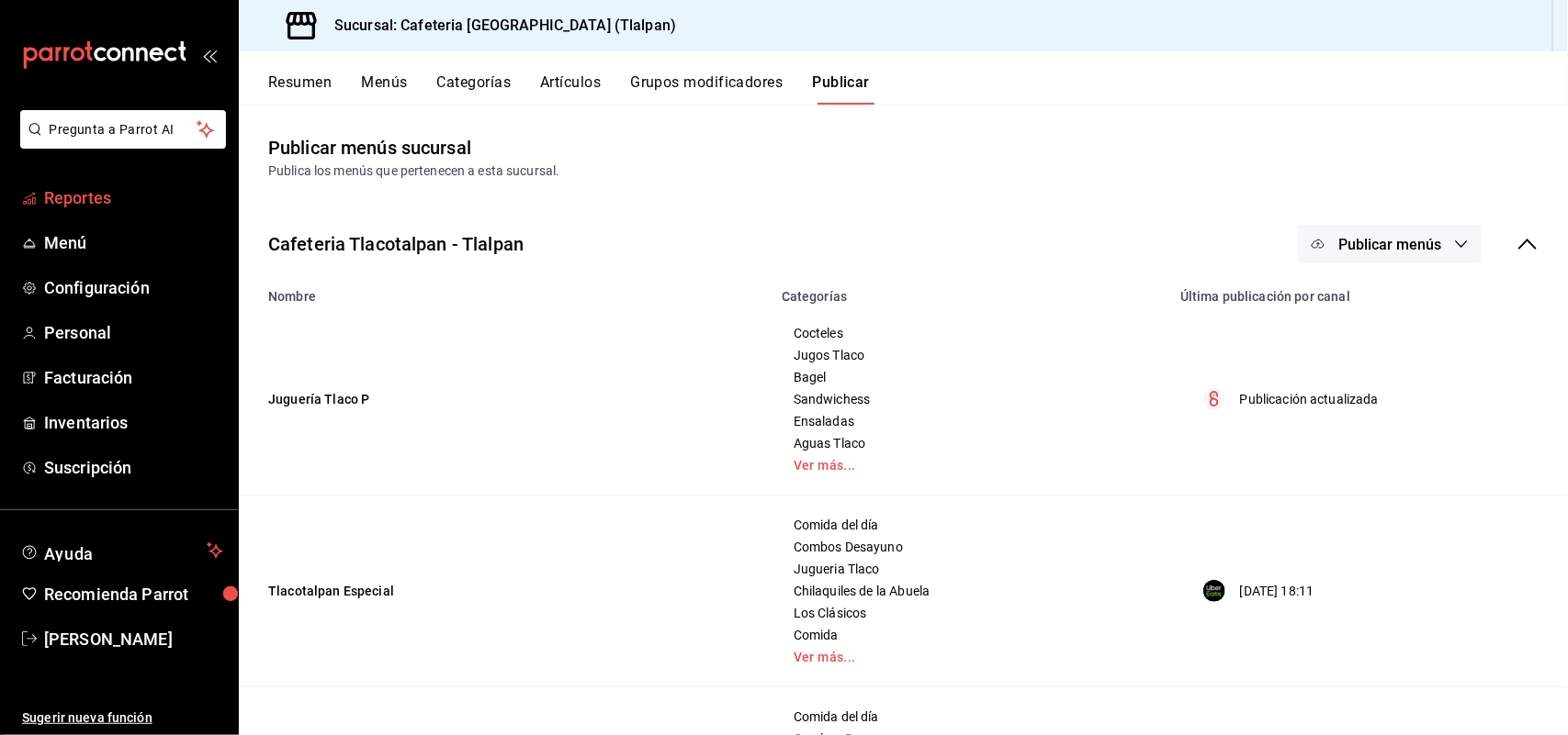
click at [69, 190] on span "Reportes" at bounding box center [133, 197] width 179 height 24
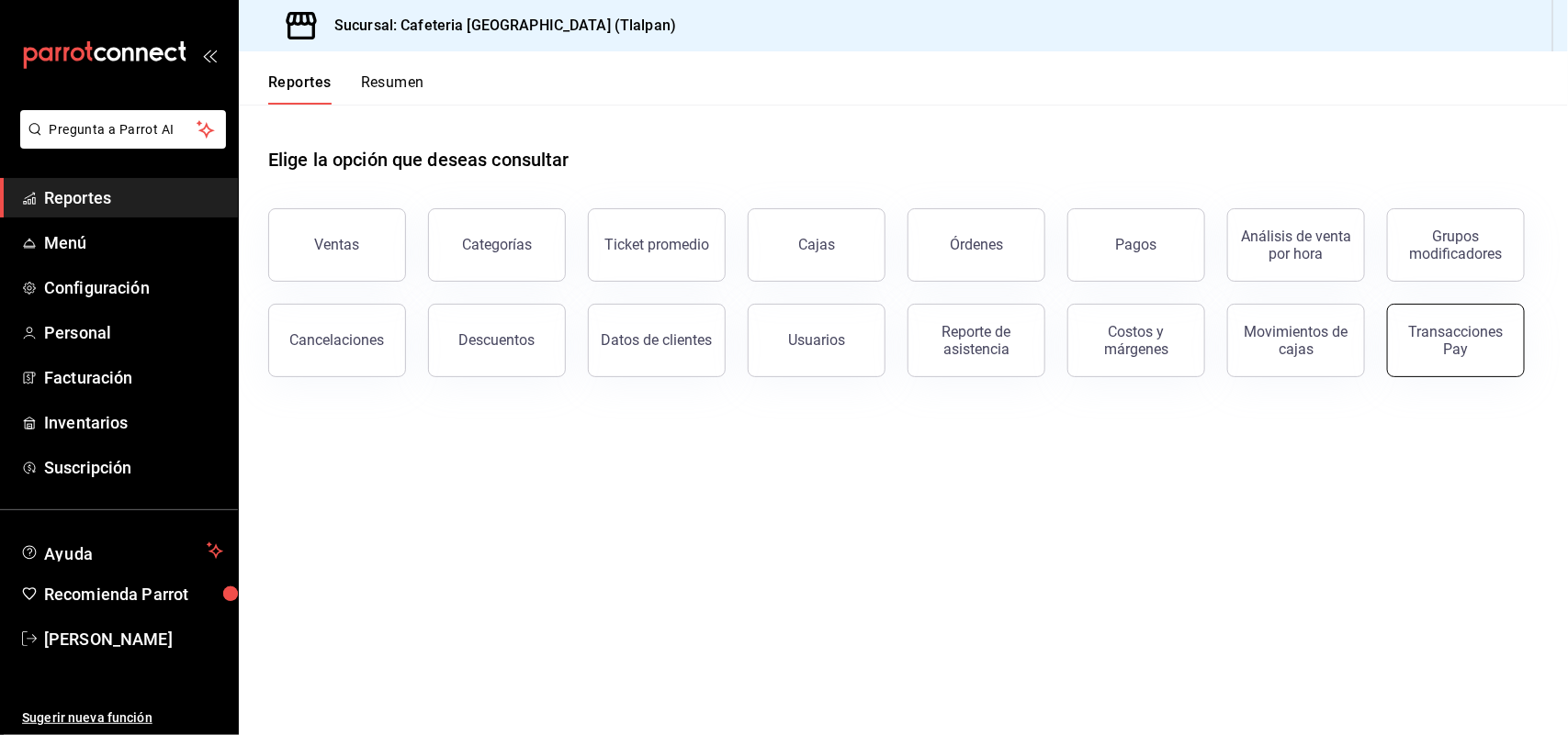
click at [1458, 350] on div "Transacciones Pay" at bounding box center [1455, 340] width 114 height 35
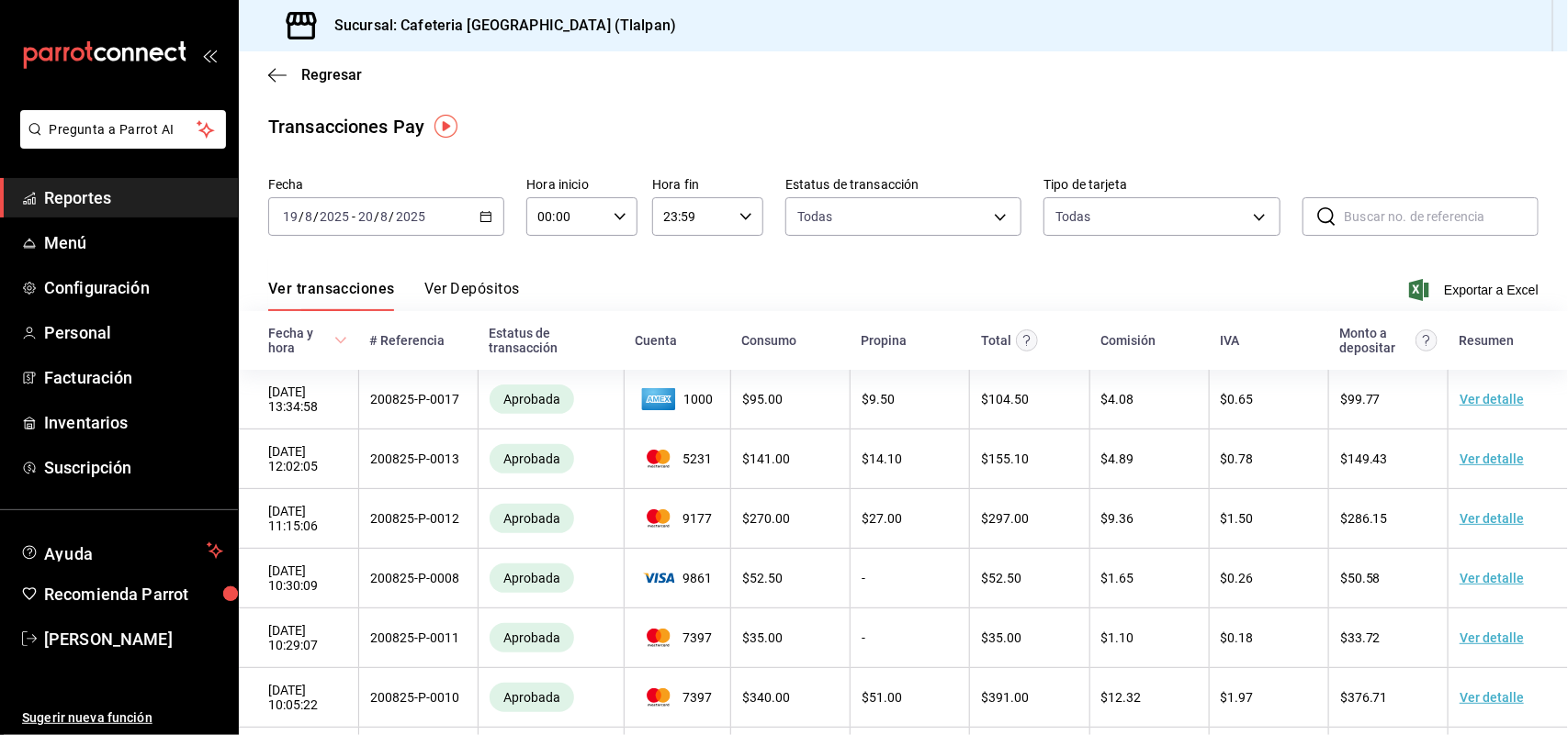
click at [476, 282] on button "Ver Depósitos" at bounding box center [472, 296] width 95 height 31
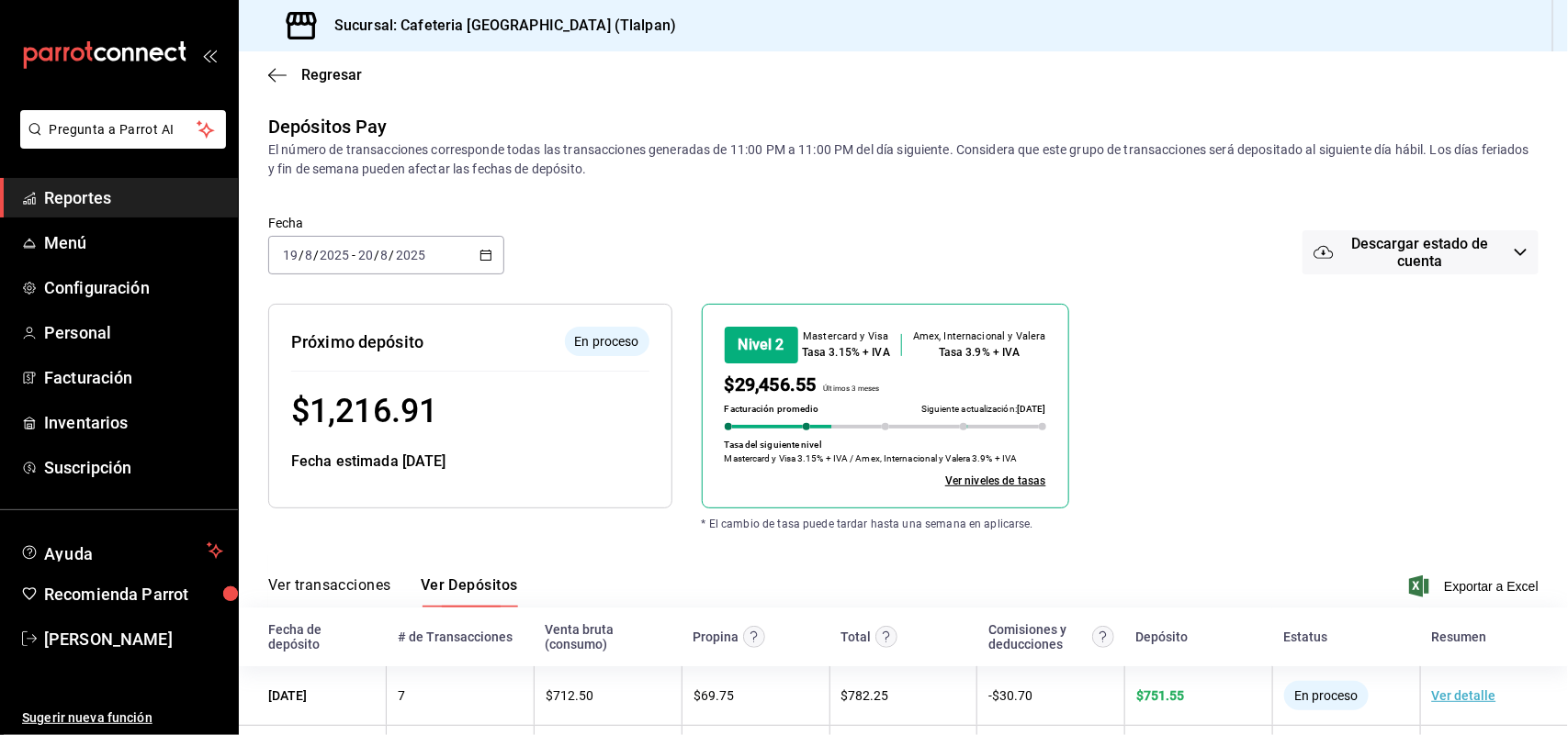
click at [483, 253] on icon "button" at bounding box center [485, 255] width 13 height 13
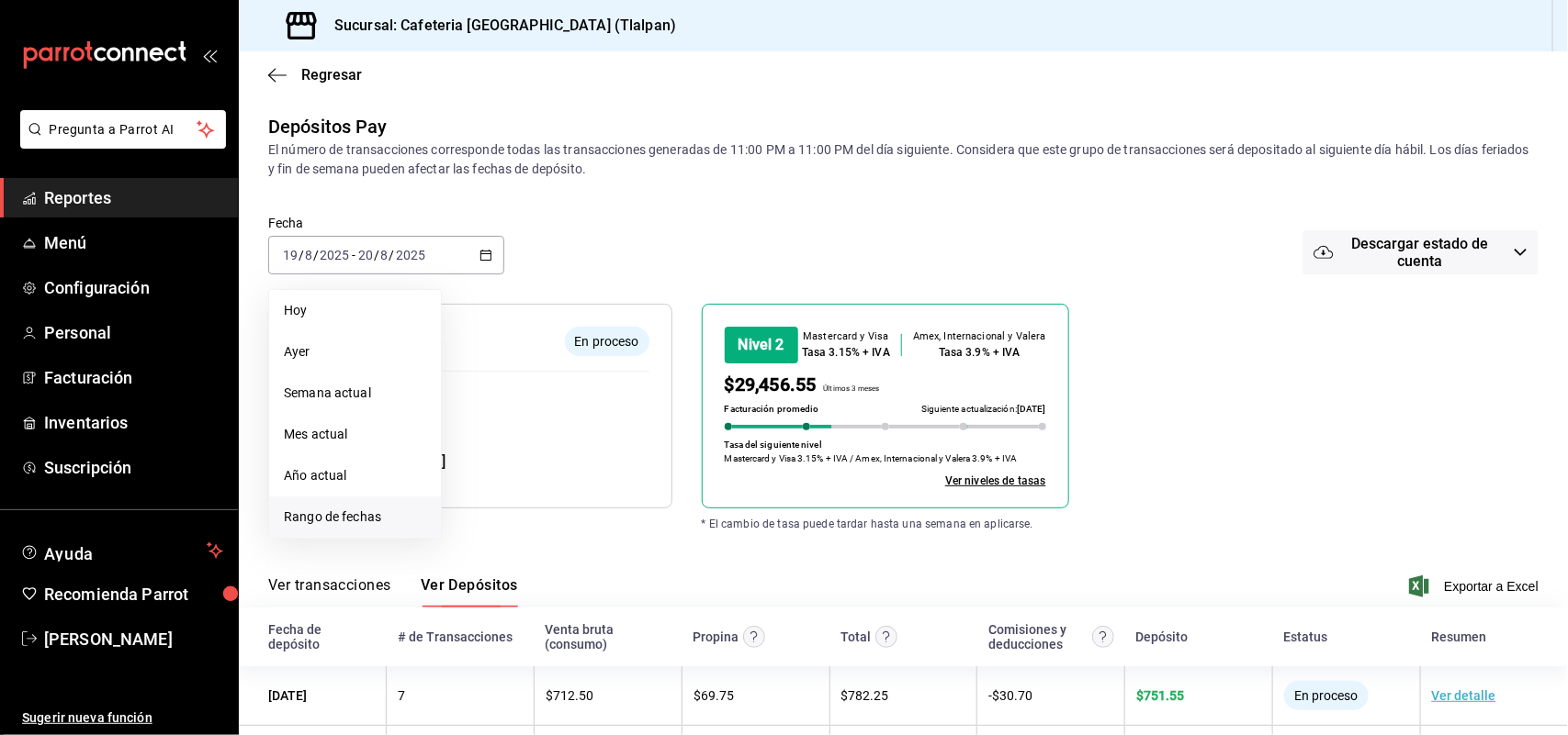
click at [345, 524] on span "Rango de fechas" at bounding box center [355, 517] width 142 height 19
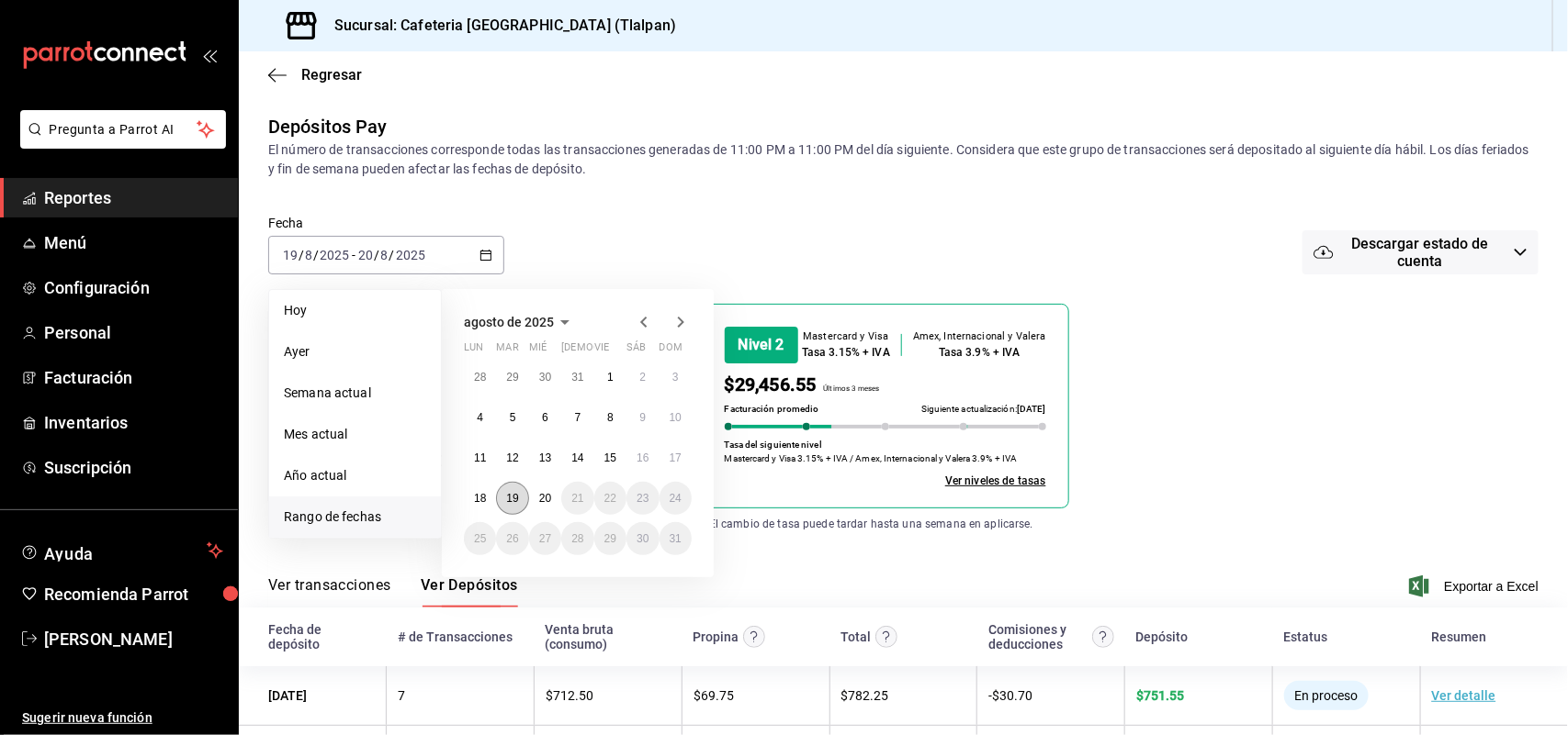
click at [518, 498] on abbr "19" at bounding box center [512, 498] width 12 height 13
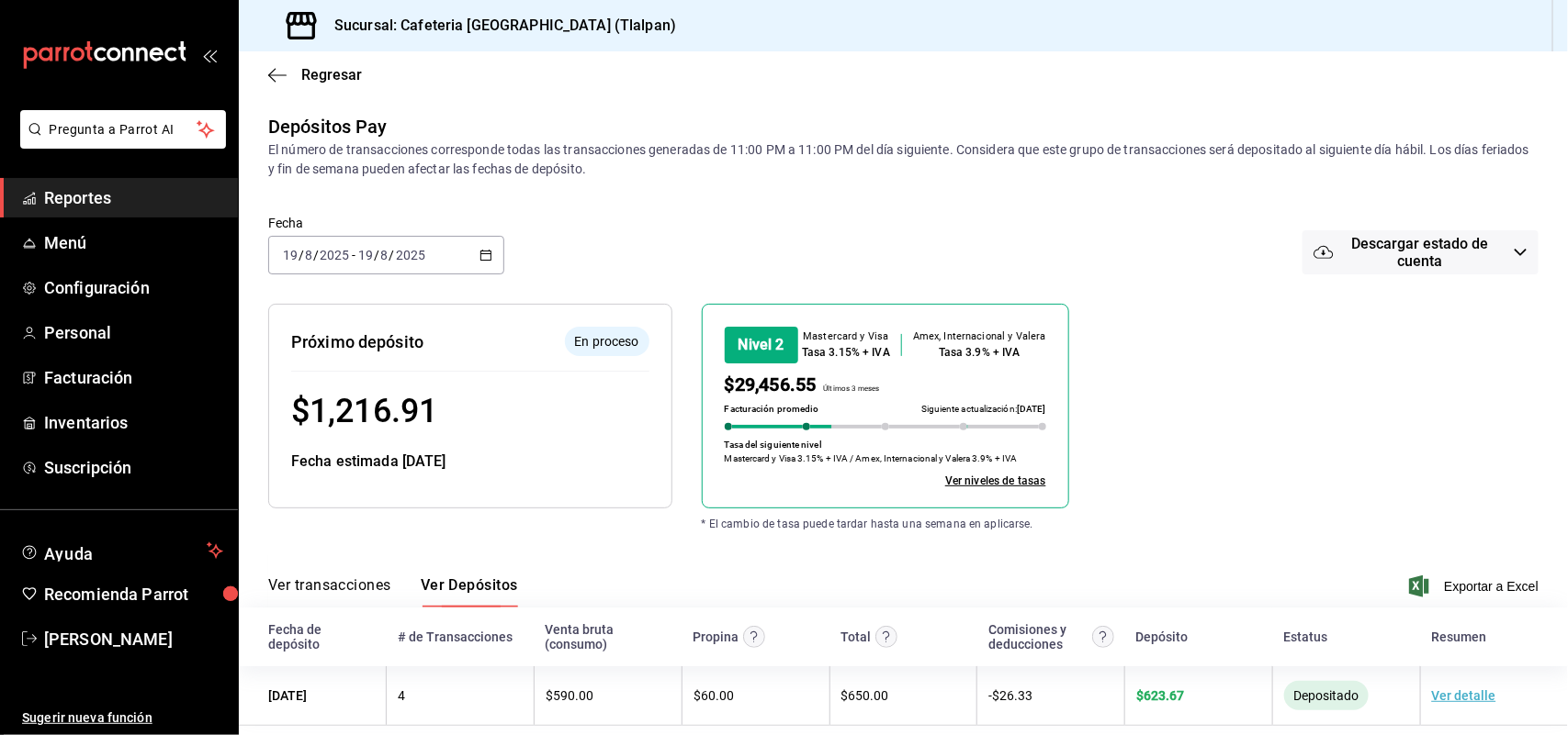
click at [481, 257] on icon "button" at bounding box center [485, 255] width 13 height 13
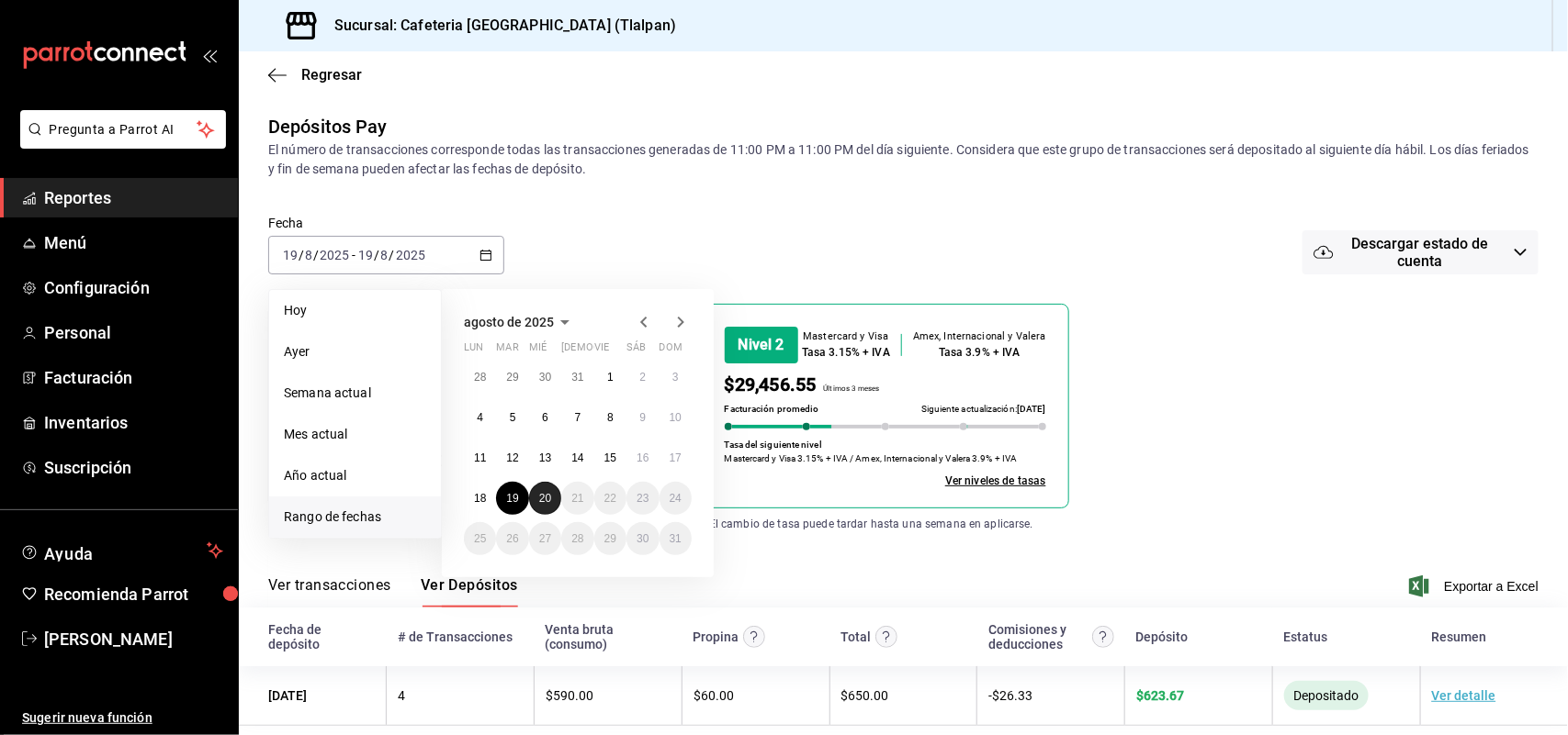
click at [539, 487] on button "20" at bounding box center [545, 499] width 32 height 33
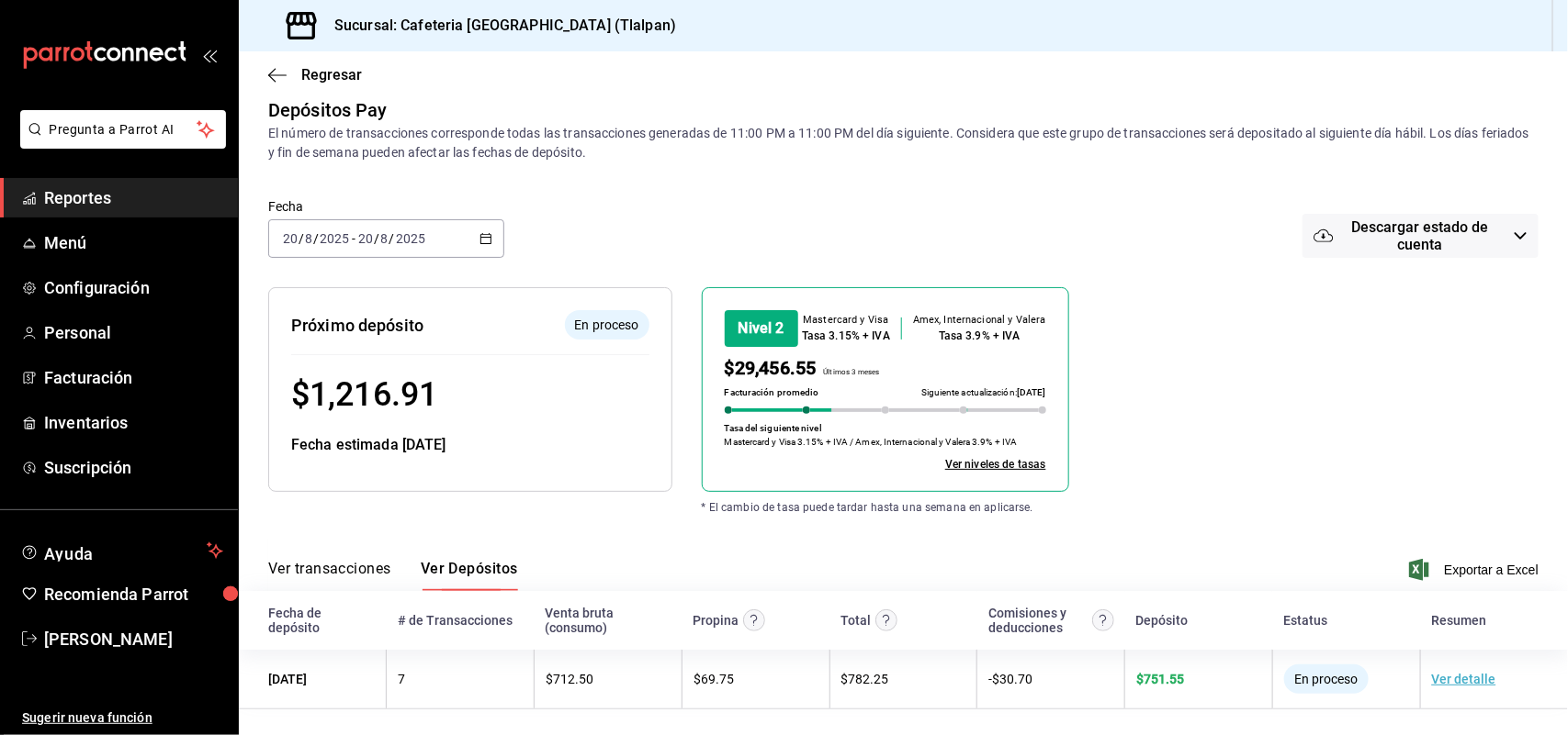
scroll to position [23, 0]
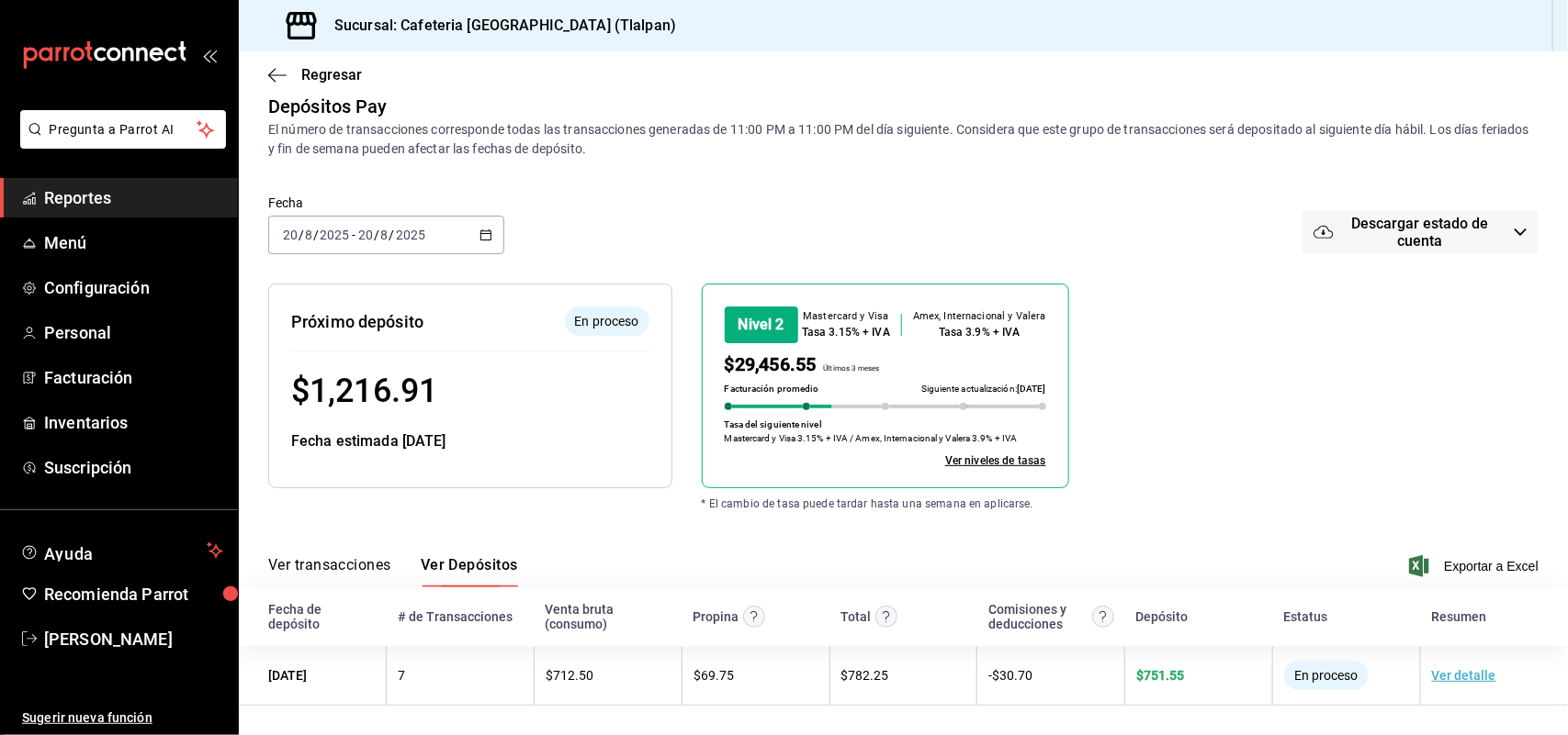
click at [482, 237] on icon "button" at bounding box center [485, 234] width 13 height 13
click at [809, 214] on div "Fecha [DATE] [DATE] - [DATE] [DATE] Descargar estado de cuenta" at bounding box center [904, 236] width 1270 height 95
